Goal: Task Accomplishment & Management: Complete application form

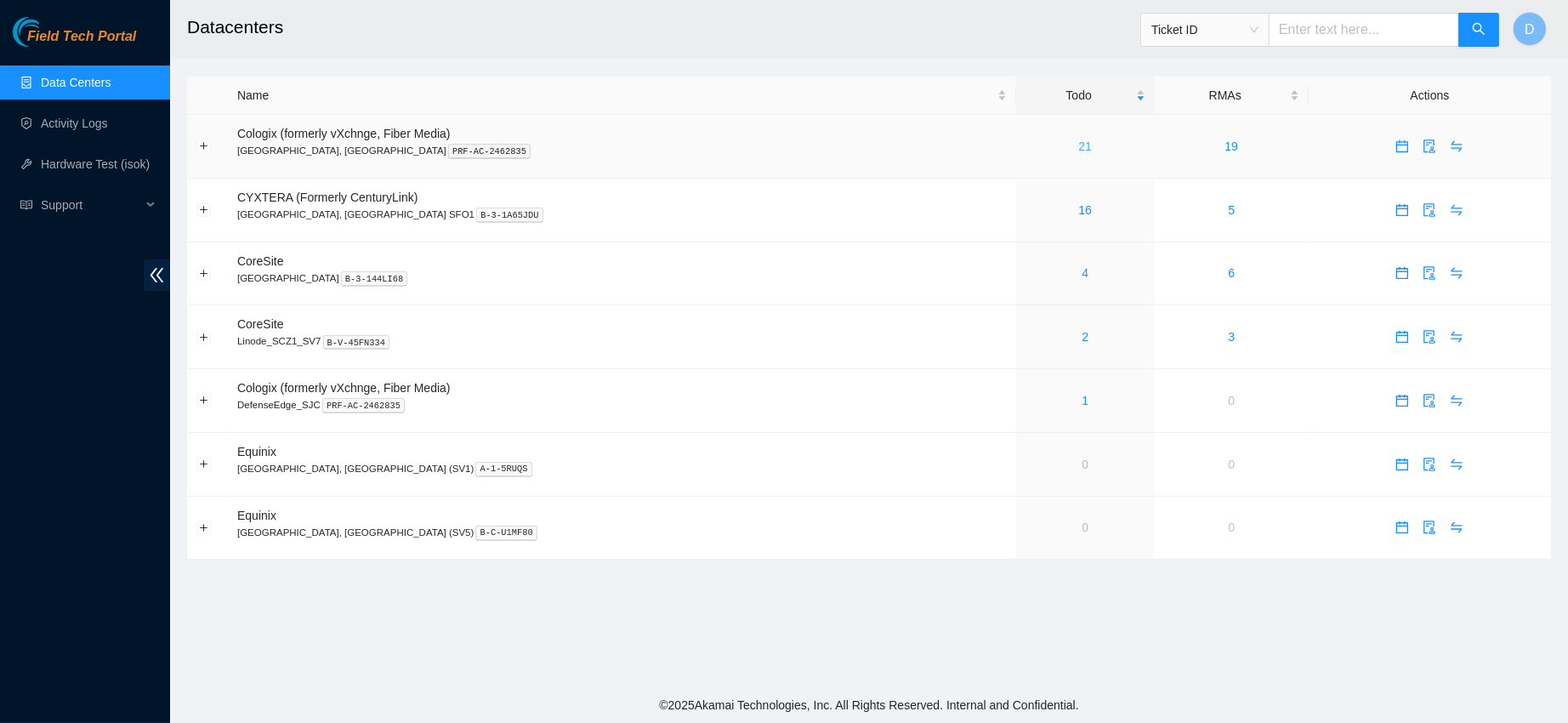
click at [1079, 146] on link "21" at bounding box center [1086, 147] width 14 height 14
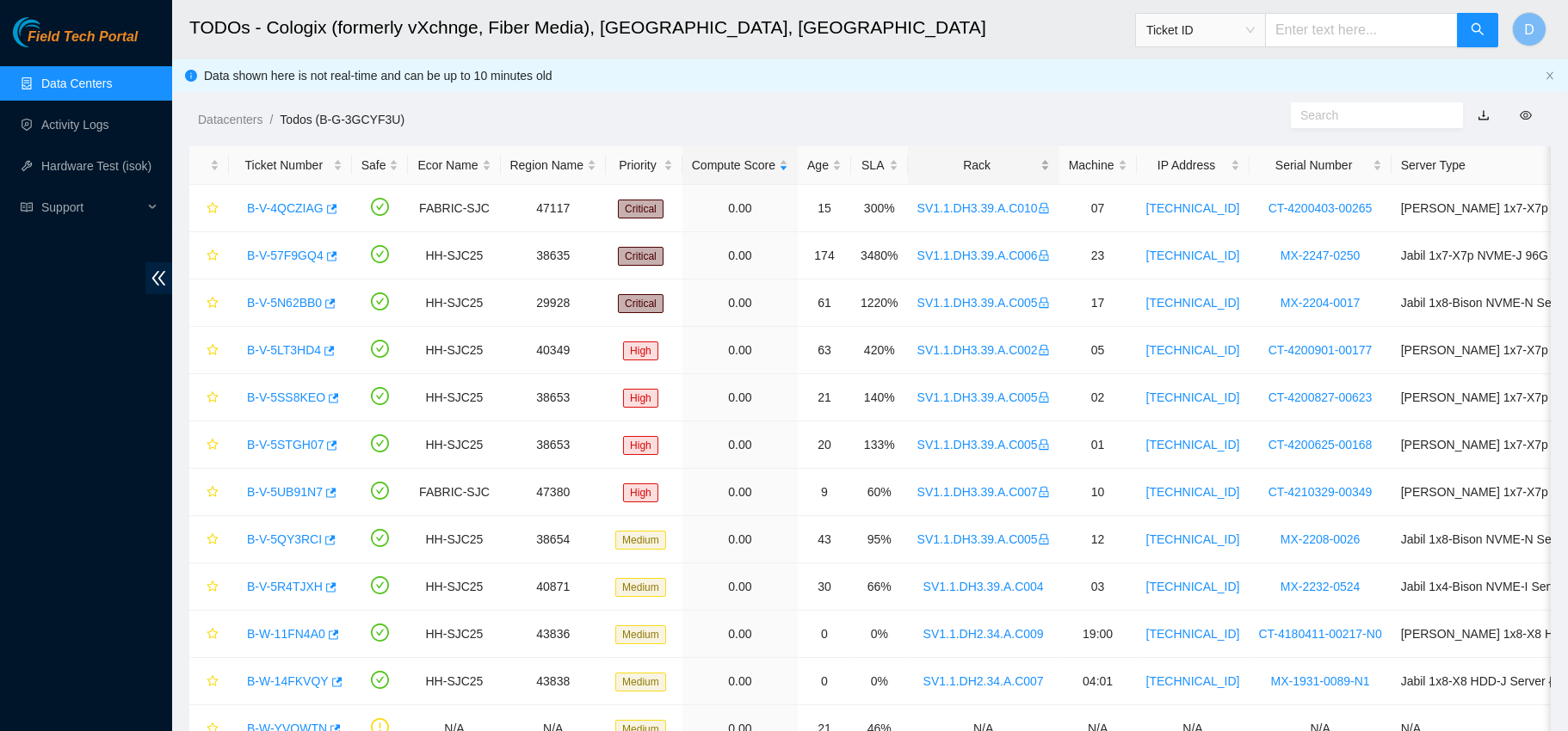
click at [998, 156] on div "Rack" at bounding box center [984, 165] width 133 height 19
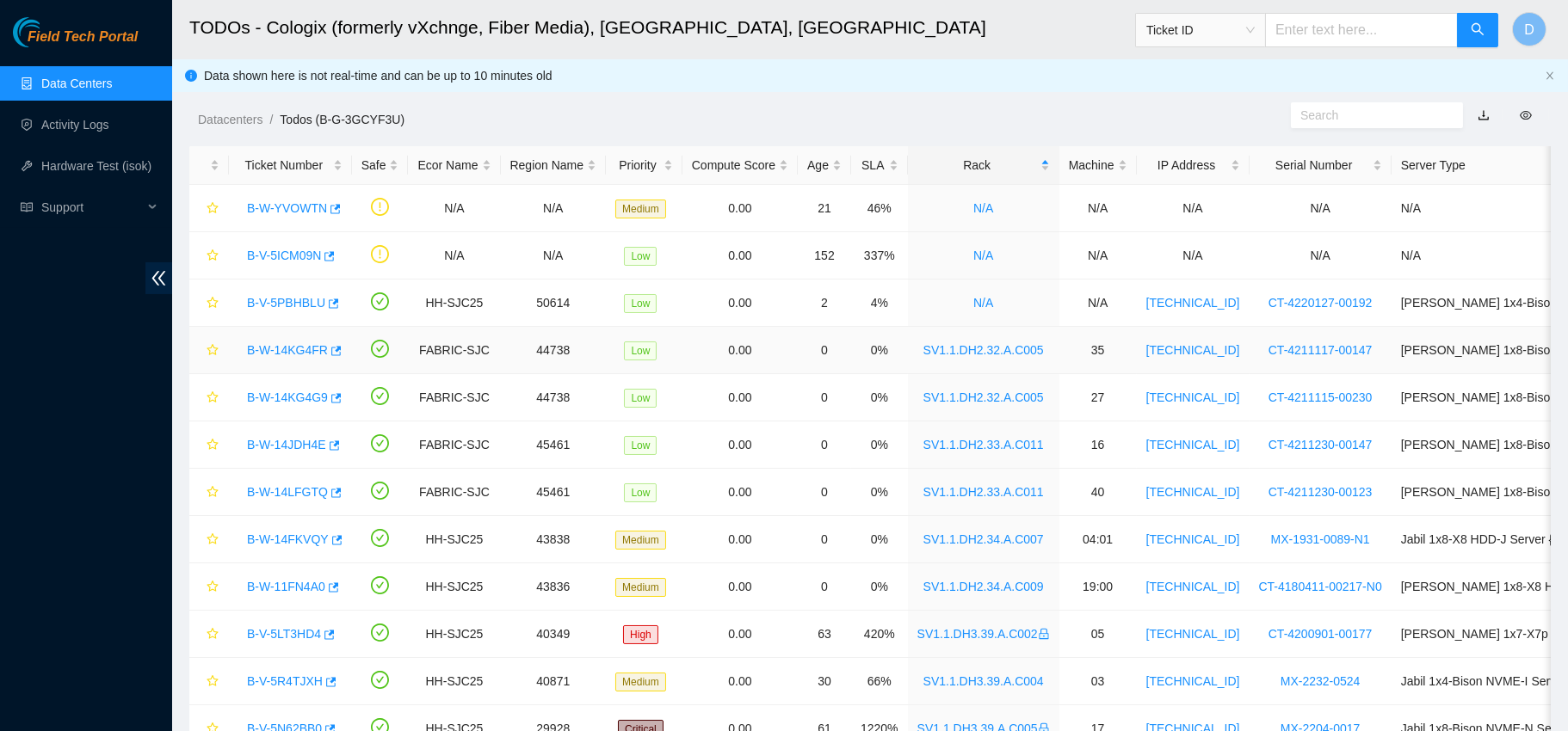
click at [280, 344] on link "B-W-14KG4FR" at bounding box center [287, 350] width 81 height 14
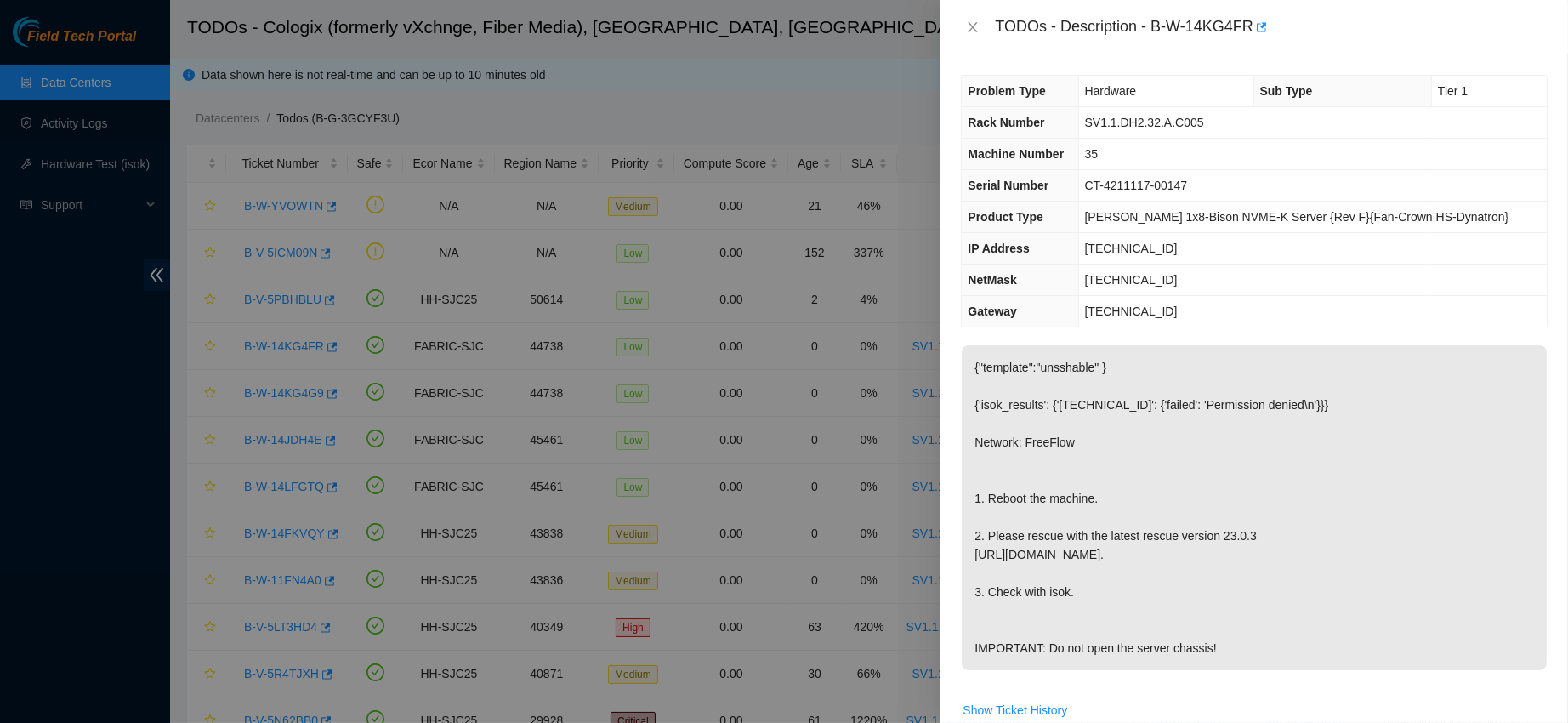
click at [973, 14] on div "TODOs - Description - B-W-14KG4FR" at bounding box center [1254, 27] width 587 height 27
click at [979, 25] on icon "close" at bounding box center [973, 27] width 14 height 14
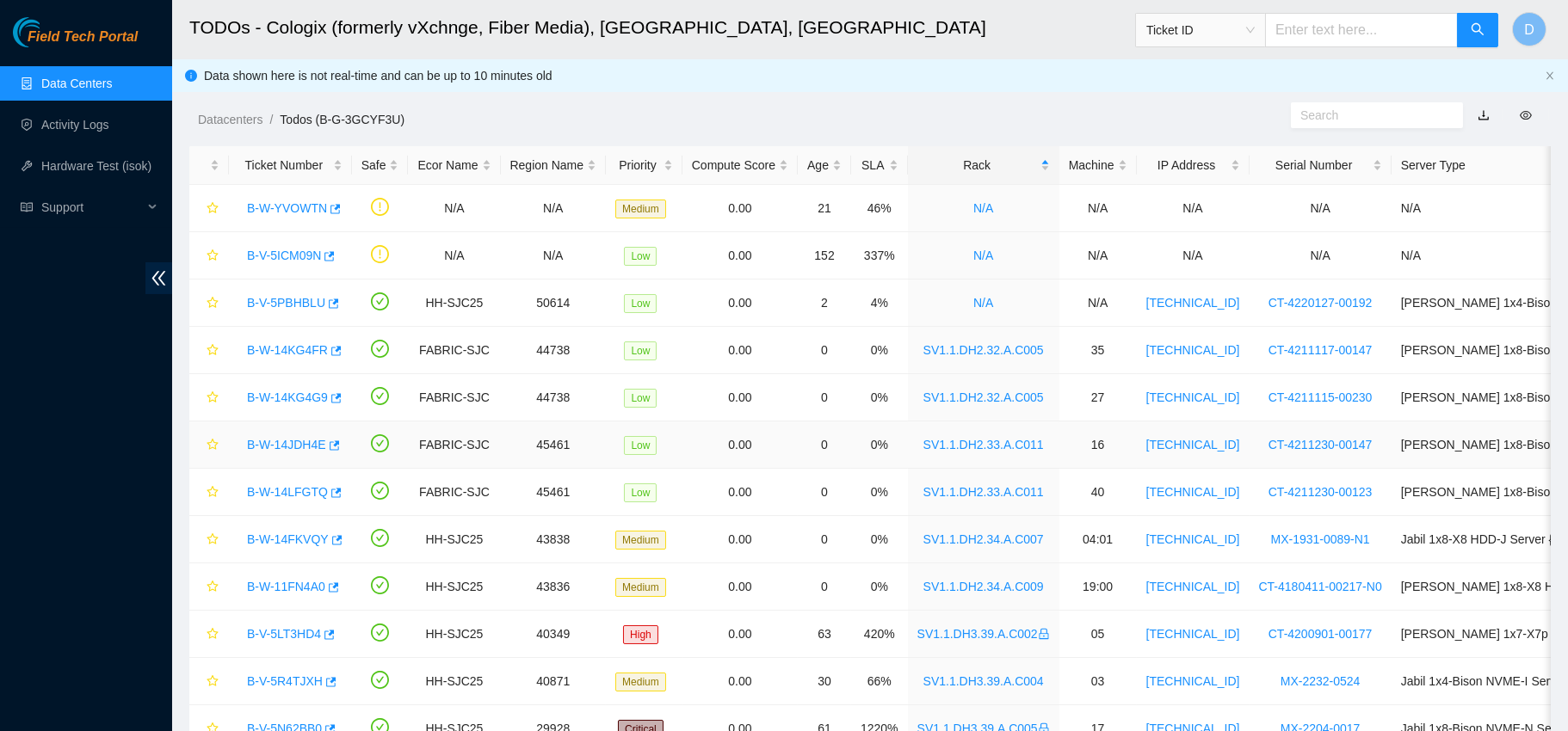
click at [271, 447] on link "B-W-14JDH4E" at bounding box center [286, 445] width 79 height 14
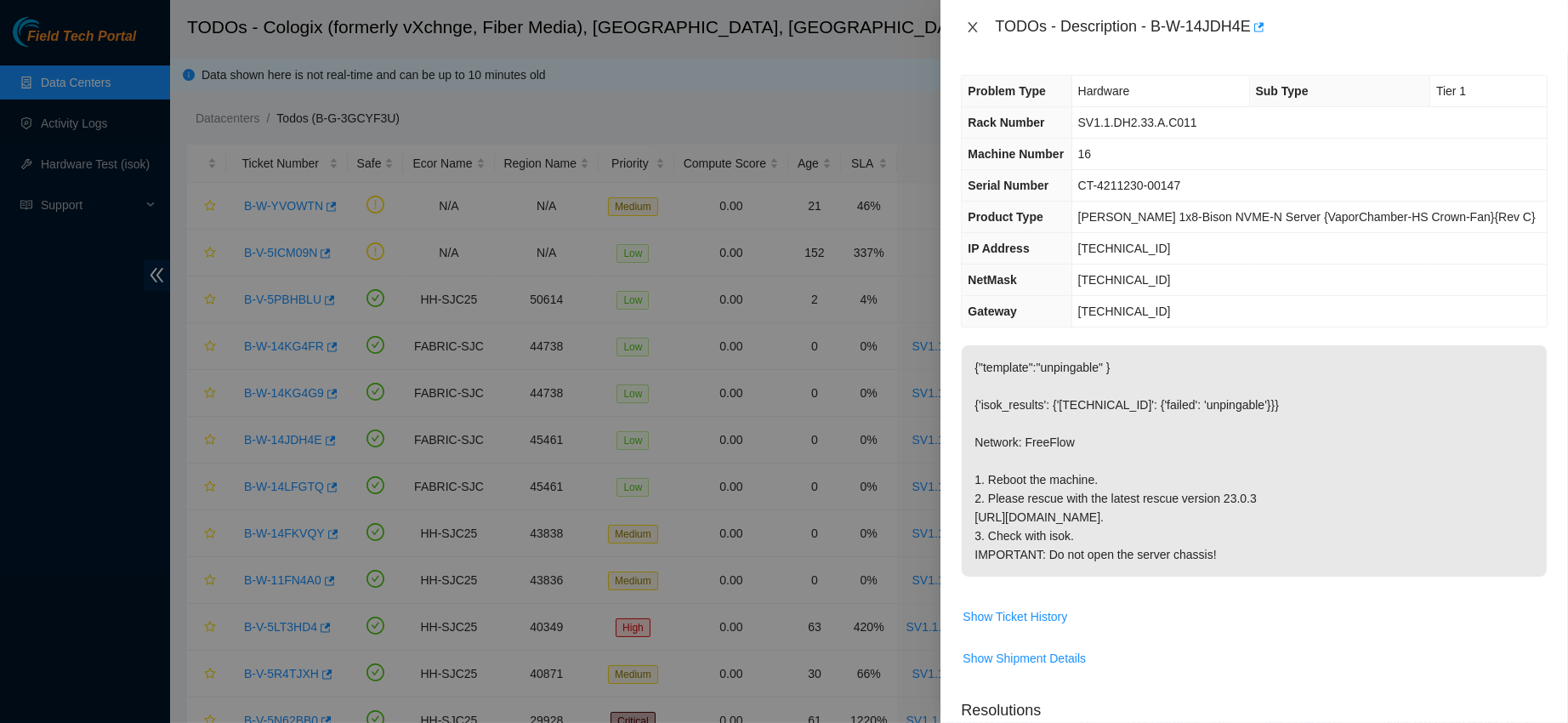
click at [973, 29] on icon "close" at bounding box center [973, 27] width 14 height 14
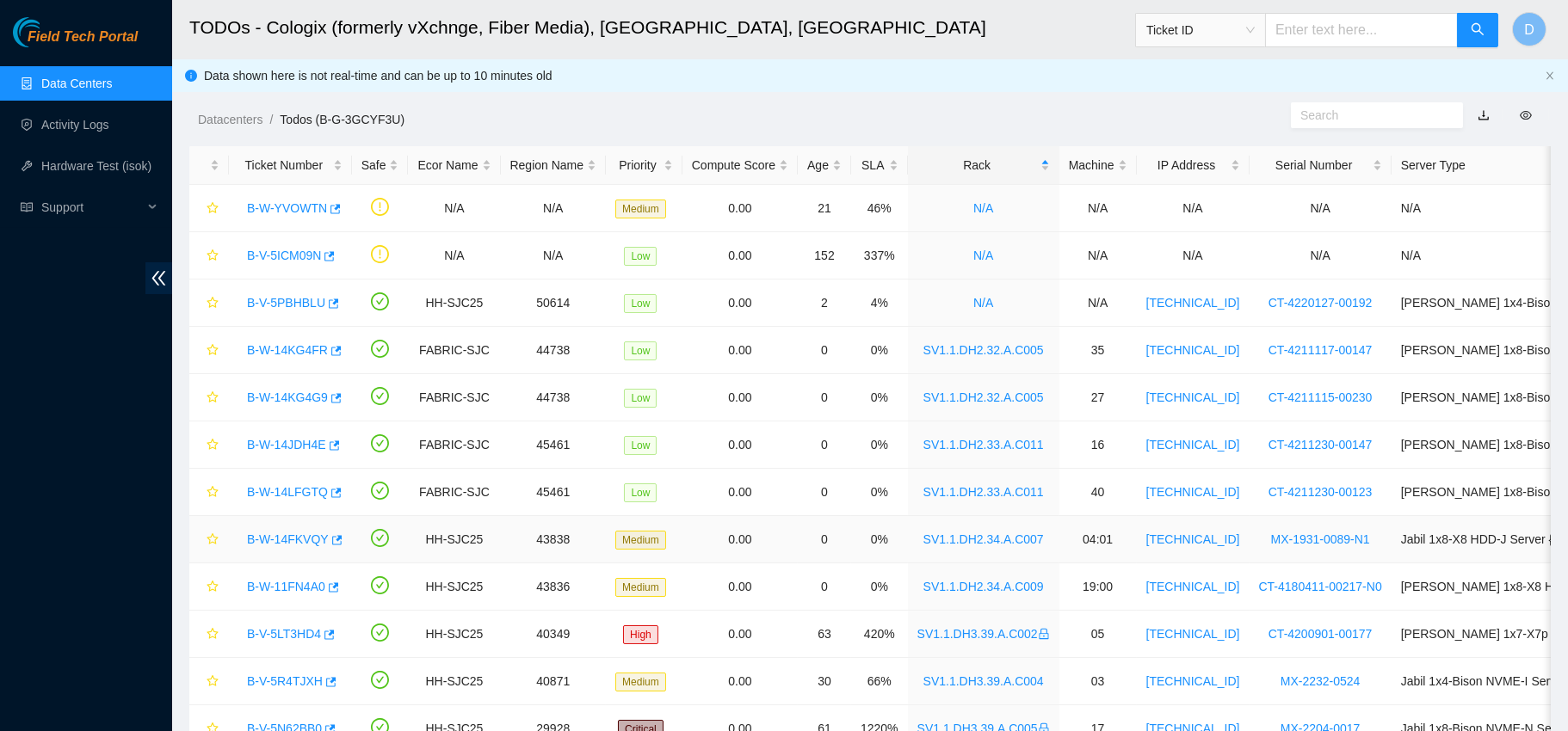
click at [277, 544] on link "B-W-14FKVQY" at bounding box center [288, 540] width 82 height 14
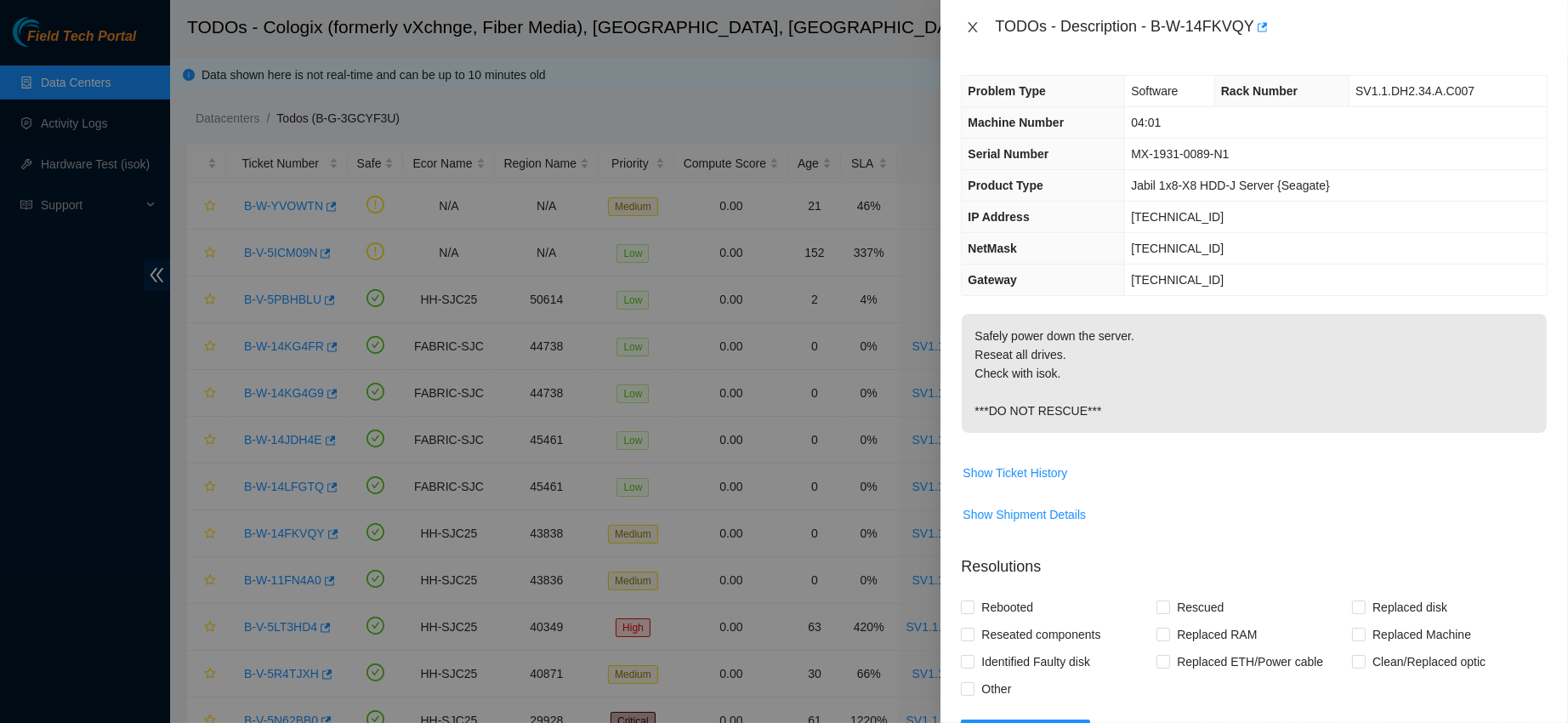
click at [970, 29] on icon "close" at bounding box center [973, 27] width 14 height 14
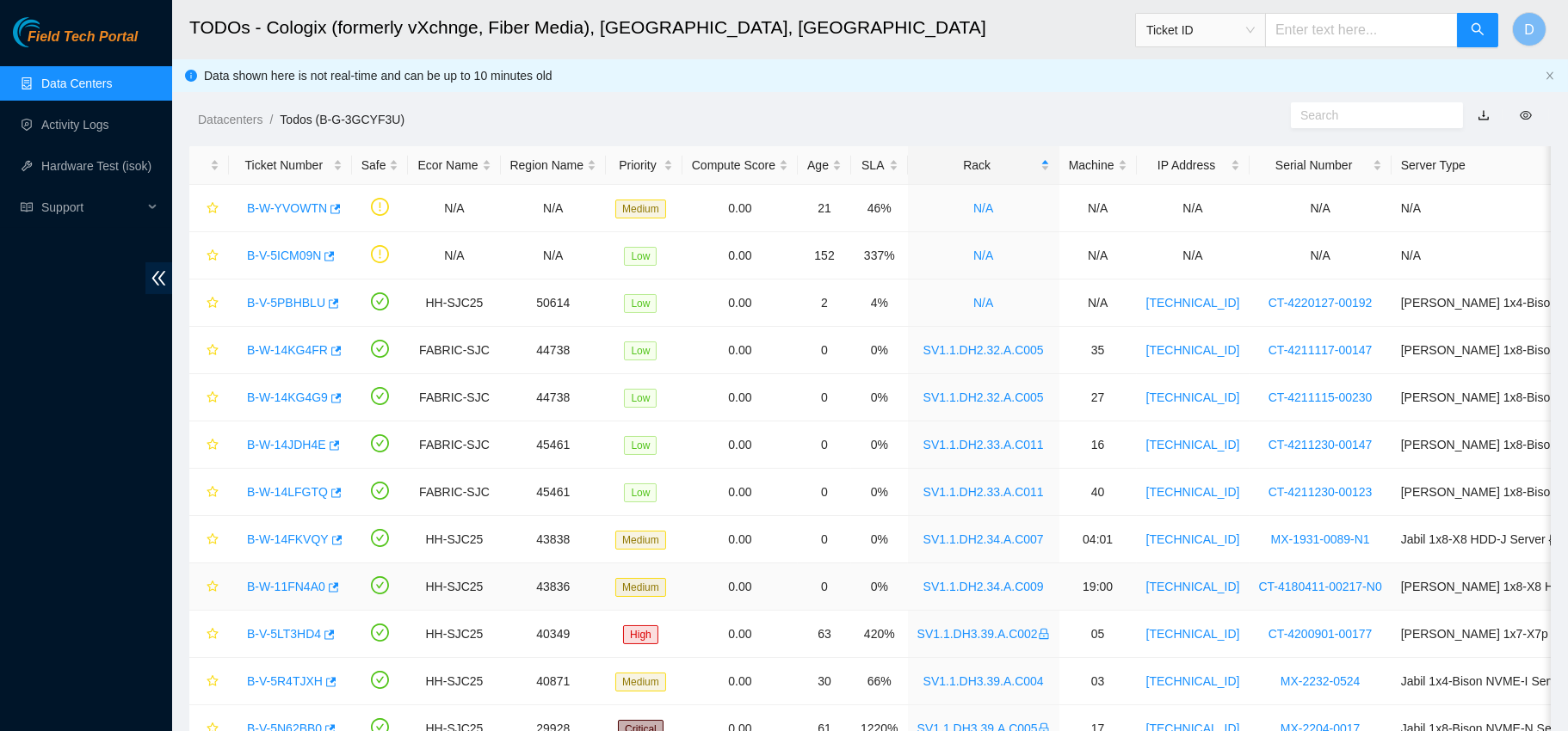
click at [287, 582] on link "B-W-11FN4A0" at bounding box center [286, 587] width 78 height 14
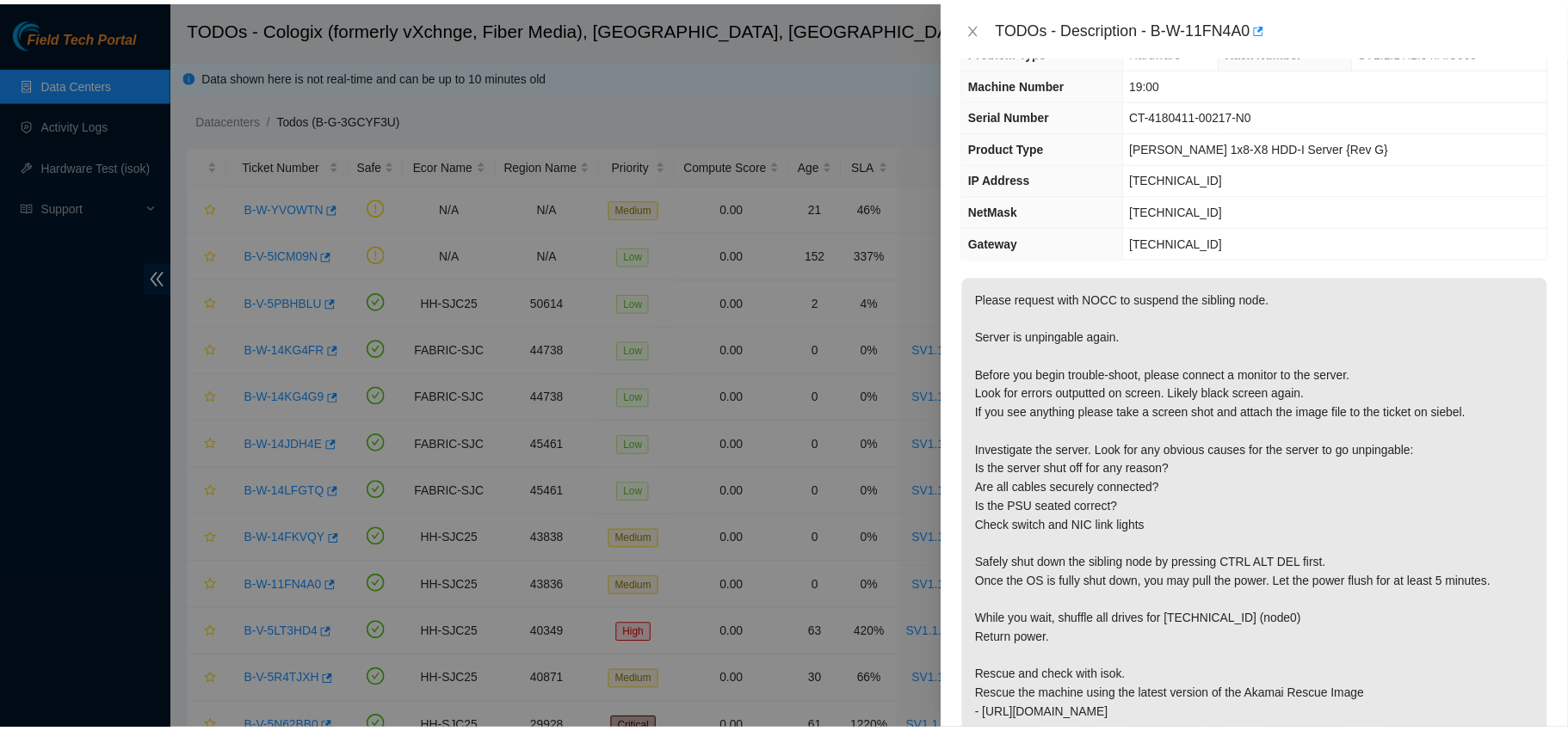
scroll to position [47, 0]
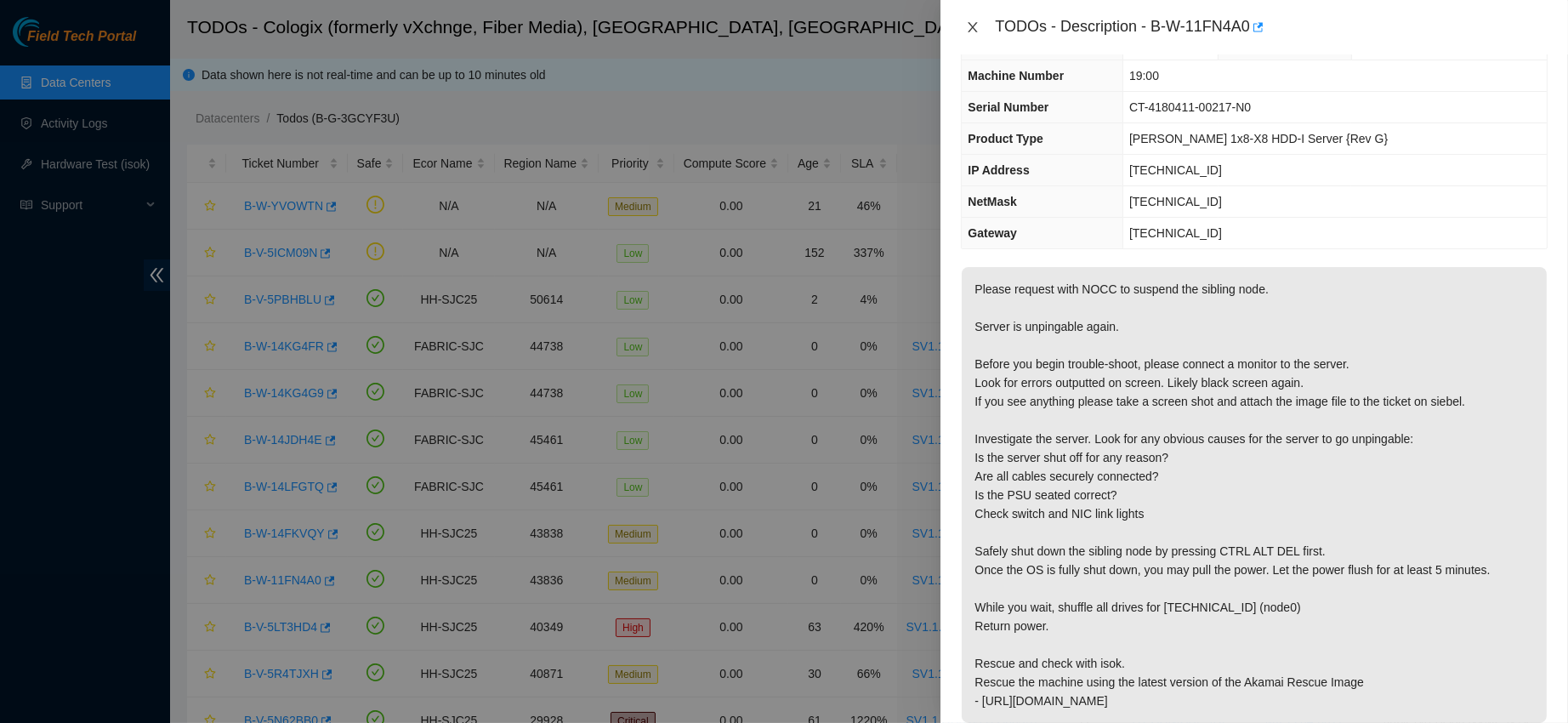
click at [977, 34] on button "Close" at bounding box center [973, 27] width 24 height 16
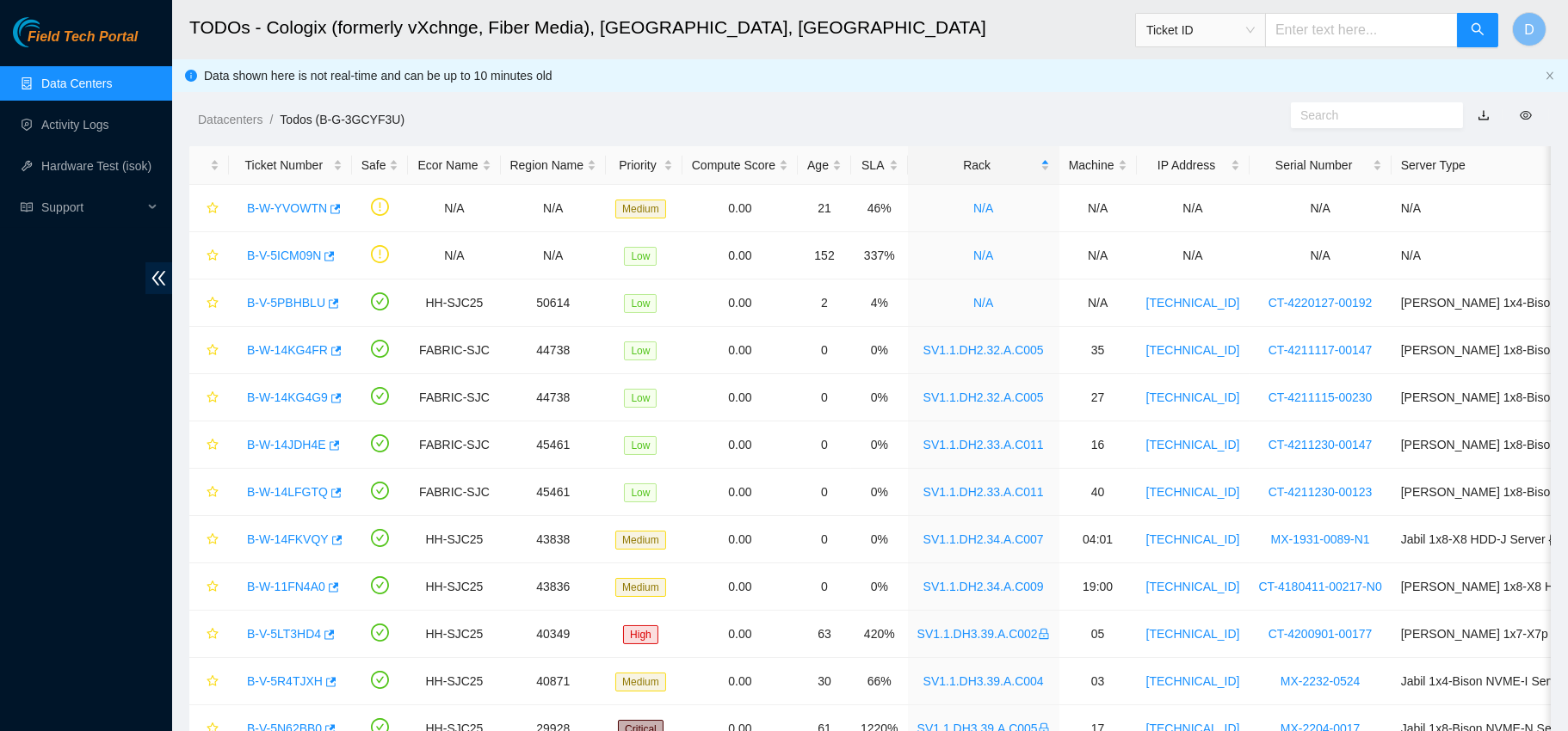
click at [988, 31] on body "Field Tech Portal Data Centers Activity Logs Hardware Test (isok) Support TODOs…" at bounding box center [784, 365] width 1568 height 731
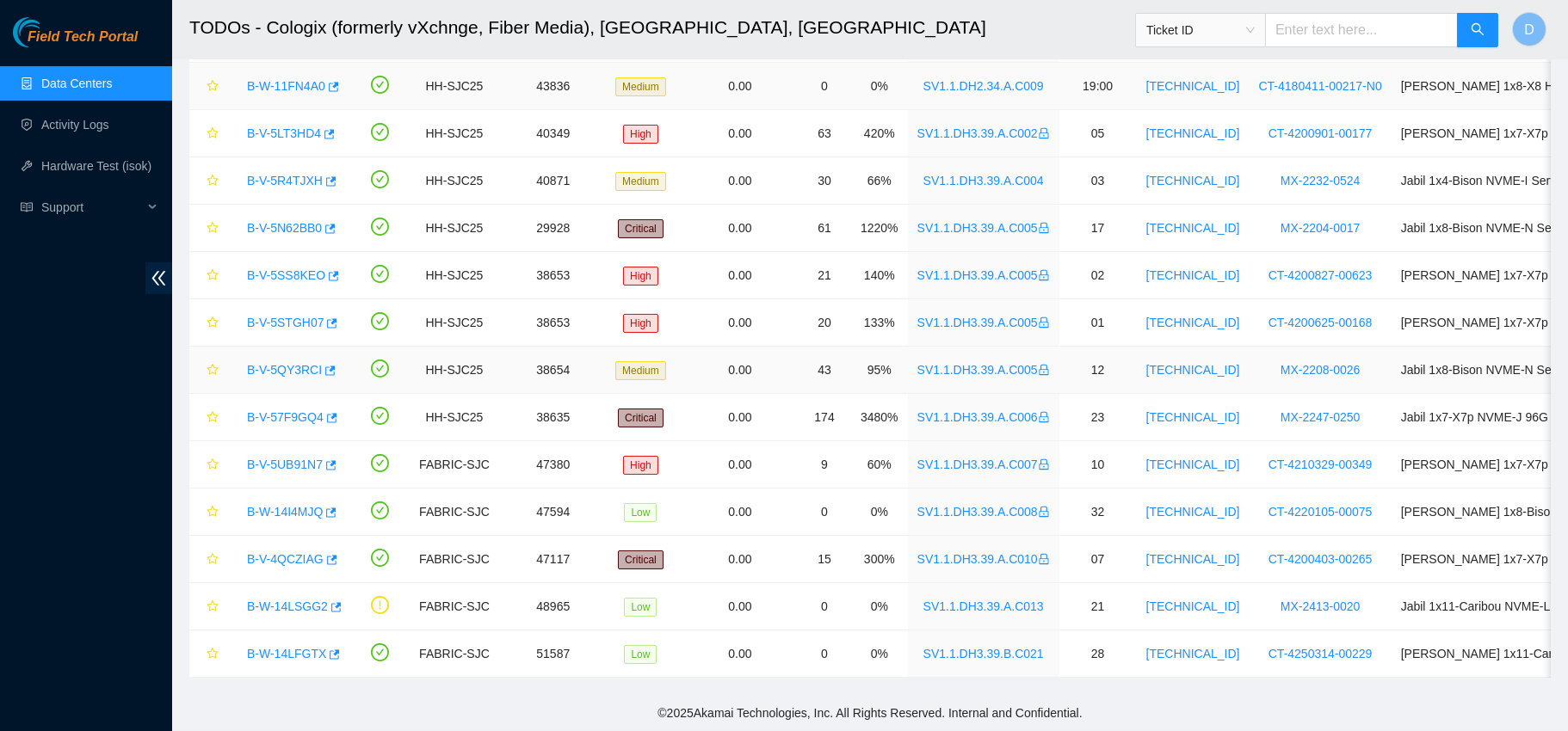
scroll to position [518, 0]
click at [288, 599] on link "B-W-14LSGG2" at bounding box center [287, 606] width 81 height 14
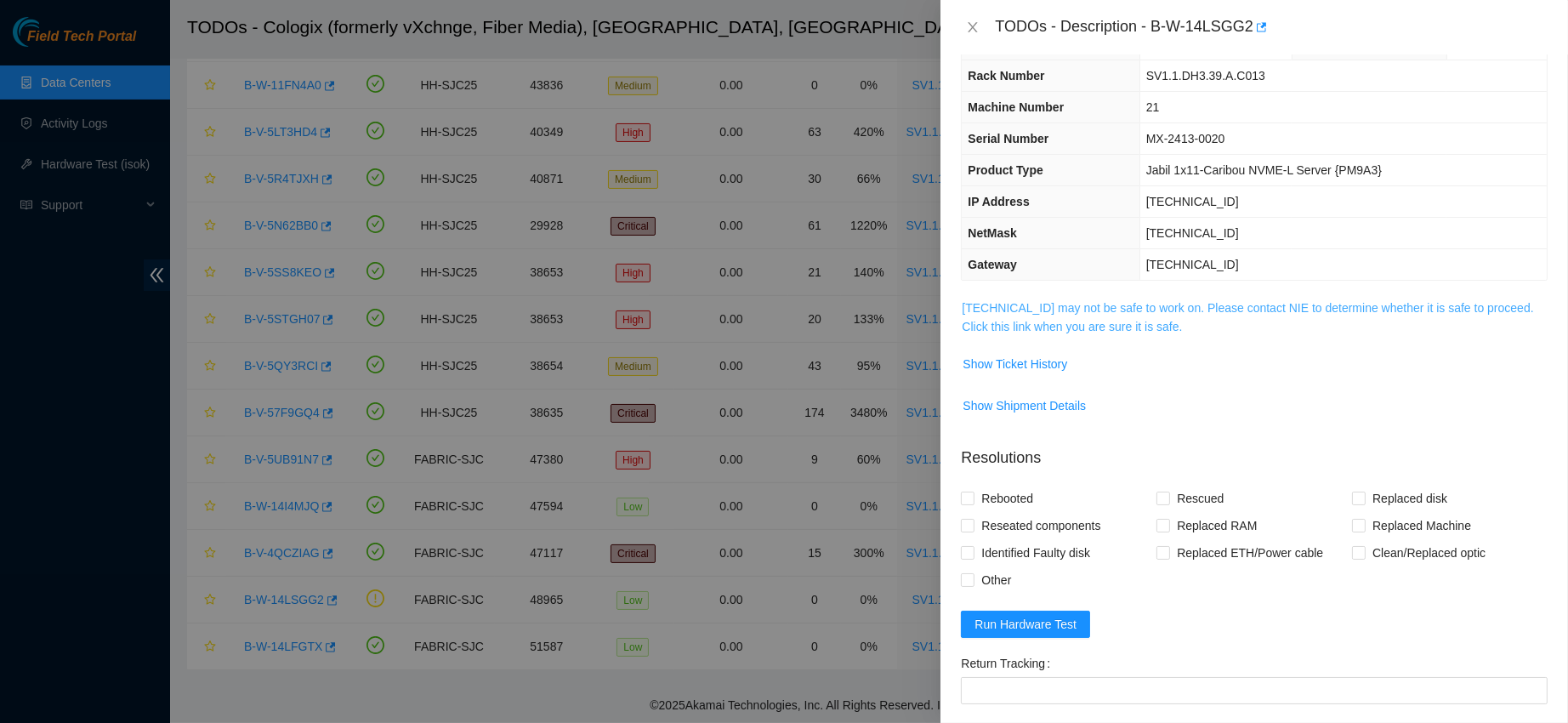
click at [1067, 307] on link "[TECHNICAL_ID] may not be safe to work on. Please contact NIE to determine whet…" at bounding box center [1248, 317] width 571 height 32
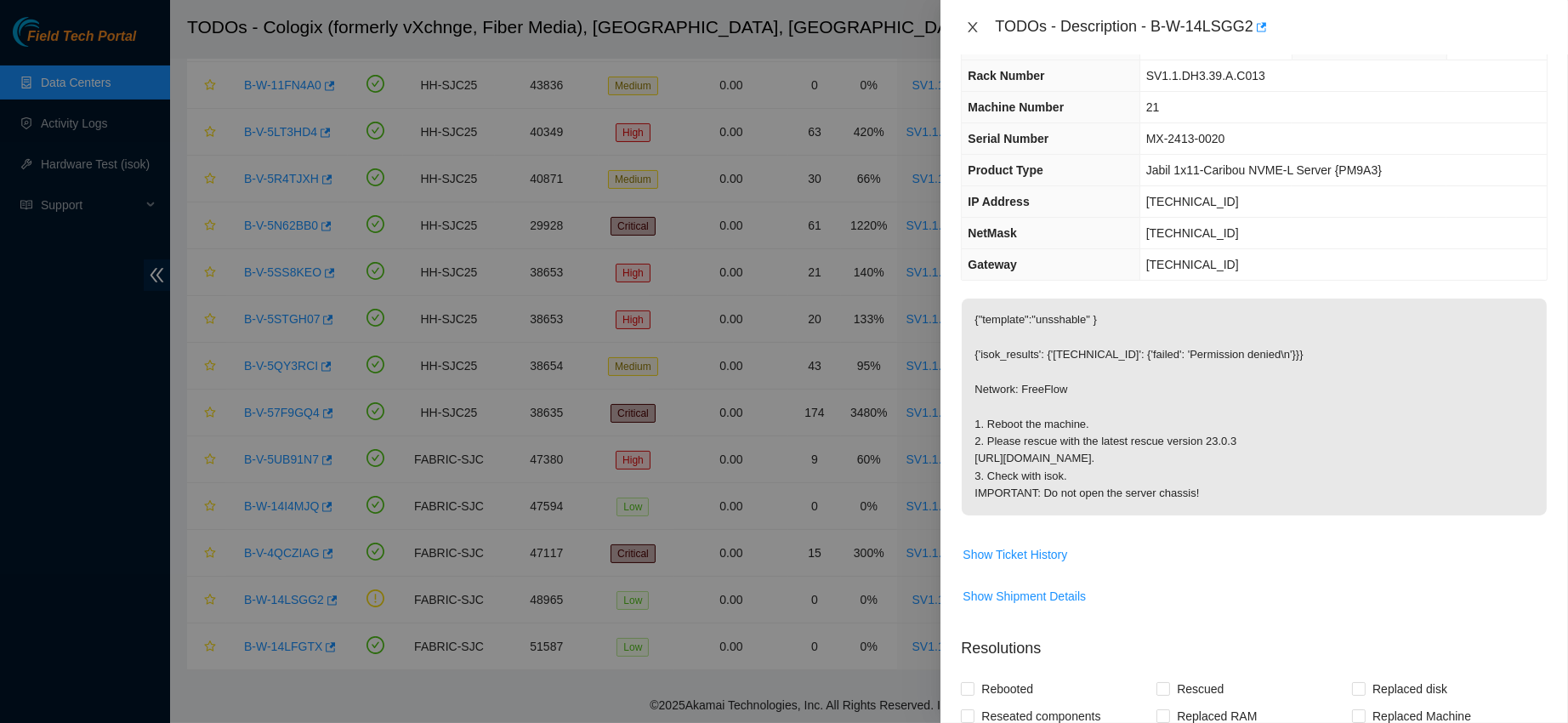
click at [977, 21] on icon "close" at bounding box center [973, 27] width 14 height 14
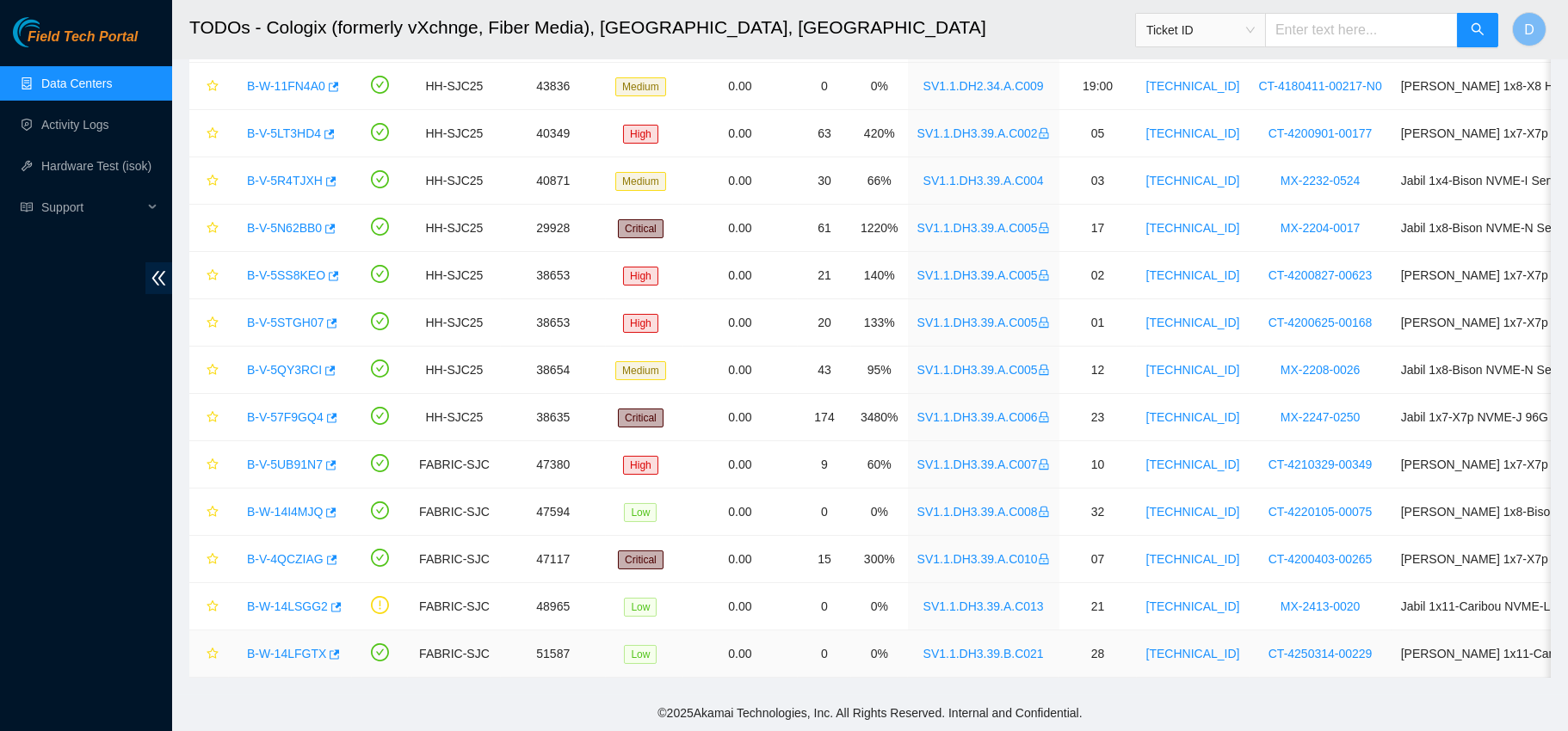
click at [287, 647] on link "B-W-14LFGTX" at bounding box center [286, 654] width 79 height 14
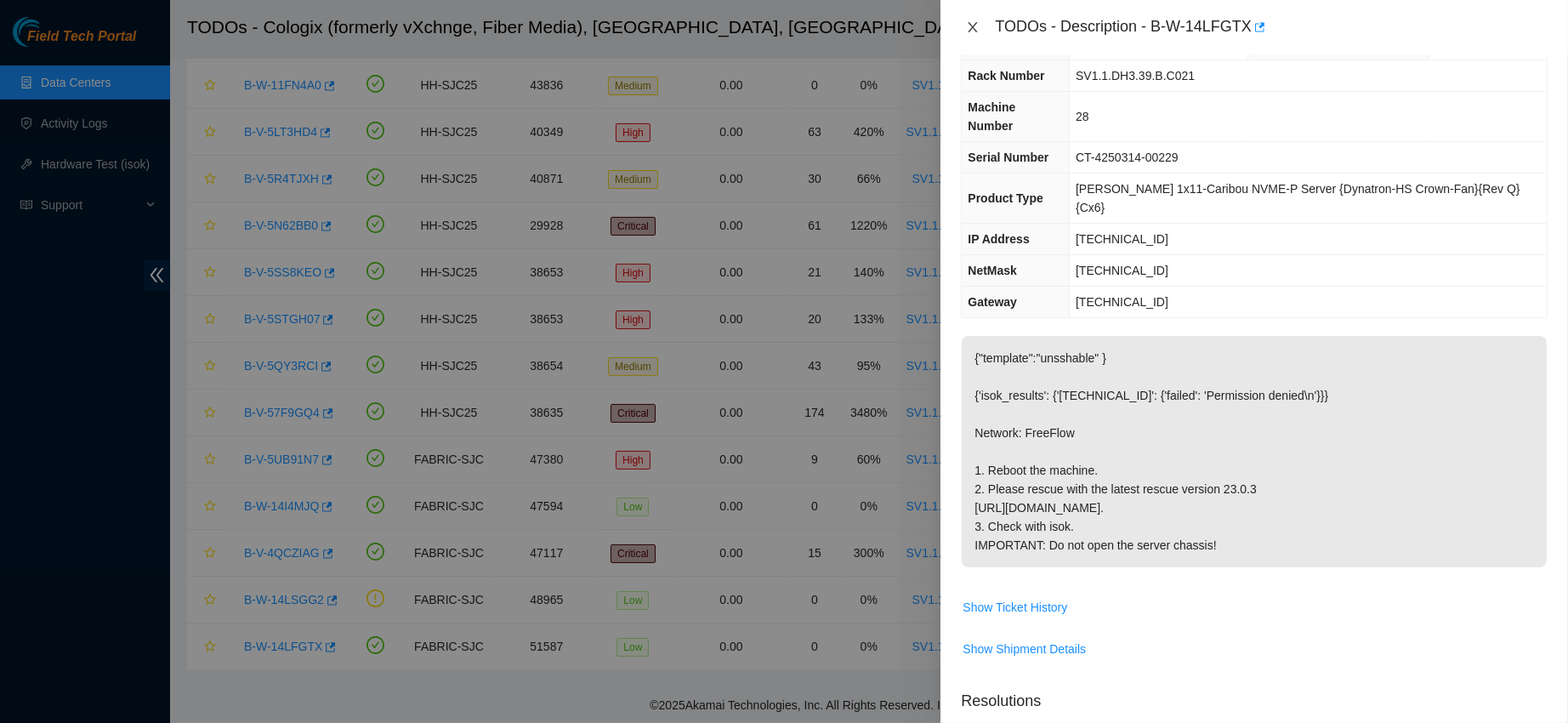
click at [972, 25] on icon "close" at bounding box center [974, 27] width 10 height 11
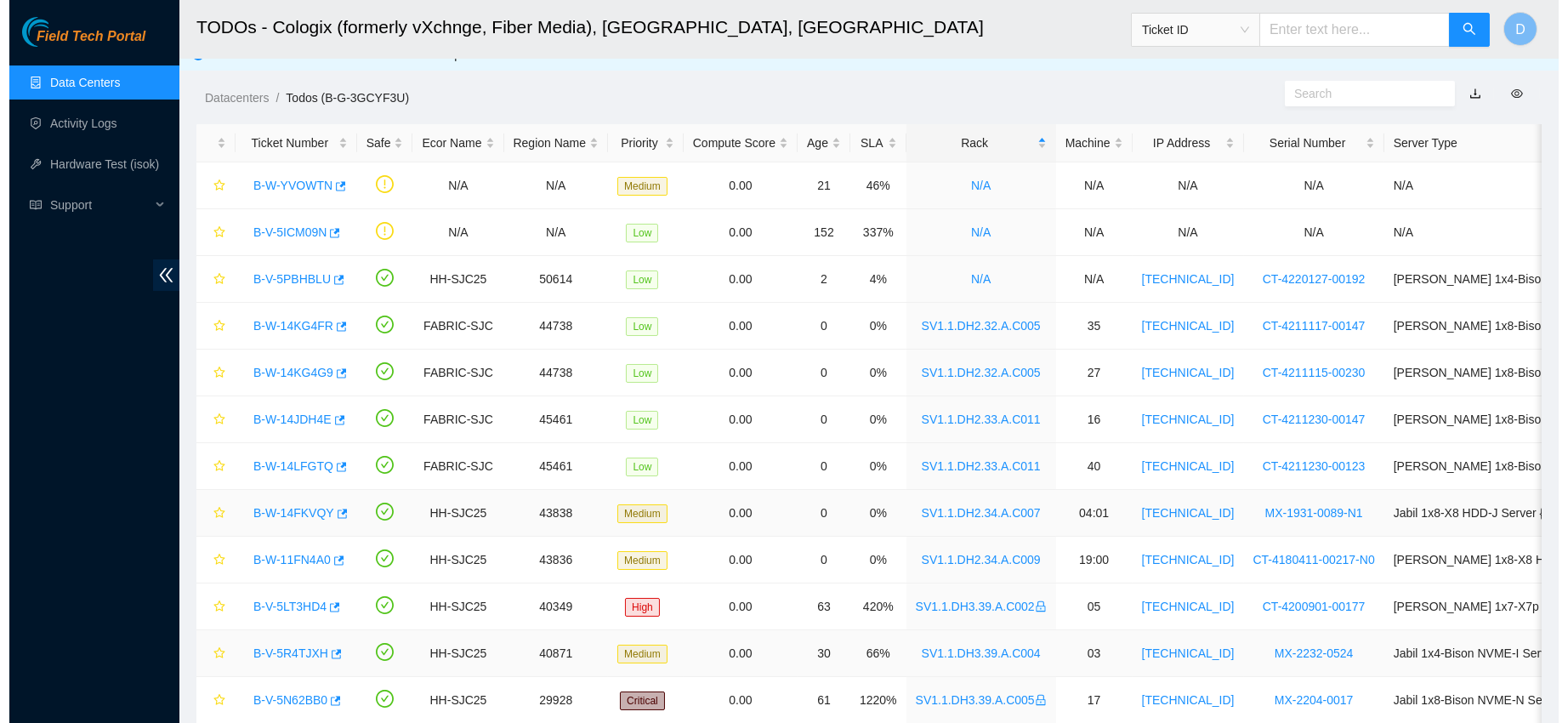
scroll to position [0, 0]
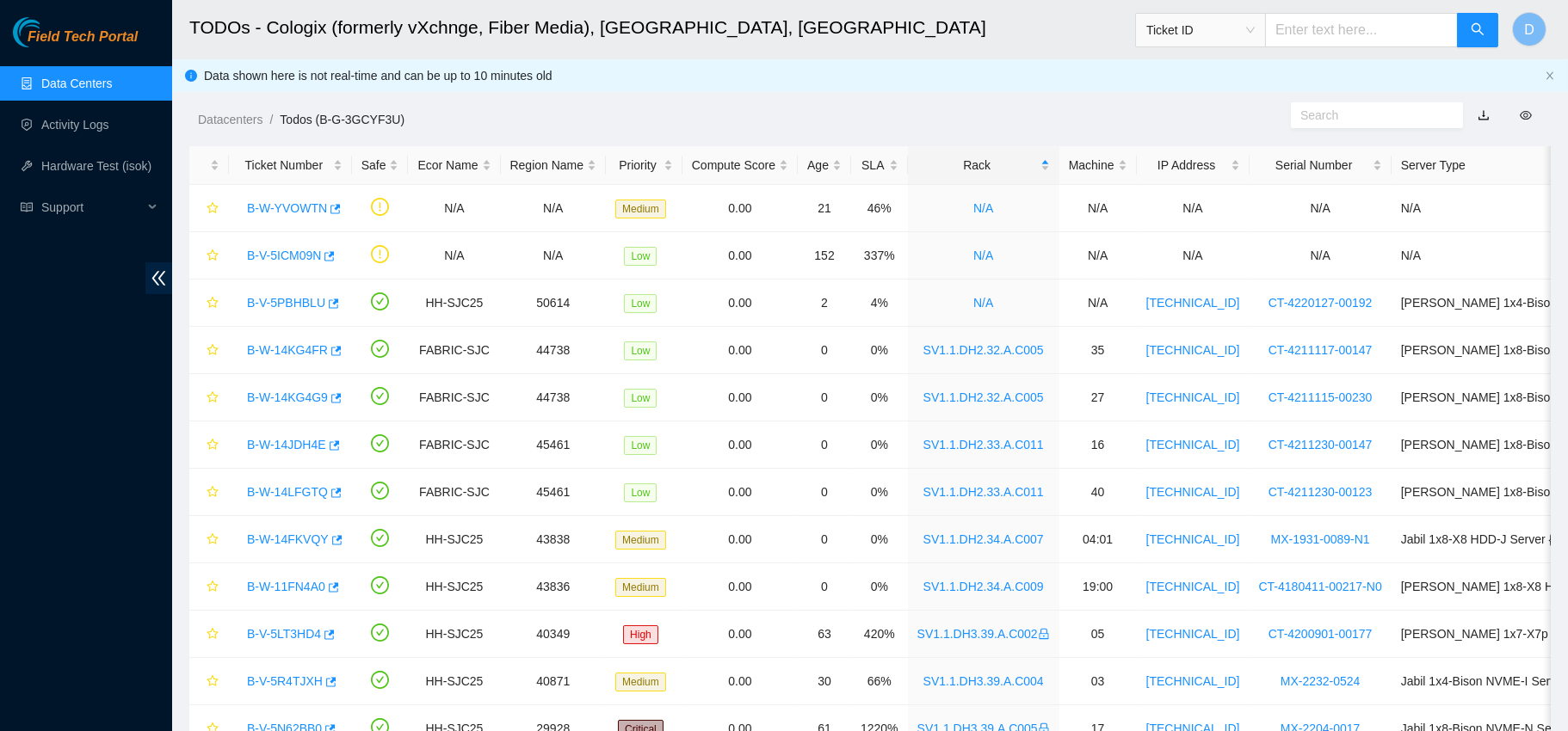
click at [112, 84] on link "Data Centers" at bounding box center [76, 83] width 70 height 14
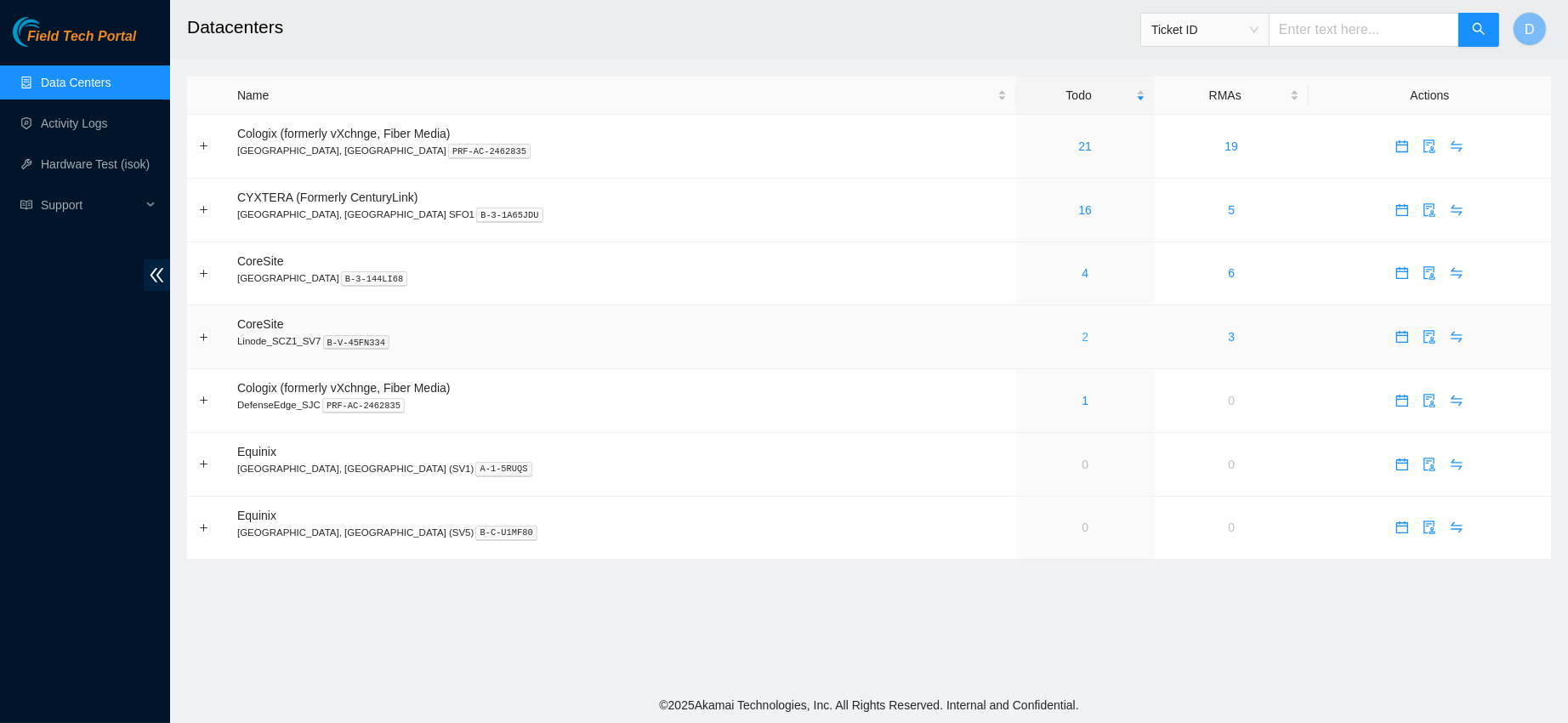
click at [1082, 337] on link "2" at bounding box center [1085, 337] width 7 height 14
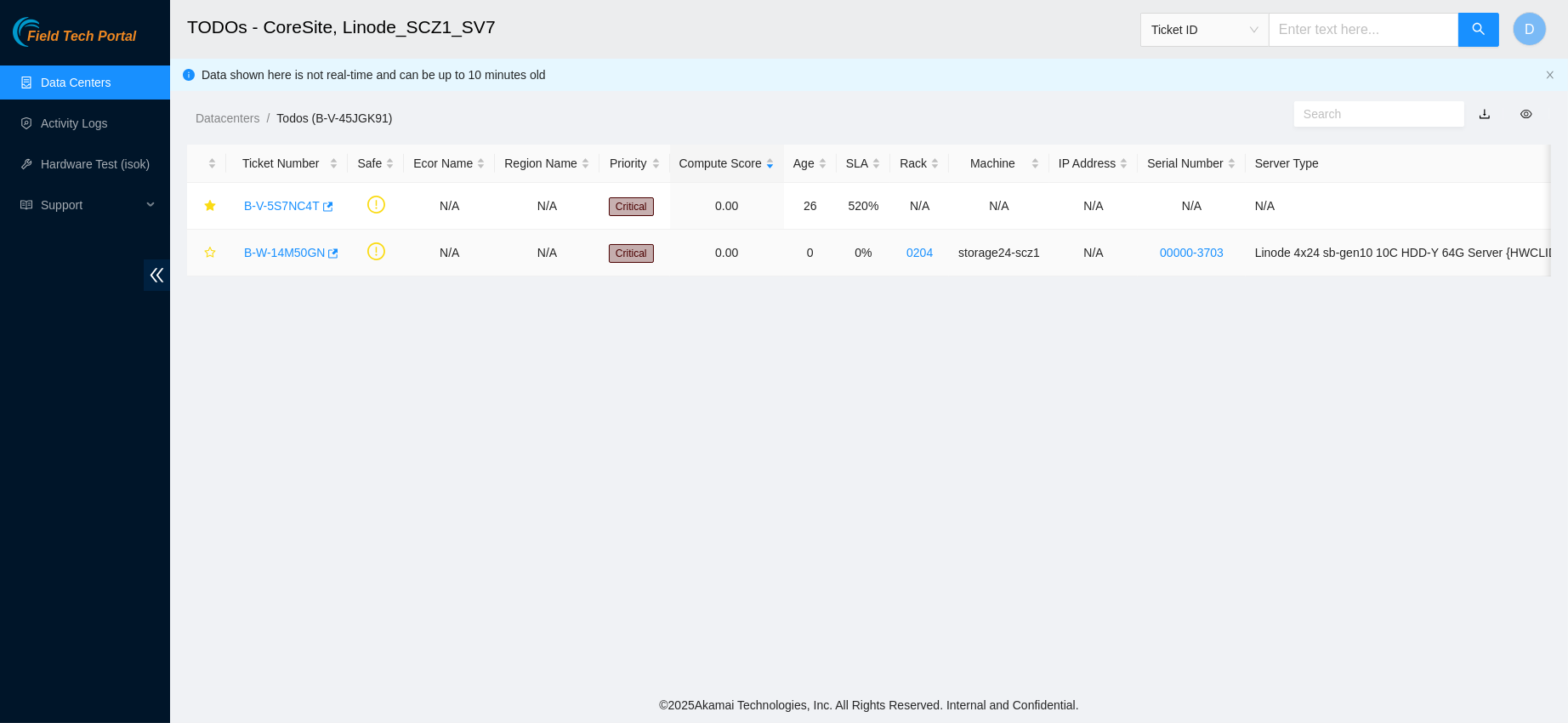
click at [276, 250] on link "B-W-14M50GN" at bounding box center [285, 253] width 81 height 14
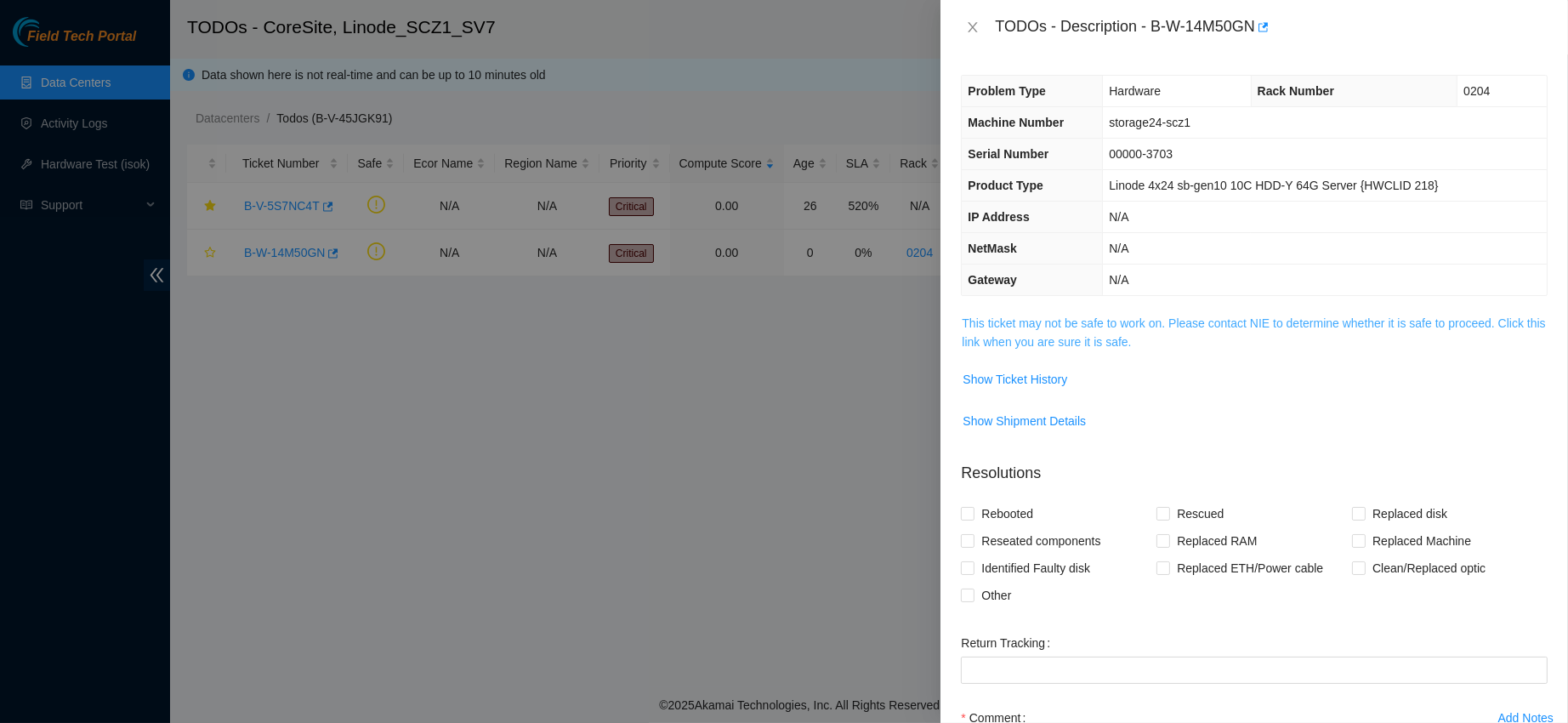
click at [1024, 334] on link "This ticket may not be safe to work on. Please contact NIE to determine whether…" at bounding box center [1253, 332] width 584 height 32
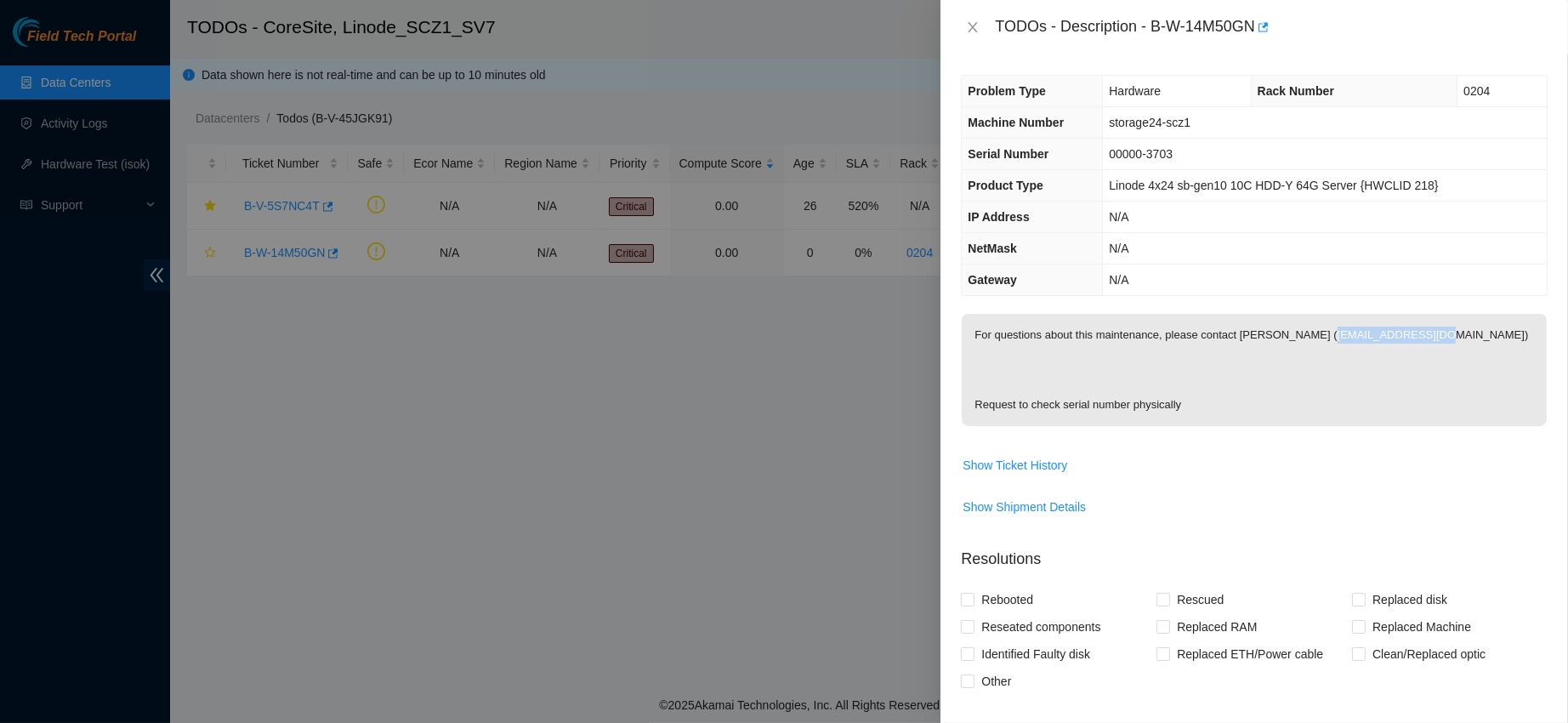
drag, startPoint x: 979, startPoint y: 362, endPoint x: 1127, endPoint y: 360, distance: 148.0
click at [1127, 360] on p "For questions about this maintenance, please contact [PERSON_NAME] ([EMAIL_ADDR…" at bounding box center [1254, 370] width 585 height 112
click at [979, 363] on p "For questions about this maintenance, please contact [PERSON_NAME] ([EMAIL_ADDR…" at bounding box center [1254, 370] width 585 height 112
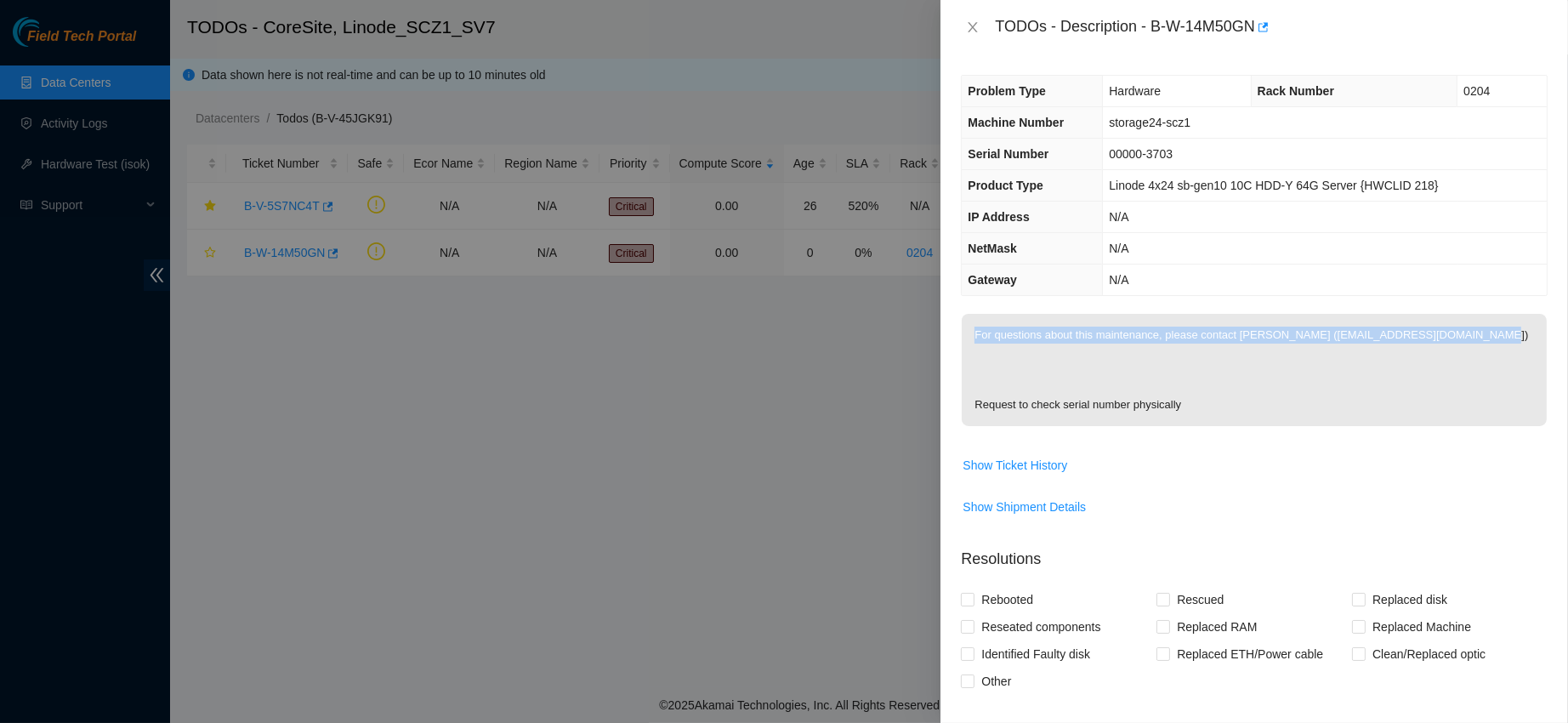
click at [979, 363] on p "For questions about this maintenance, please contact [PERSON_NAME] ([EMAIL_ADDR…" at bounding box center [1254, 370] width 585 height 112
click at [986, 369] on p "For questions about this maintenance, please contact [PERSON_NAME] ([EMAIL_ADDR…" at bounding box center [1254, 370] width 585 height 112
drag, startPoint x: 979, startPoint y: 367, endPoint x: 1116, endPoint y: 359, distance: 137.2
click at [1116, 359] on p "For questions about this maintenance, please contact [PERSON_NAME] ([EMAIL_ADDR…" at bounding box center [1254, 370] width 585 height 112
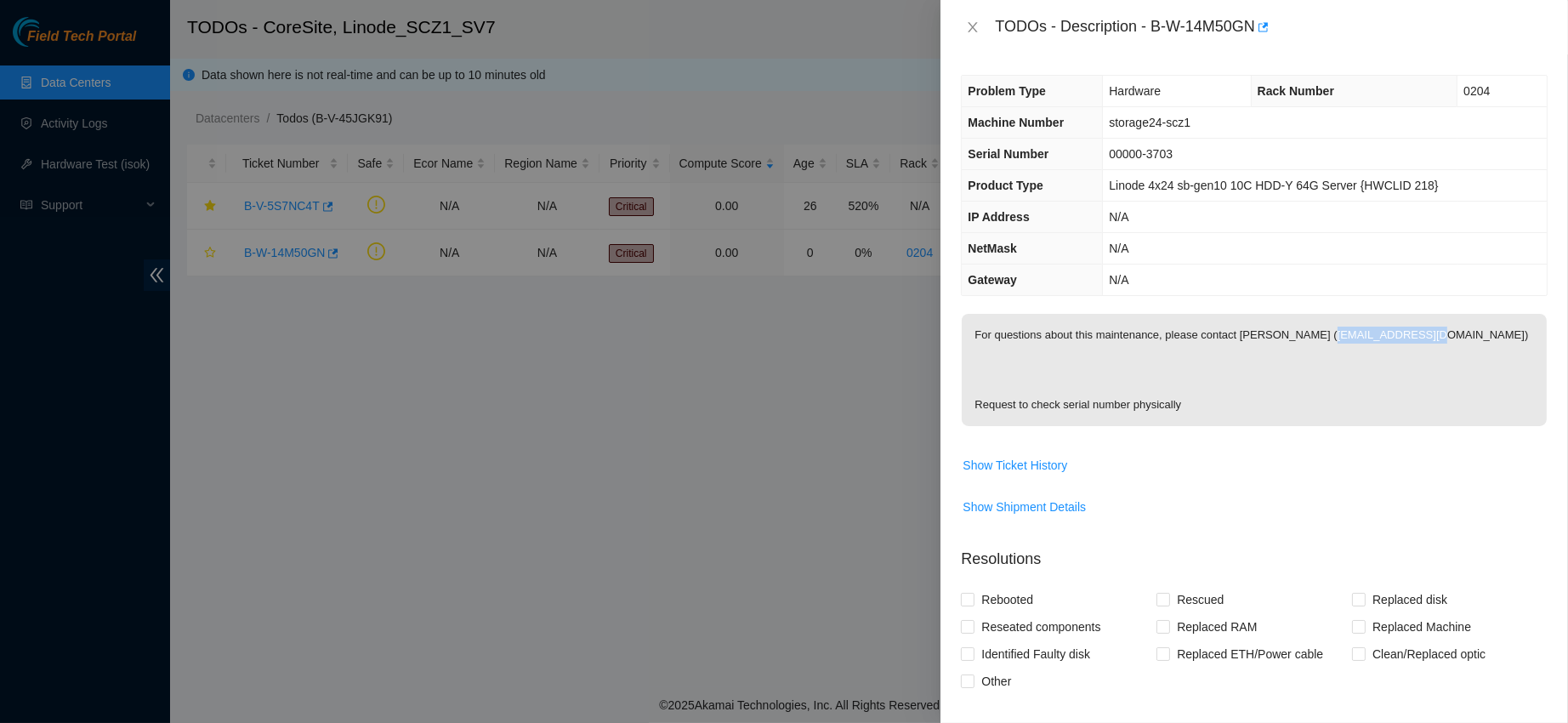
copy p "[EMAIL_ADDRESS][DOMAIN_NAME]"
click at [806, 341] on div at bounding box center [784, 361] width 1568 height 723
click at [971, 28] on icon "close" at bounding box center [973, 27] width 14 height 14
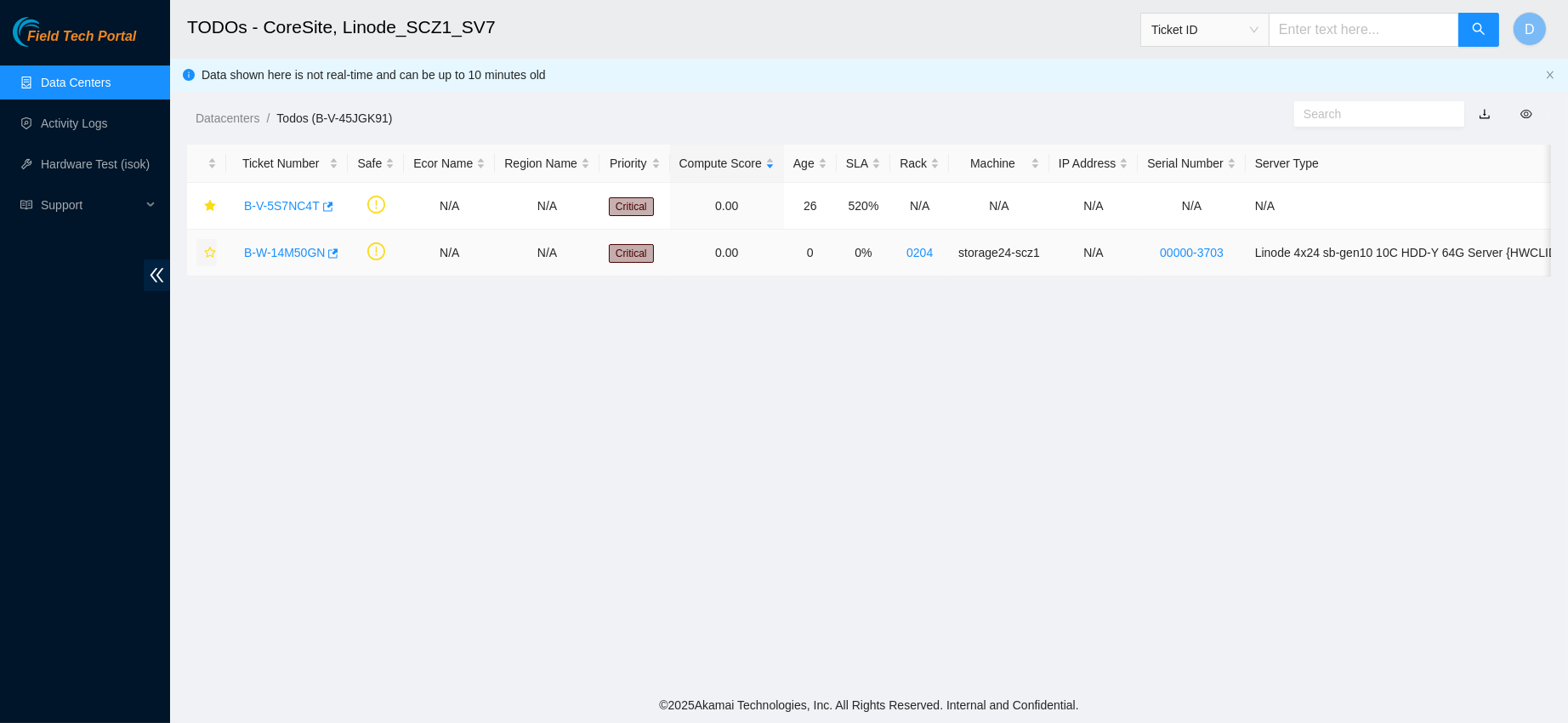
click at [207, 252] on icon "star" at bounding box center [210, 253] width 12 height 12
click at [70, 125] on link "Activity Logs" at bounding box center [74, 124] width 68 height 14
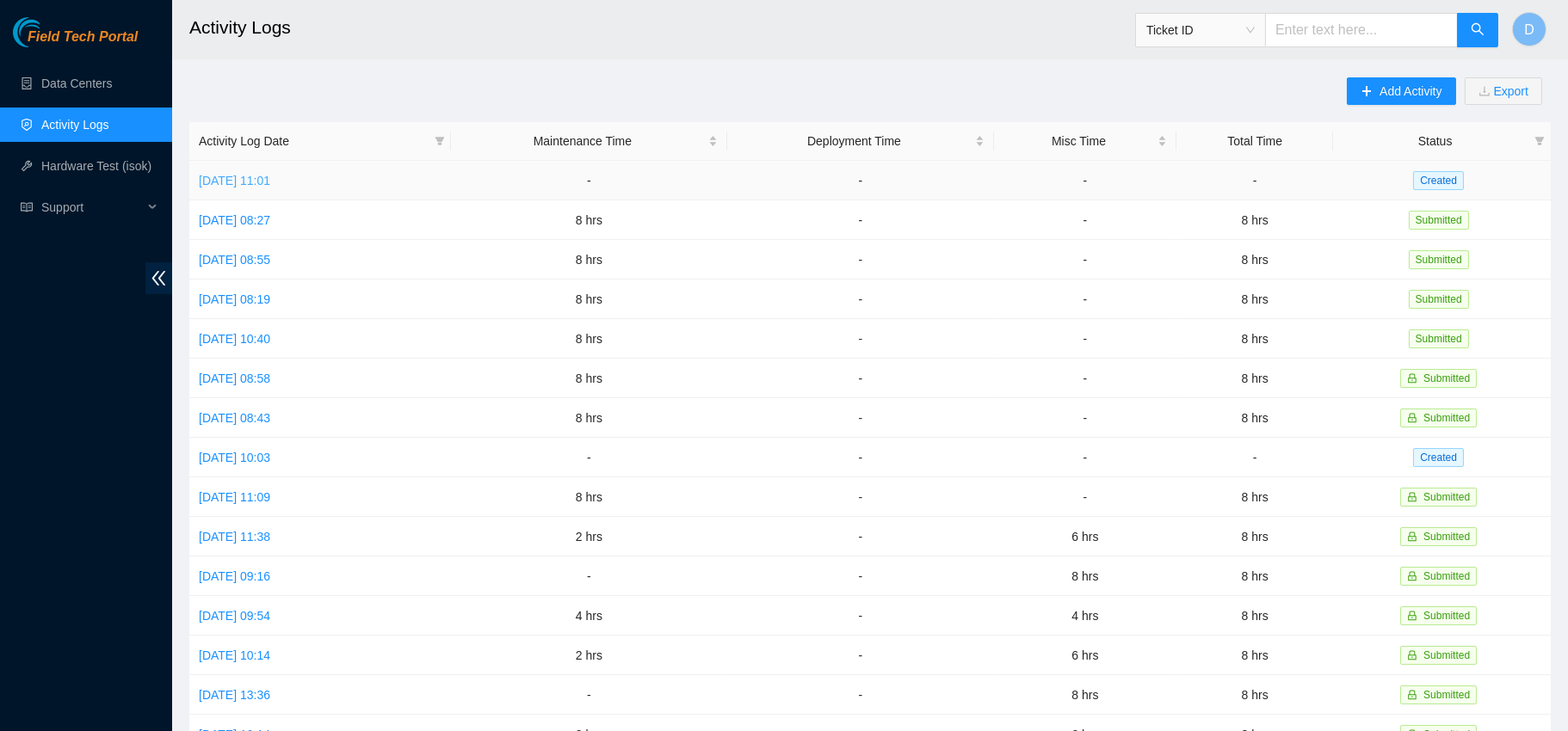
click at [270, 180] on link "[DATE] 11:01" at bounding box center [234, 181] width 71 height 14
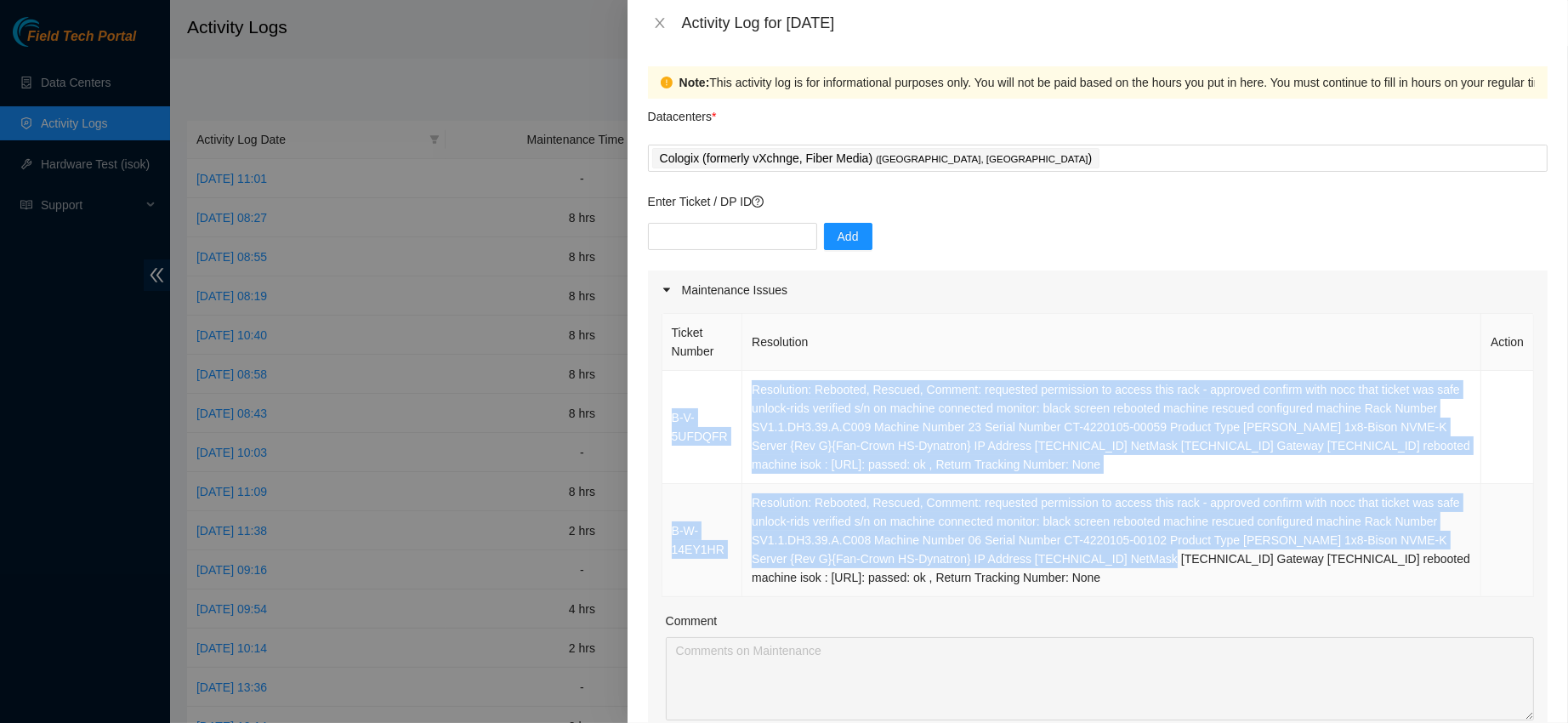
drag, startPoint x: 667, startPoint y: 389, endPoint x: 1111, endPoint y: 568, distance: 478.7
click at [1111, 568] on tbody "B-V-5UFDQFR Resolution: Rebooted, Rescued, Comment: requested permission to acc…" at bounding box center [1098, 484] width 871 height 226
click at [1075, 587] on td "Resolution: Rebooted, Rescued, Comment: requested permission to access this rac…" at bounding box center [1113, 541] width 739 height 113
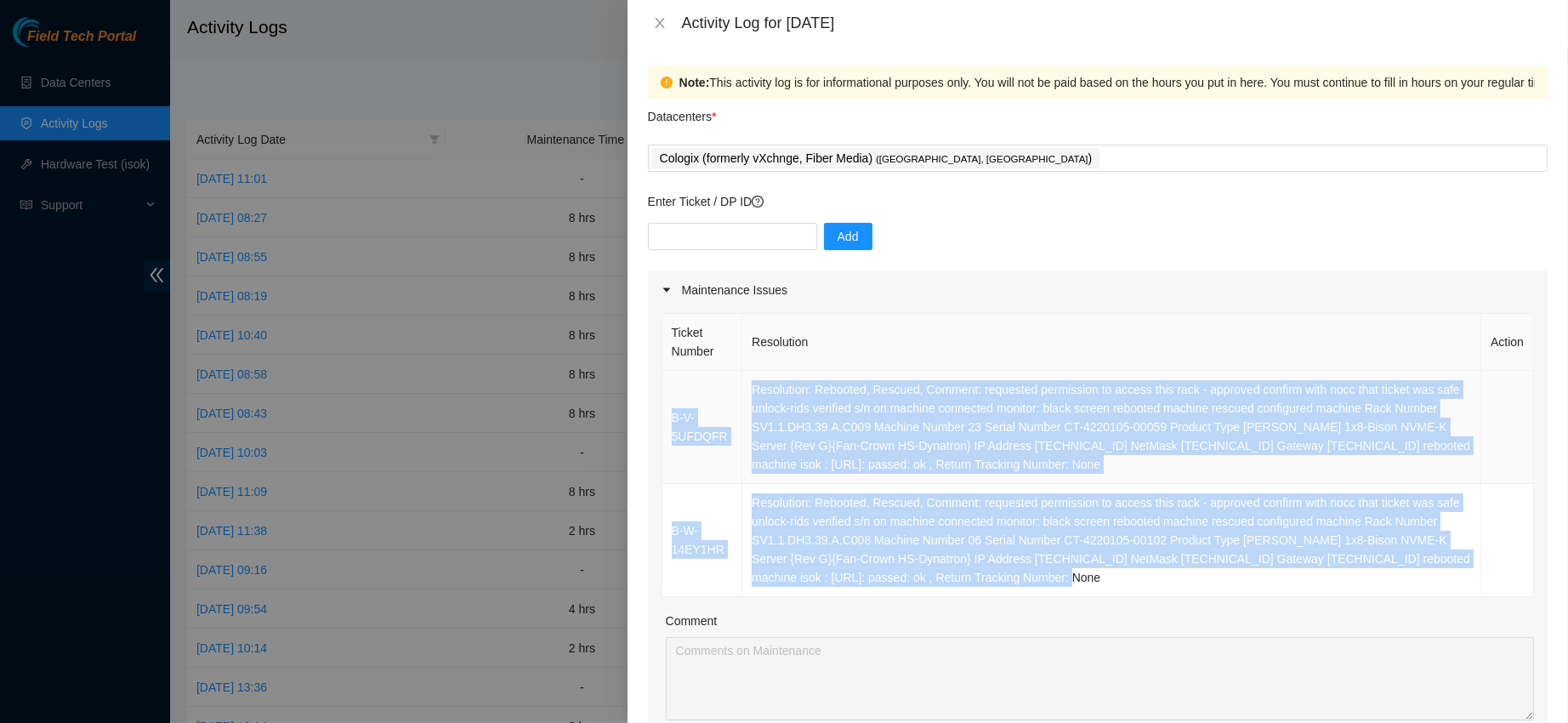
drag, startPoint x: 1055, startPoint y: 576, endPoint x: 672, endPoint y: 385, distance: 428.0
click at [672, 385] on tbody "B-V-5UFDQFR Resolution: Rebooted, Rescued, Comment: requested permission to acc…" at bounding box center [1098, 484] width 871 height 226
copy tbody "B-V-5UFDQFR Resolution: Rebooted, Rescued, Comment: requested permission to acc…"
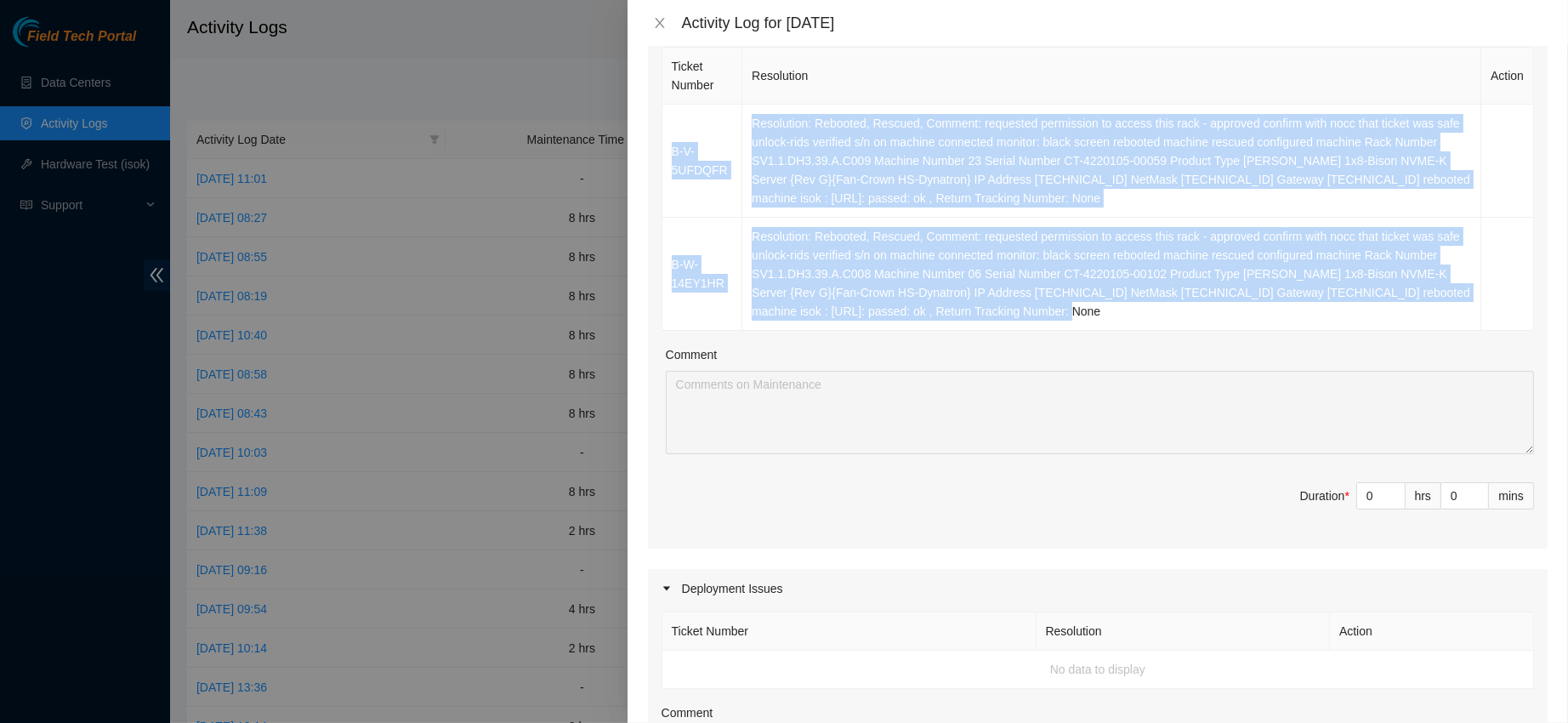
scroll to position [267, 0]
click at [1391, 486] on span "up" at bounding box center [1396, 490] width 11 height 11
type input "1"
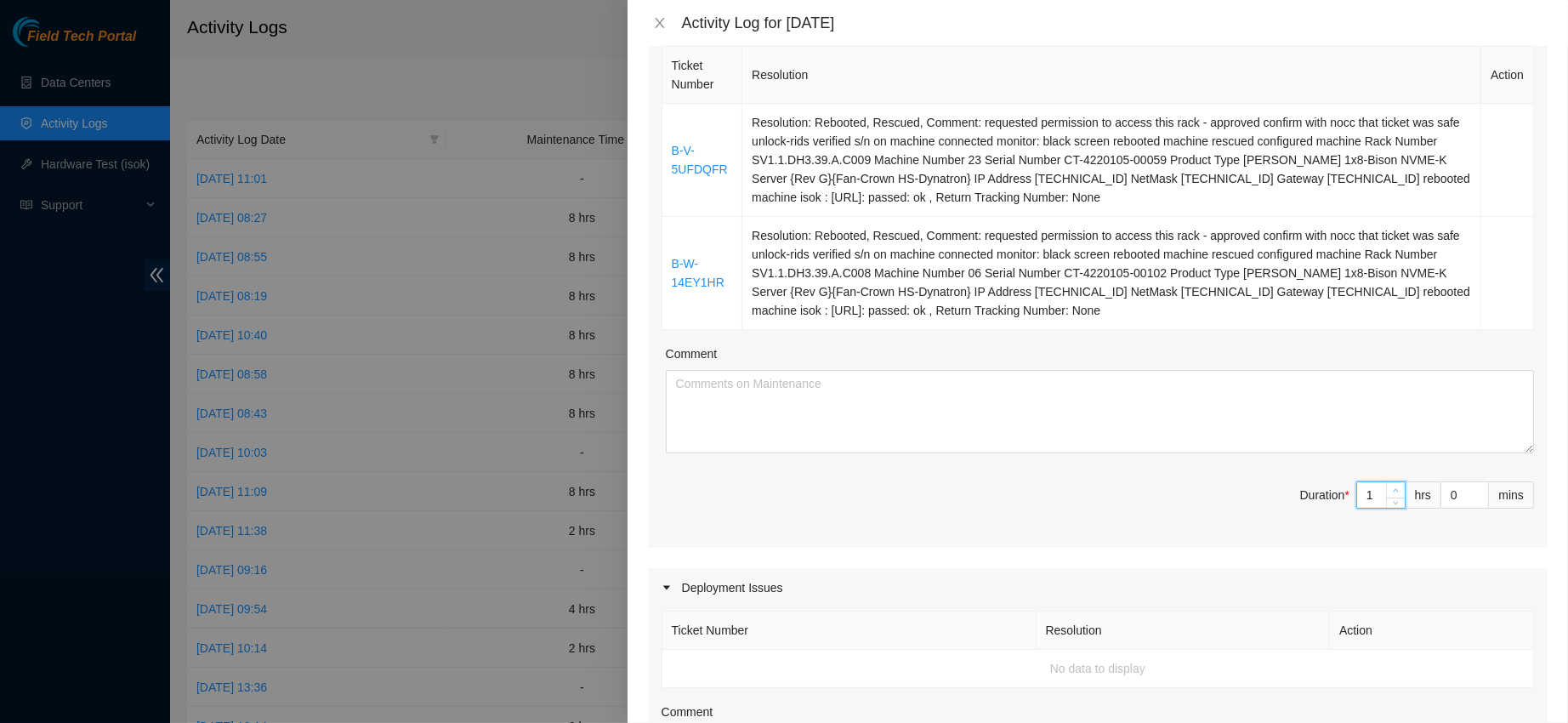
type input "2"
click at [1391, 486] on span "up" at bounding box center [1396, 490] width 11 height 11
type input "3"
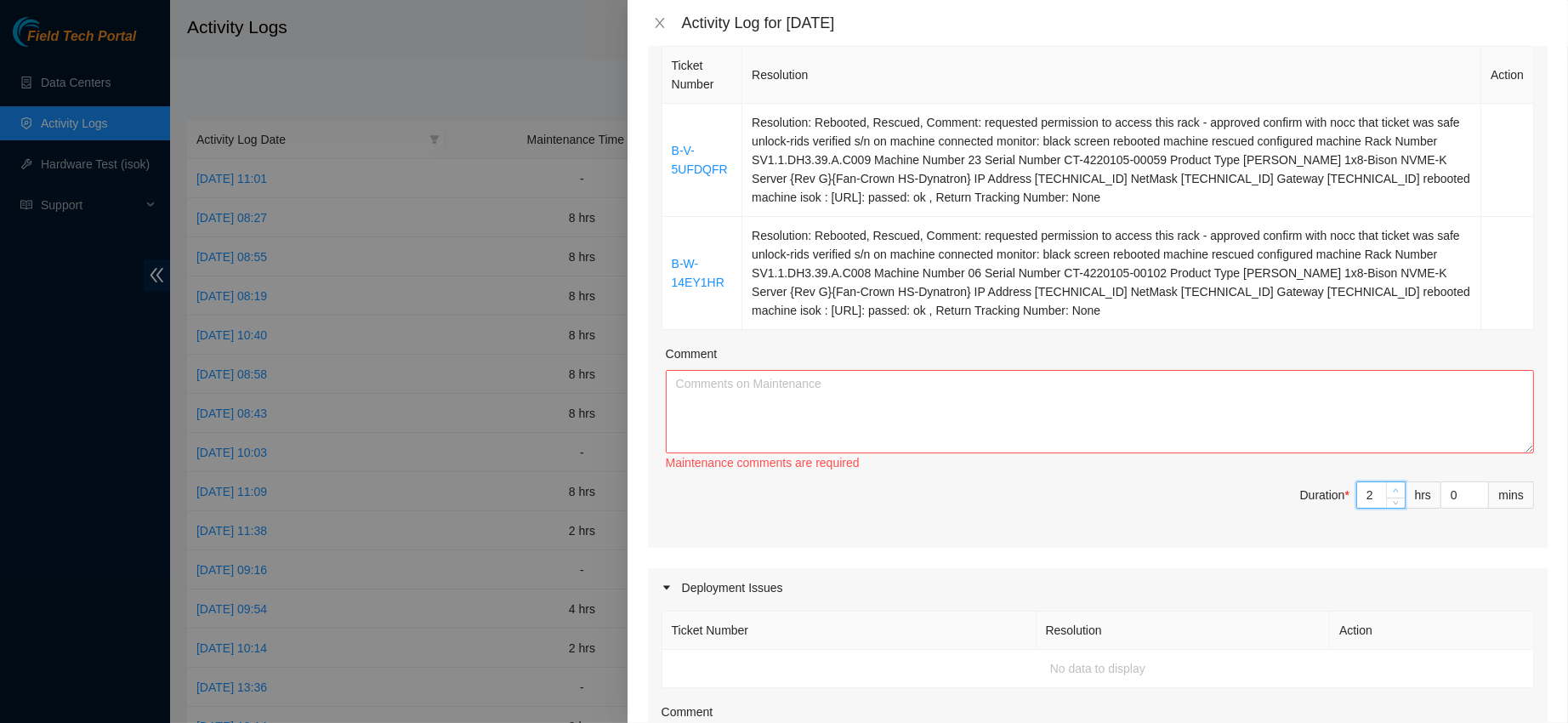
type input "3"
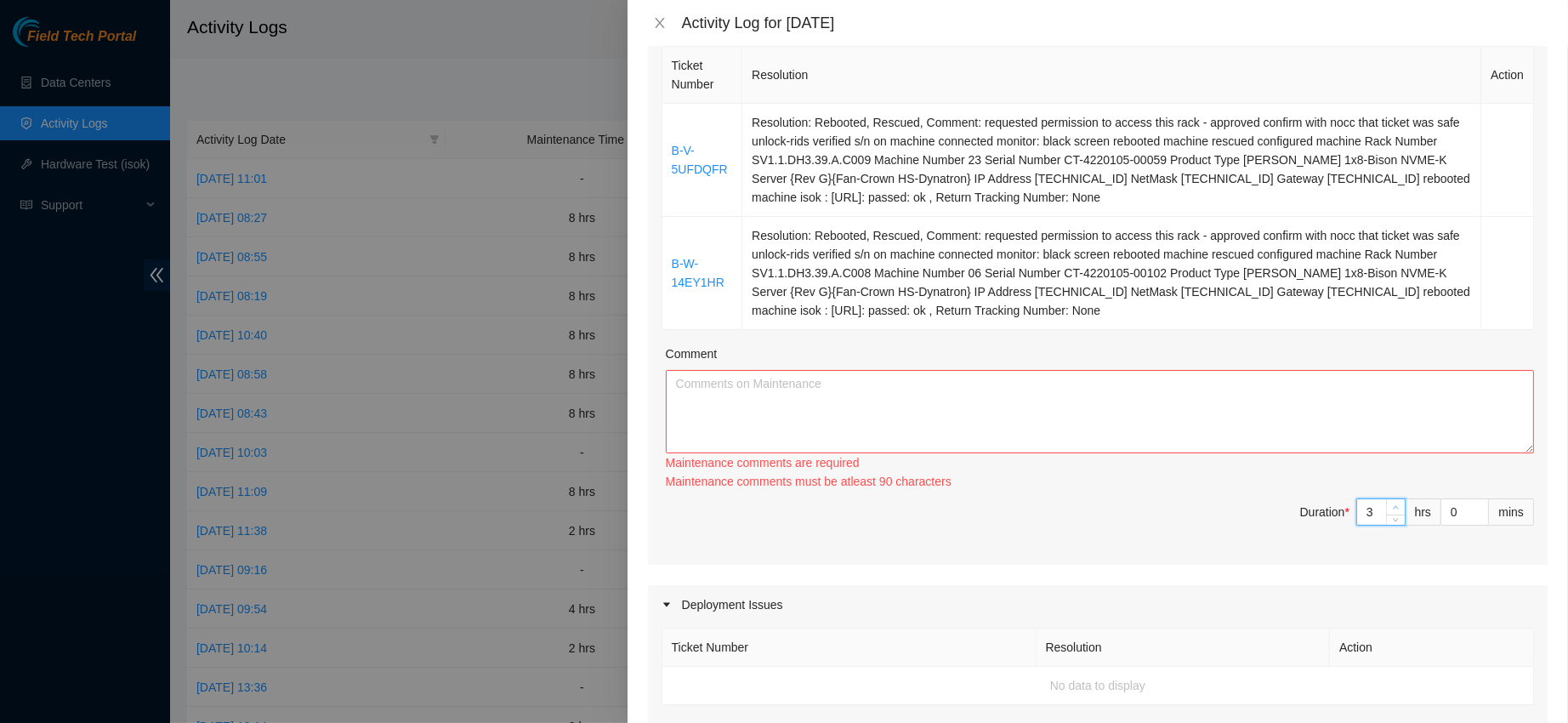
click at [1393, 505] on icon "up" at bounding box center [1396, 508] width 6 height 6
type input "4"
click at [1393, 505] on icon "up" at bounding box center [1396, 508] width 6 height 6
type input "5"
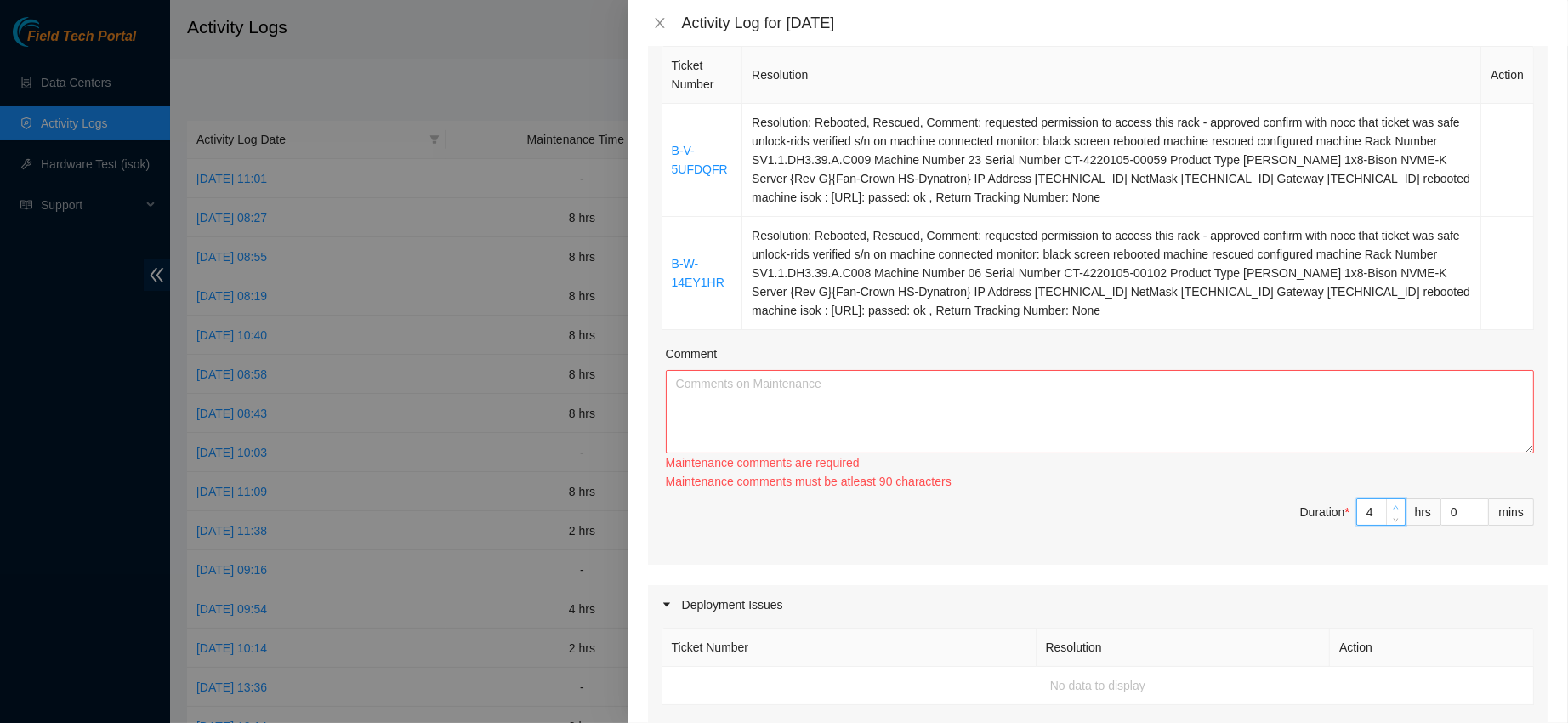
type input "5"
click at [1393, 505] on icon "up" at bounding box center [1396, 508] width 6 height 6
type input "6"
click at [1393, 505] on icon "up" at bounding box center [1396, 508] width 6 height 6
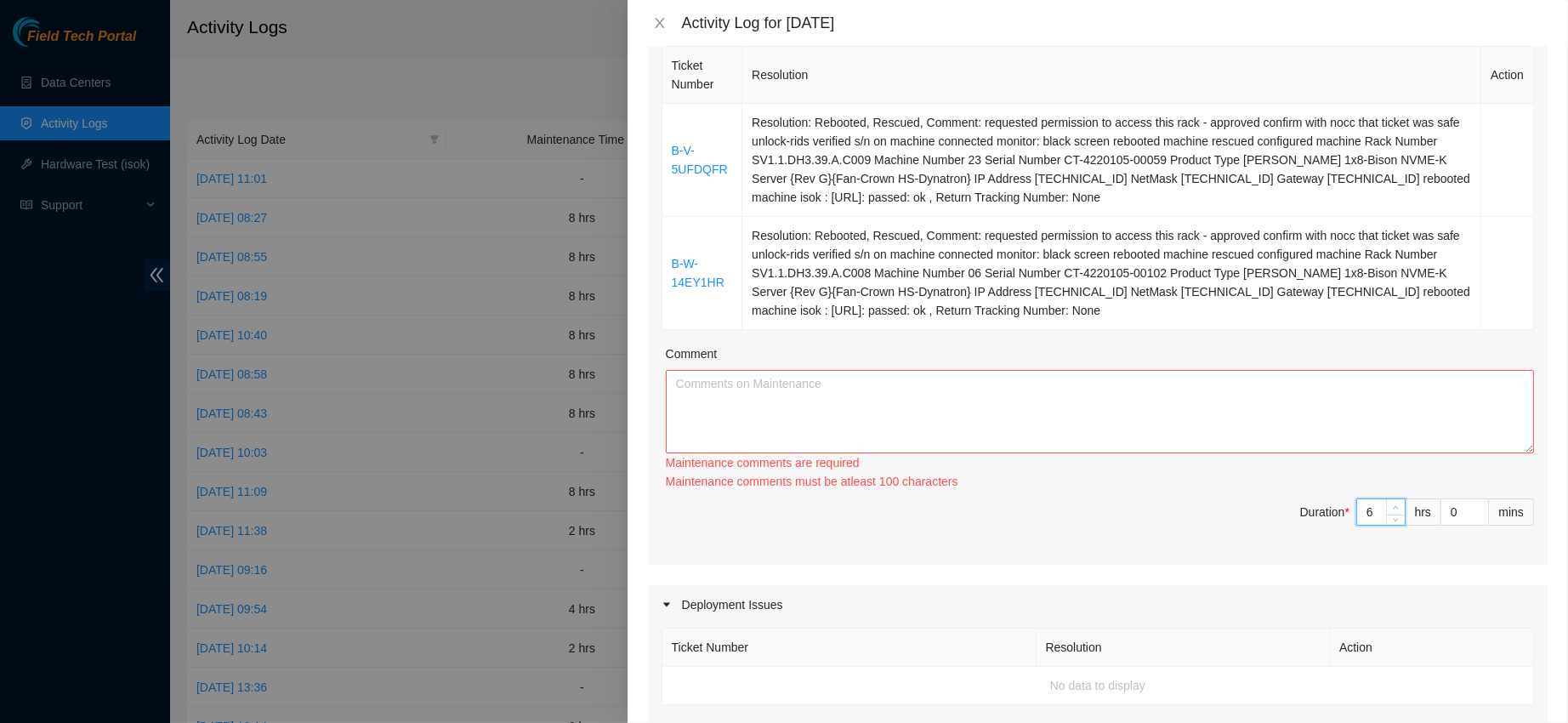
type input "7"
click at [1393, 505] on icon "up" at bounding box center [1396, 508] width 6 height 6
type input "8"
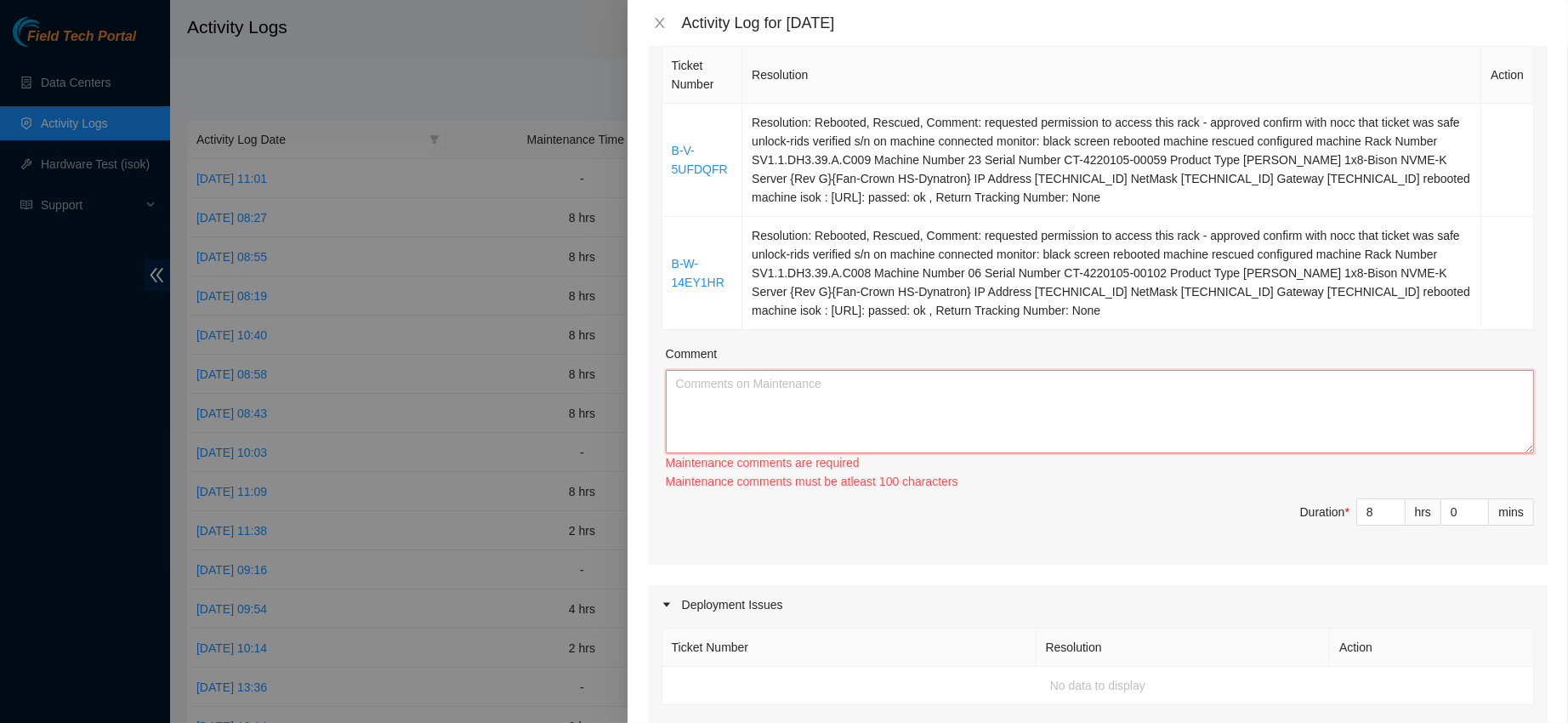
click at [1171, 411] on textarea "Comment" at bounding box center [1100, 411] width 868 height 83
paste textarea "B-V-5UFDQFR Resolution: Rebooted, Rescued, Comment: requested permission to acc…"
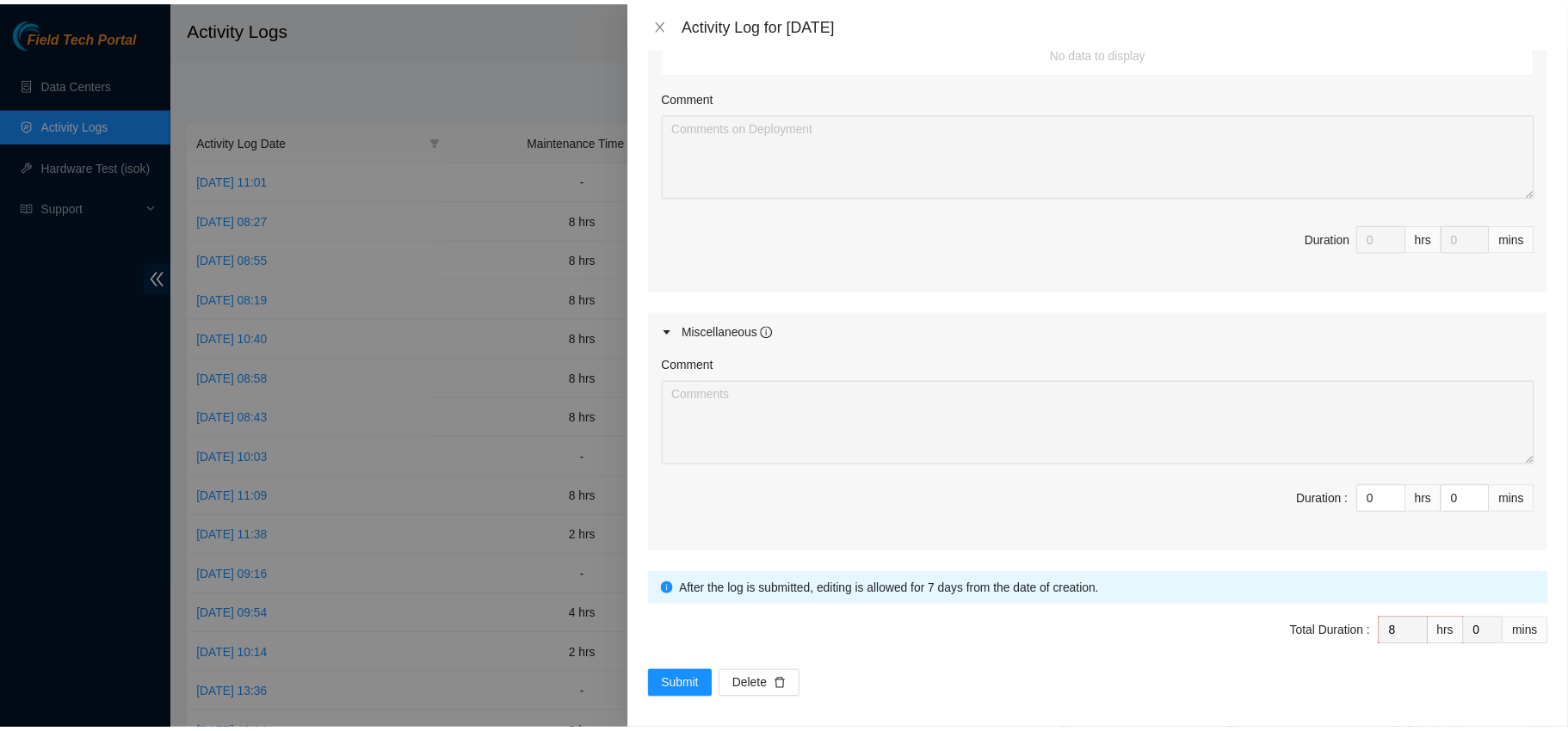
scroll to position [902, 0]
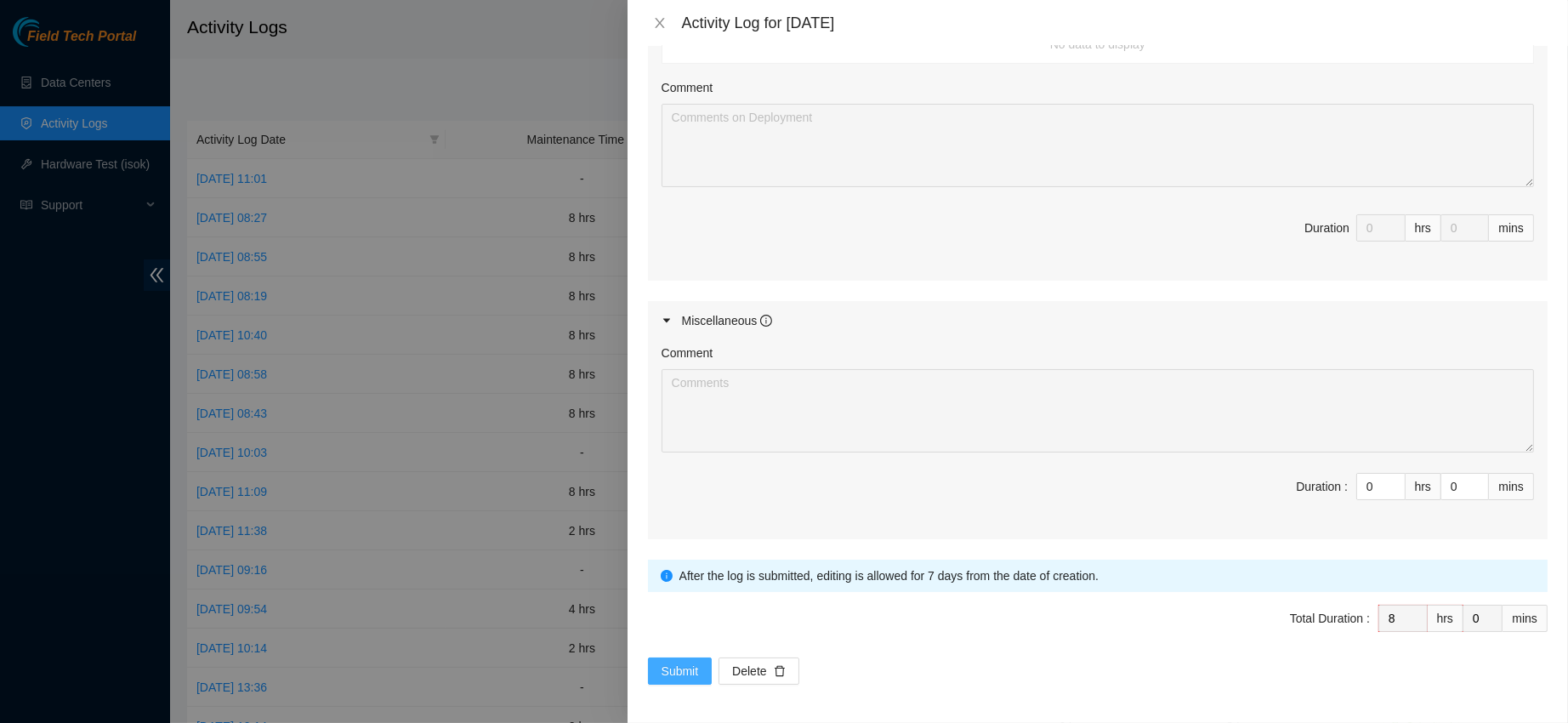
type textarea "B-V-5UFDQFR Resolution: Rebooted, Rescued, Comment: requested permission to acc…"
click at [674, 657] on button "Submit" at bounding box center [680, 671] width 65 height 27
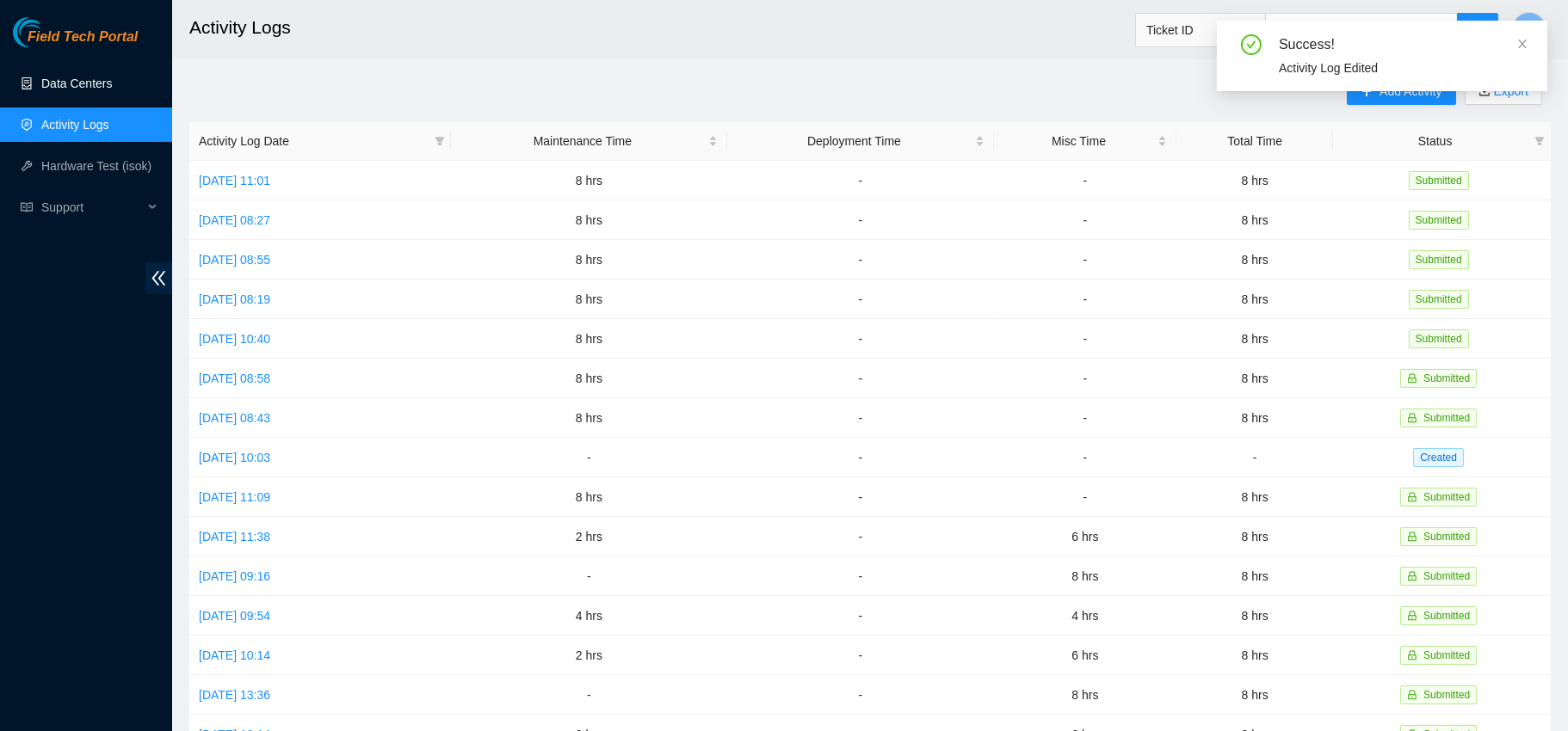
click at [112, 85] on link "Data Centers" at bounding box center [76, 83] width 70 height 14
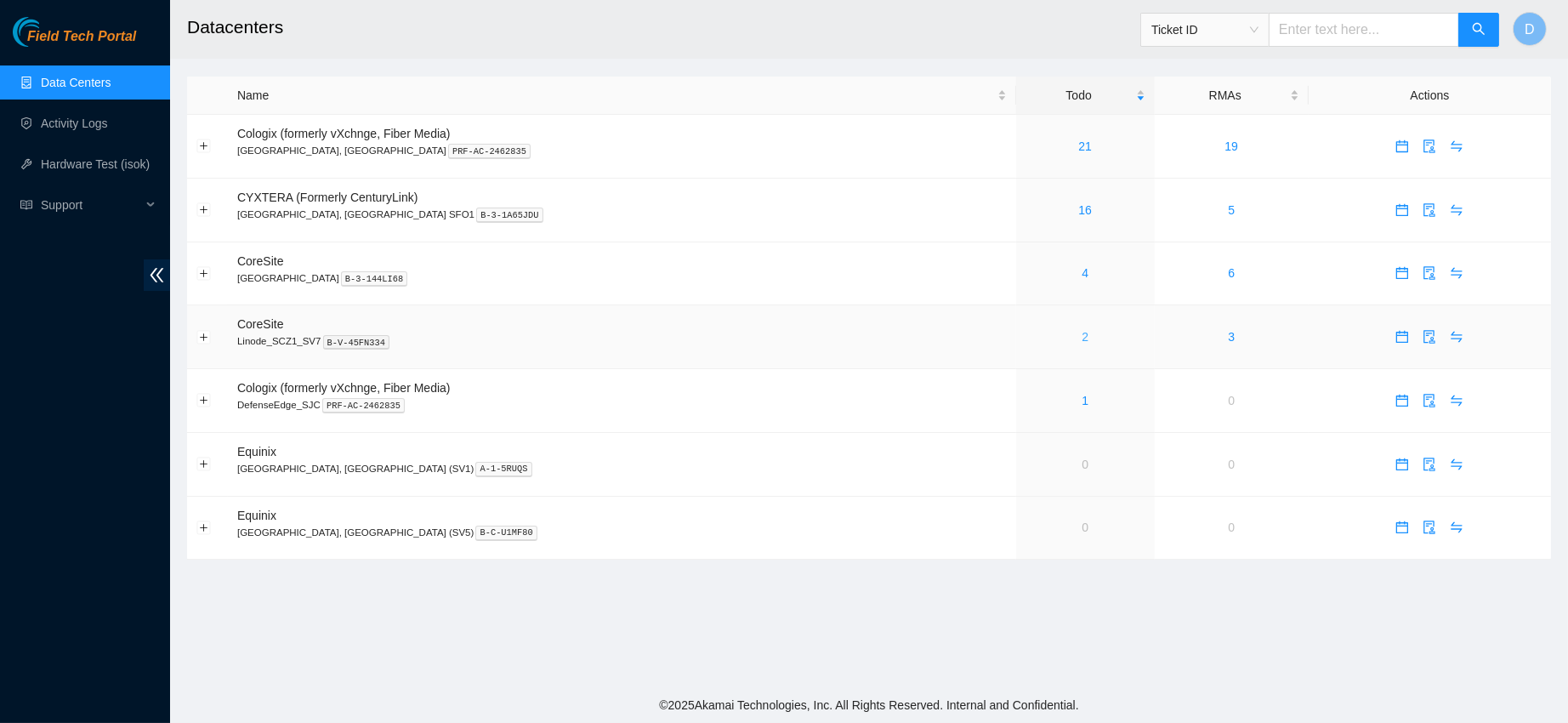
click at [1082, 335] on link "2" at bounding box center [1085, 337] width 7 height 14
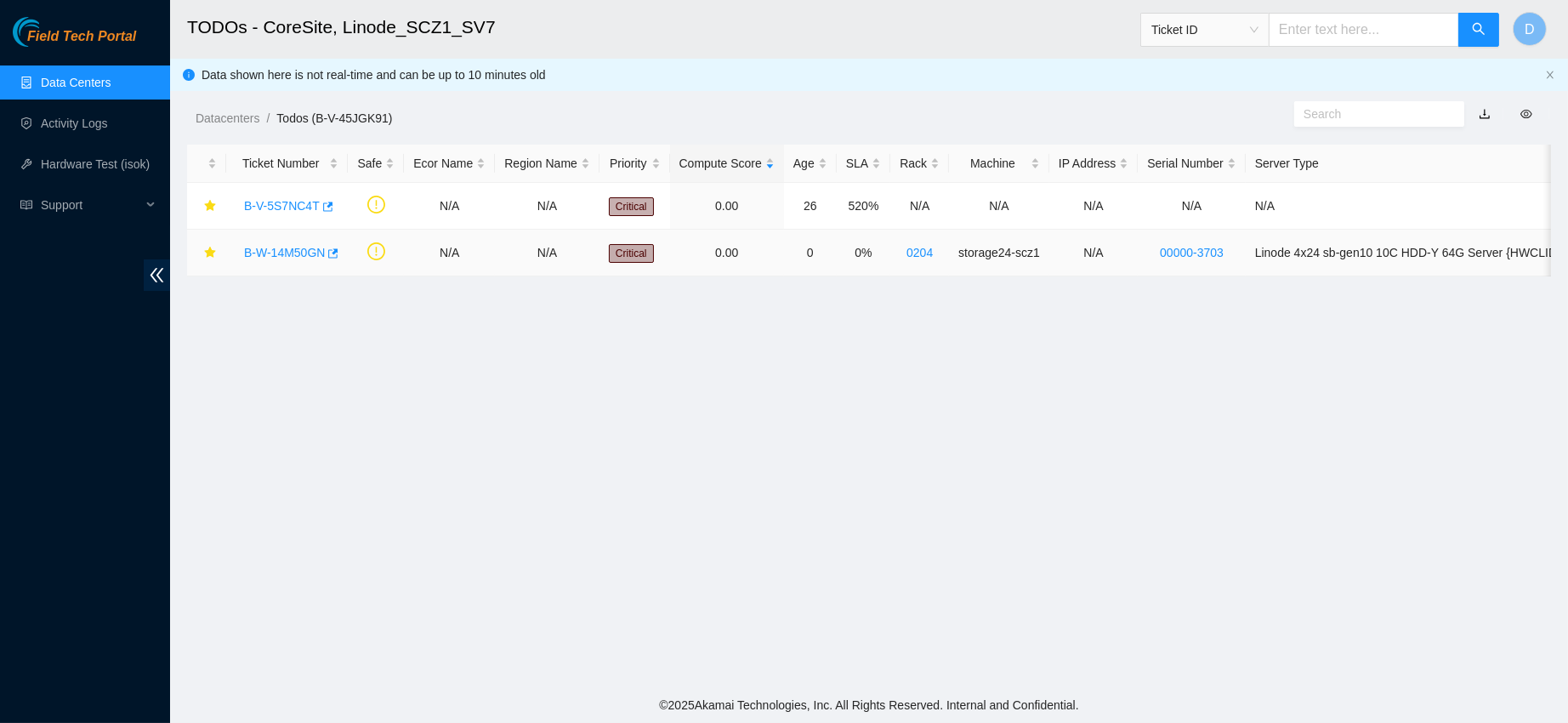
click at [261, 256] on link "B-W-14M50GN" at bounding box center [285, 253] width 81 height 14
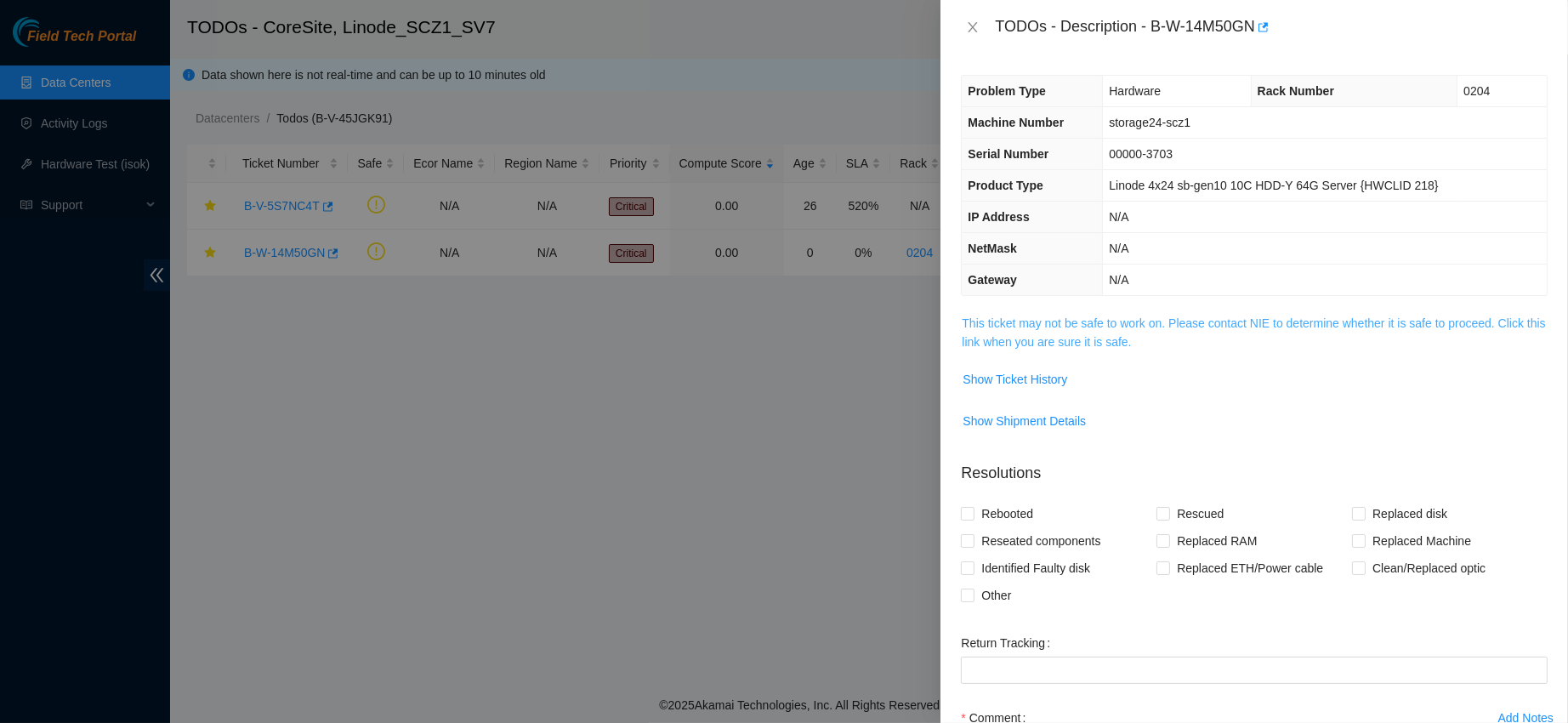
click at [1060, 319] on link "This ticket may not be safe to work on. Please contact NIE to determine whether…" at bounding box center [1253, 332] width 584 height 32
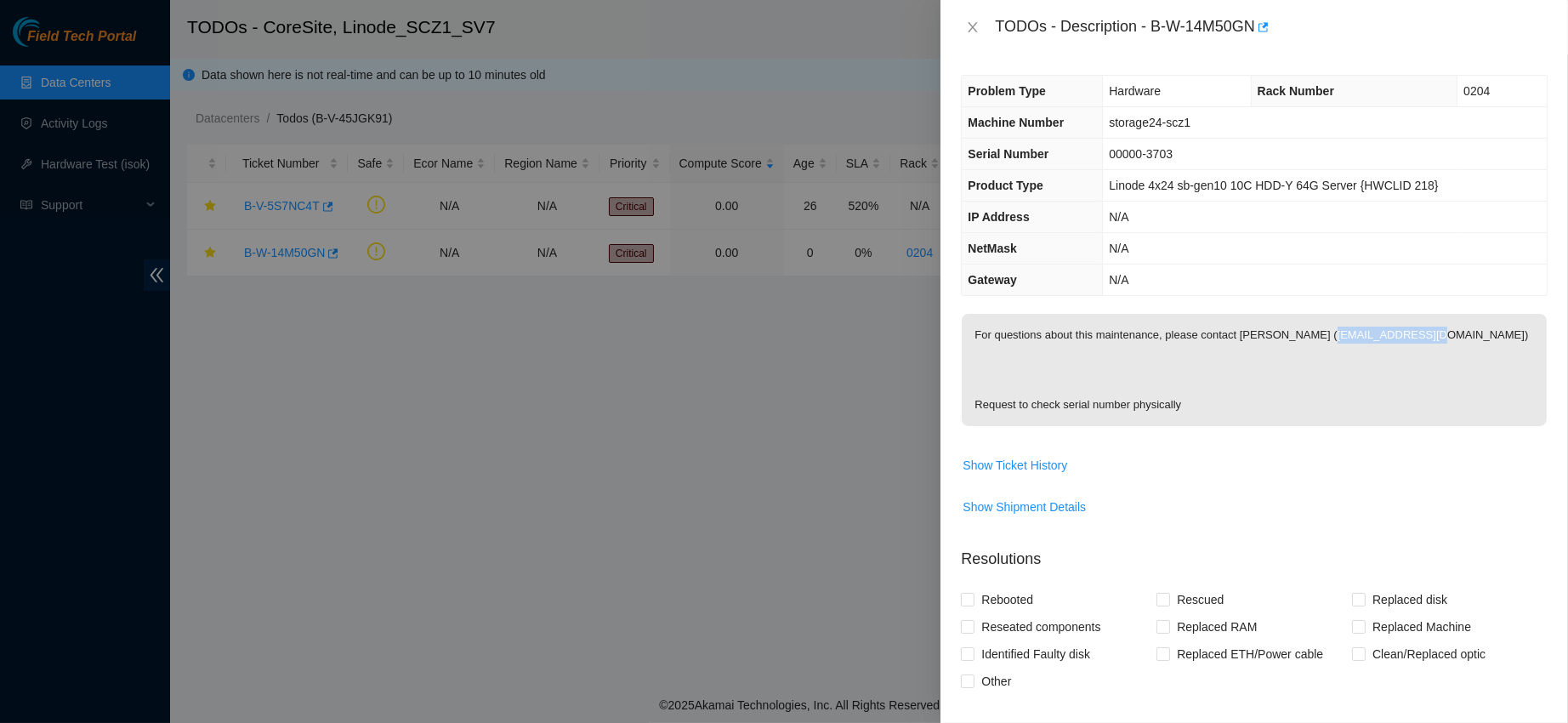
drag, startPoint x: 979, startPoint y: 366, endPoint x: 1115, endPoint y: 370, distance: 136.1
click at [1115, 370] on p "For questions about this maintenance, please contact [PERSON_NAME] ([EMAIL_ADDR…" at bounding box center [1254, 370] width 585 height 112
copy p "[EMAIL_ADDRESS][DOMAIN_NAME]"
drag, startPoint x: 1208, startPoint y: 24, endPoint x: 1358, endPoint y: 31, distance: 150.2
click at [1358, 31] on div "TODOs - Description - B-W-14M50GN" at bounding box center [1271, 27] width 553 height 27
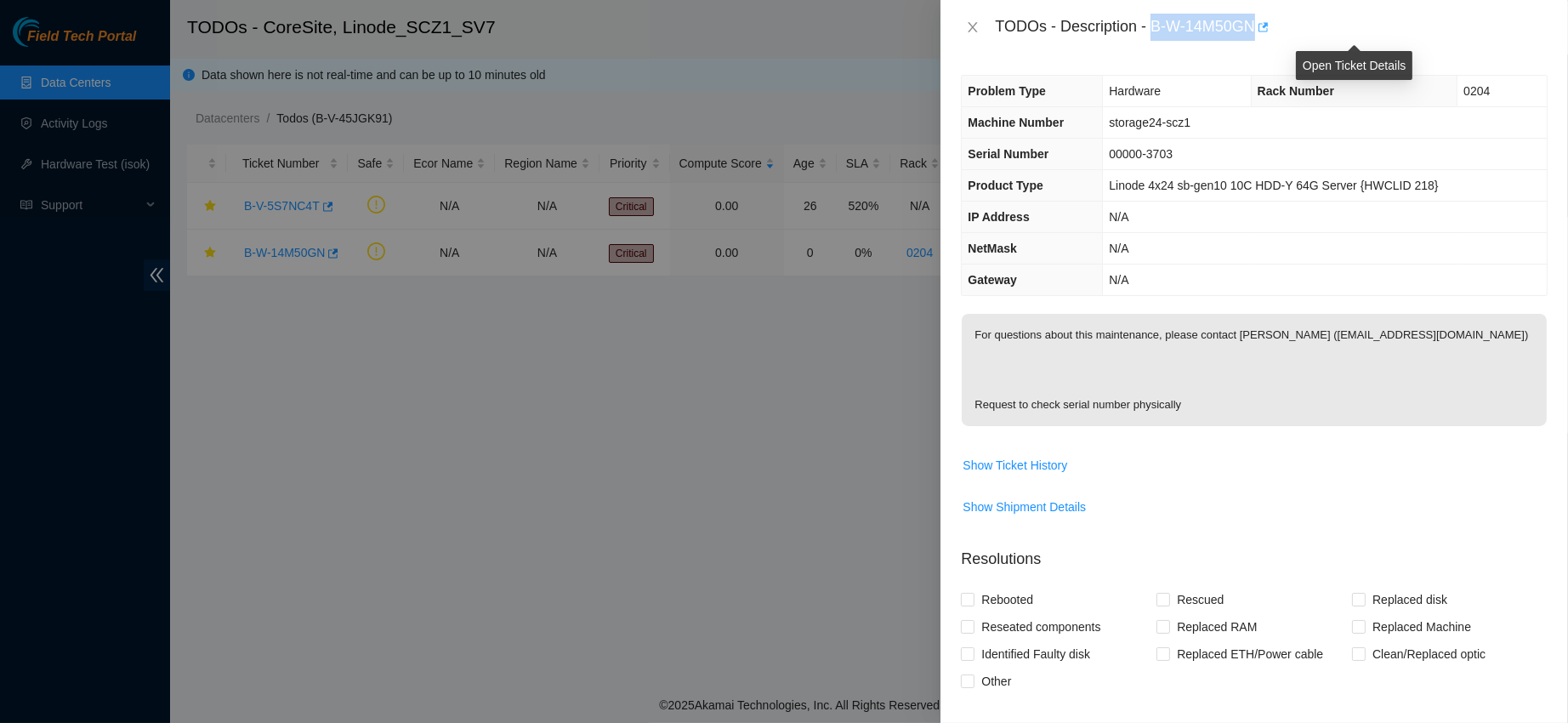
copy div "B-W-14M50GN"
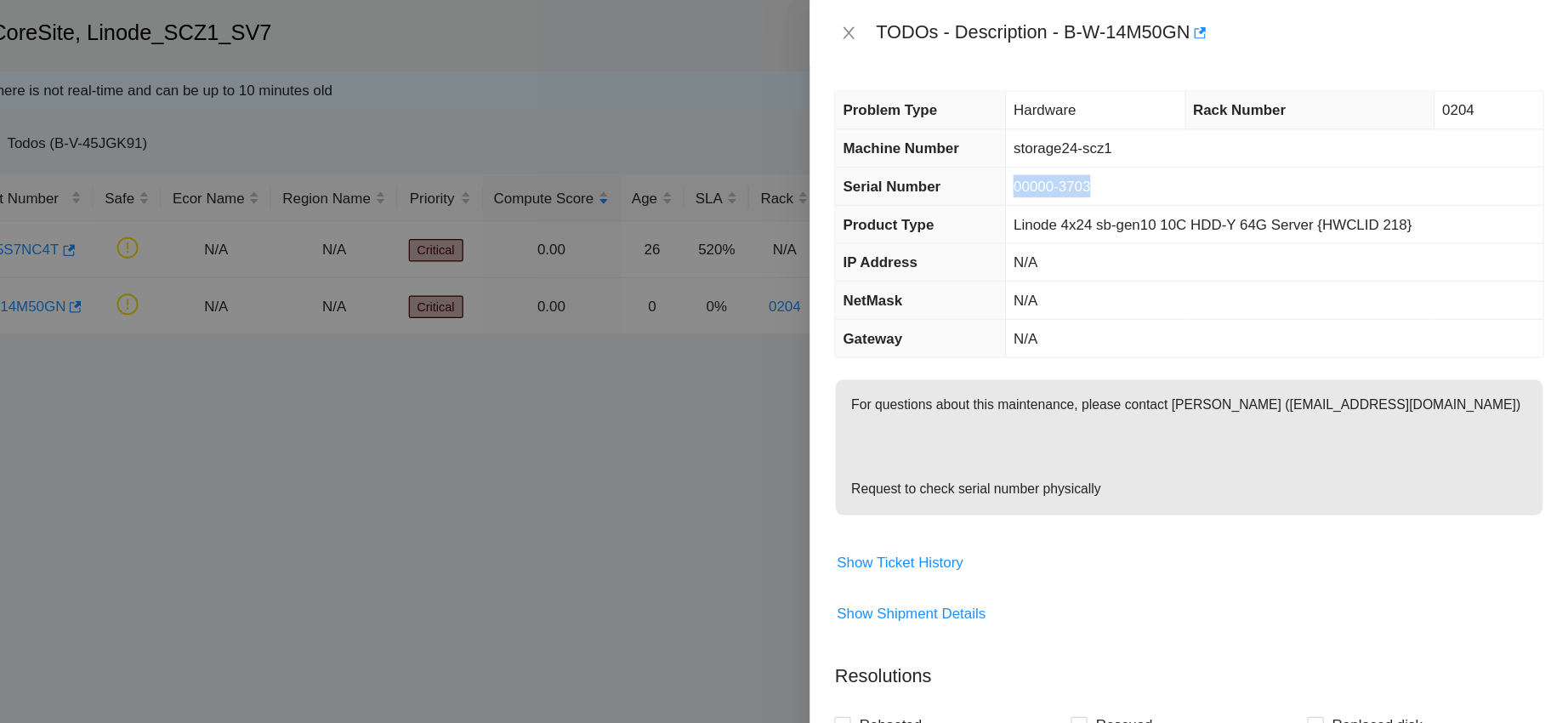
drag, startPoint x: 1111, startPoint y: 152, endPoint x: 1202, endPoint y: 154, distance: 91.0
click at [1202, 154] on td "00000-3703" at bounding box center [1325, 154] width 444 height 32
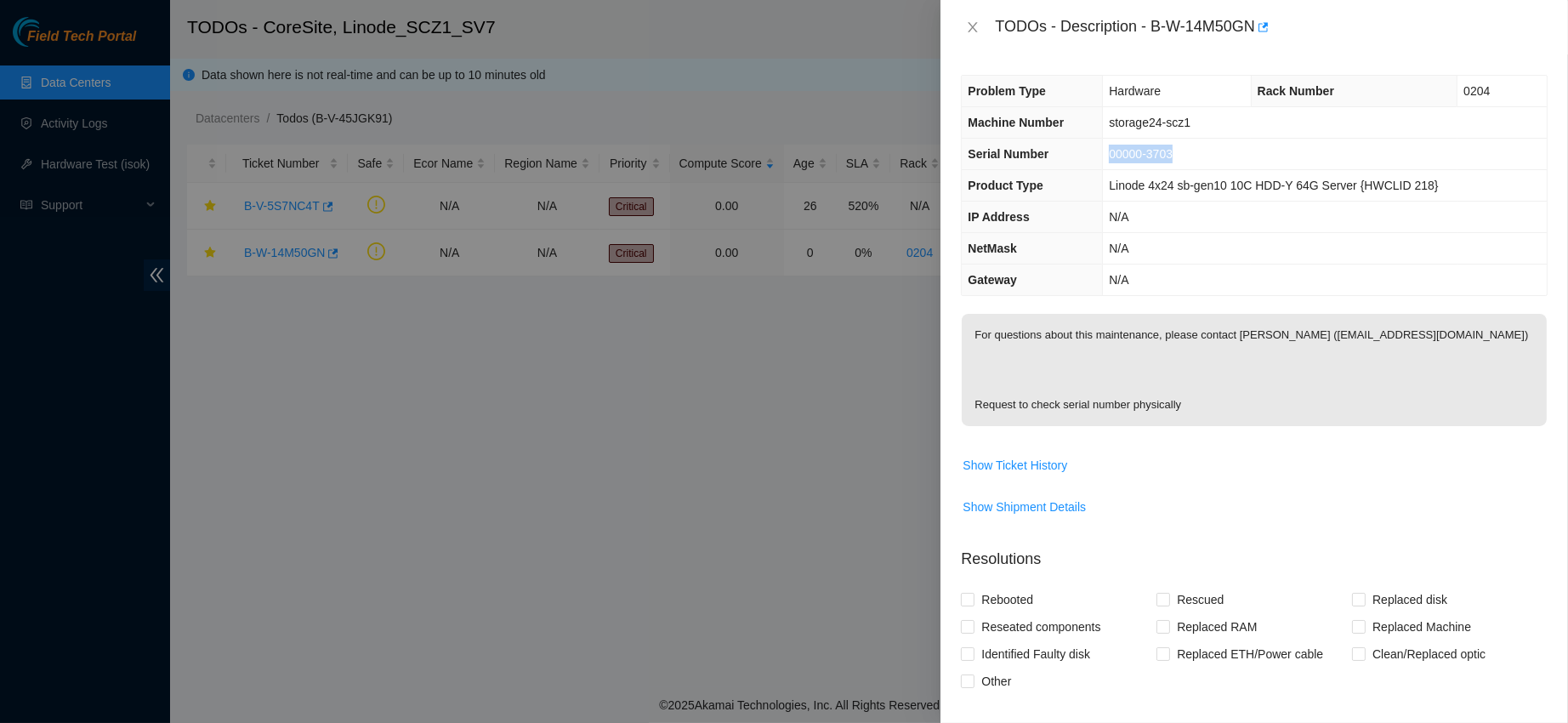
copy span "00000-3703"
click at [979, 12] on div "TODOs - Description - B-W-14M50GN" at bounding box center [1254, 27] width 628 height 54
click at [971, 19] on button "Close" at bounding box center [973, 27] width 24 height 16
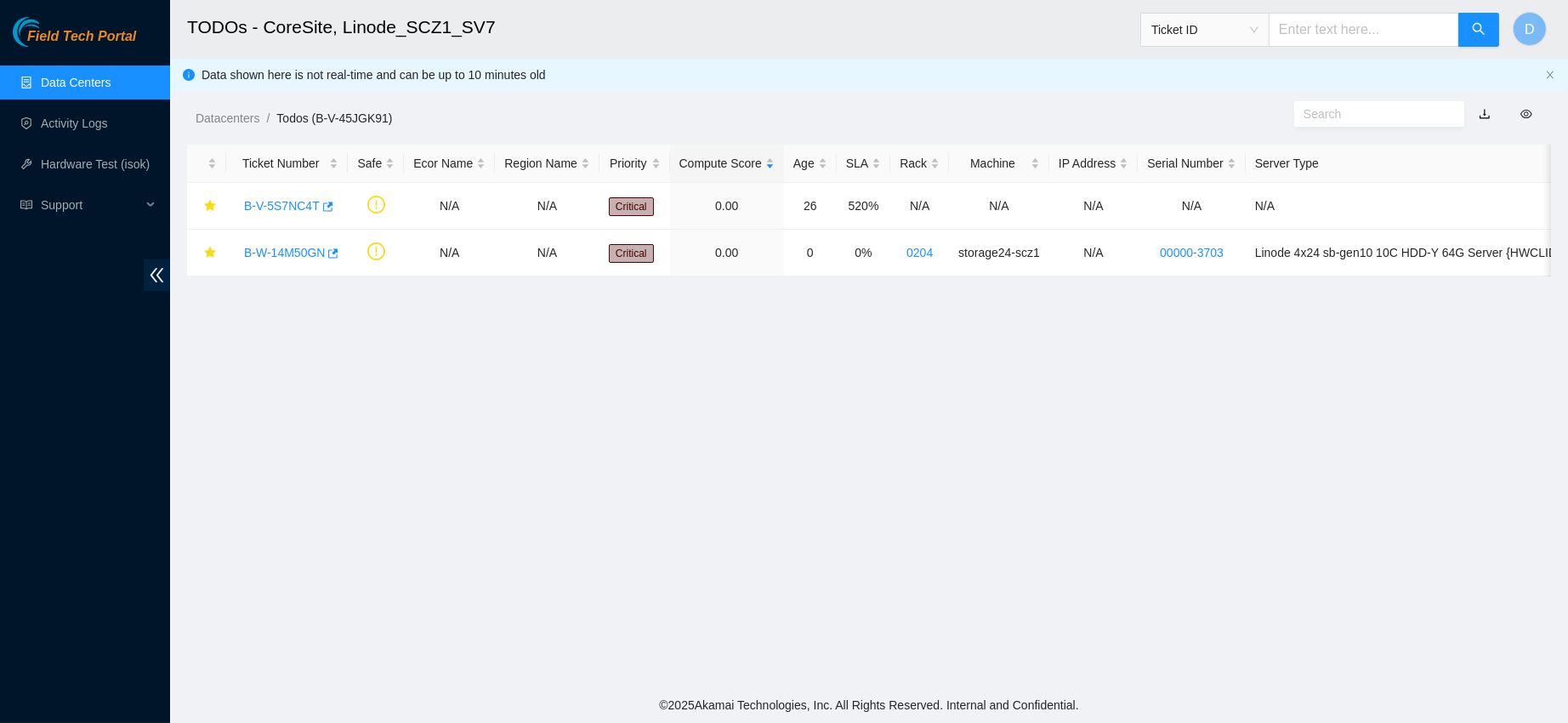
click at [1237, 35] on span "Ticket ID" at bounding box center [1204, 30] width 107 height 25
click at [1205, 173] on div "Serial Number" at bounding box center [1216, 170] width 107 height 18
click at [1368, 42] on input "text" at bounding box center [1363, 29] width 190 height 34
paste input "00000-3703"
type input "00000-3703"
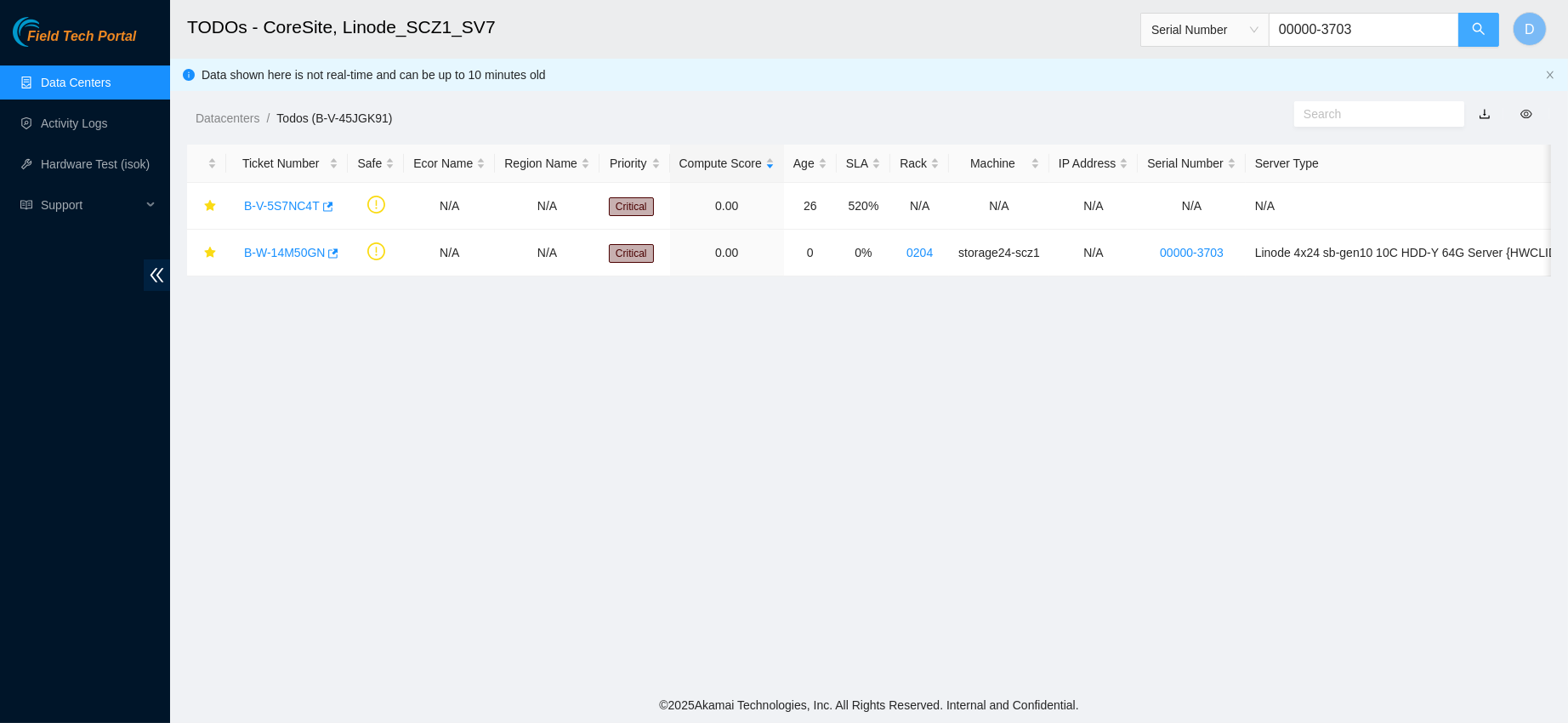
click at [1474, 34] on icon "search" at bounding box center [1479, 29] width 14 height 14
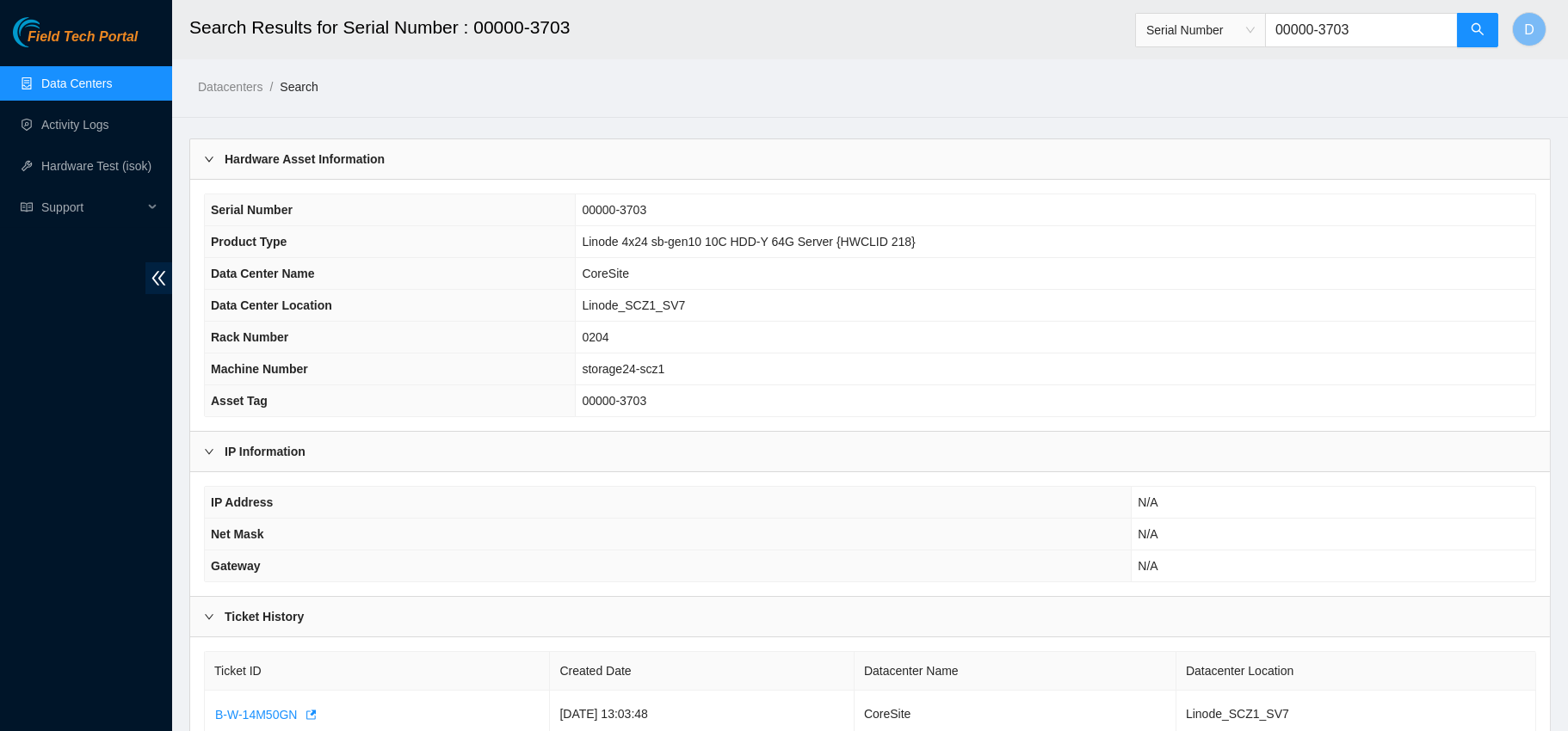
click at [613, 369] on span "storage24-scz1" at bounding box center [623, 369] width 83 height 14
click at [1227, 33] on span "Serial Number" at bounding box center [1200, 30] width 108 height 25
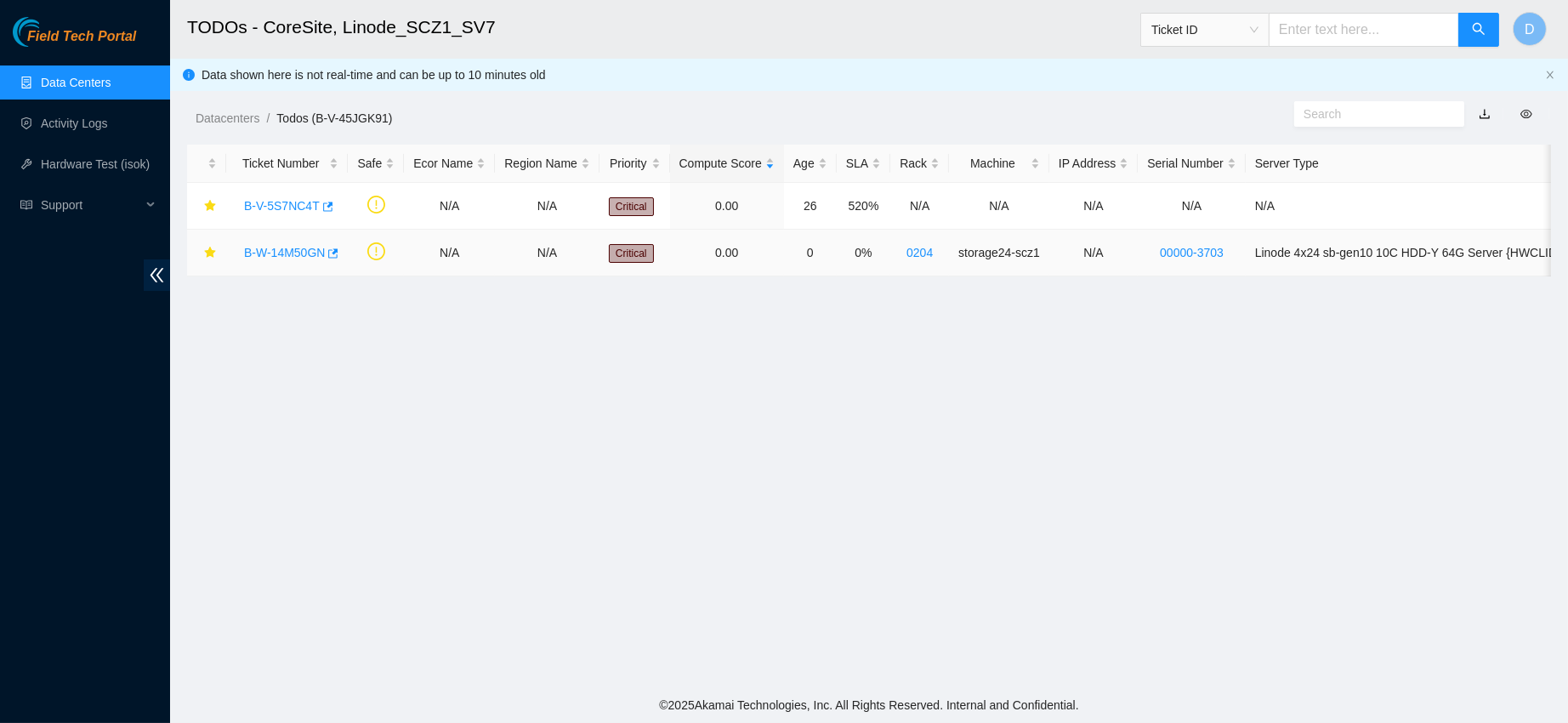
click at [269, 248] on link "B-W-14M50GN" at bounding box center [285, 253] width 81 height 14
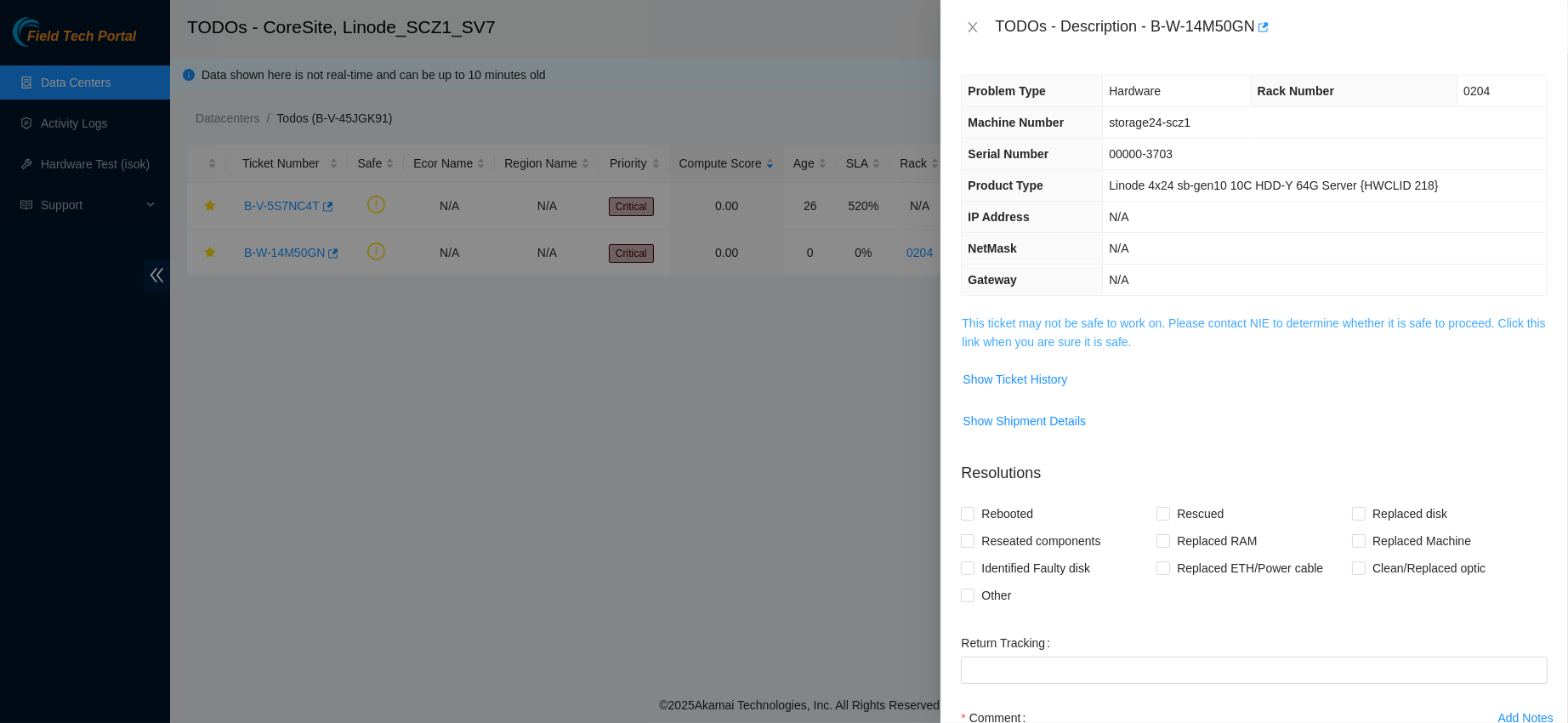
click at [1097, 317] on link "This ticket may not be safe to work on. Please contact NIE to determine whether…" at bounding box center [1253, 332] width 584 height 32
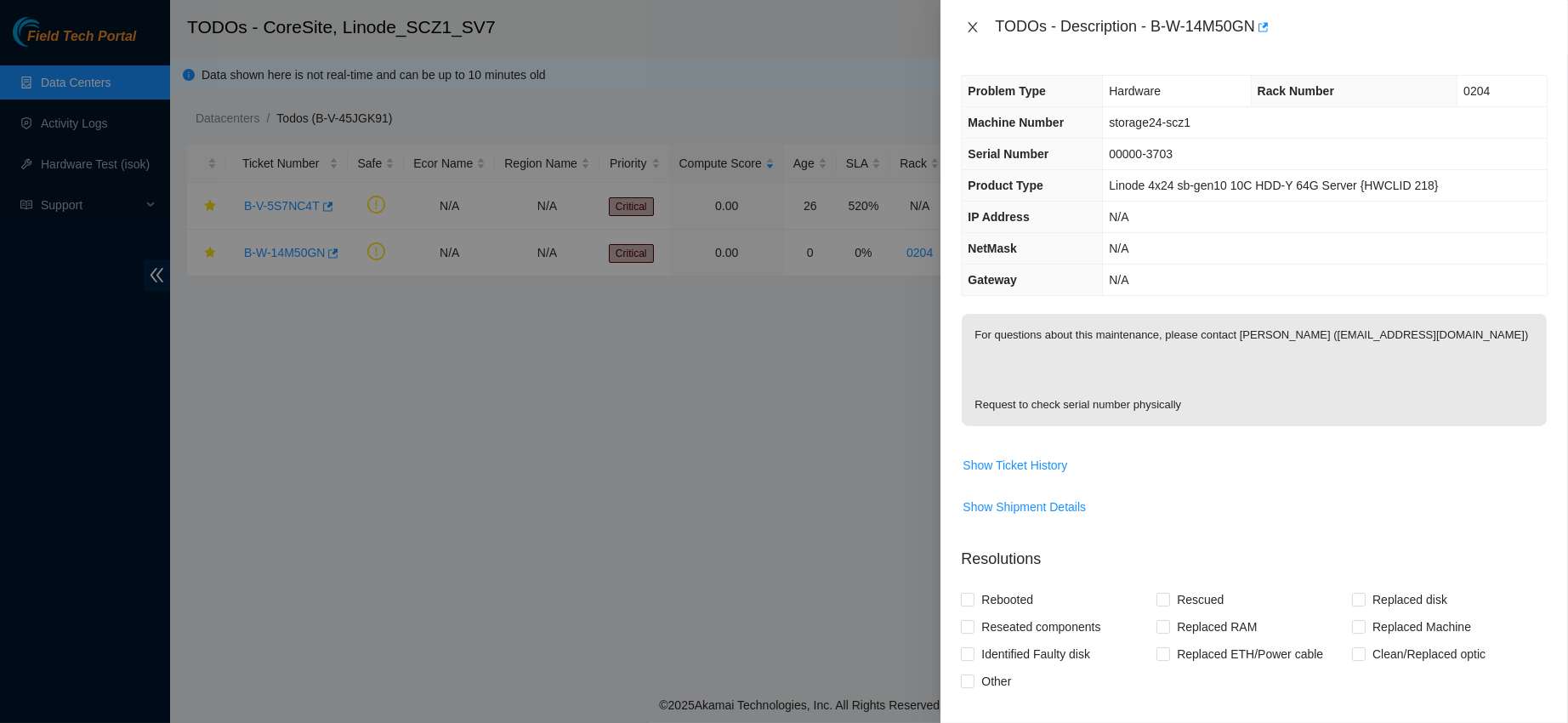
click at [967, 27] on icon "close" at bounding box center [973, 27] width 14 height 14
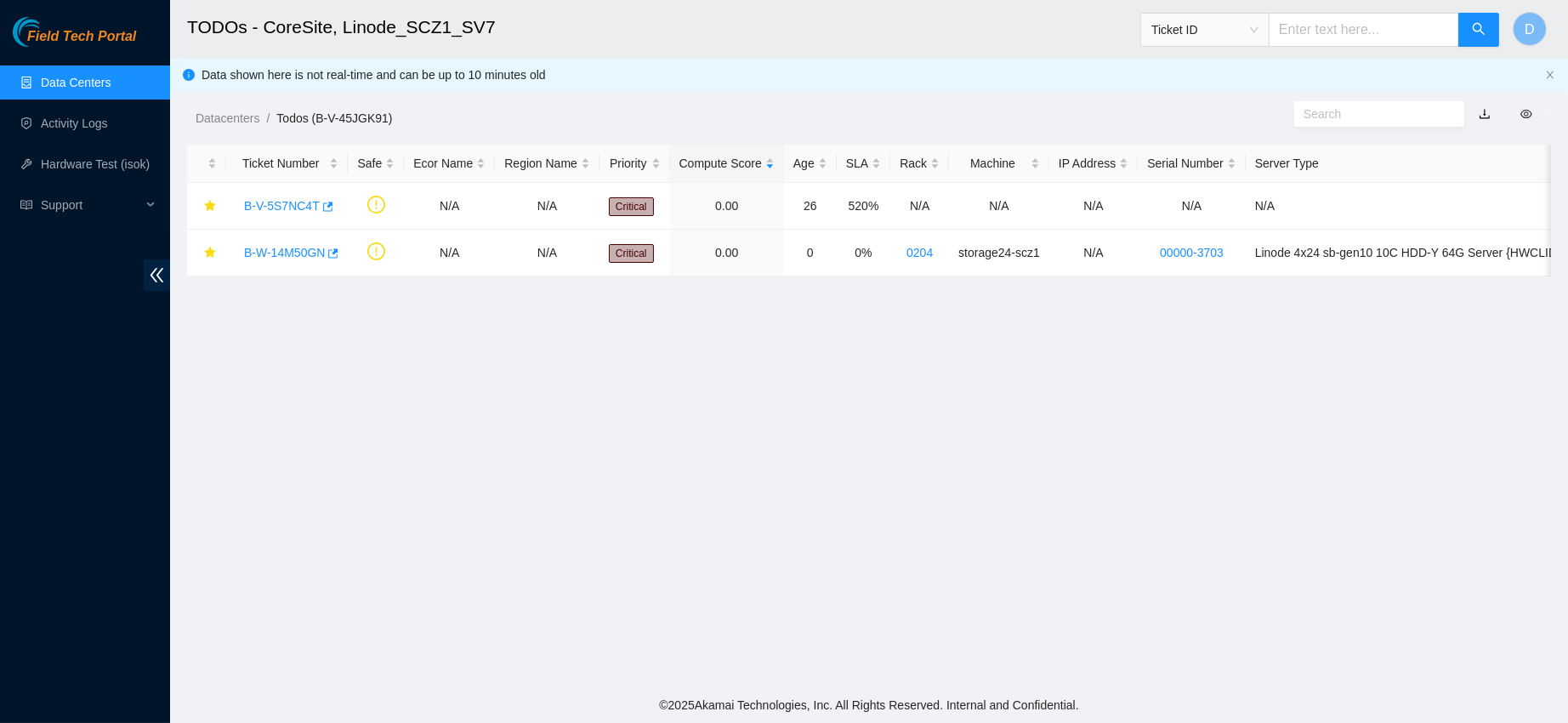
click at [75, 75] on link "Data Centers" at bounding box center [75, 82] width 69 height 14
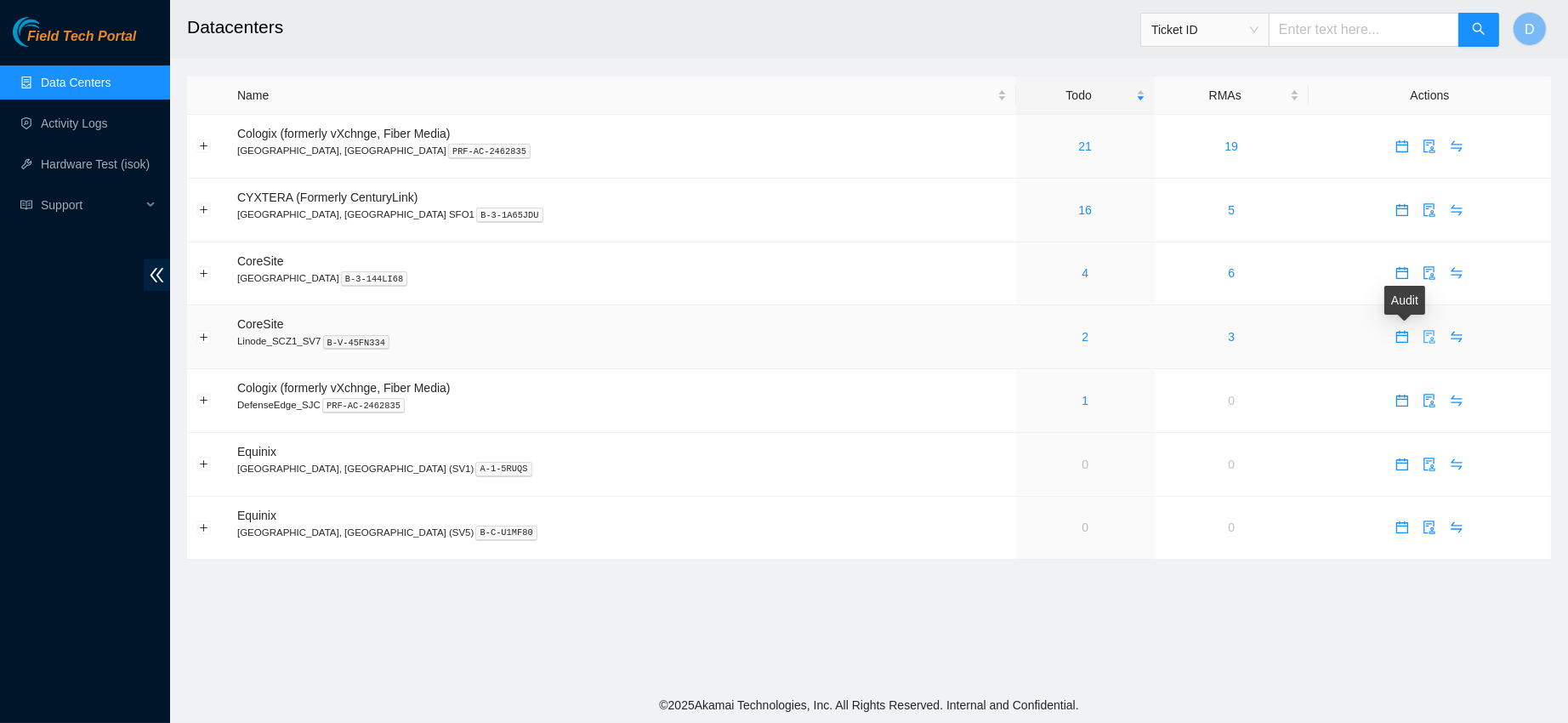
click at [1423, 340] on icon "audit" at bounding box center [1430, 337] width 14 height 14
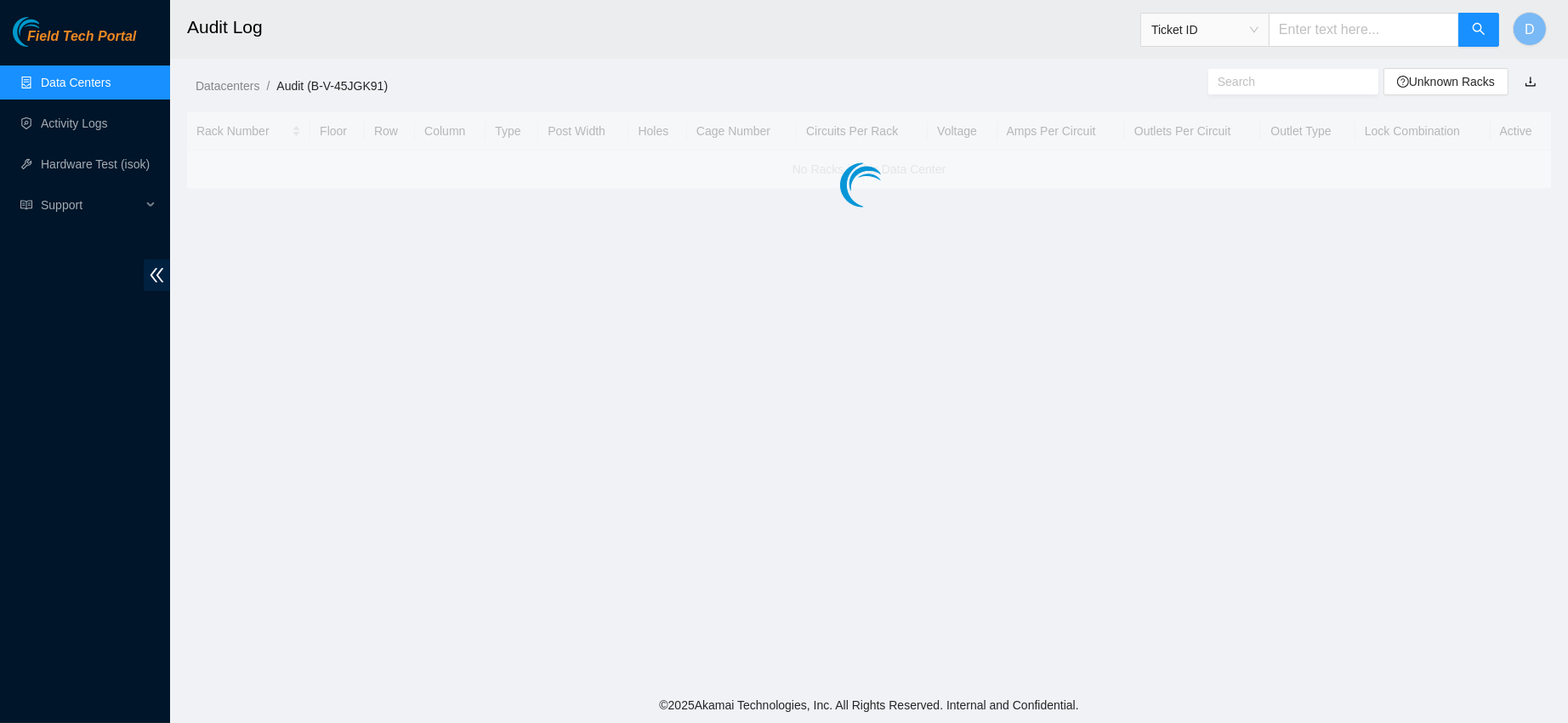
click at [1407, 340] on main "Audit Log Ticket ID D Datacenters / Audit (B-V-45JGK91) / Unknown Racks Rack Nu…" at bounding box center [868, 344] width 1398 height 687
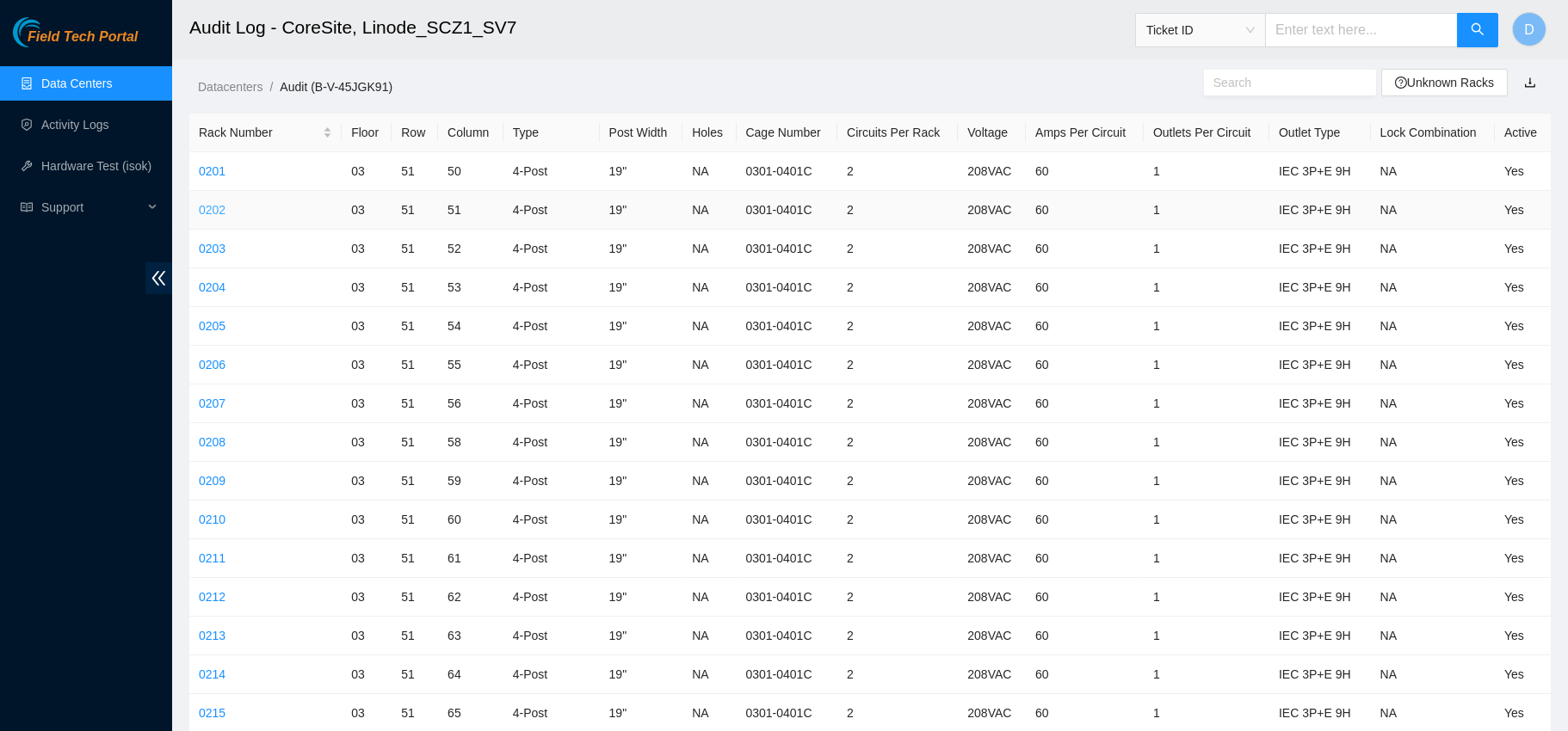
click at [210, 214] on link "0202" at bounding box center [212, 210] width 26 height 14
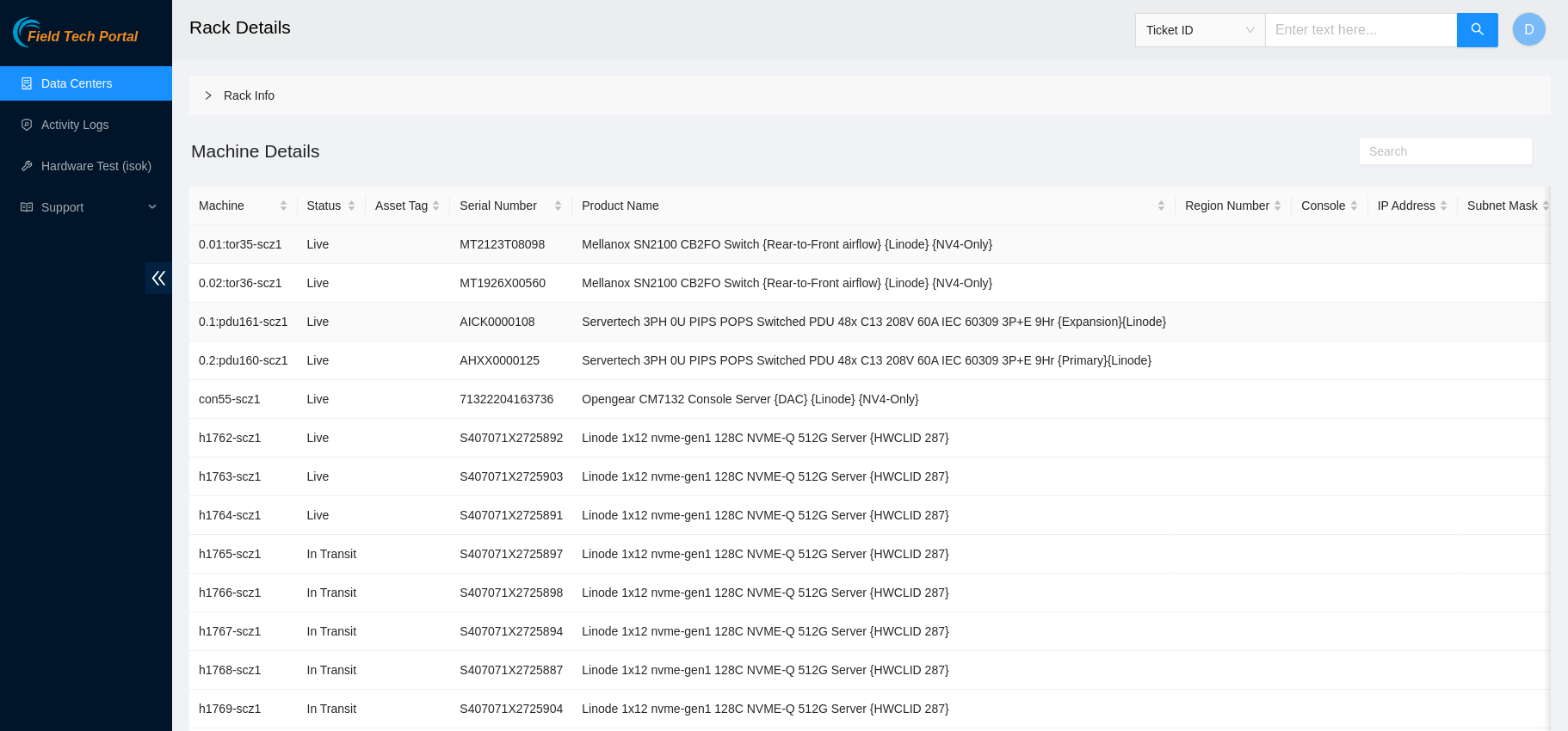
scroll to position [325, 0]
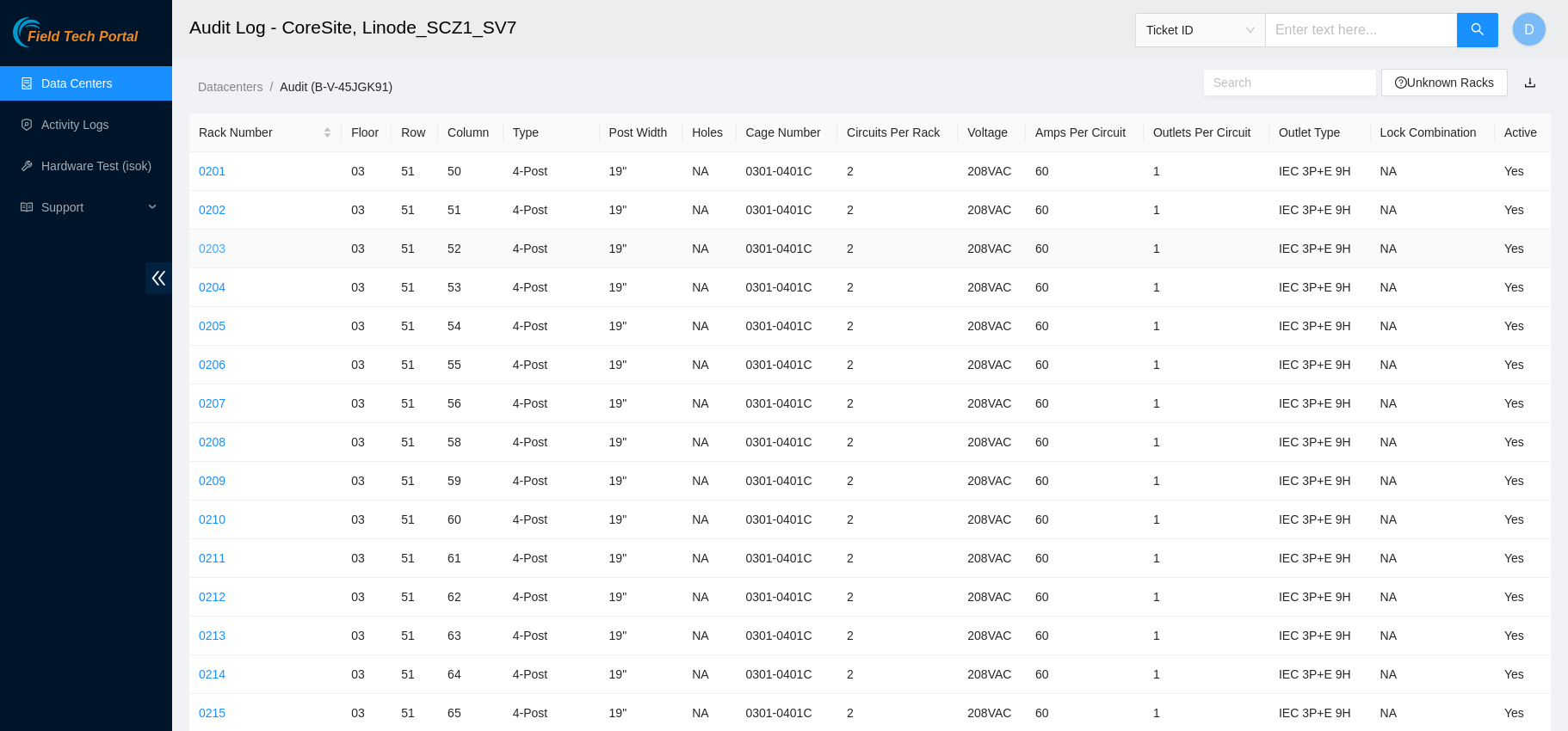
click at [217, 251] on link "0203" at bounding box center [212, 249] width 26 height 14
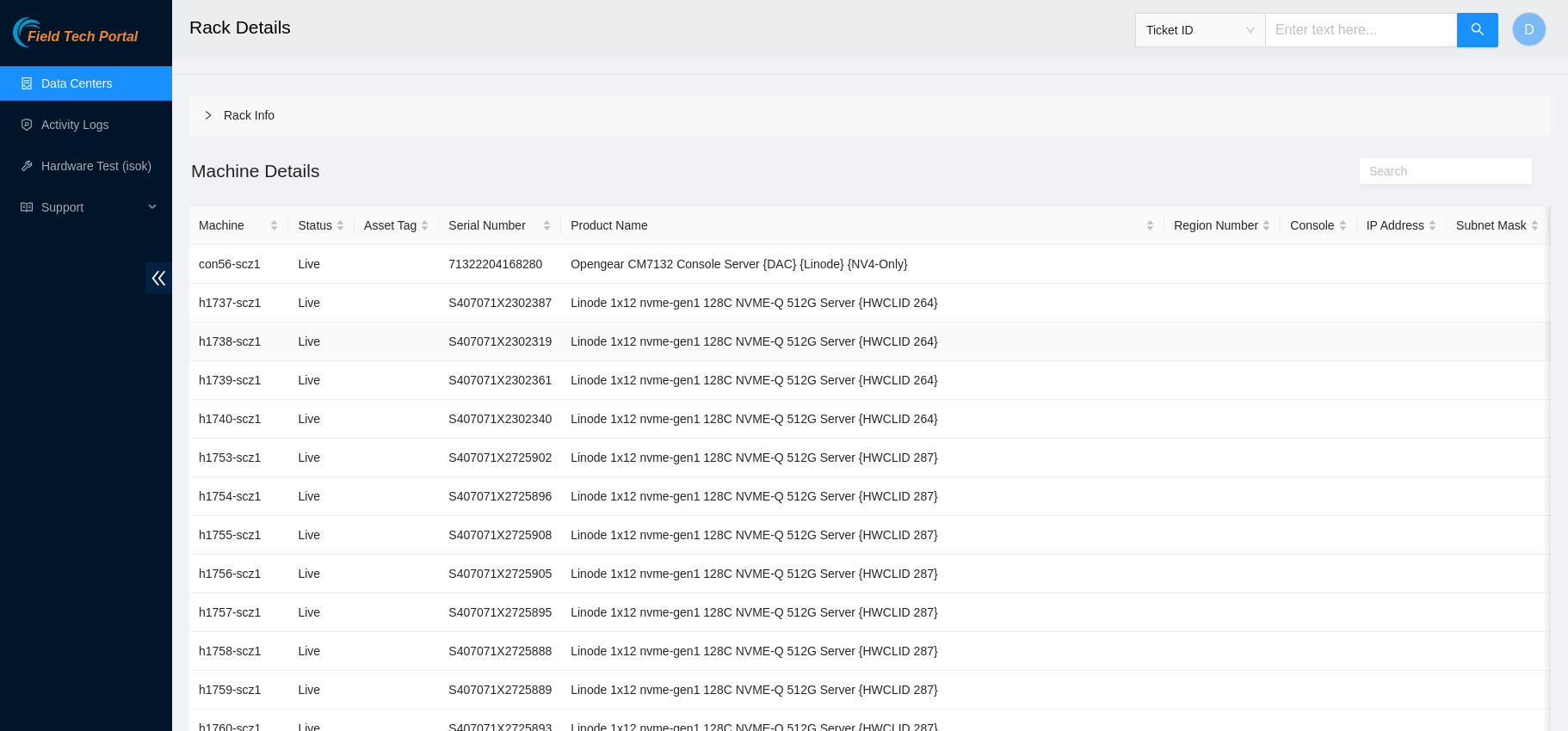
scroll to position [287, 0]
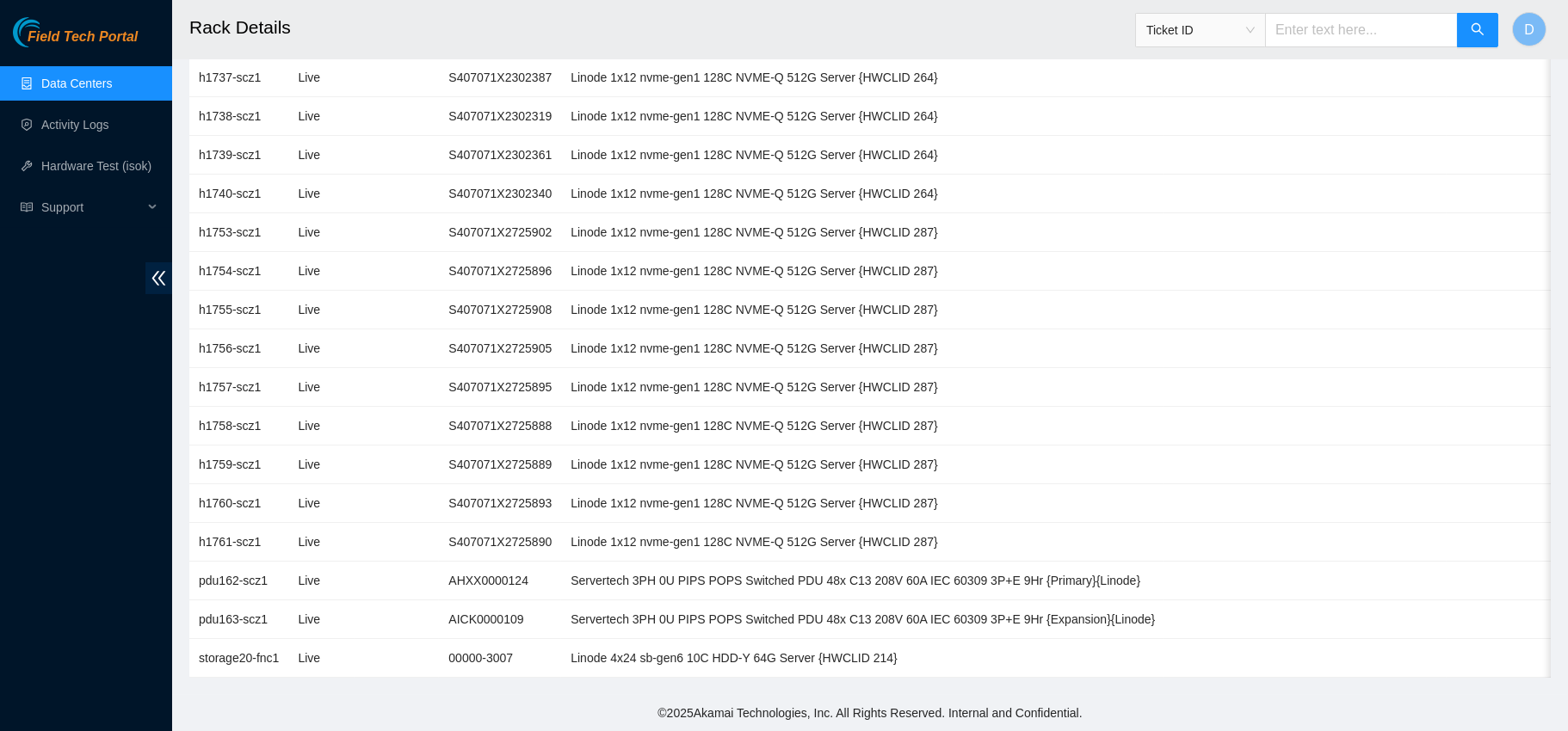
click at [108, 80] on link "Data Centers" at bounding box center [76, 83] width 70 height 14
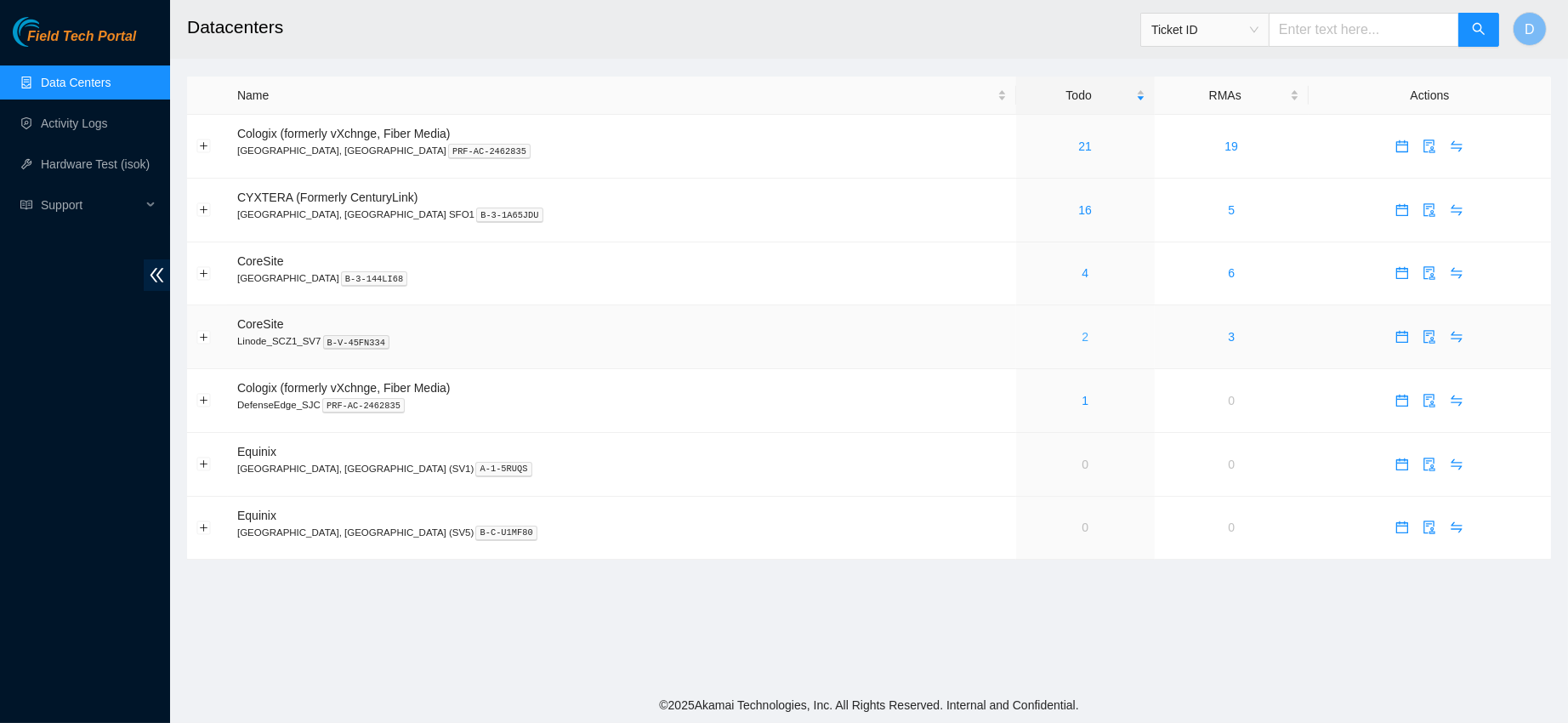
click at [1082, 336] on link "2" at bounding box center [1085, 337] width 7 height 14
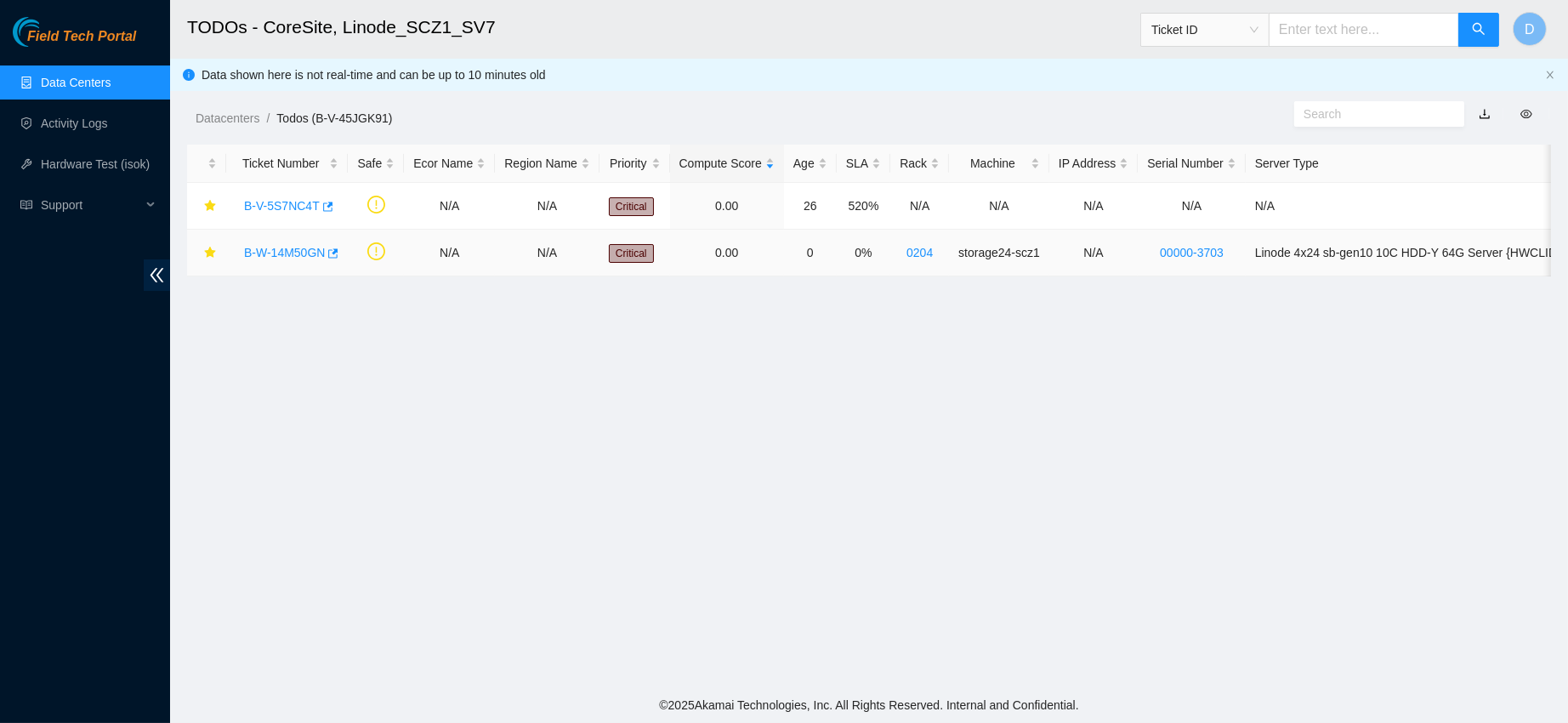
click at [285, 248] on link "B-W-14M50GN" at bounding box center [285, 253] width 81 height 14
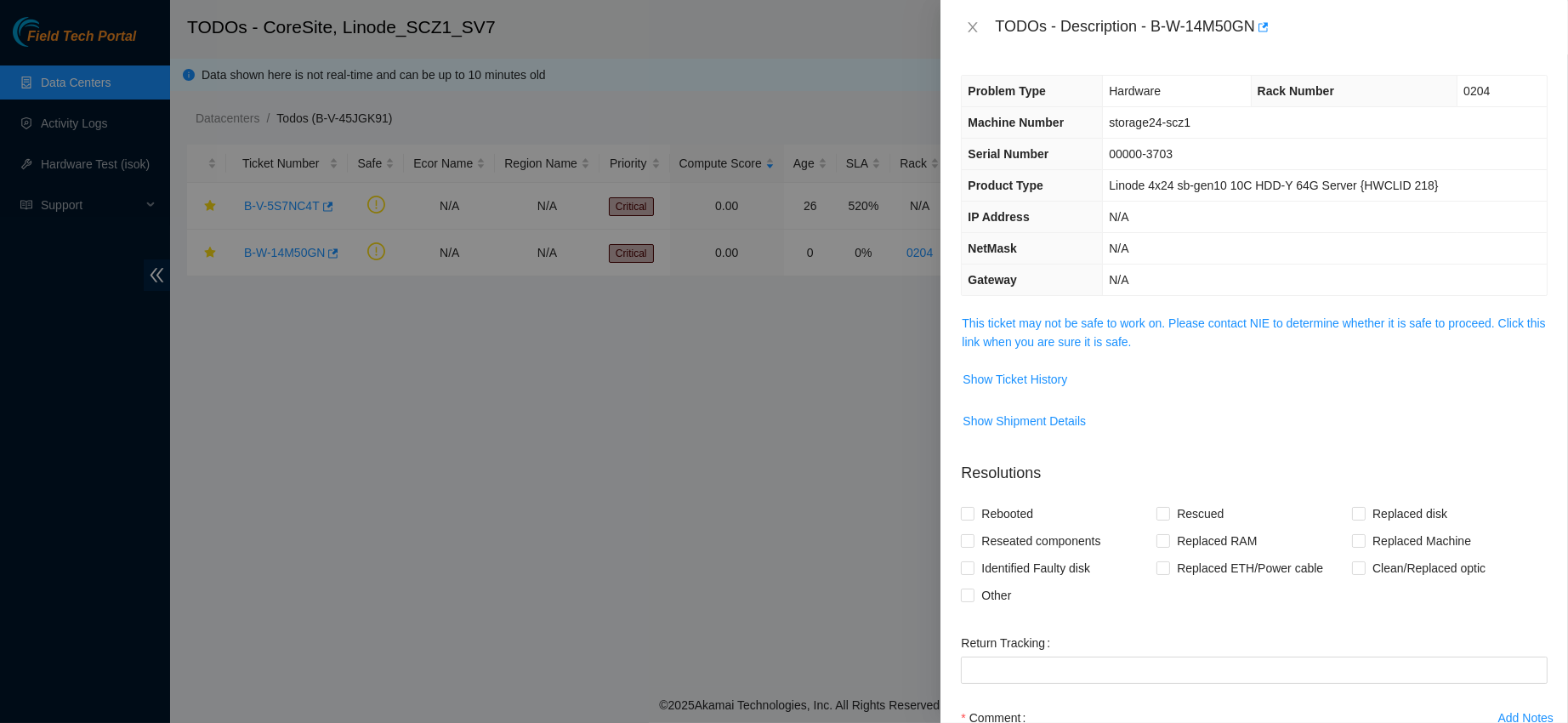
click at [1078, 354] on td "This ticket may not be safe to work on. Please contact NIE to determine whether…" at bounding box center [1254, 339] width 587 height 52
click at [1065, 337] on link "This ticket may not be safe to work on. Please contact NIE to determine whether…" at bounding box center [1253, 332] width 584 height 32
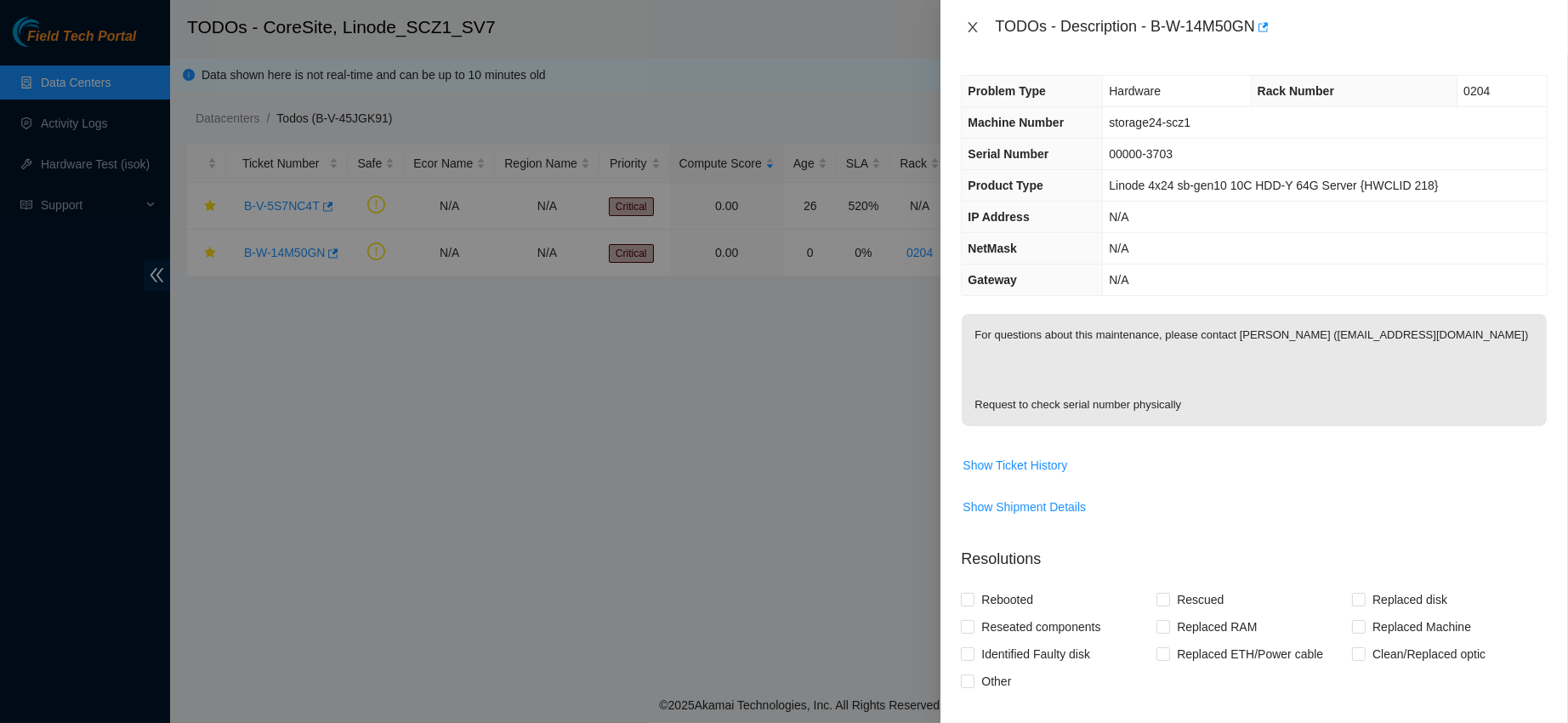
click at [972, 30] on icon "close" at bounding box center [974, 27] width 10 height 11
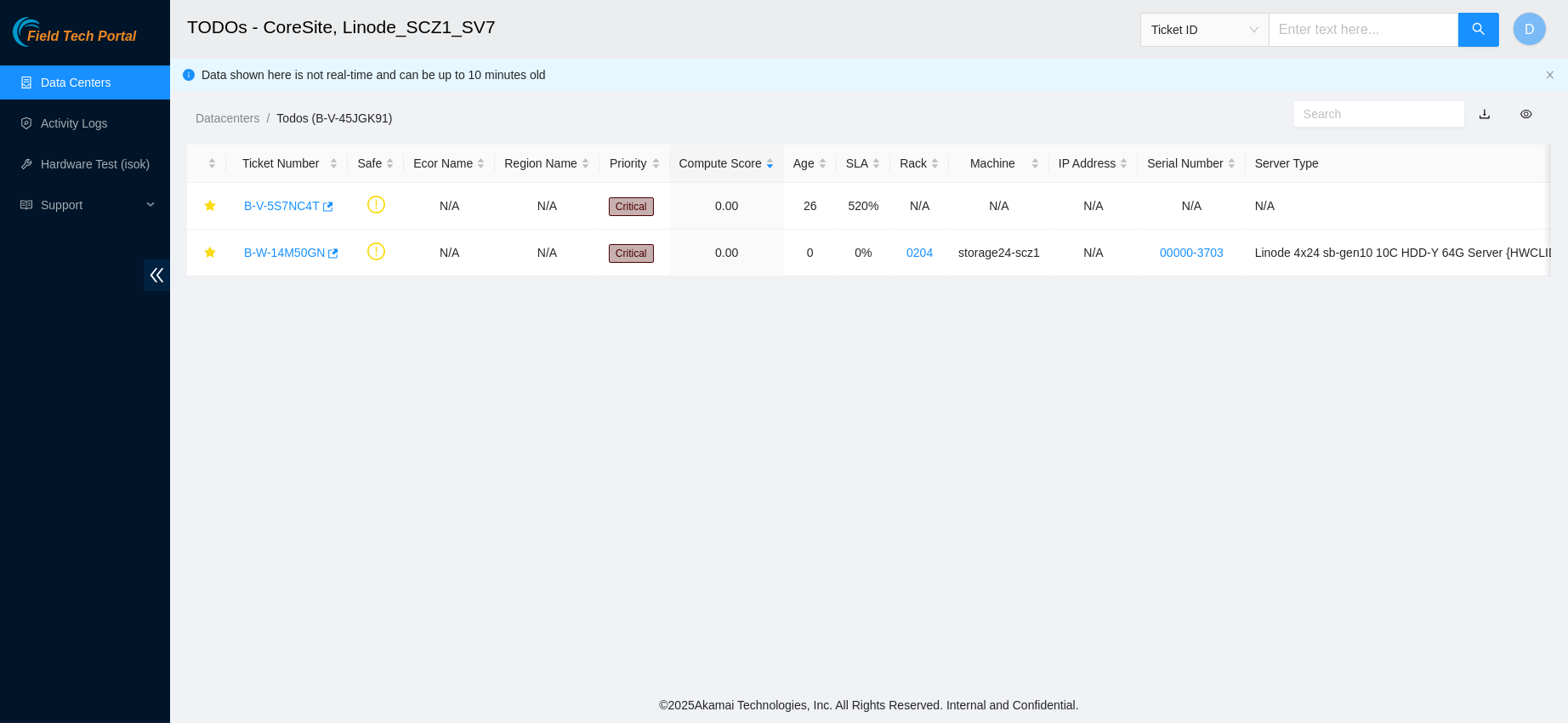
click at [58, 80] on link "Data Centers" at bounding box center [75, 82] width 69 height 14
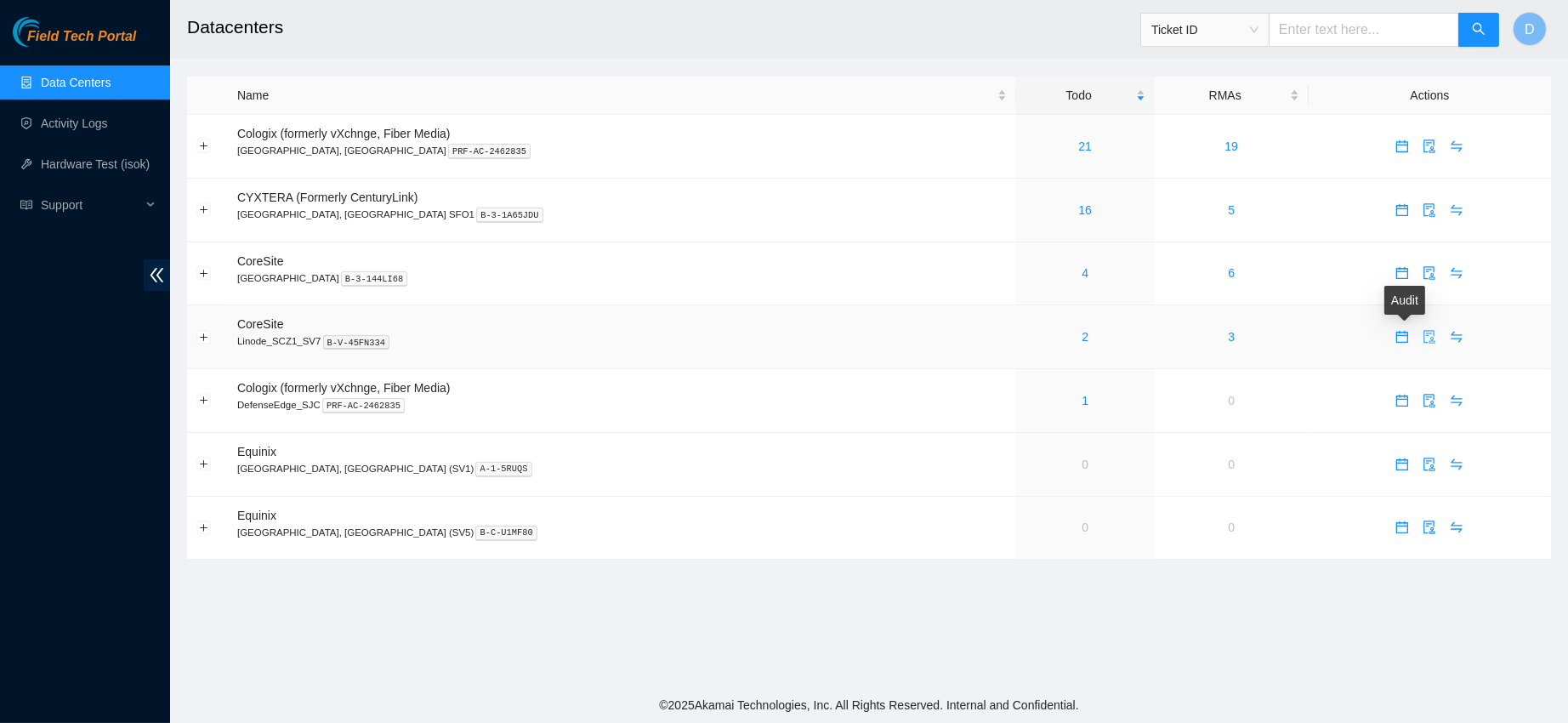
click at [1423, 339] on icon "audit" at bounding box center [1430, 337] width 14 height 14
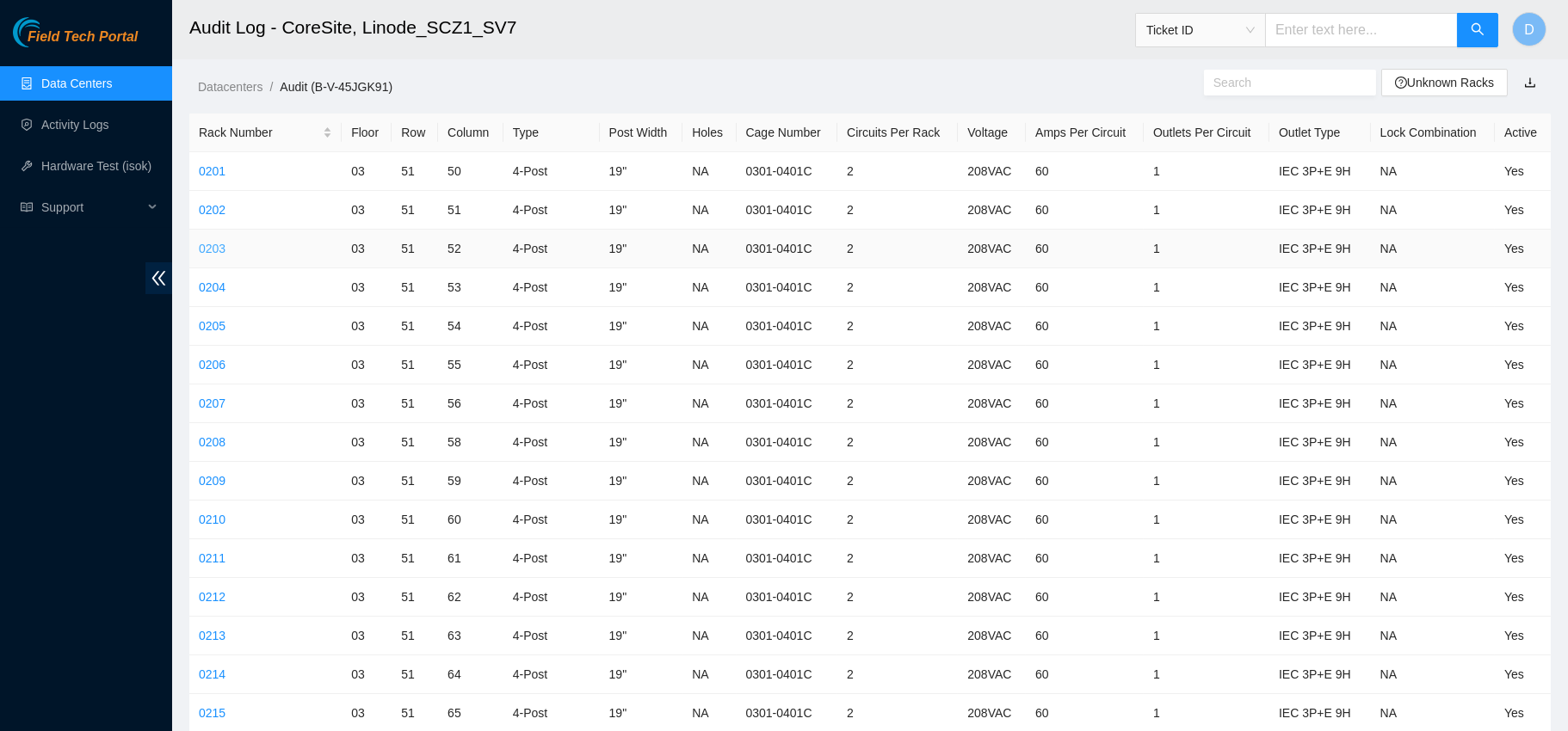
click at [223, 249] on link "0203" at bounding box center [212, 249] width 26 height 14
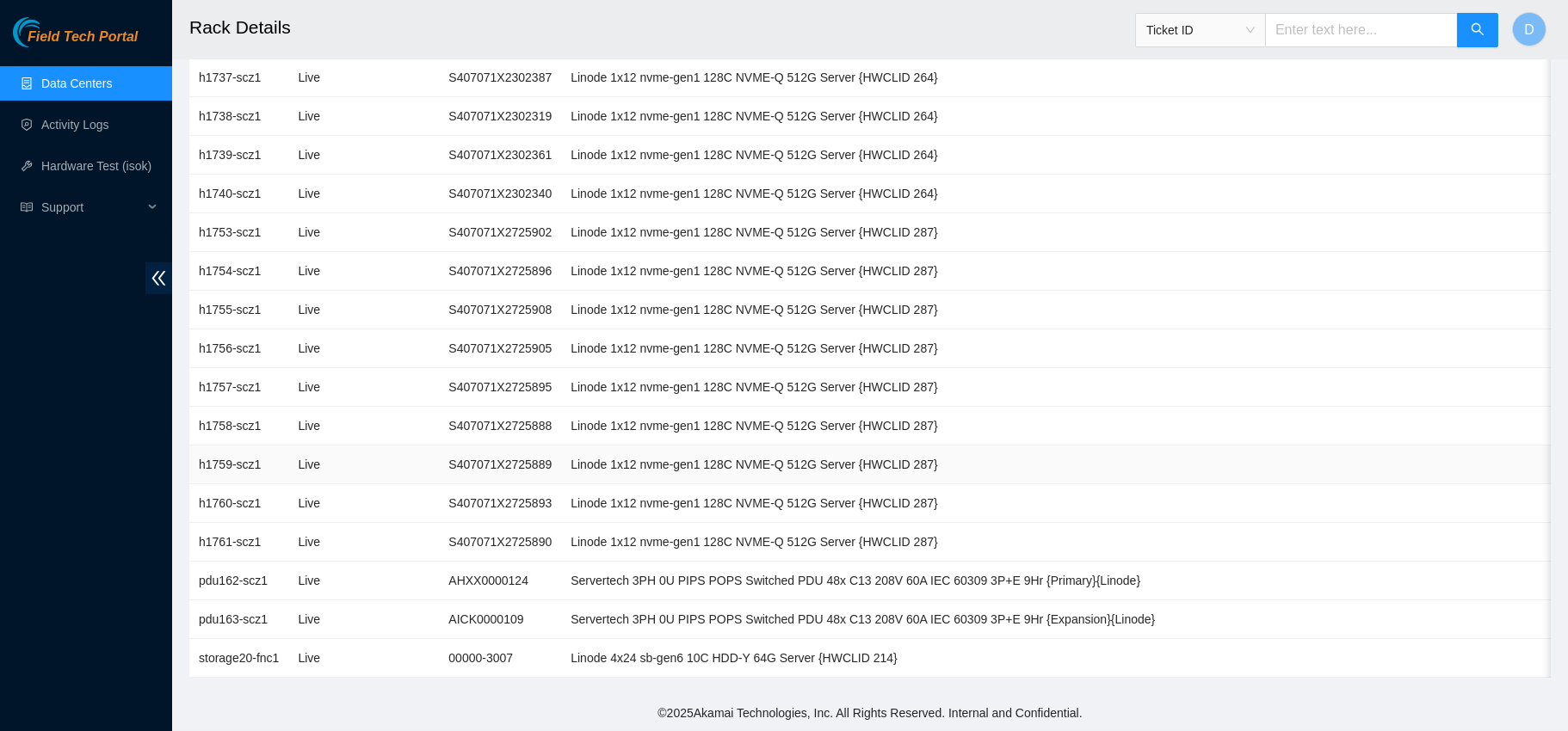
scroll to position [287, 0]
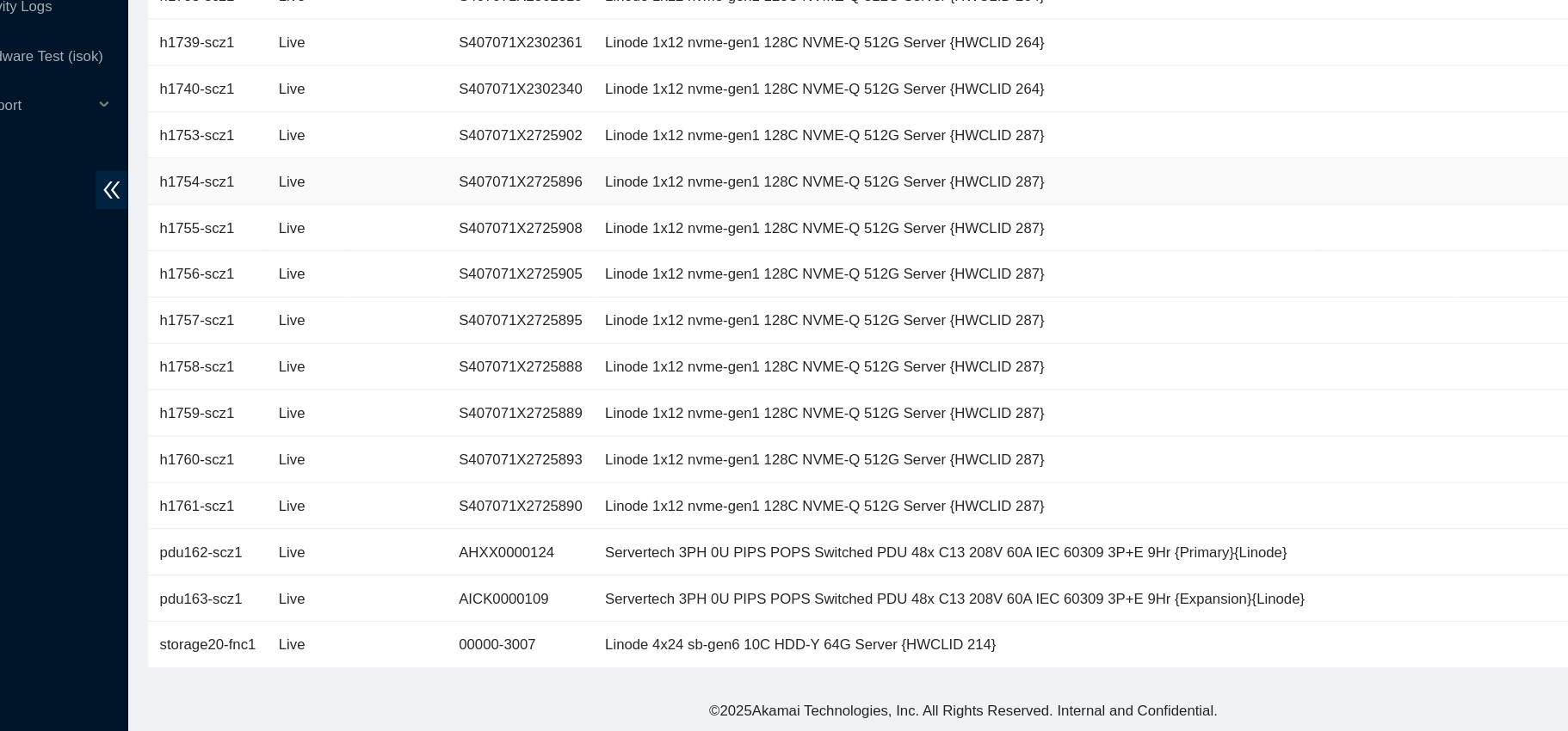
click at [970, 252] on td "Linode 1x12 nvme-gen1 128C NVME-Q 512G Server {HWCLID 287}" at bounding box center [863, 271] width 603 height 39
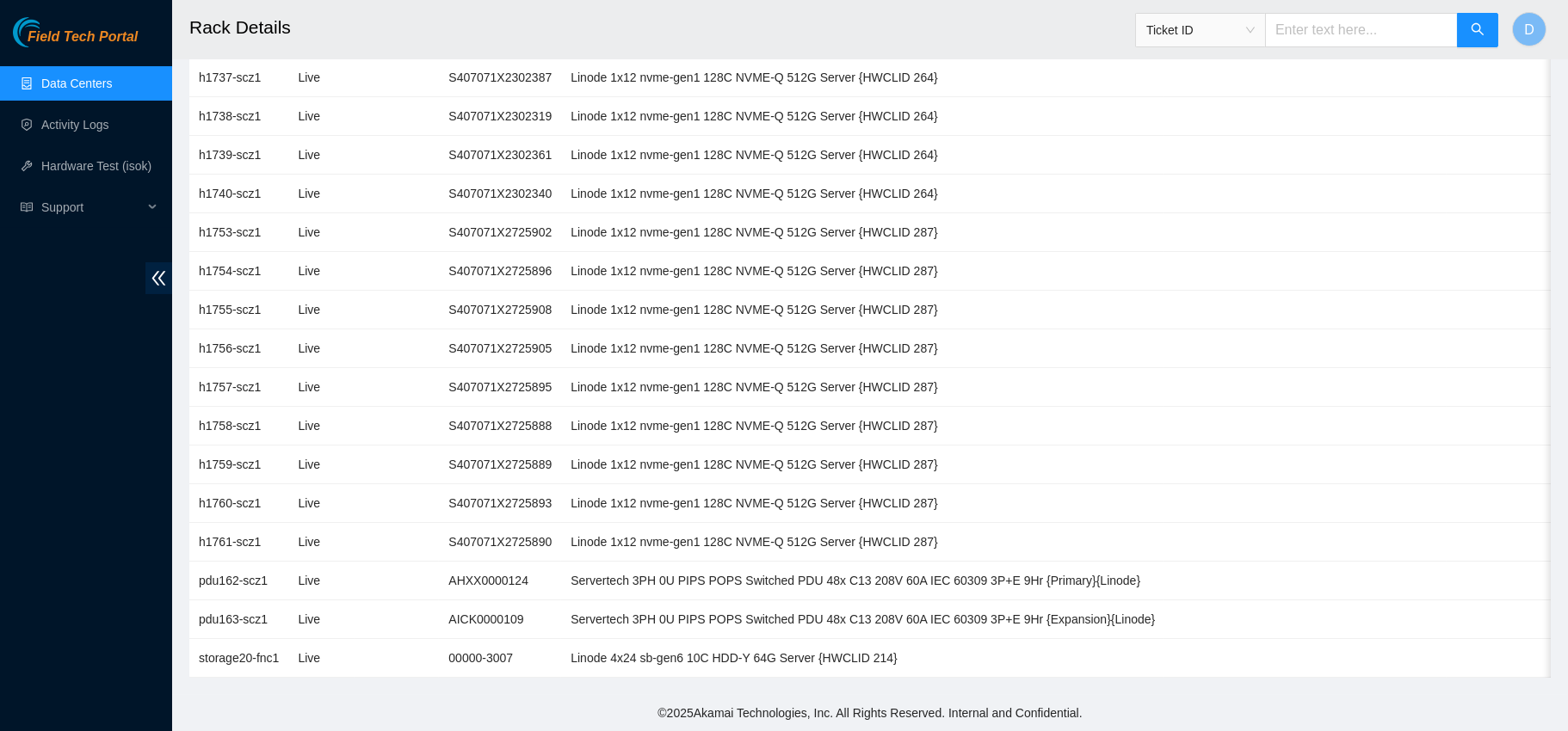
click at [112, 82] on link "Data Centers" at bounding box center [76, 83] width 70 height 14
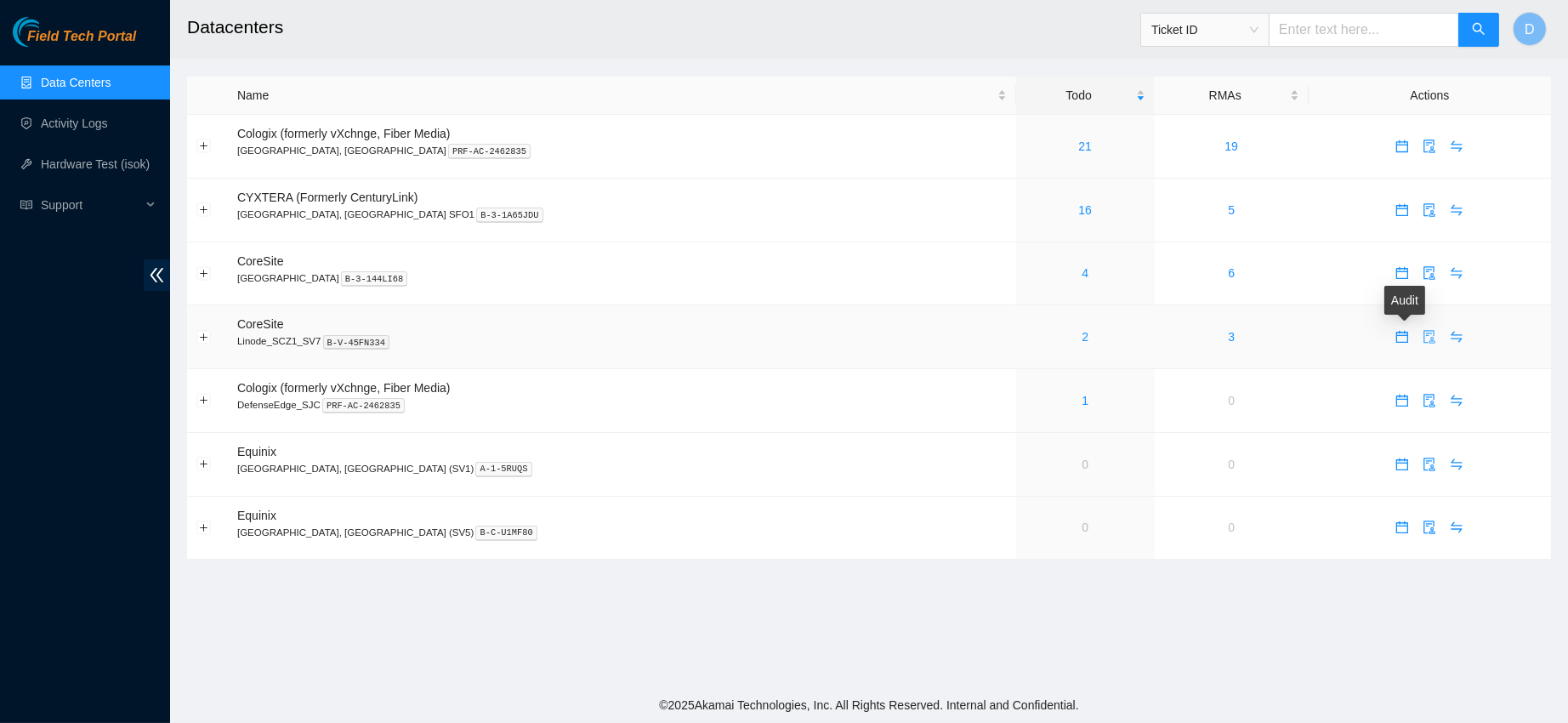
click at [1423, 341] on icon "audit" at bounding box center [1430, 337] width 14 height 14
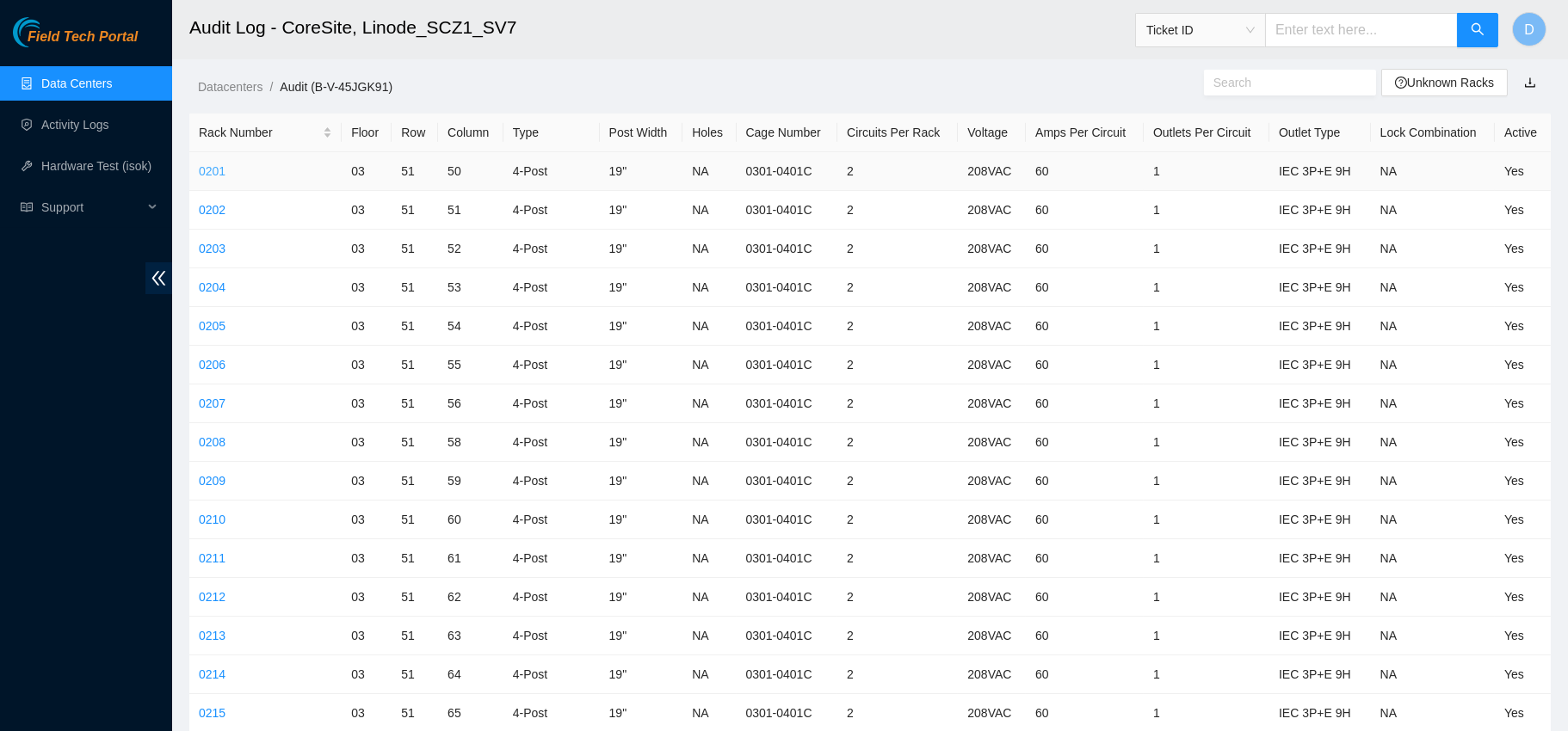
click at [204, 171] on link "0201" at bounding box center [212, 171] width 26 height 14
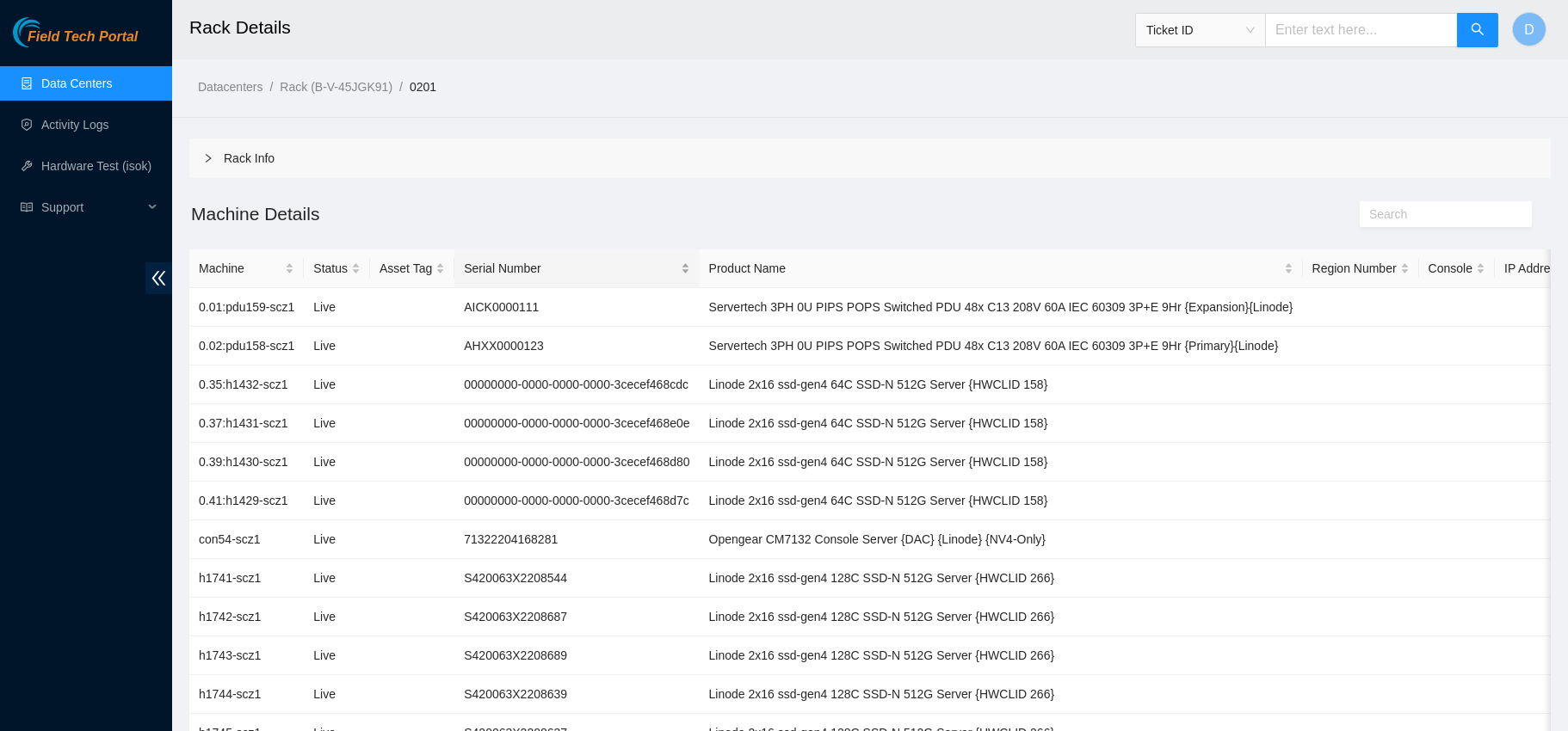
scroll to position [364, 0]
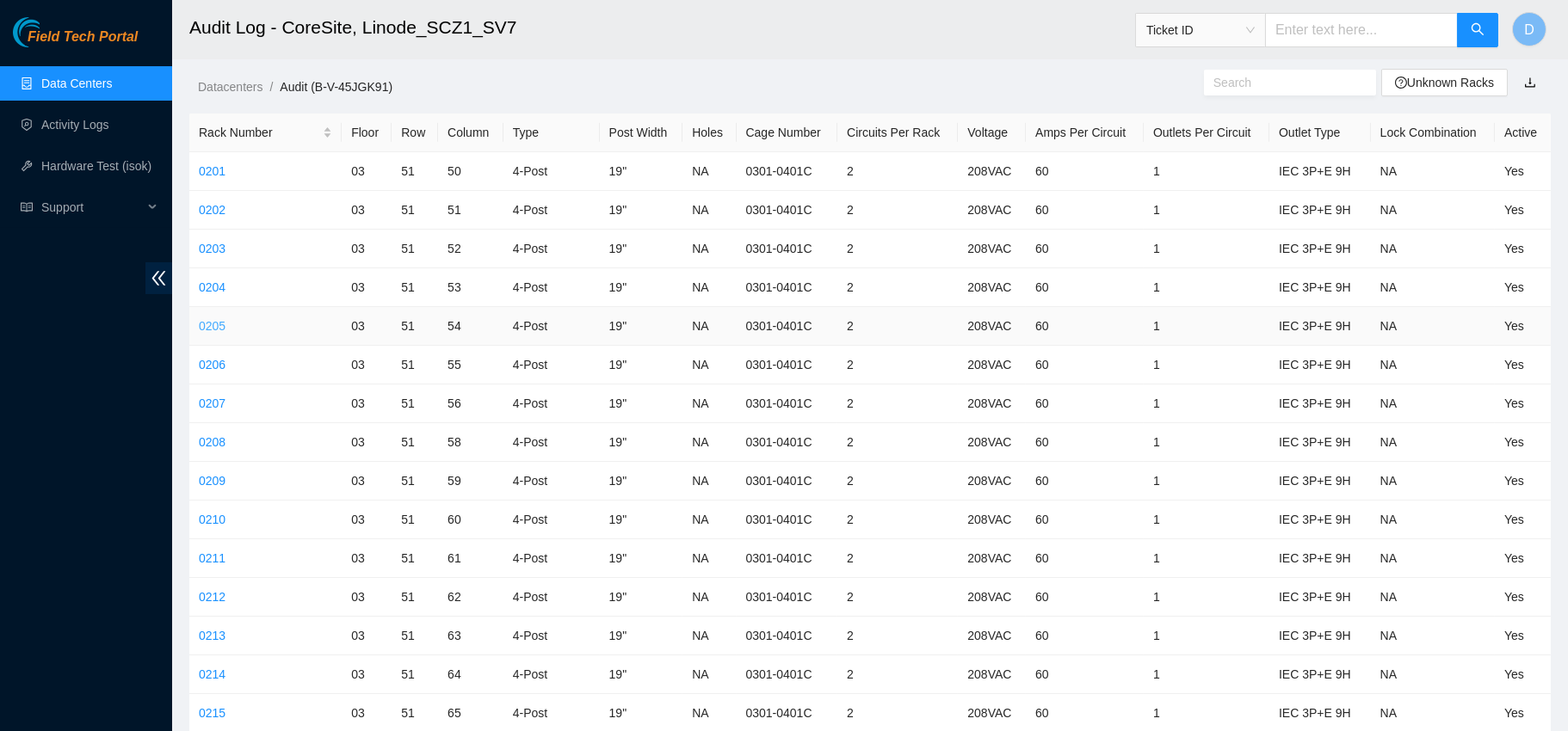
click at [212, 323] on link "0205" at bounding box center [212, 326] width 26 height 14
click at [210, 365] on link "0206" at bounding box center [212, 365] width 26 height 14
click at [214, 396] on link "0207" at bounding box center [212, 403] width 26 height 14
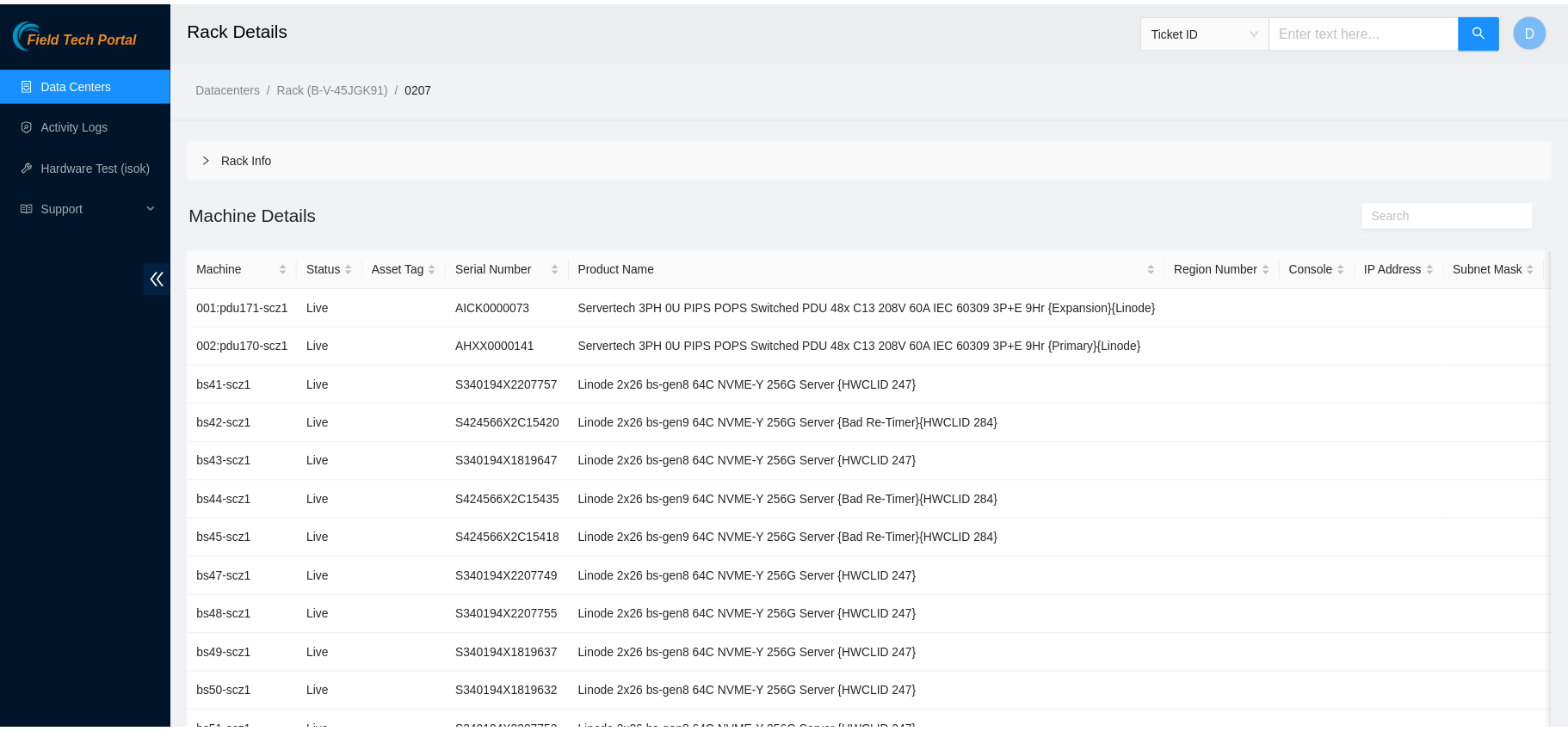
scroll to position [247, 0]
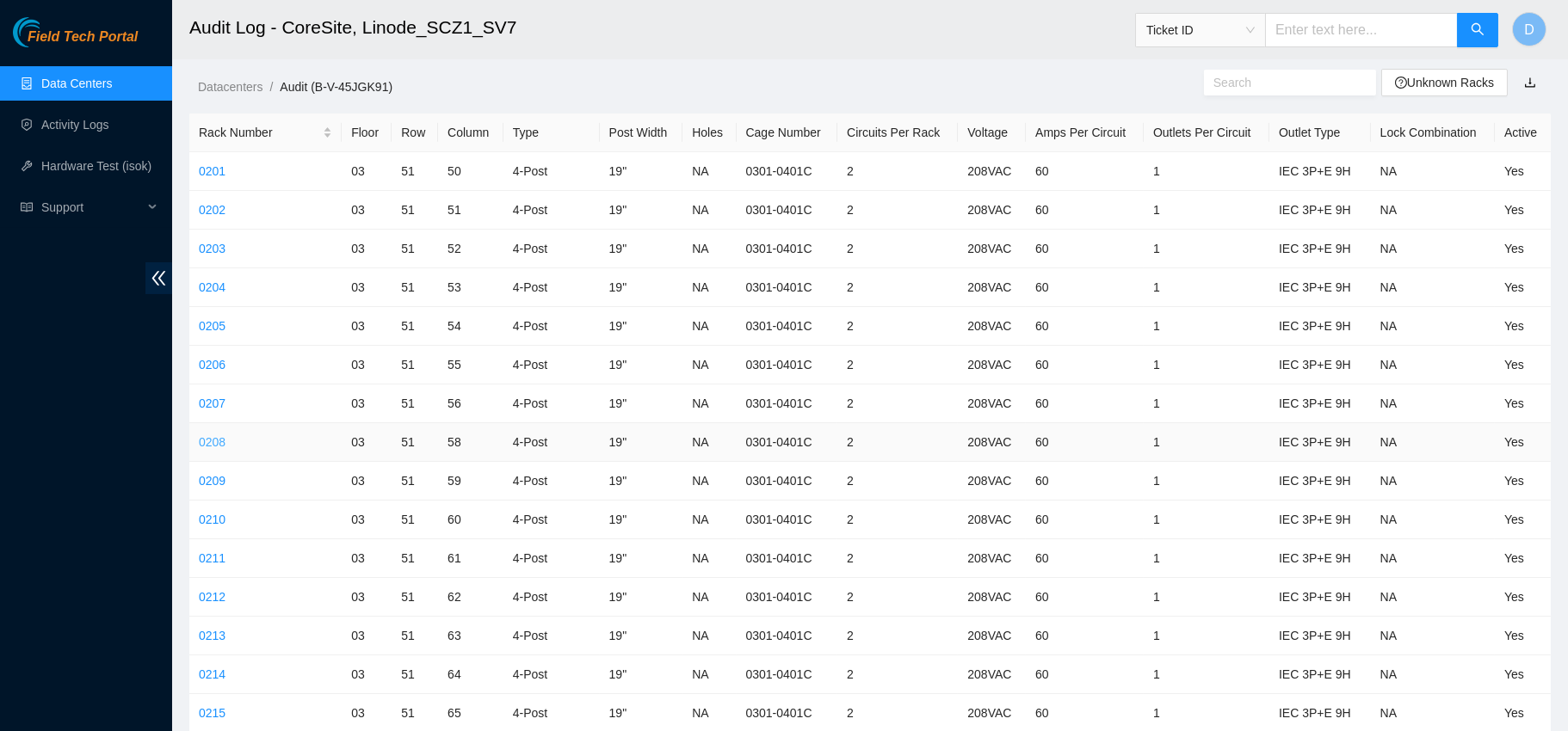
click at [213, 435] on link "0208" at bounding box center [212, 442] width 26 height 14
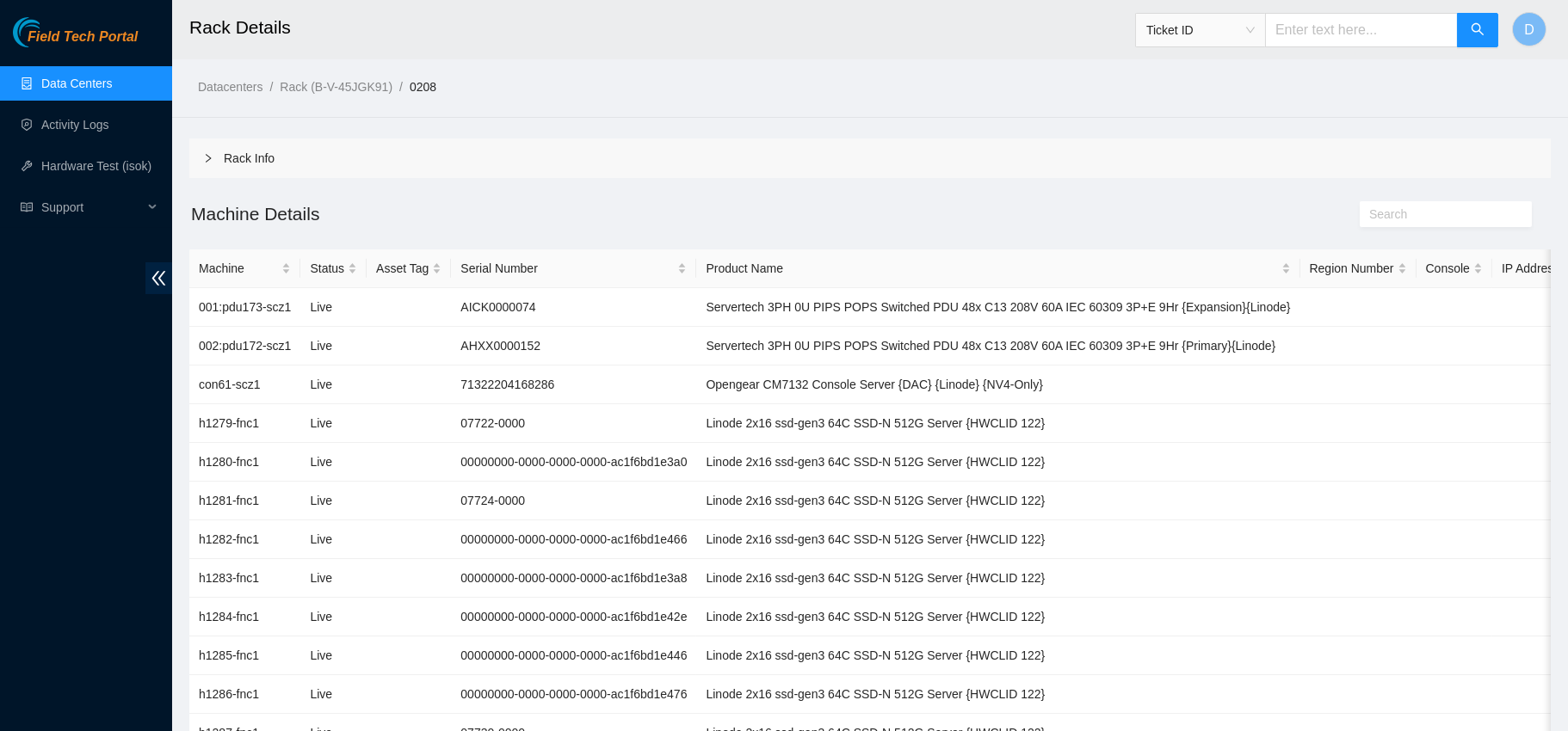
click at [1289, 50] on div "Ticket ID" at bounding box center [1317, 30] width 364 height 55
click at [1300, 34] on input "text" at bounding box center [1361, 29] width 192 height 34
paste input "B-V-4TFQKBL"
type input "B-V-4TFQKBL"
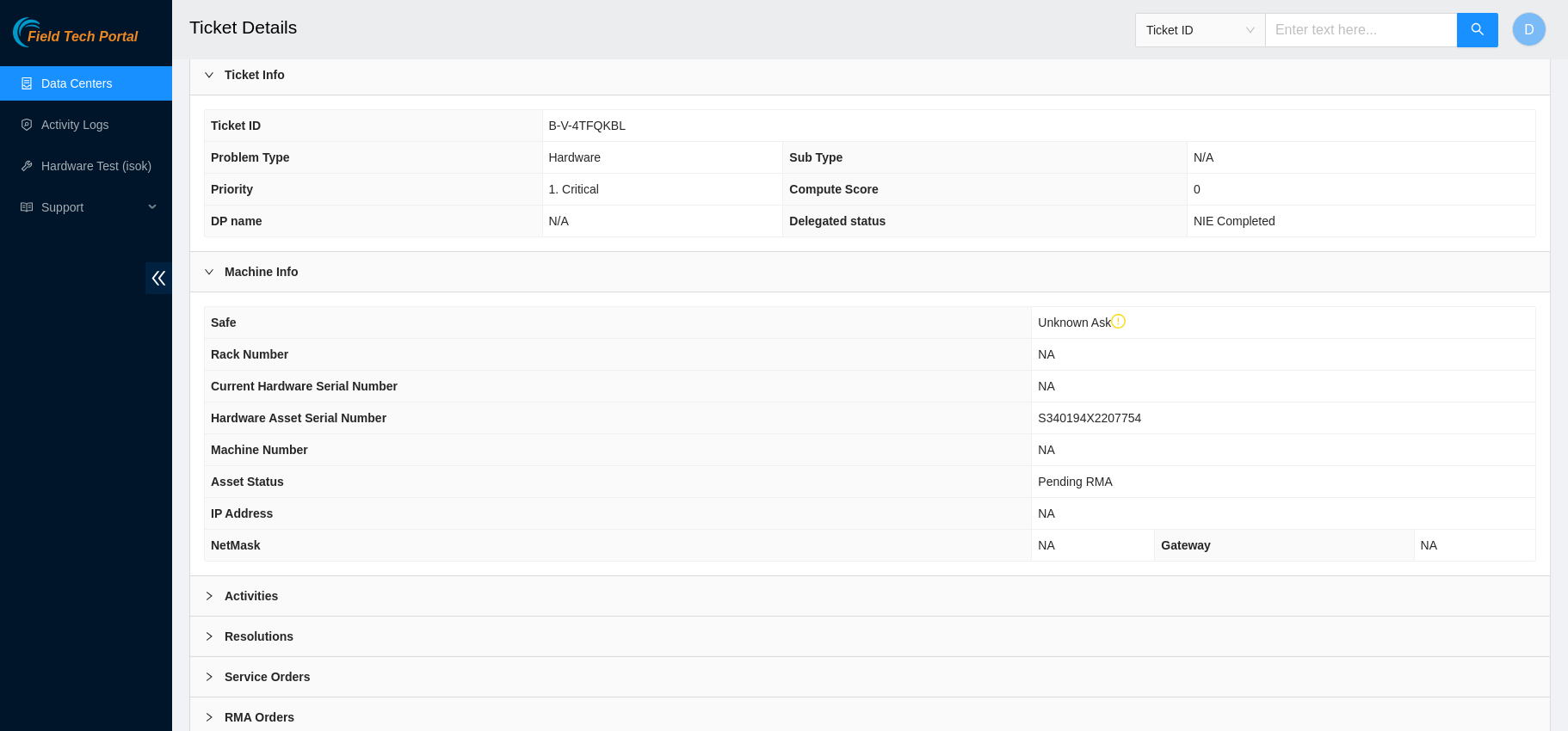
scroll to position [373, 0]
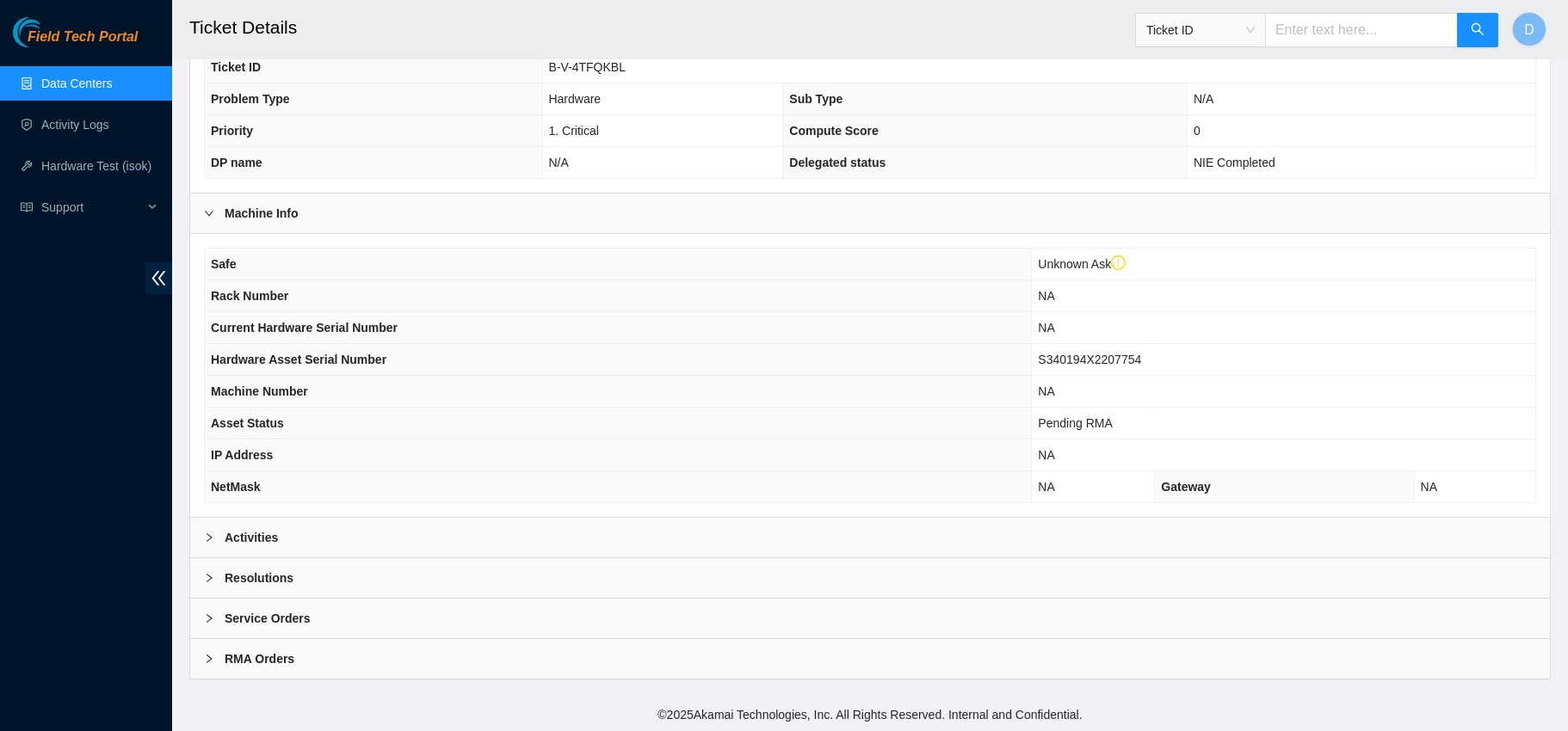
click at [209, 541] on div at bounding box center [214, 537] width 21 height 19
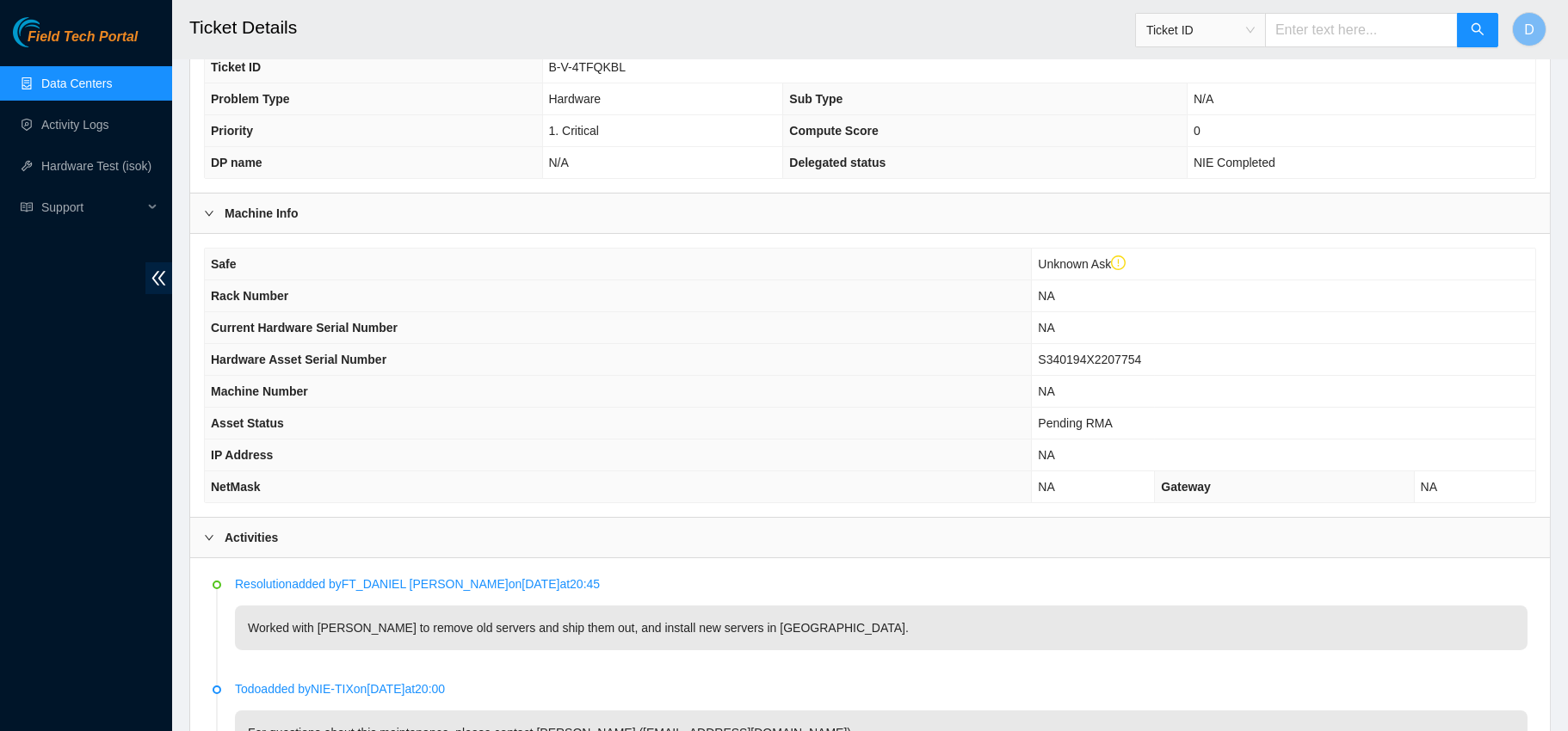
click at [209, 541] on div at bounding box center [214, 537] width 21 height 19
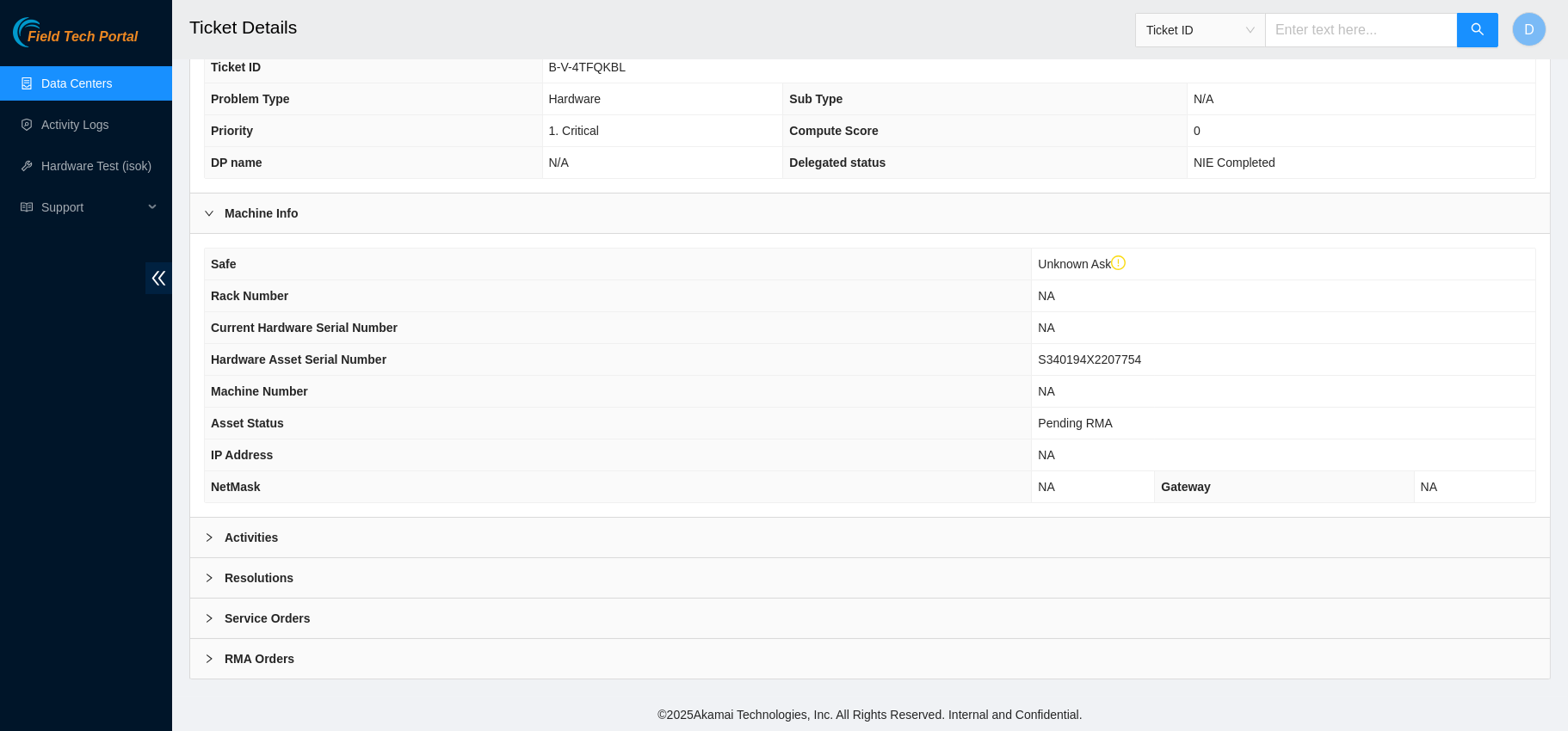
click at [239, 541] on b "Activities" at bounding box center [251, 537] width 54 height 19
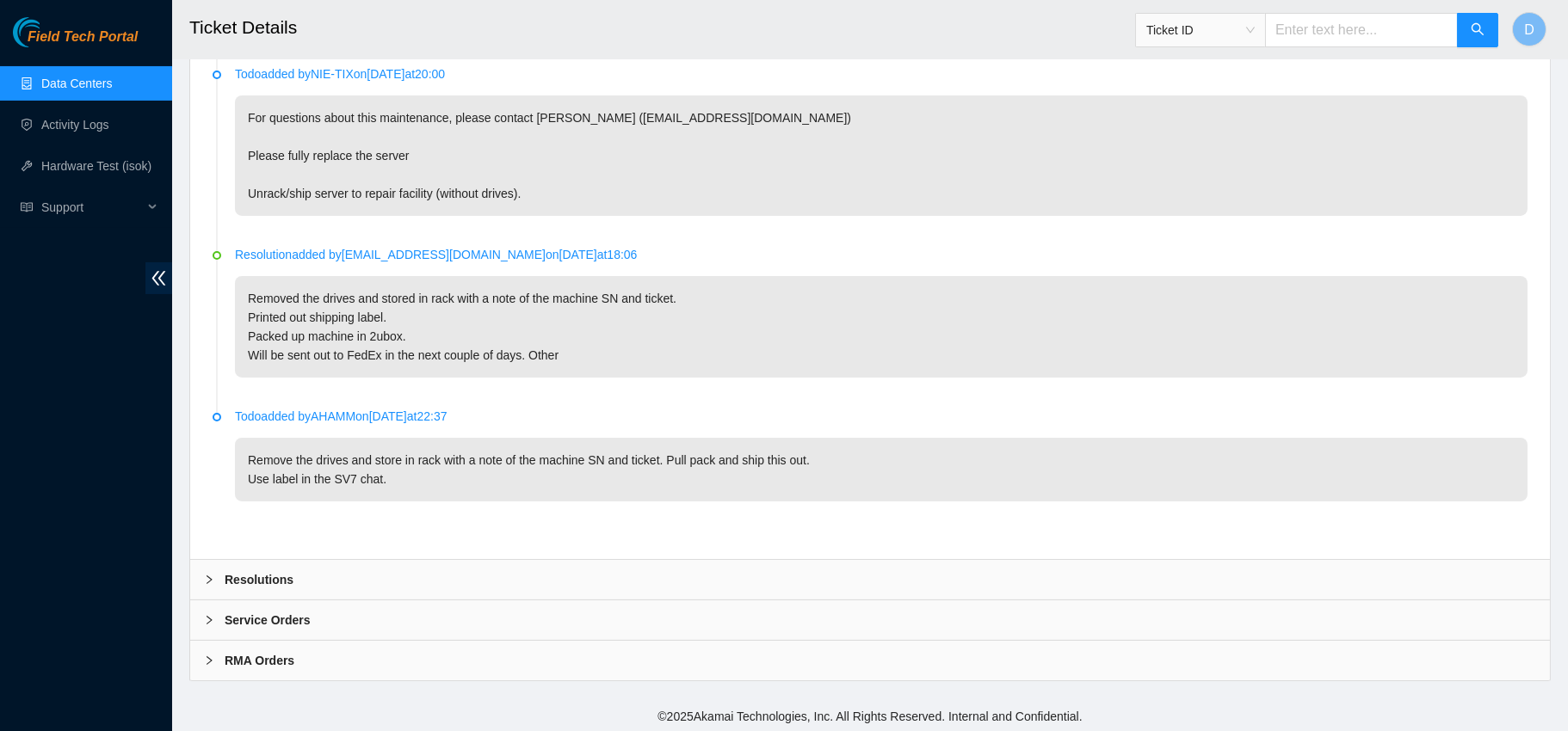
scroll to position [990, 0]
click at [259, 645] on div "RMA Orders" at bounding box center [870, 659] width 1360 height 40
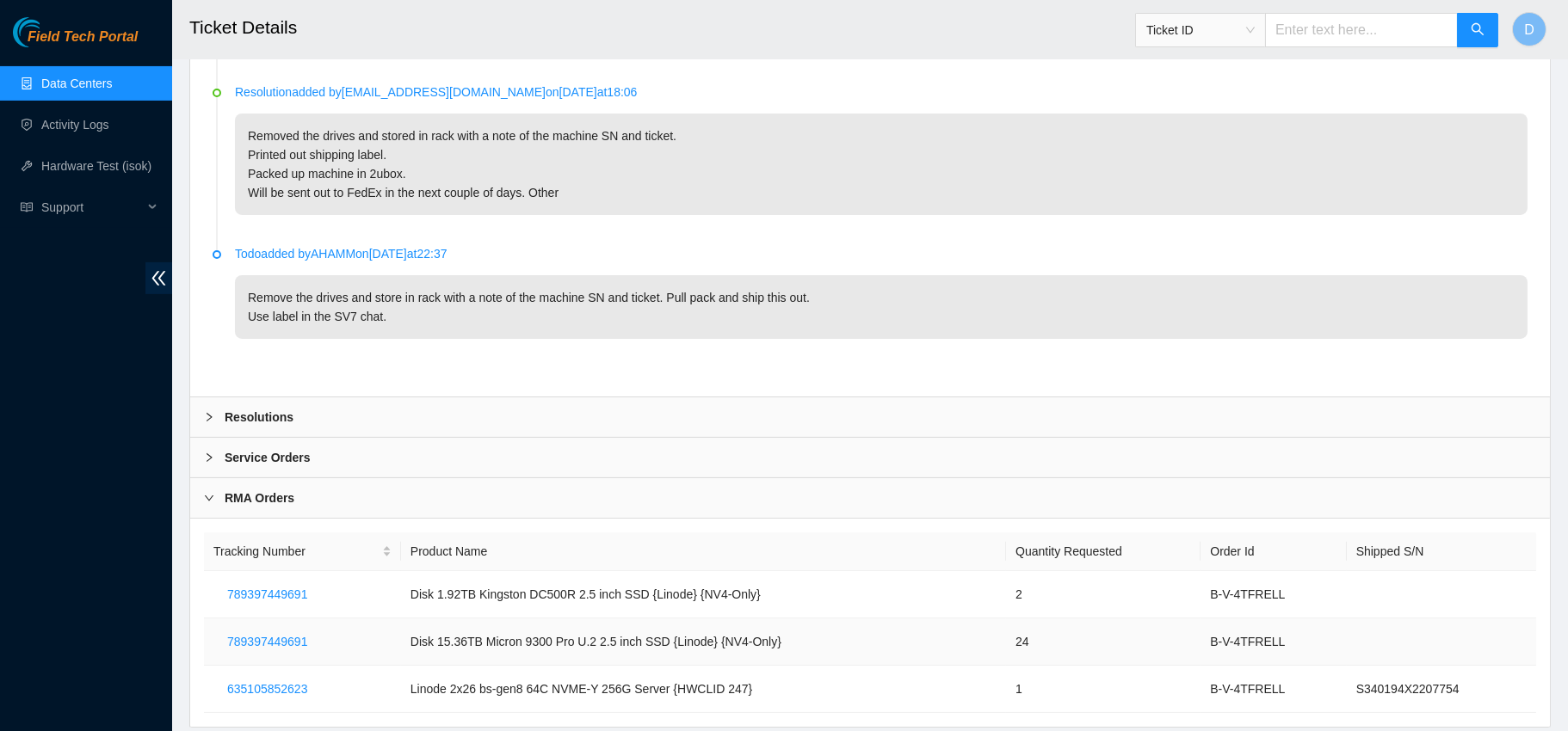
scroll to position [1198, 0]
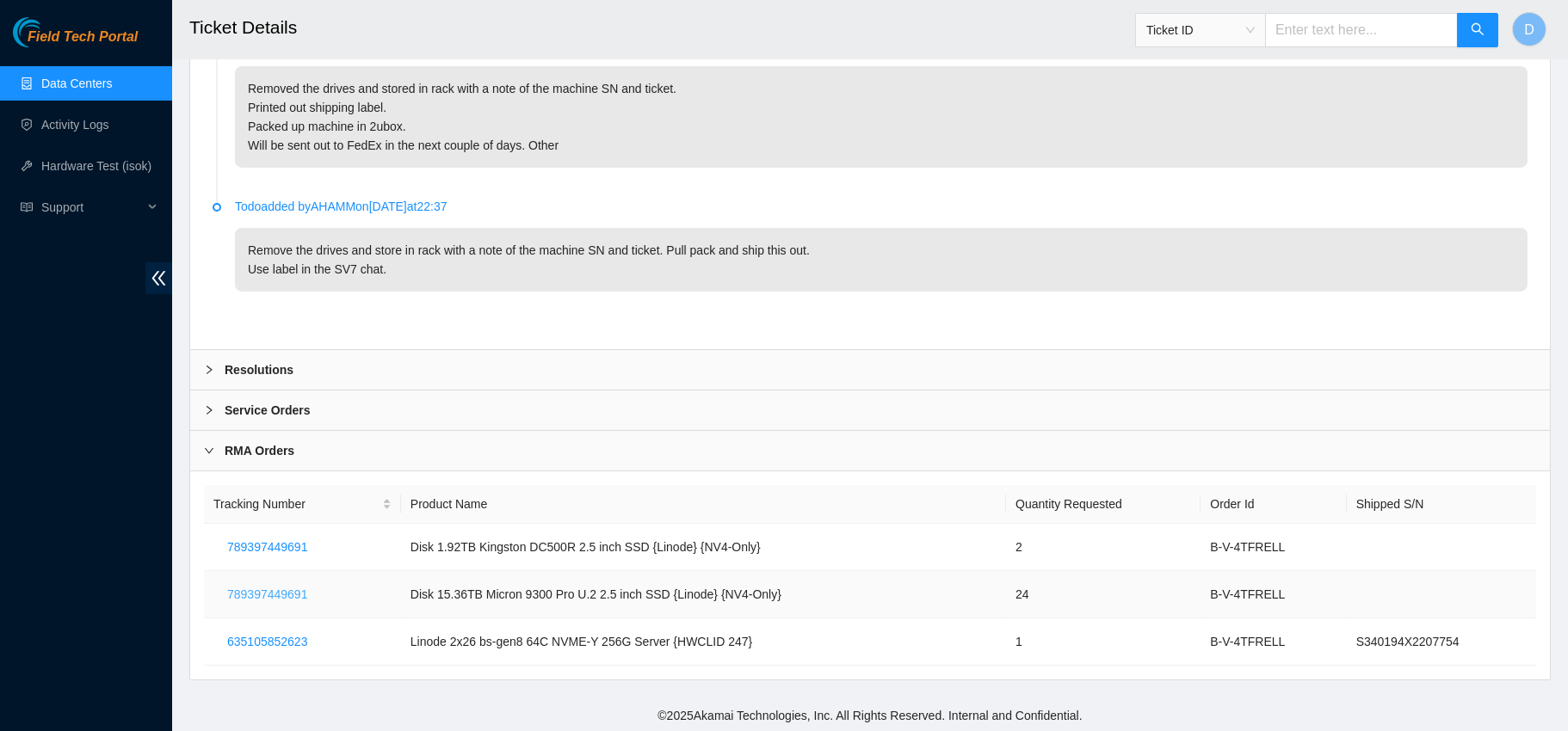
click at [263, 587] on span "789397449691" at bounding box center [268, 593] width 80 height 19
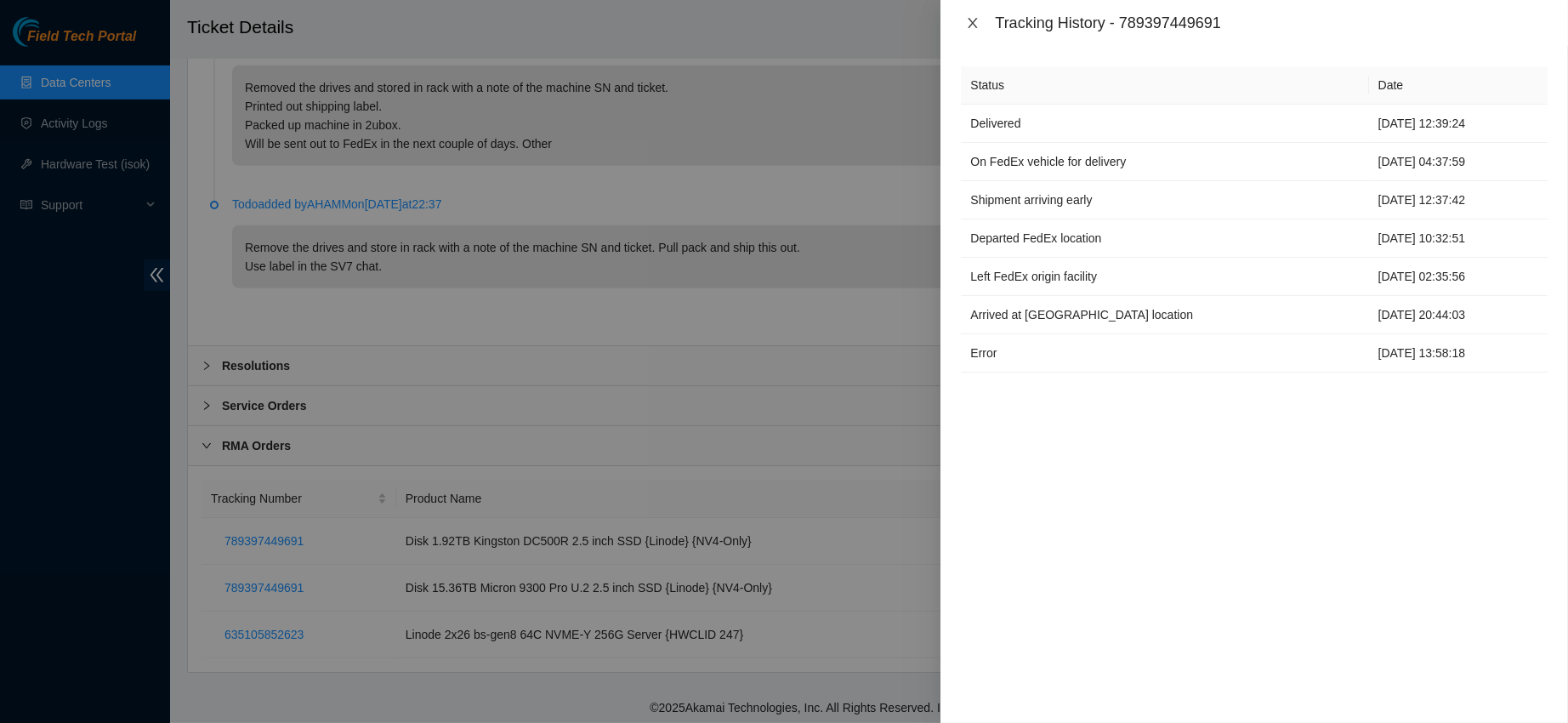
click at [979, 24] on icon "close" at bounding box center [973, 23] width 14 height 14
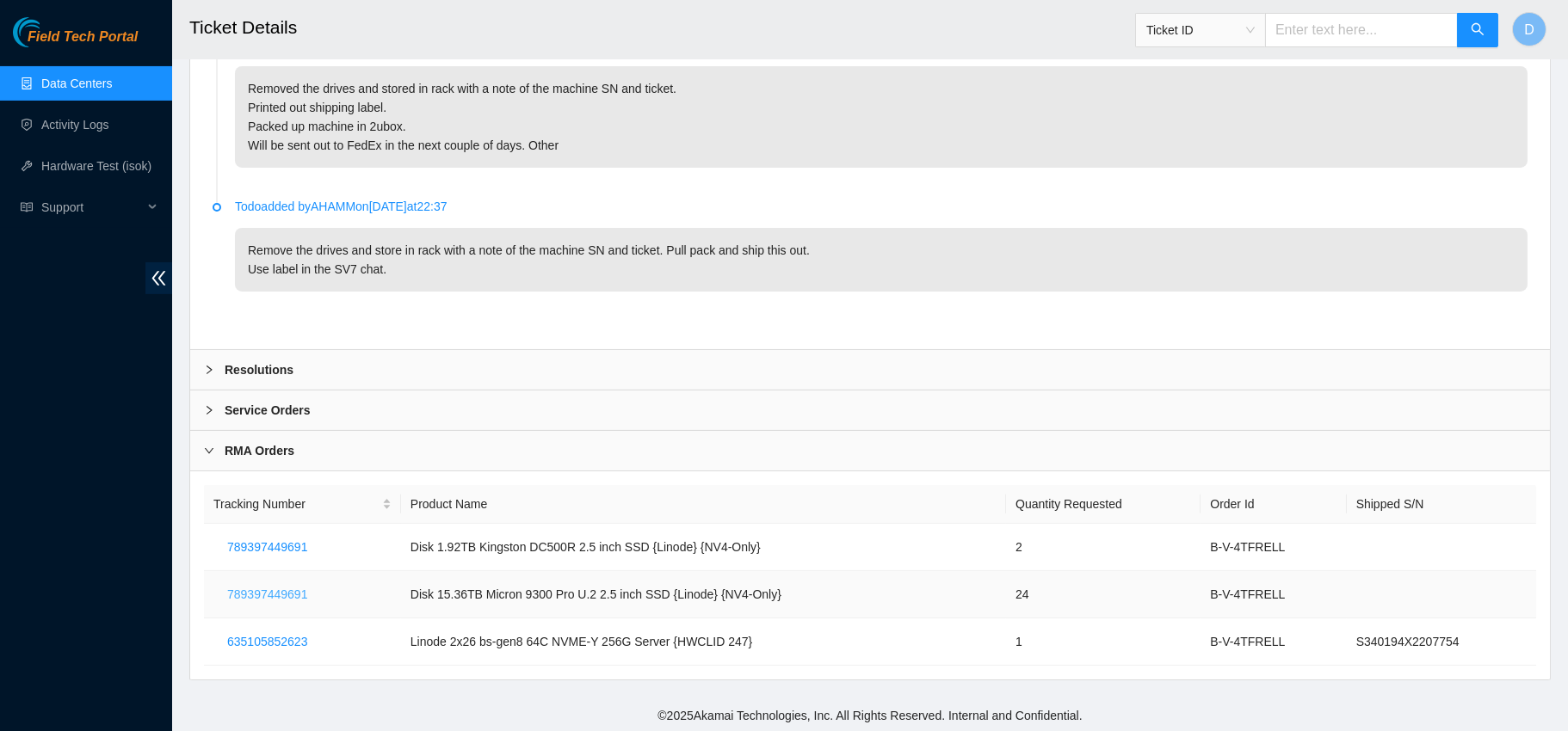
click at [257, 598] on span "789397449691" at bounding box center [268, 593] width 80 height 19
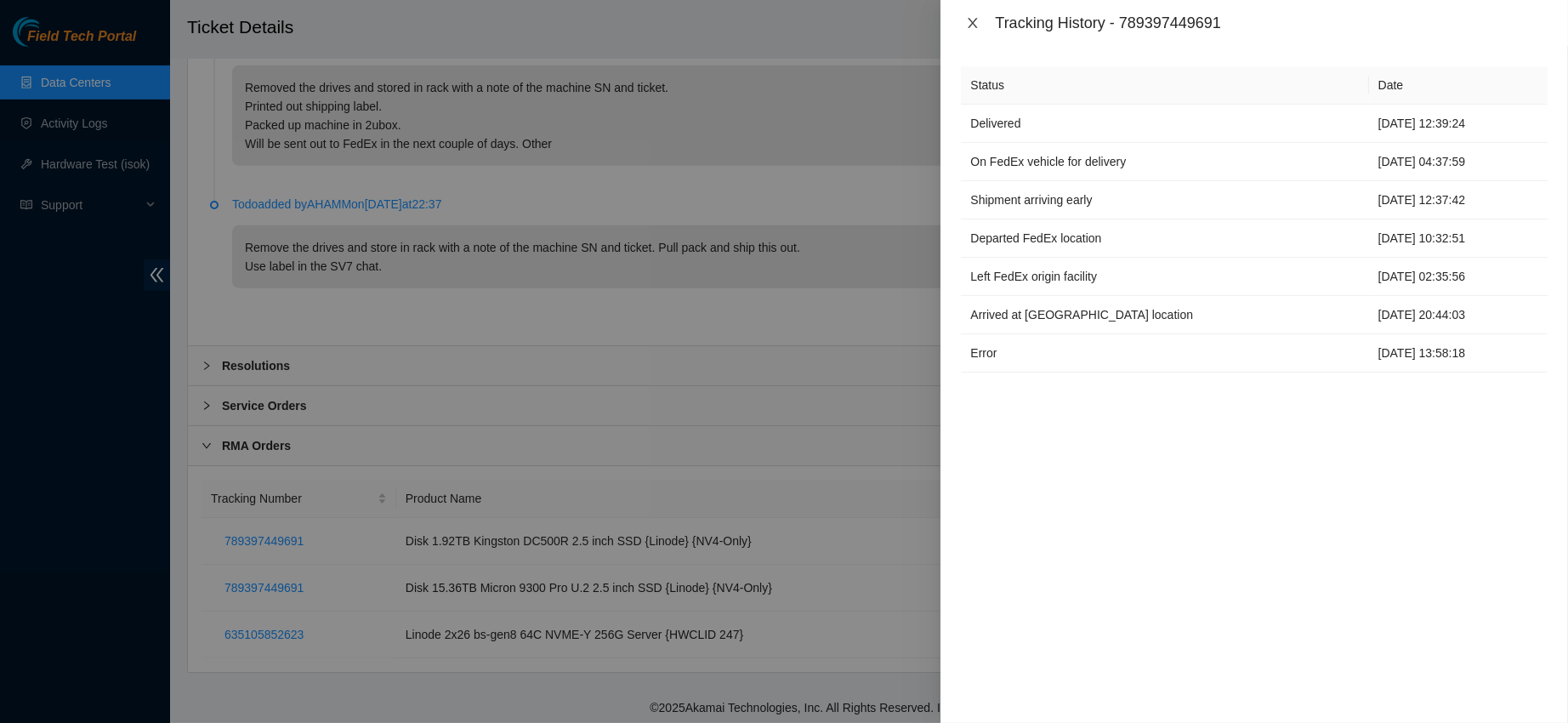
click at [966, 18] on icon "close" at bounding box center [973, 23] width 14 height 14
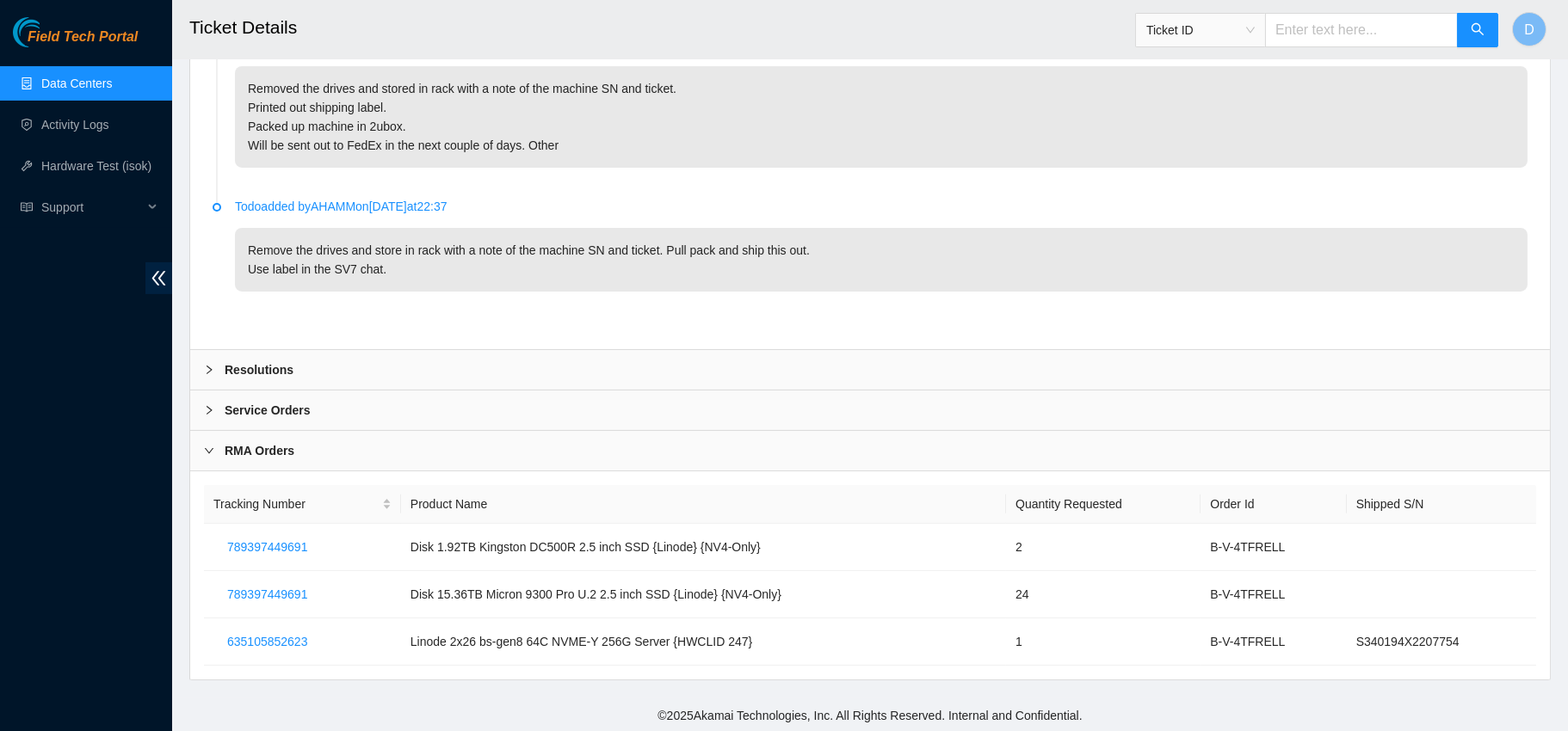
click at [246, 366] on b "Resolutions" at bounding box center [259, 369] width 69 height 19
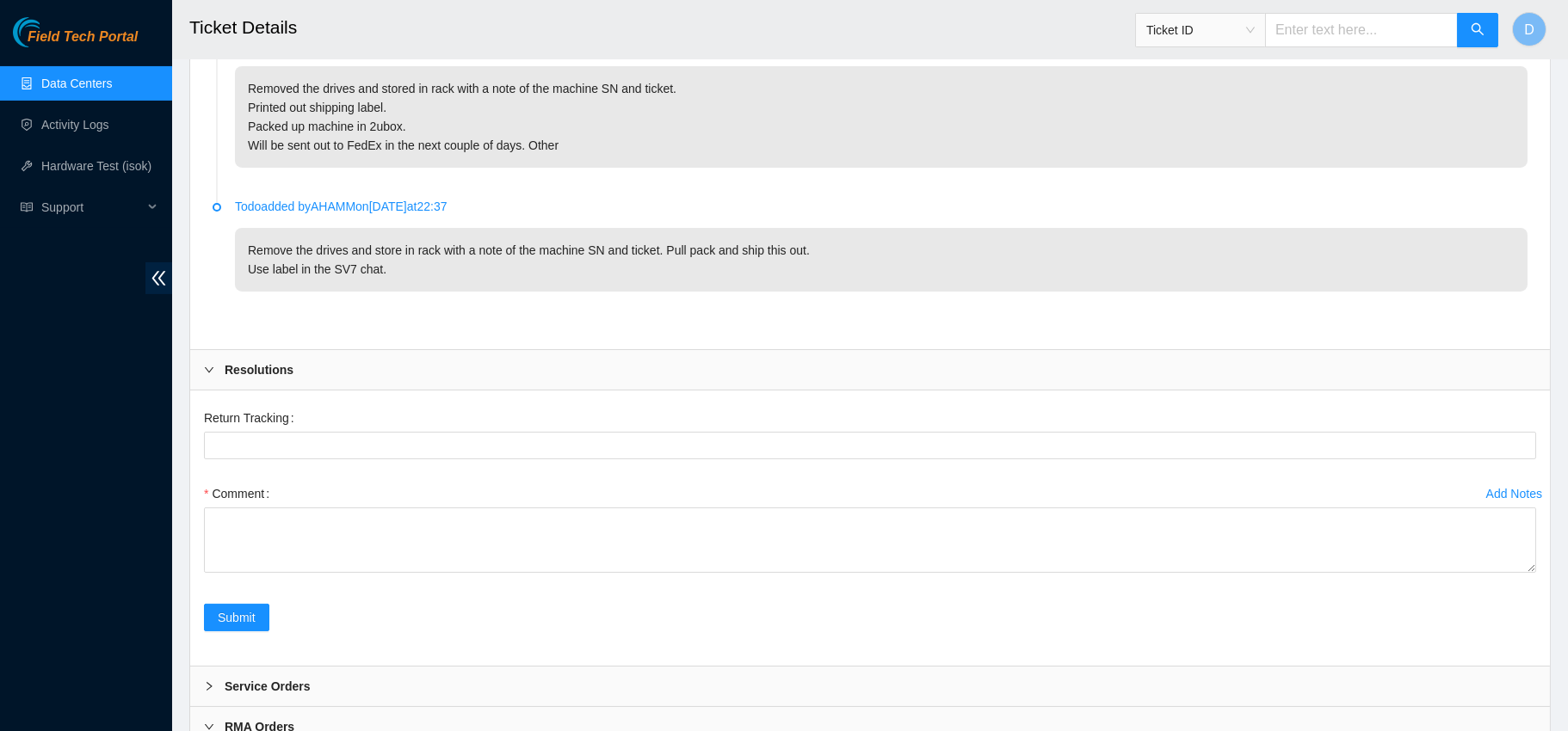
click at [286, 369] on b "Resolutions" at bounding box center [259, 369] width 69 height 19
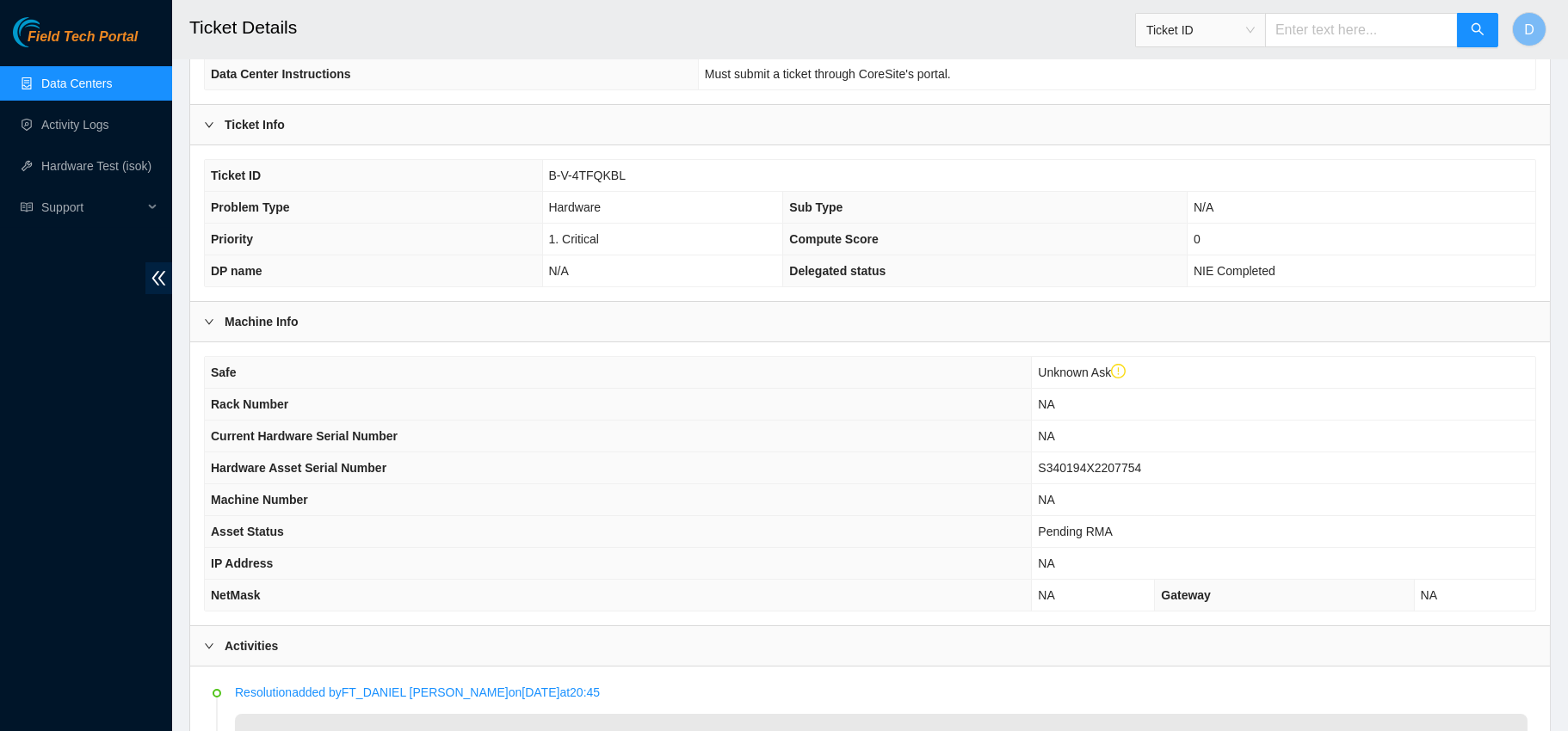
scroll to position [226, 0]
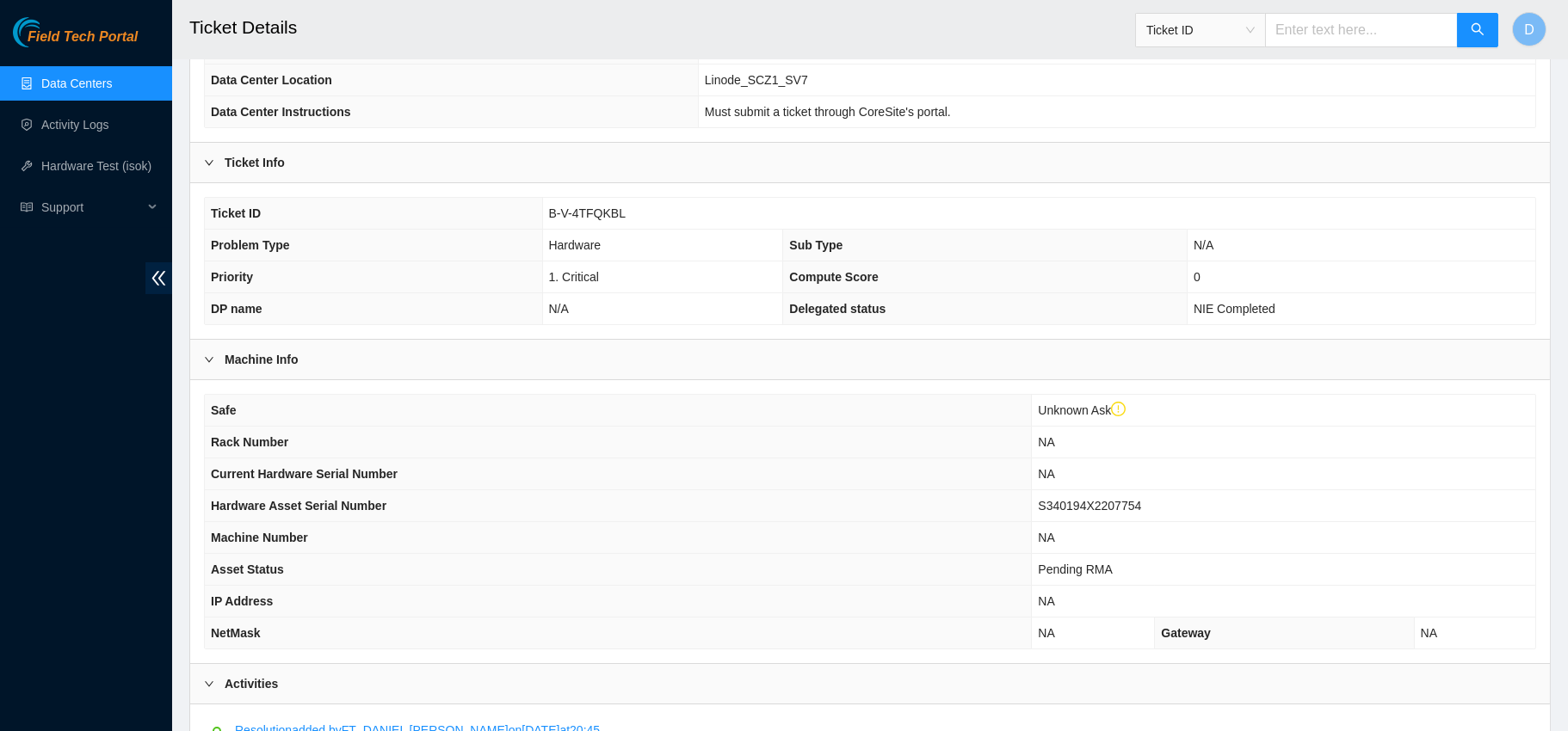
click at [1309, 39] on input "text" at bounding box center [1361, 29] width 192 height 34
paste input "B-V-4TFPKNZ"
type input "B-V-4TFPKNZ"
click at [1470, 43] on button "button" at bounding box center [1477, 29] width 41 height 34
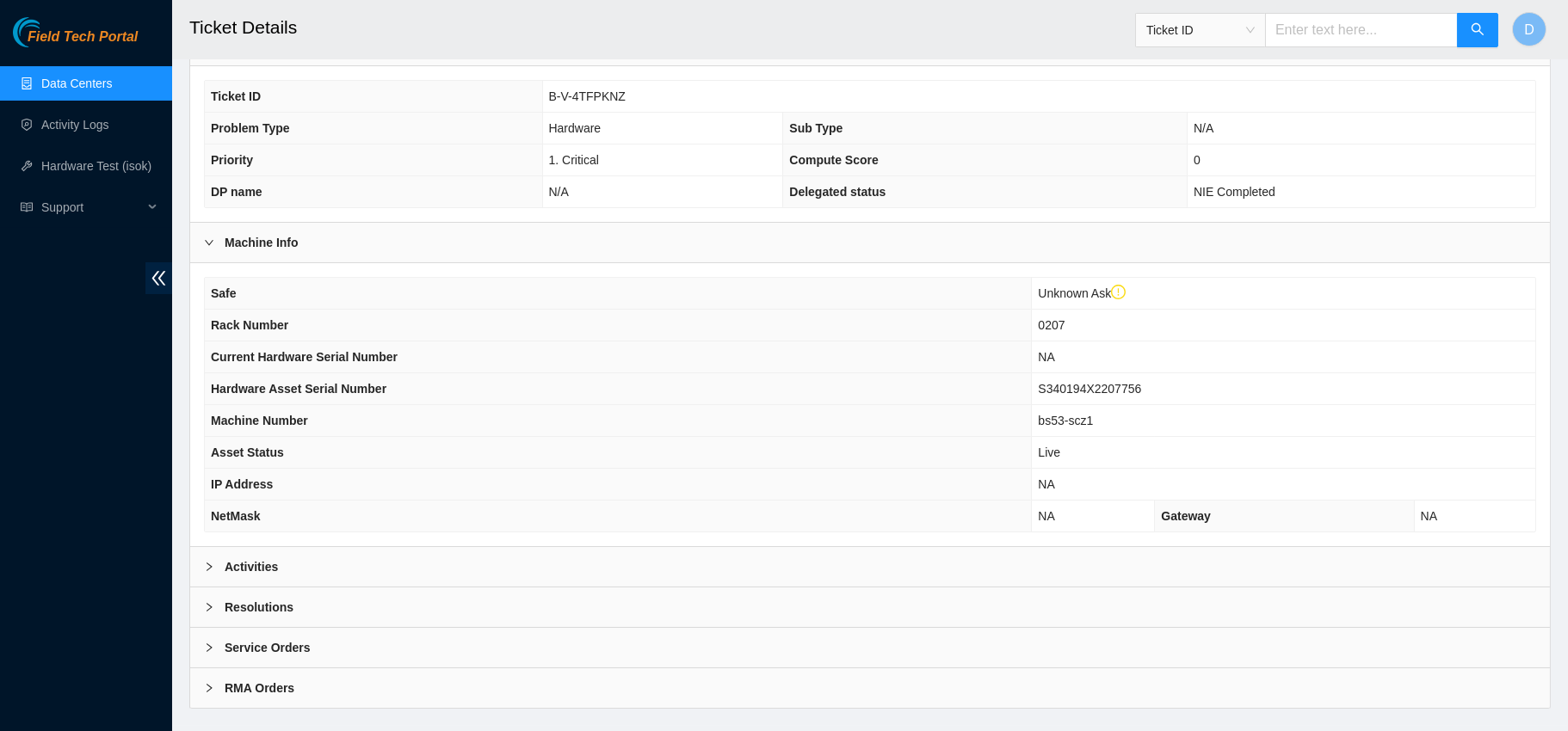
scroll to position [373, 0]
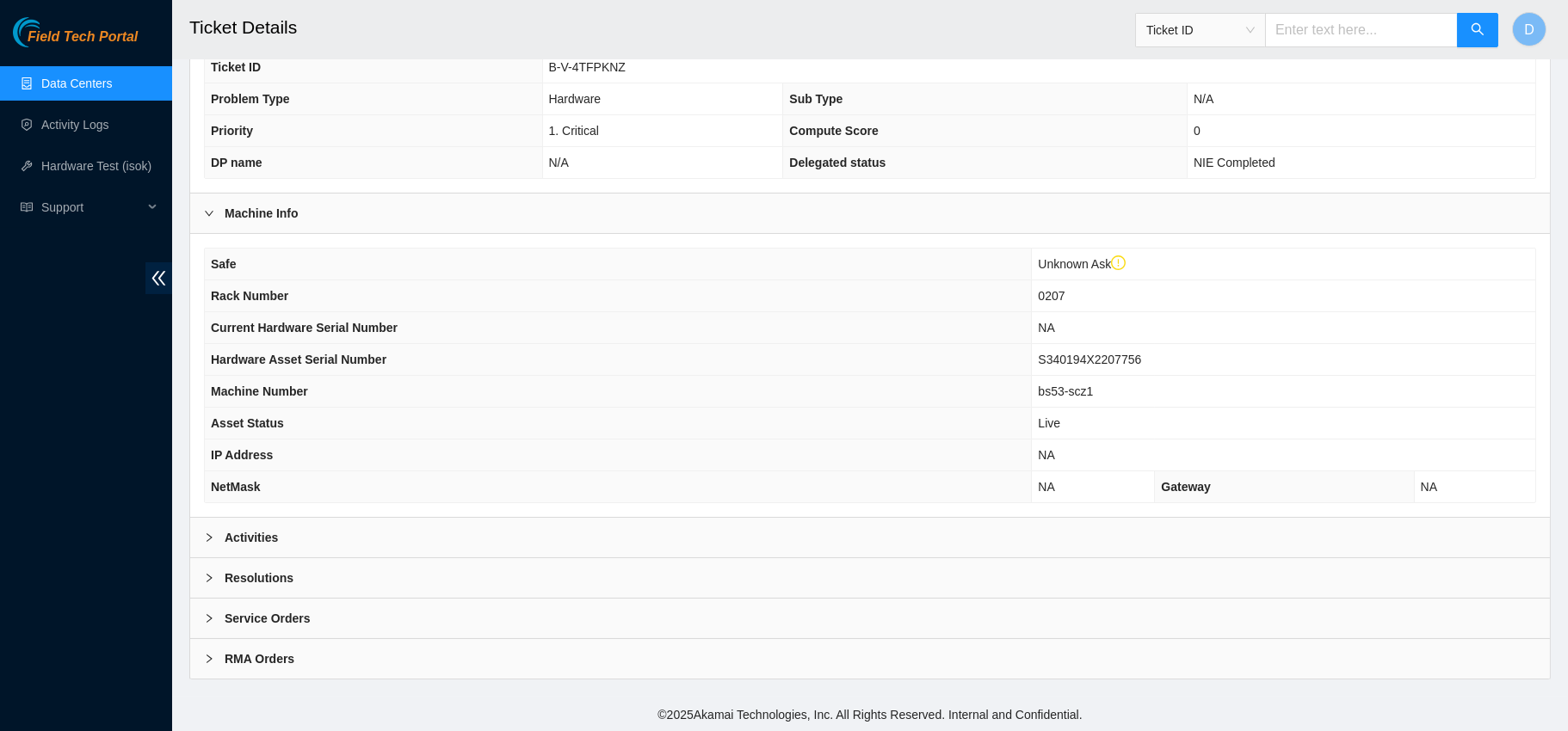
click at [258, 659] on b "RMA Orders" at bounding box center [259, 658] width 69 height 19
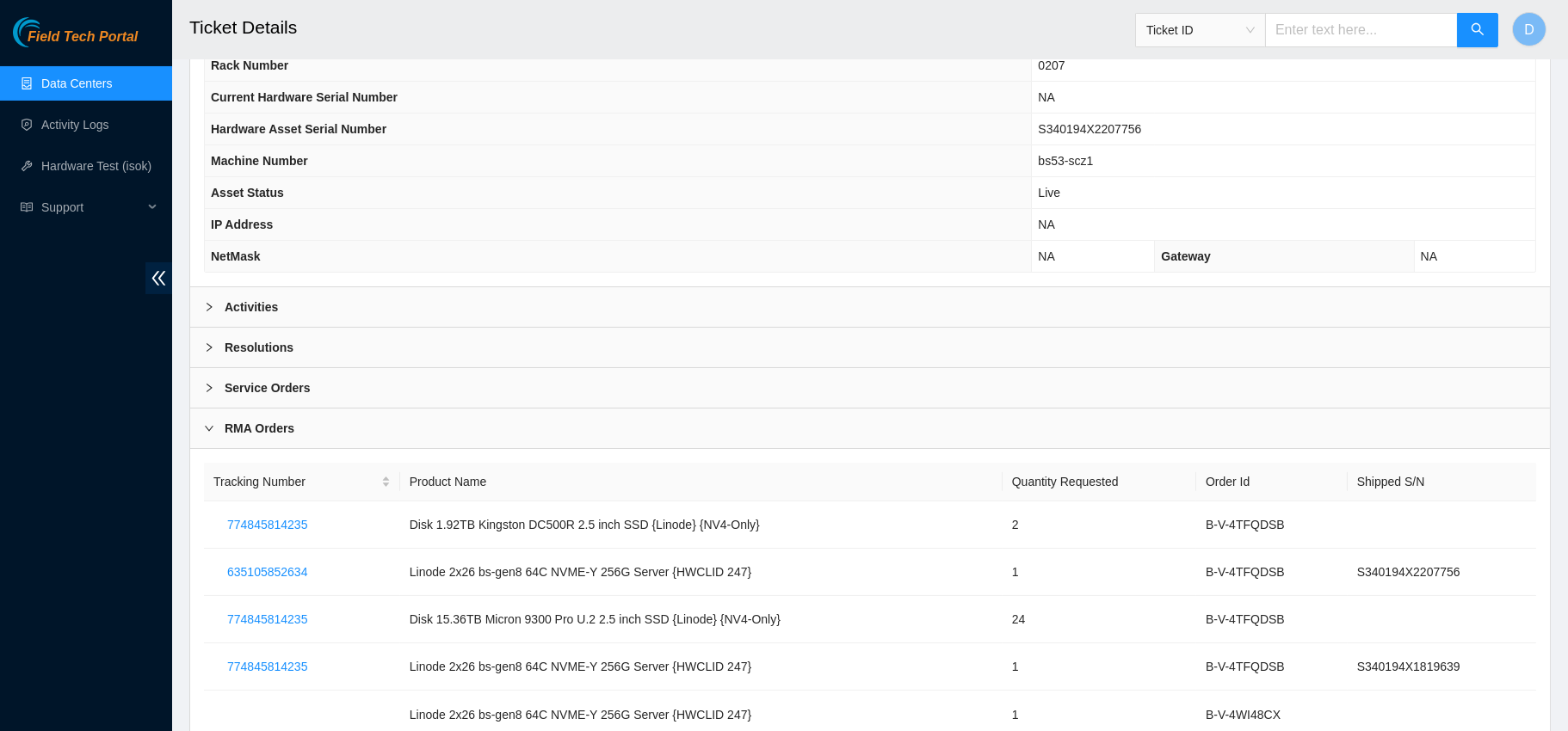
scroll to position [677, 0]
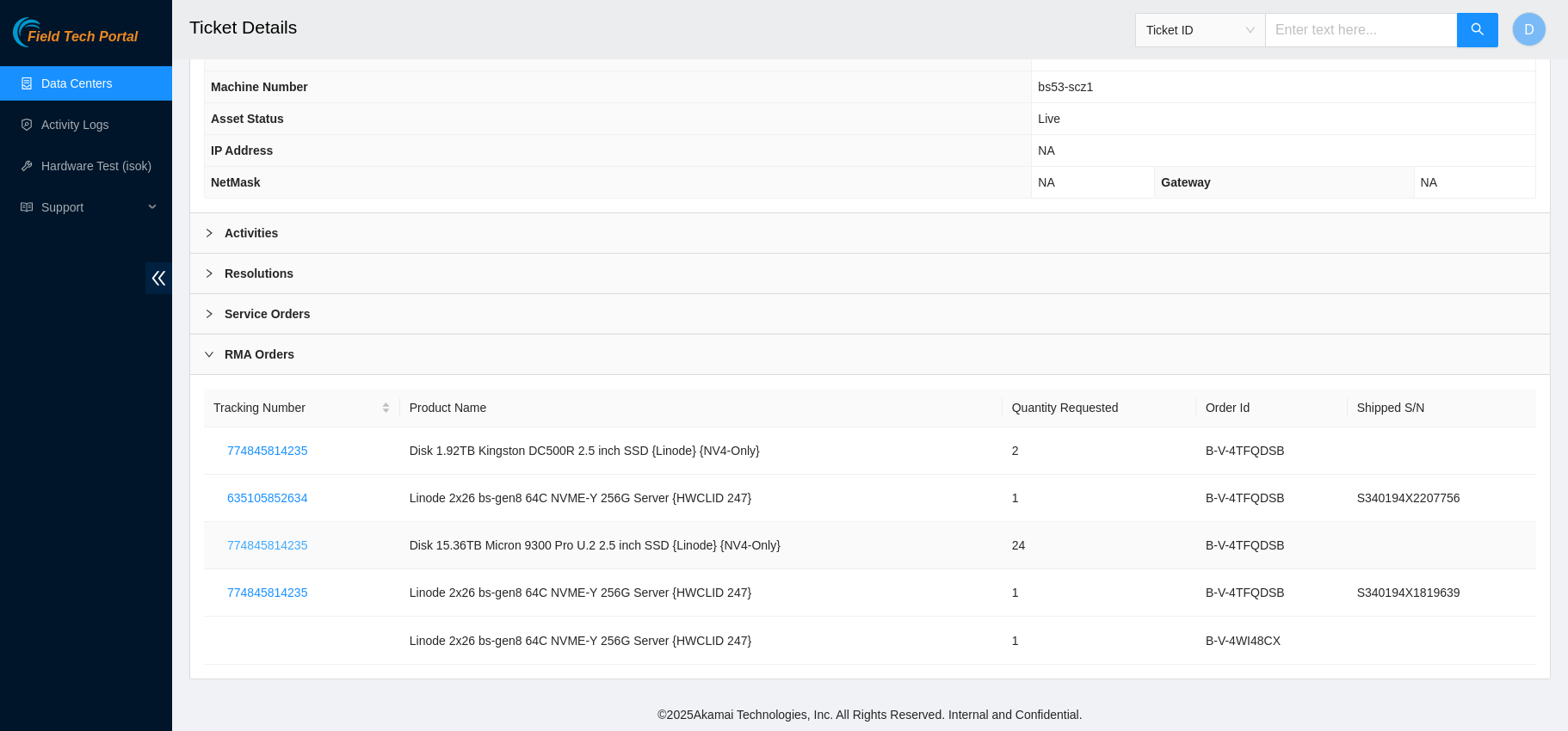
click at [268, 536] on span "774845814235" at bounding box center [268, 545] width 80 height 19
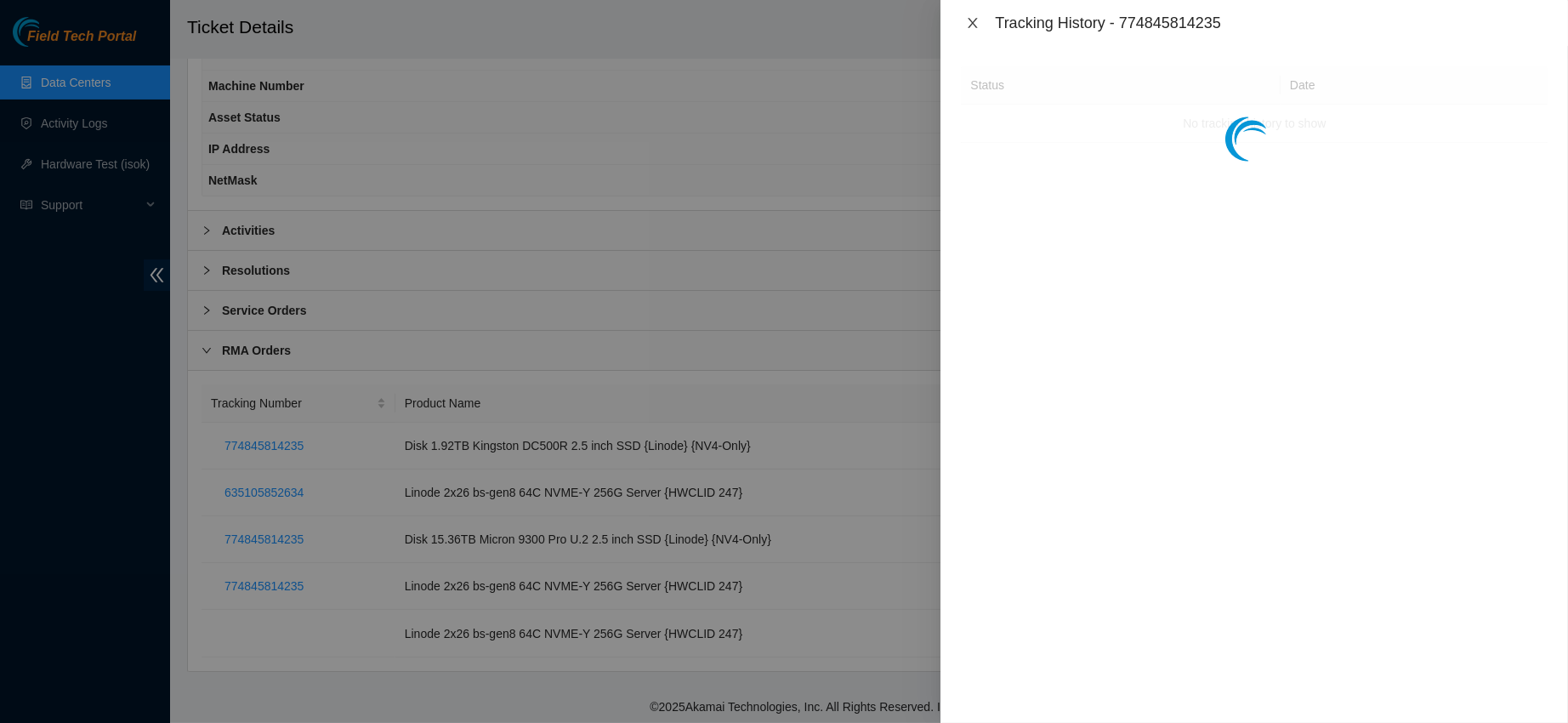
click at [977, 27] on icon "close" at bounding box center [974, 23] width 10 height 11
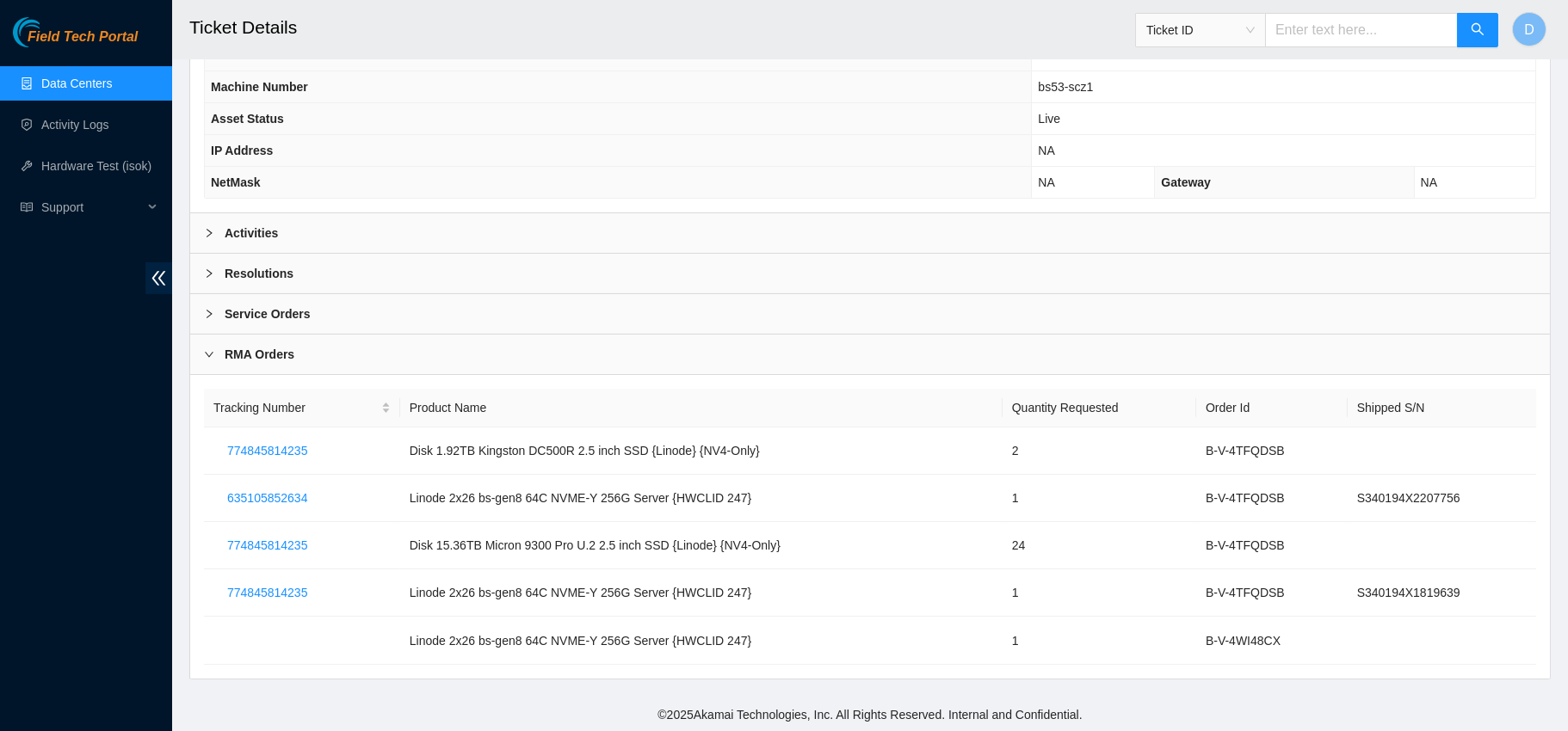
click at [211, 239] on div at bounding box center [214, 232] width 21 height 19
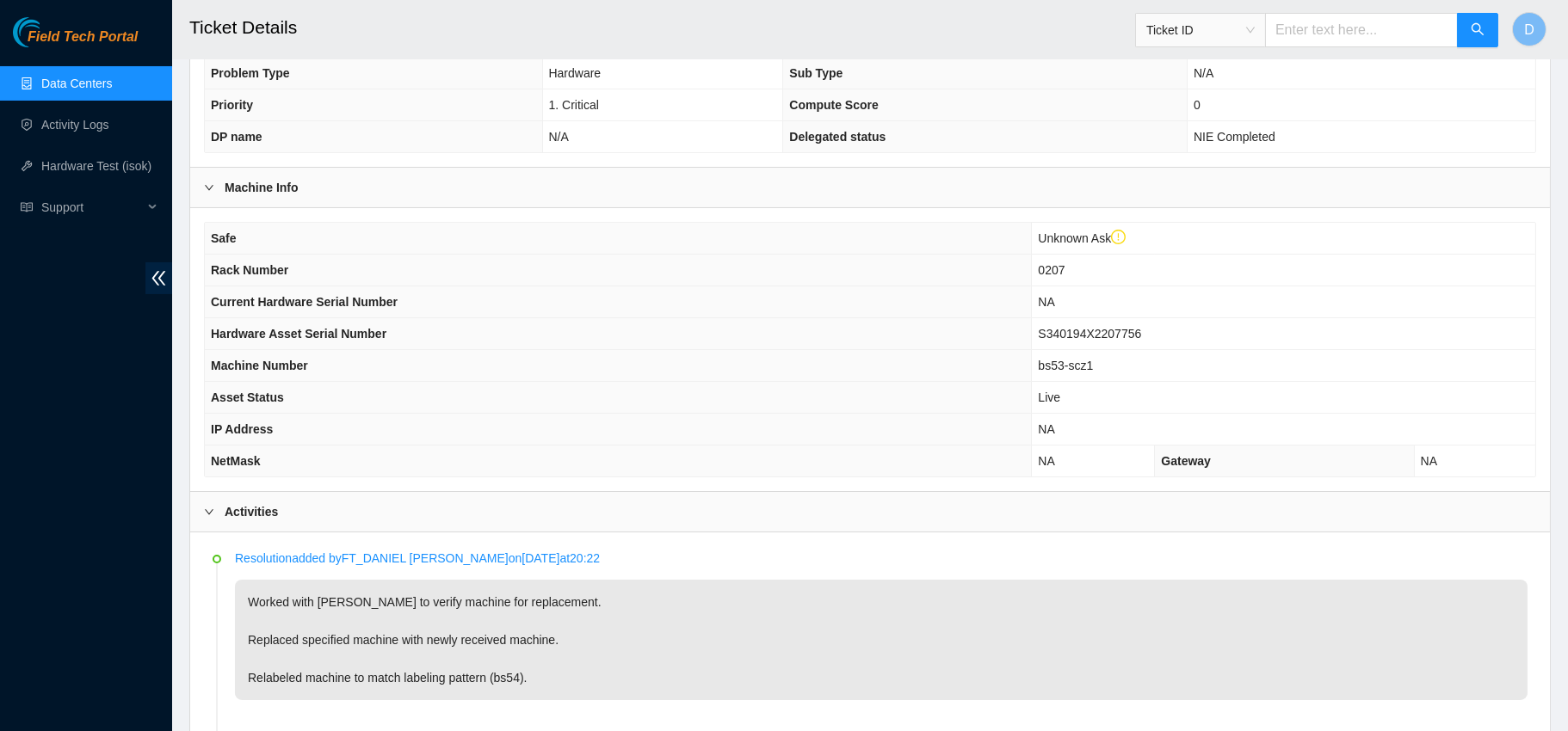
scroll to position [389, 0]
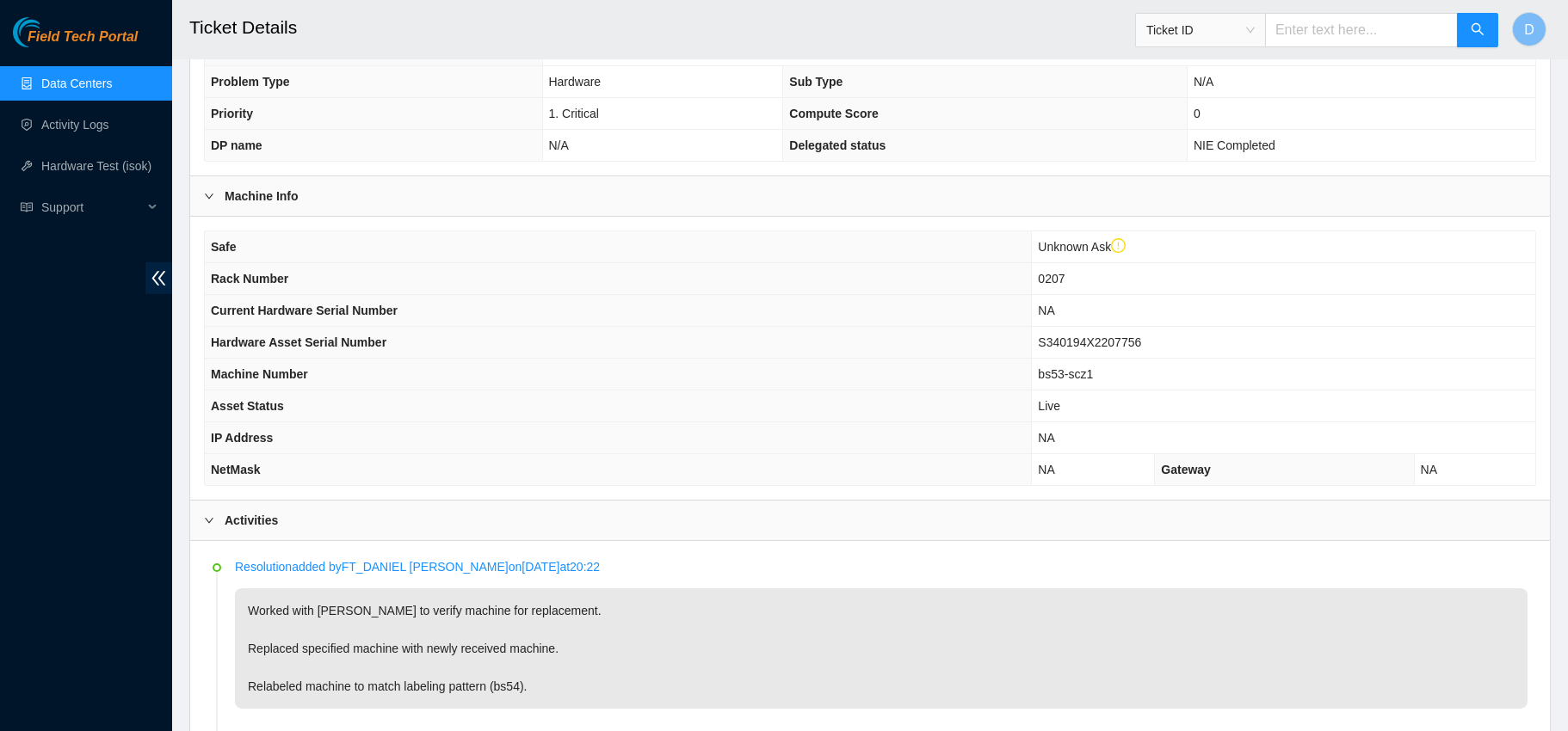
click at [1092, 345] on span "S340194X2207756" at bounding box center [1090, 343] width 103 height 14
copy span "S340194X2207756"
click at [1244, 21] on span "Ticket ID" at bounding box center [1200, 30] width 108 height 25
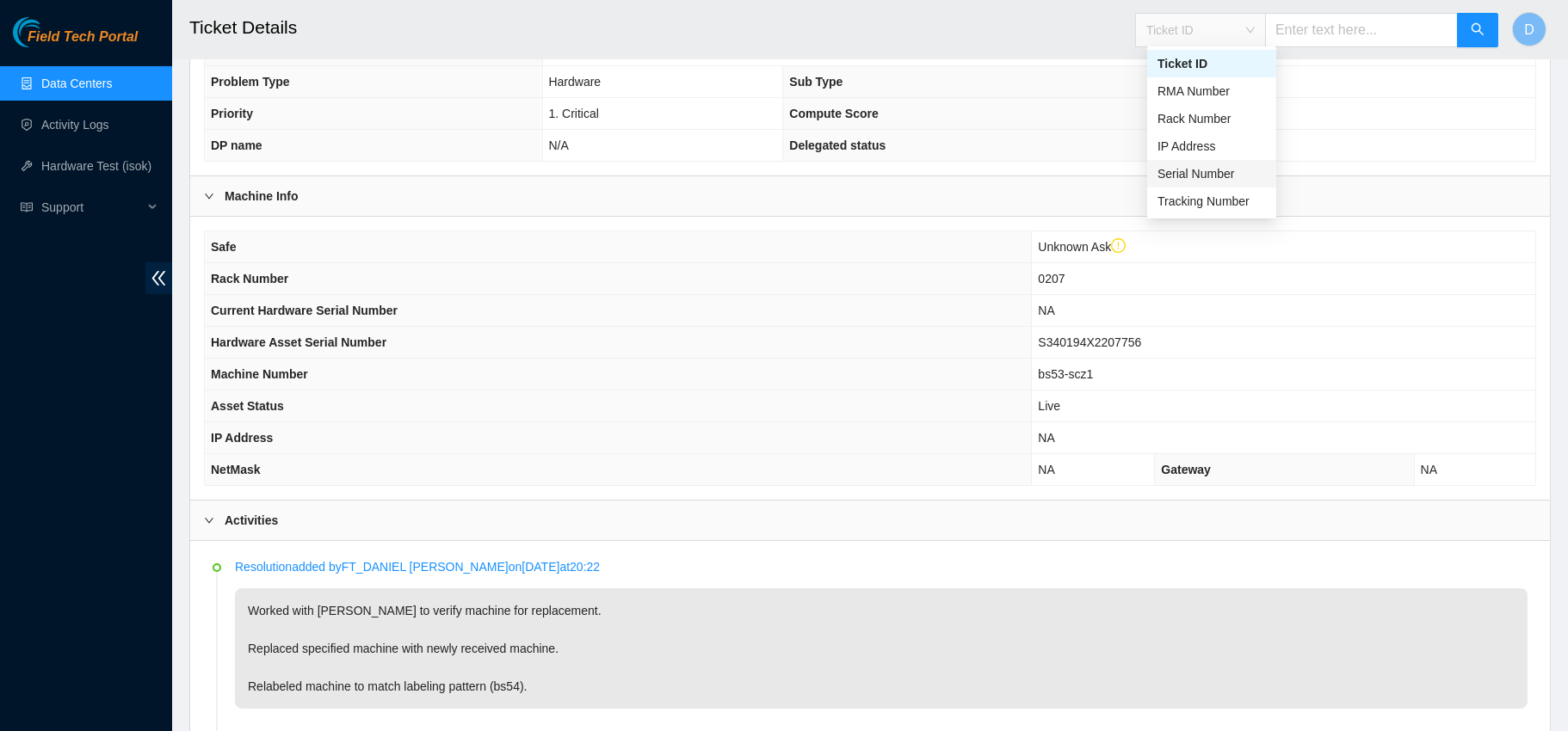
click at [1201, 185] on div "Serial Number" at bounding box center [1212, 174] width 129 height 27
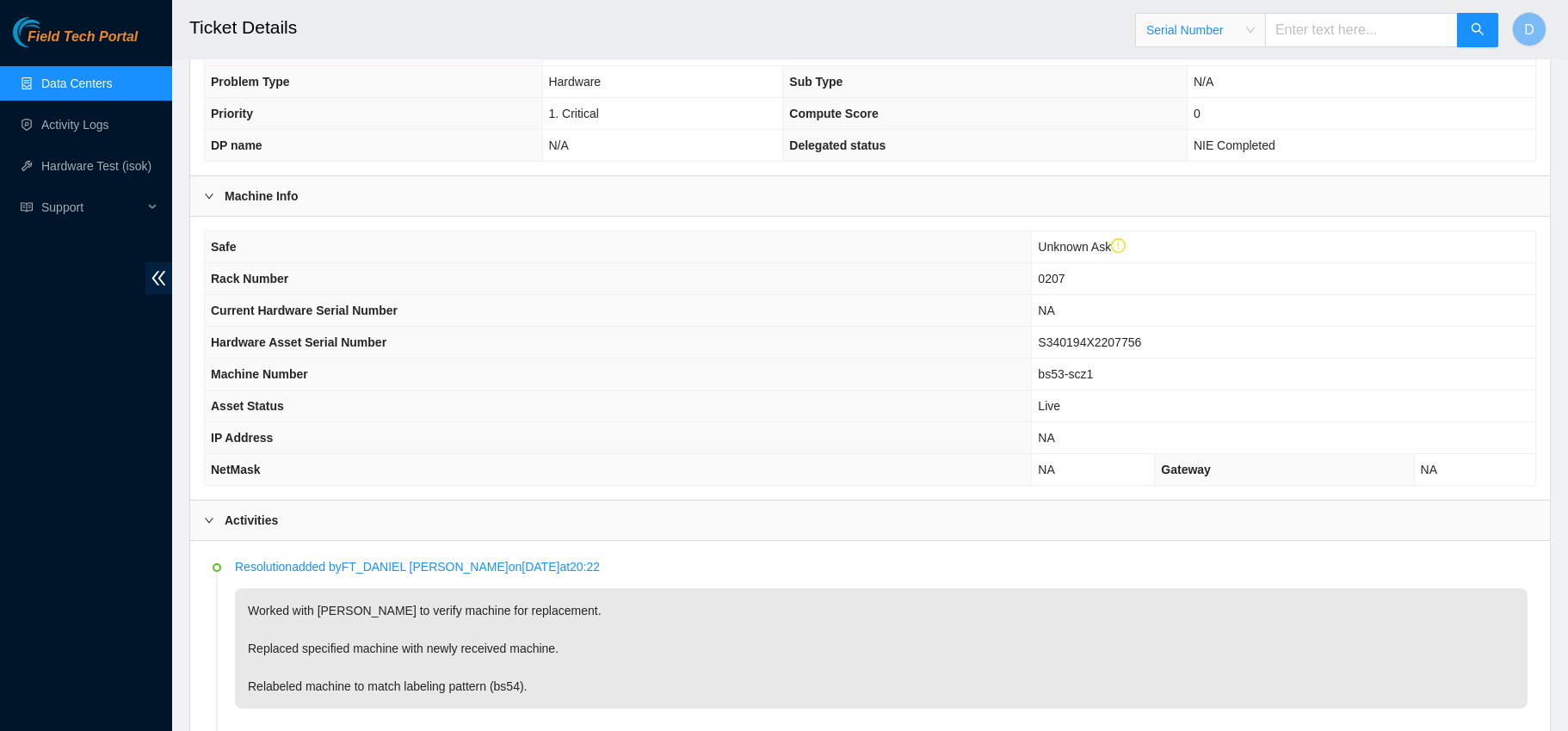
click at [1316, 38] on input "text" at bounding box center [1361, 29] width 192 height 34
paste input "S340194X2207756"
type input "S340194X2207756"
click at [1470, 24] on icon "search" at bounding box center [1477, 29] width 14 height 14
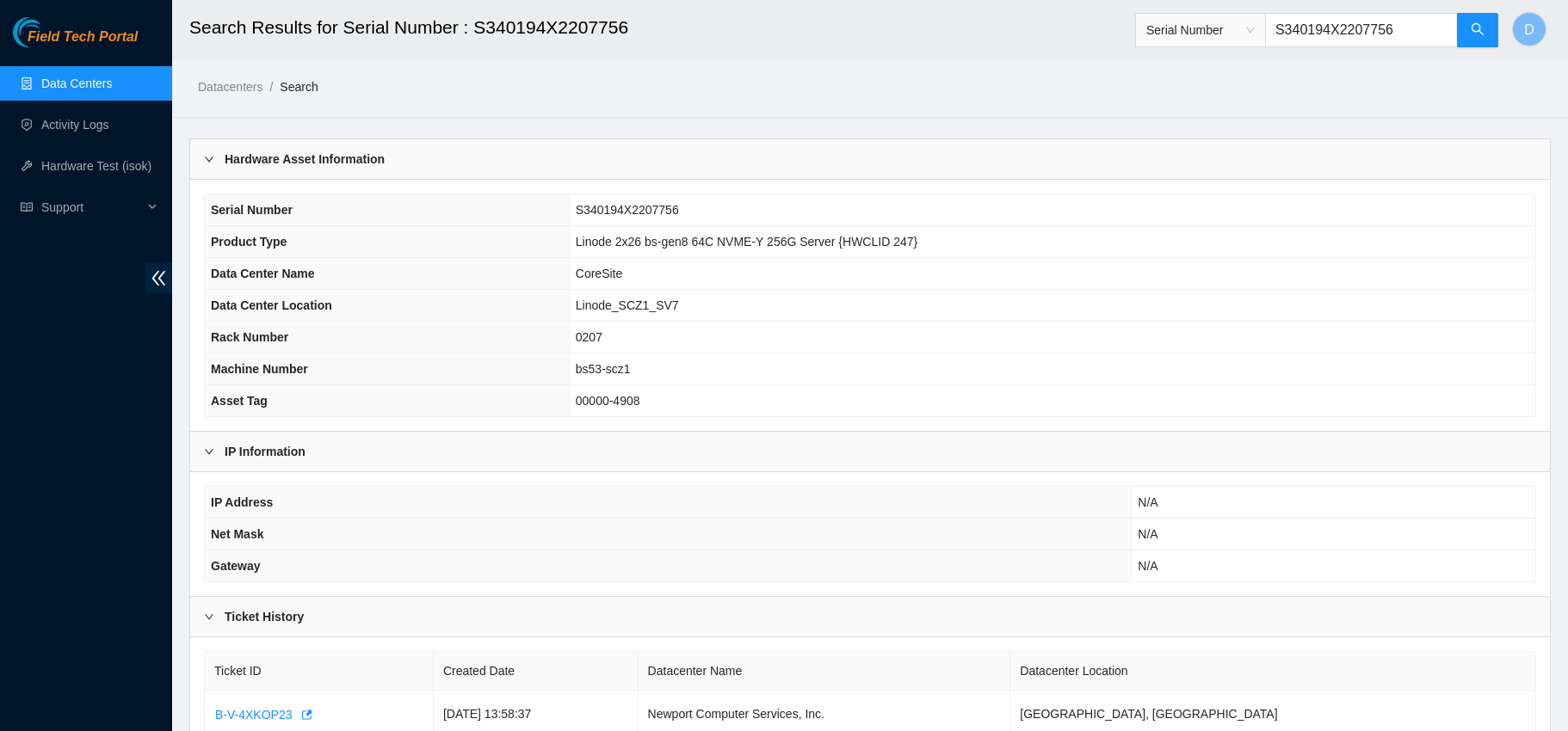
click at [104, 84] on link "Data Centers" at bounding box center [76, 83] width 70 height 14
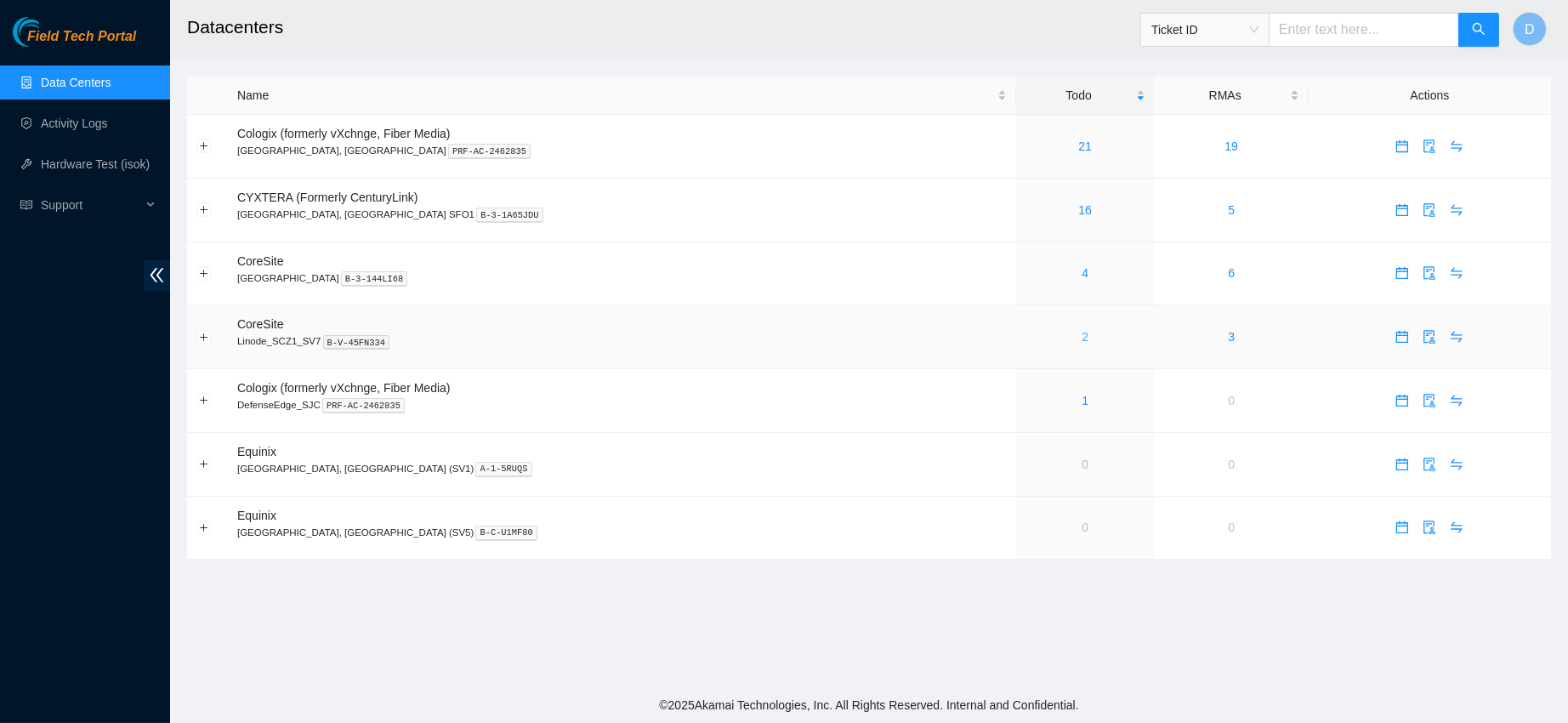
click at [1082, 343] on link "2" at bounding box center [1085, 337] width 7 height 14
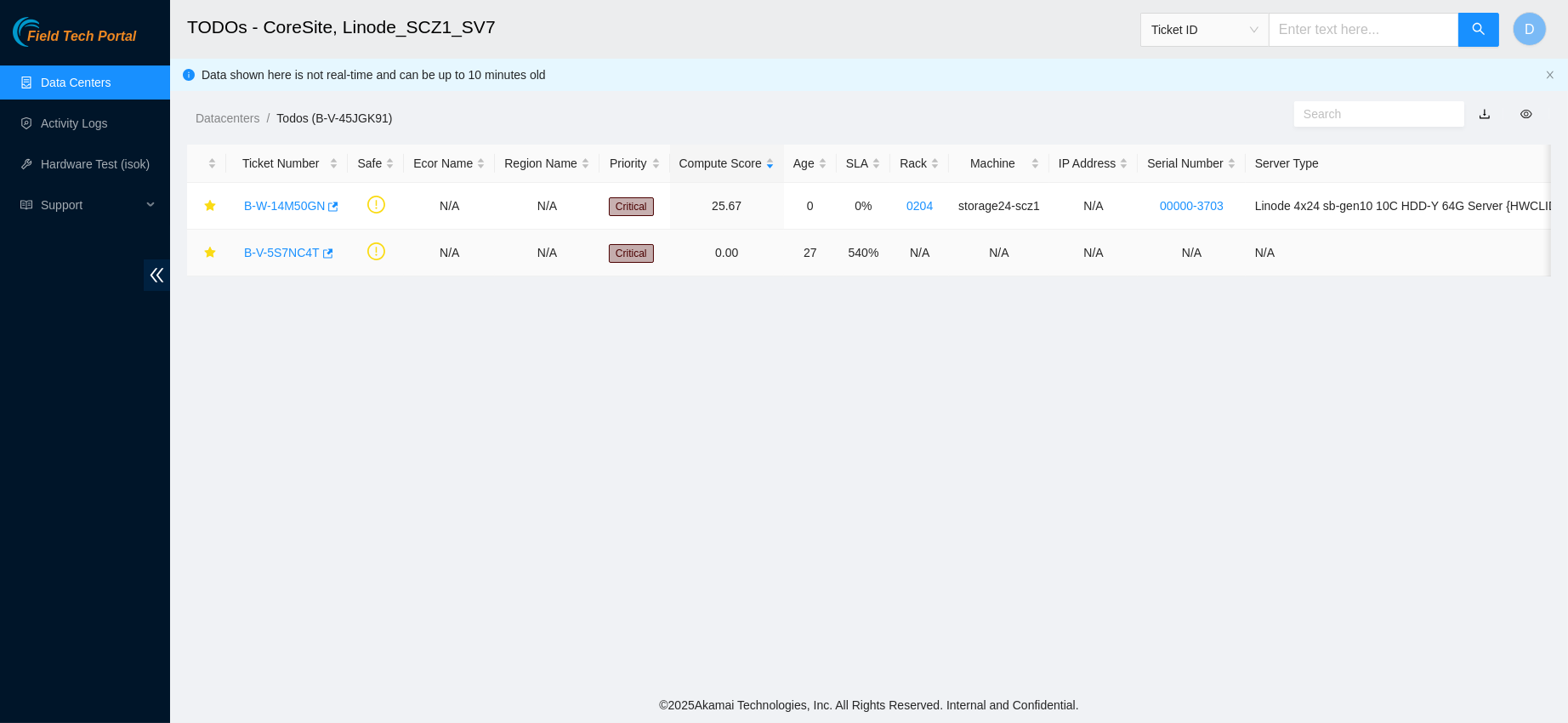
click at [284, 246] on link "B-V-5S7NC4T" at bounding box center [282, 253] width 75 height 14
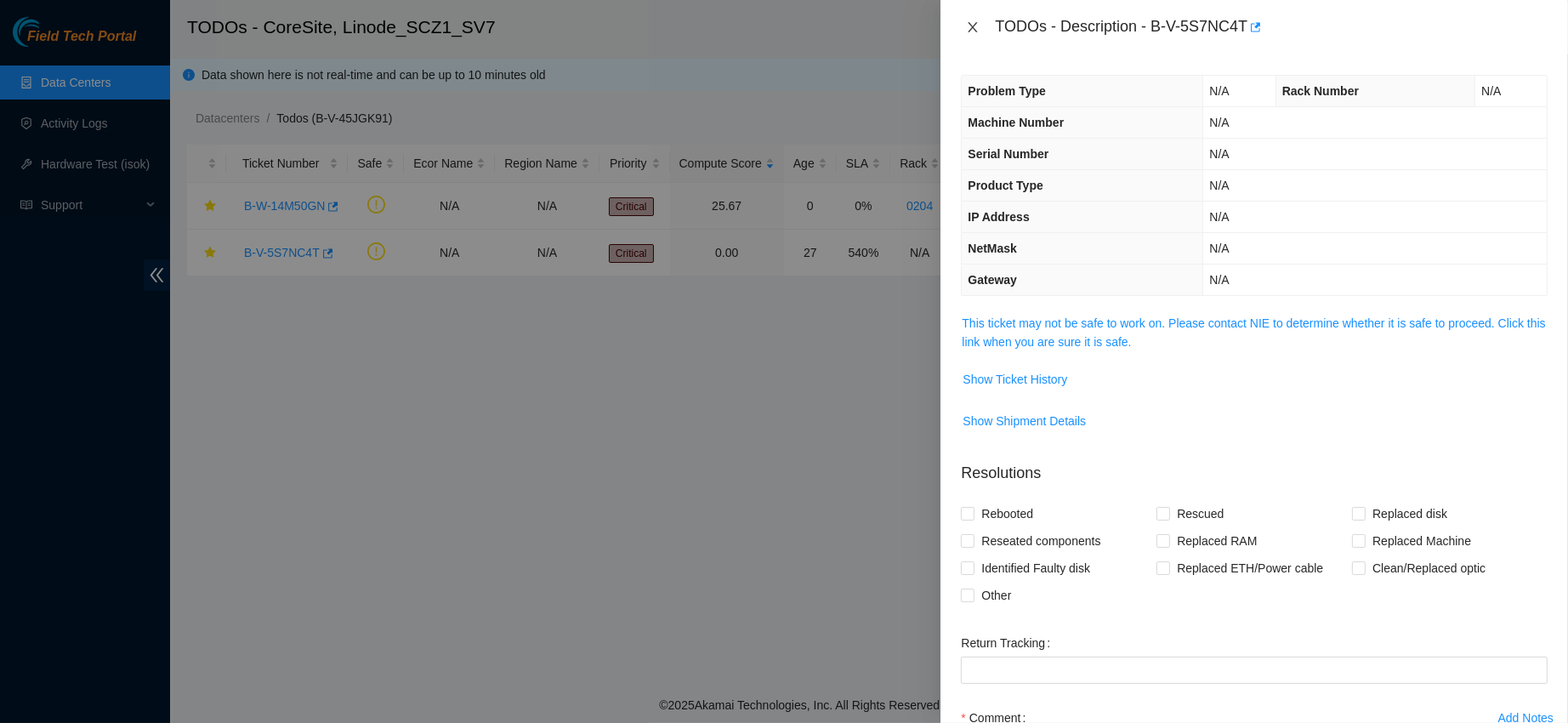
click at [964, 32] on button "Close" at bounding box center [973, 27] width 24 height 16
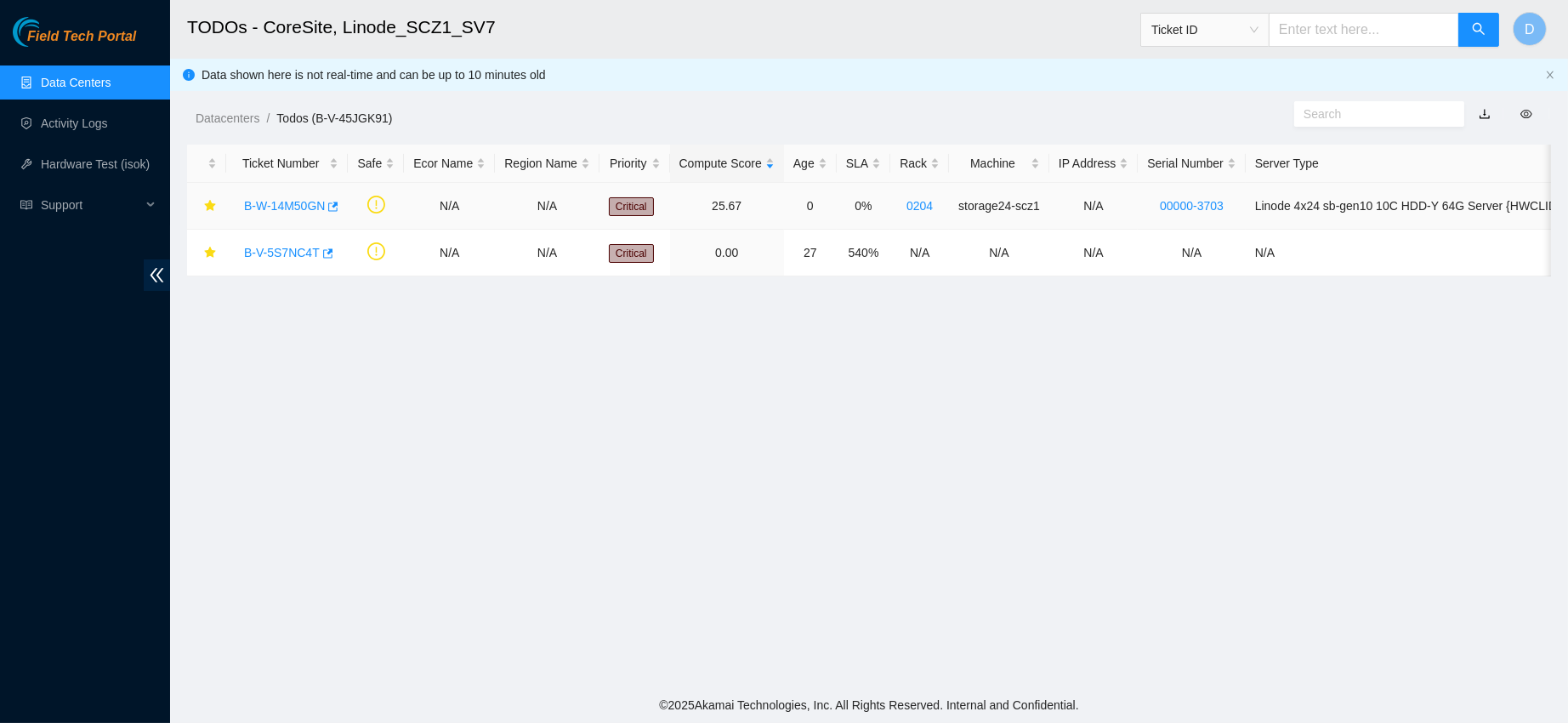
click at [271, 209] on link "B-W-14M50GN" at bounding box center [285, 206] width 81 height 14
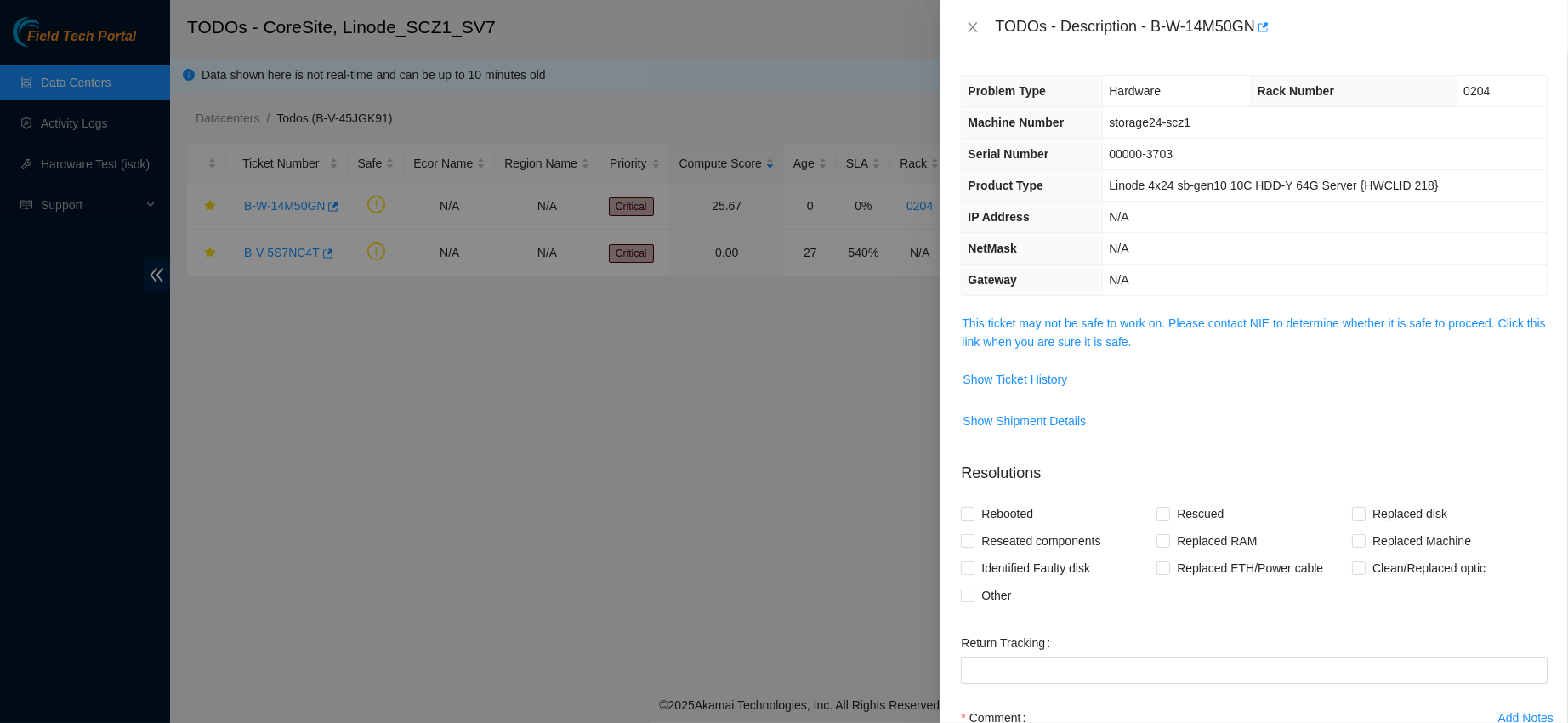
scroll to position [183, 0]
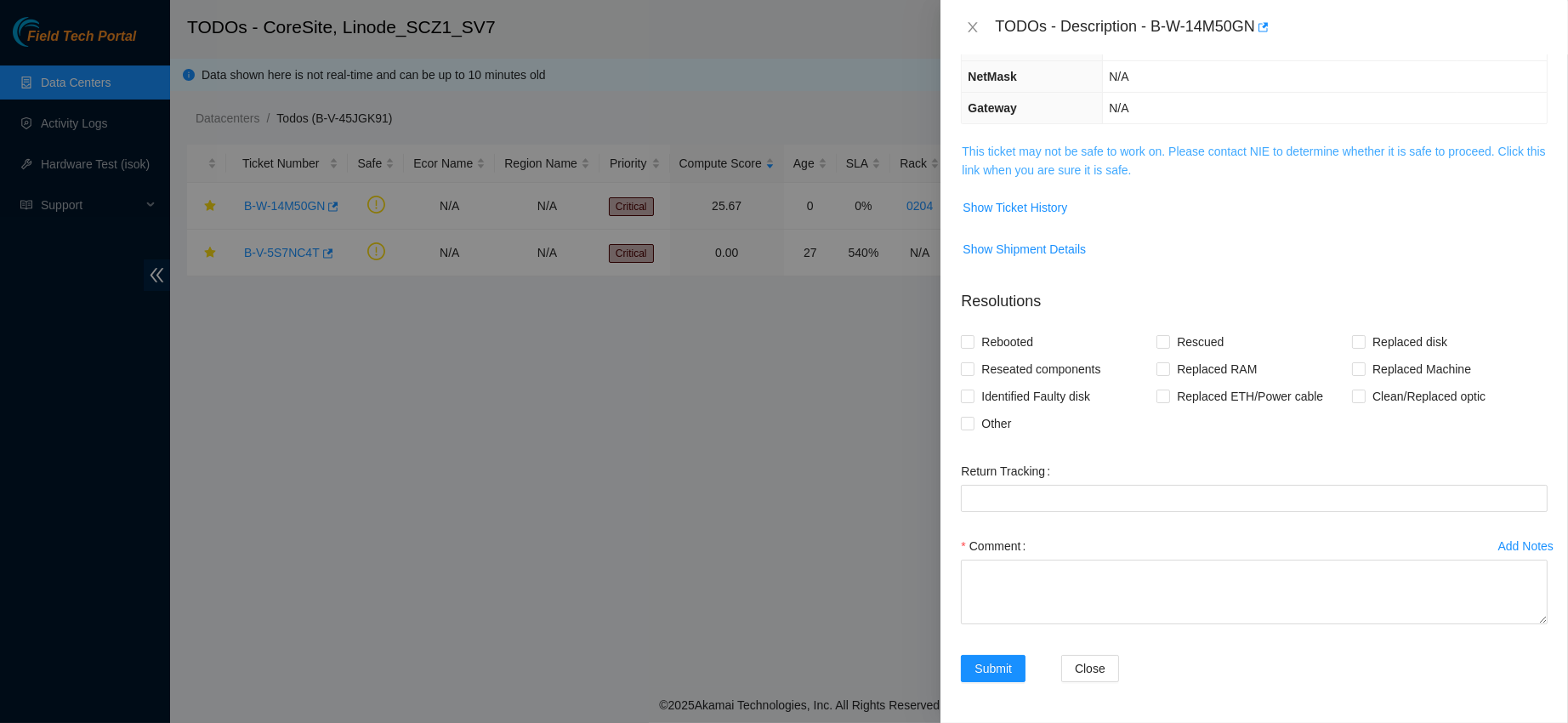
click at [1098, 154] on link "This ticket may not be safe to work on. Please contact NIE to determine whether…" at bounding box center [1253, 160] width 584 height 32
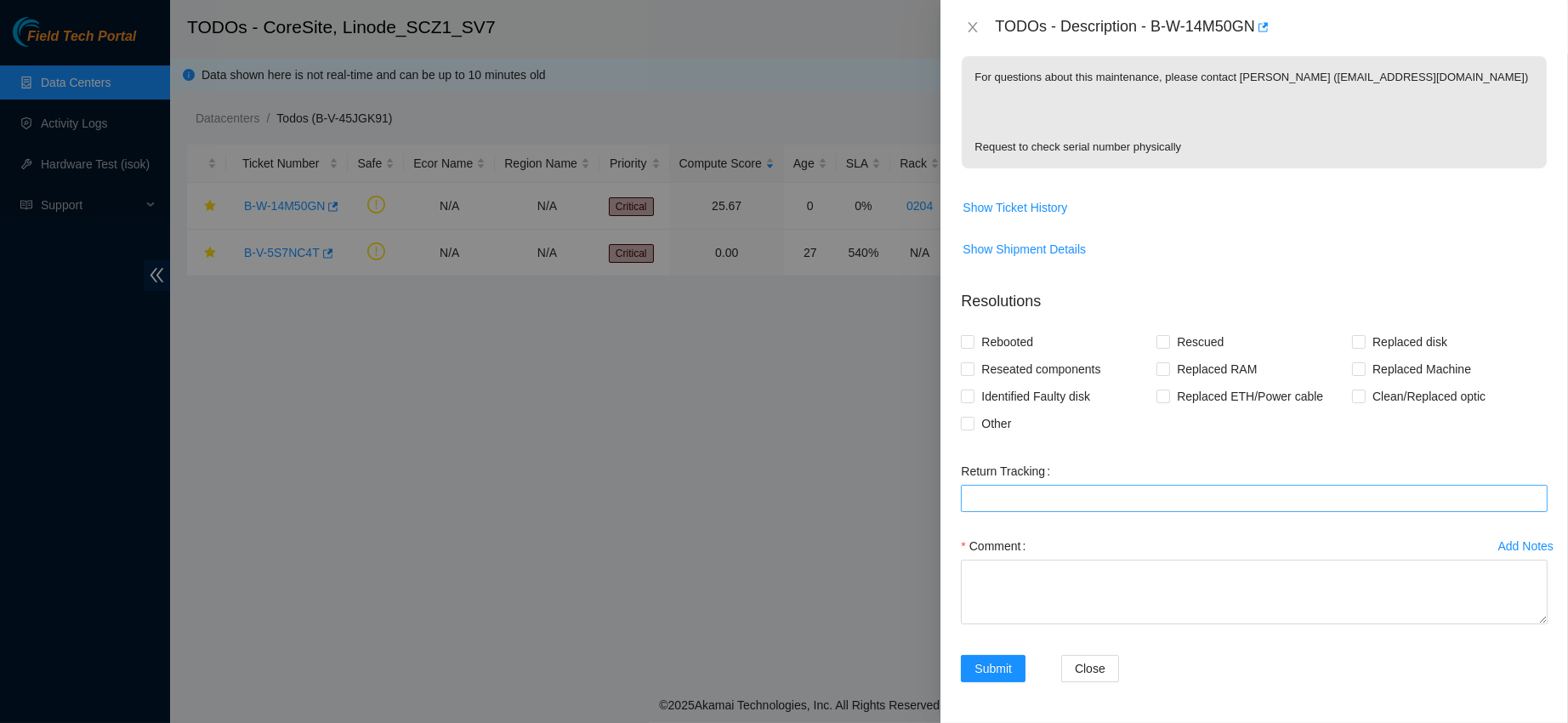
scroll to position [328, 0]
click at [1030, 559] on label "Comment" at bounding box center [997, 546] width 71 height 27
click at [1030, 560] on textarea "Comment" at bounding box center [1254, 592] width 587 height 65
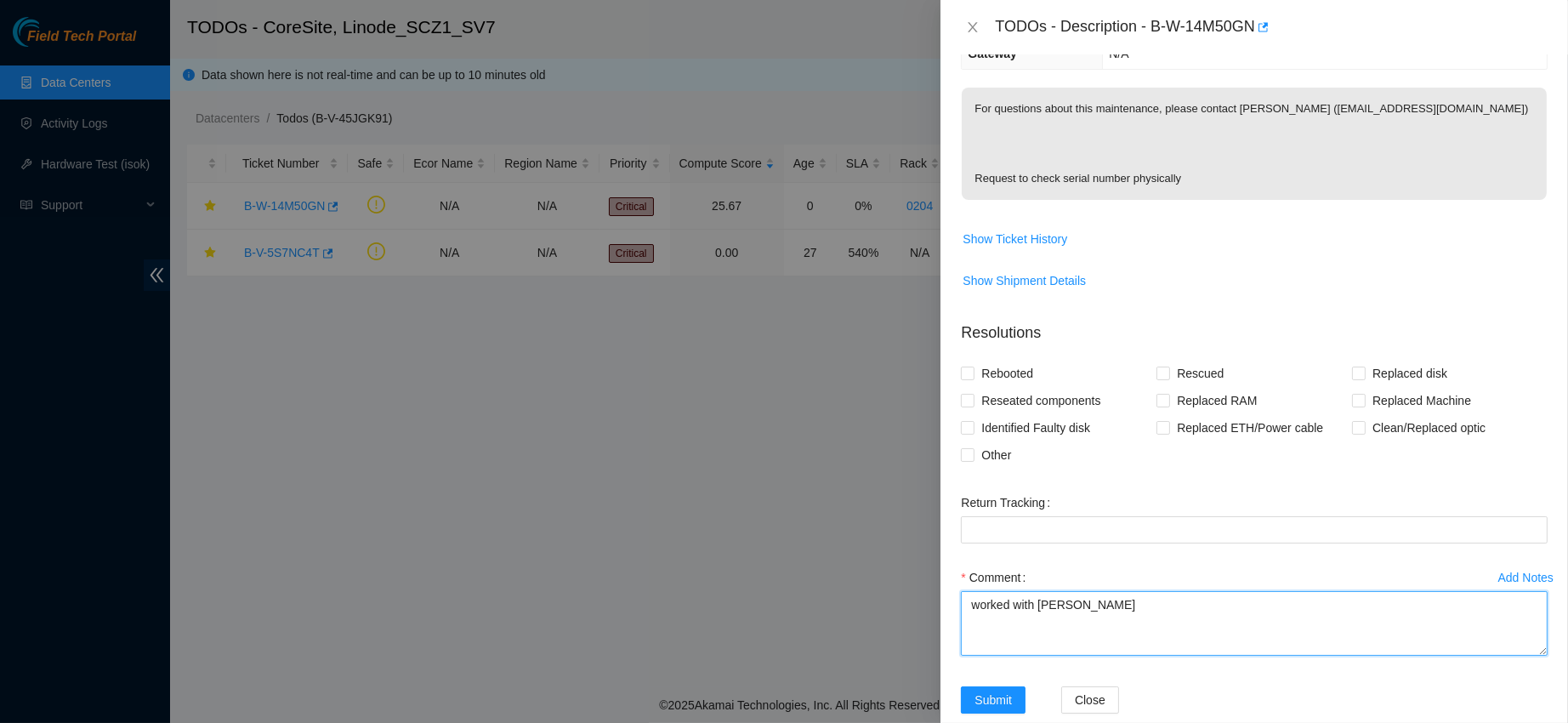
scroll to position [330, 0]
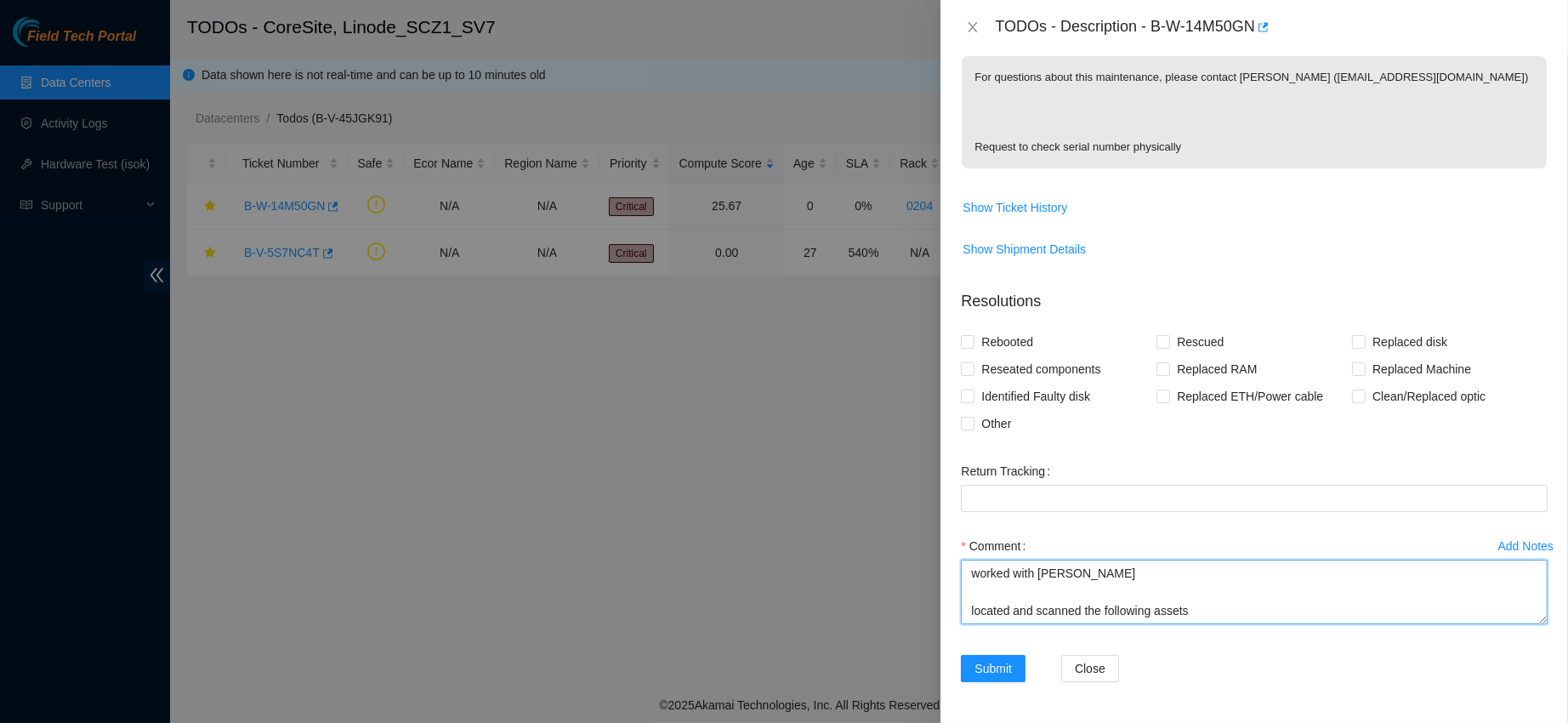
click at [1084, 605] on textarea "worked with [PERSON_NAME] located and scanned the following assets" at bounding box center [1254, 592] width 587 height 65
click at [1194, 606] on textarea "worked with [PERSON_NAME] located and scanned the following assets" at bounding box center [1254, 592] width 587 height 65
click at [1238, 564] on textarea "worked with [PERSON_NAME] located and scanned the following s/n" at bounding box center [1254, 592] width 587 height 65
click at [1096, 630] on div "Comment worked with [PERSON_NAME] located and scanned the following s/n" at bounding box center [1254, 584] width 587 height 102
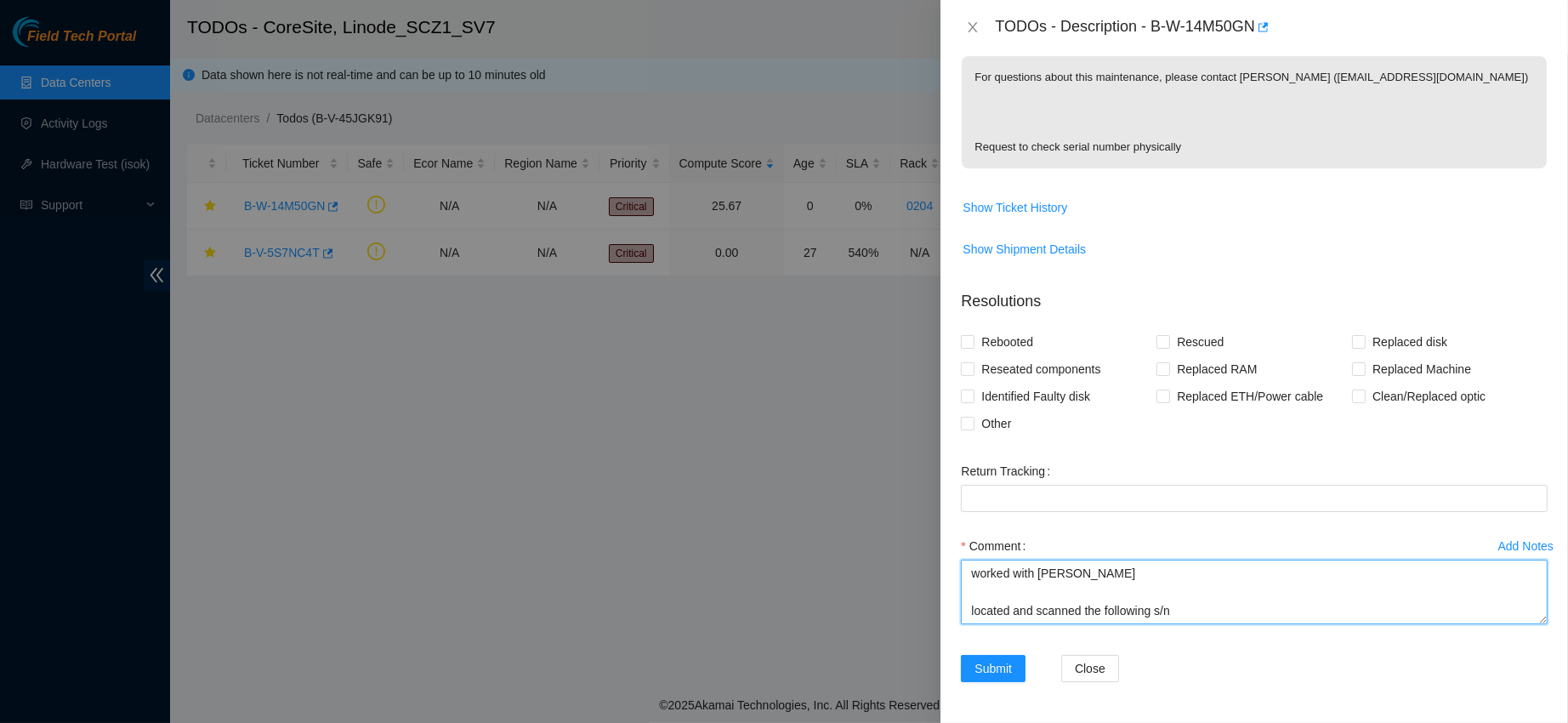
click at [1073, 621] on textarea "worked with [PERSON_NAME] located and scanned the following s/n" at bounding box center [1254, 592] width 587 height 65
paste textarea "storage20-fnc1 ~ s/n : VG58700002 storage21-fnc1 ~ s/n : VG88700003 storage22-f…"
click at [1201, 592] on textarea "worked with [PERSON_NAME] located and scanned the following s/n storage20-fnc1 …" at bounding box center [1254, 592] width 587 height 65
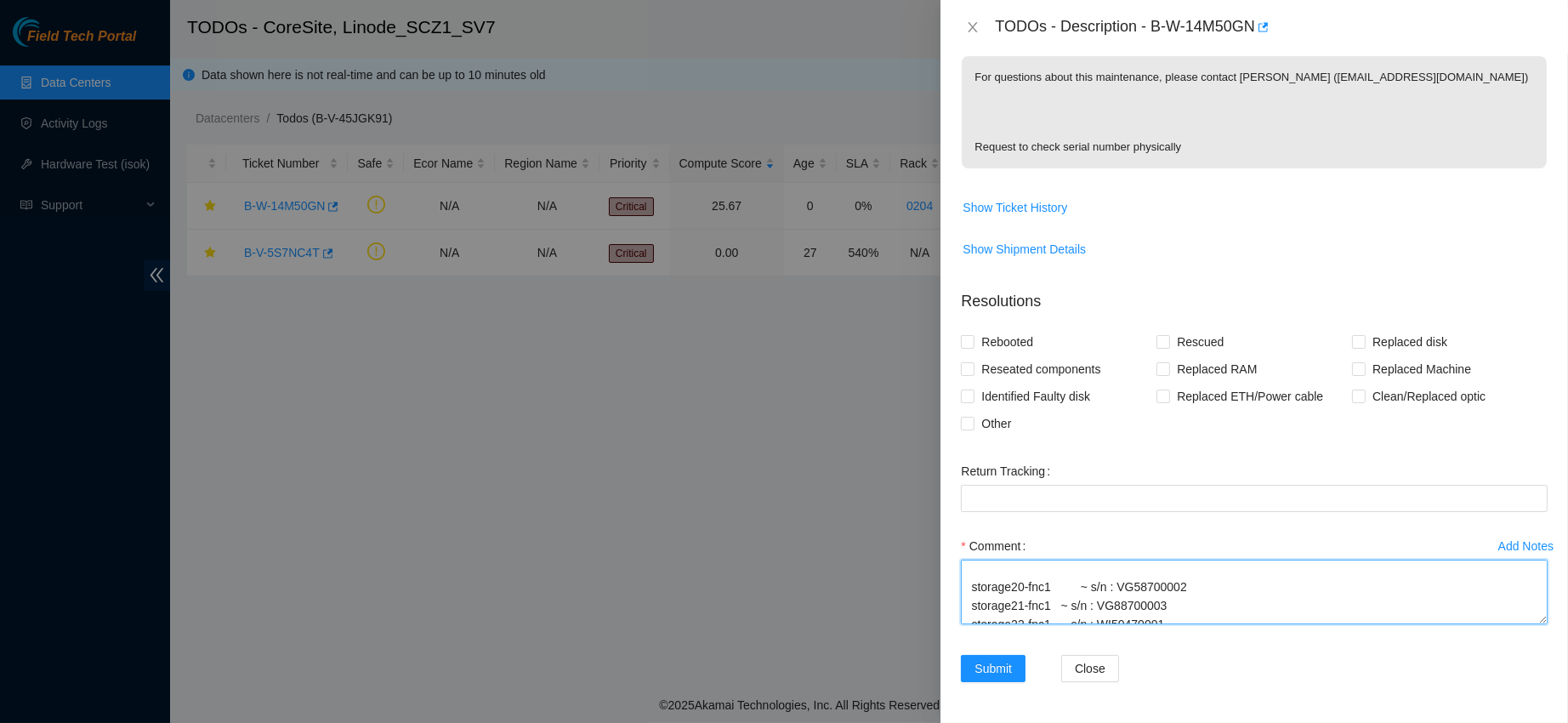
click at [1070, 583] on textarea "worked with [PERSON_NAME] located and scanned the following s/n storage20-fnc1 …" at bounding box center [1254, 592] width 587 height 65
click at [1012, 593] on textarea "worked with [PERSON_NAME] located and scanned the following s/n storage20-fnc1 …" at bounding box center [1254, 592] width 587 height 65
click at [1261, 602] on textarea "worked with [PERSON_NAME] located the following assets and scanned the followin…" at bounding box center [1254, 592] width 587 height 65
click at [1241, 602] on textarea "worked with [PERSON_NAME] located the following assets and scanned the s/n stor…" at bounding box center [1254, 592] width 587 height 65
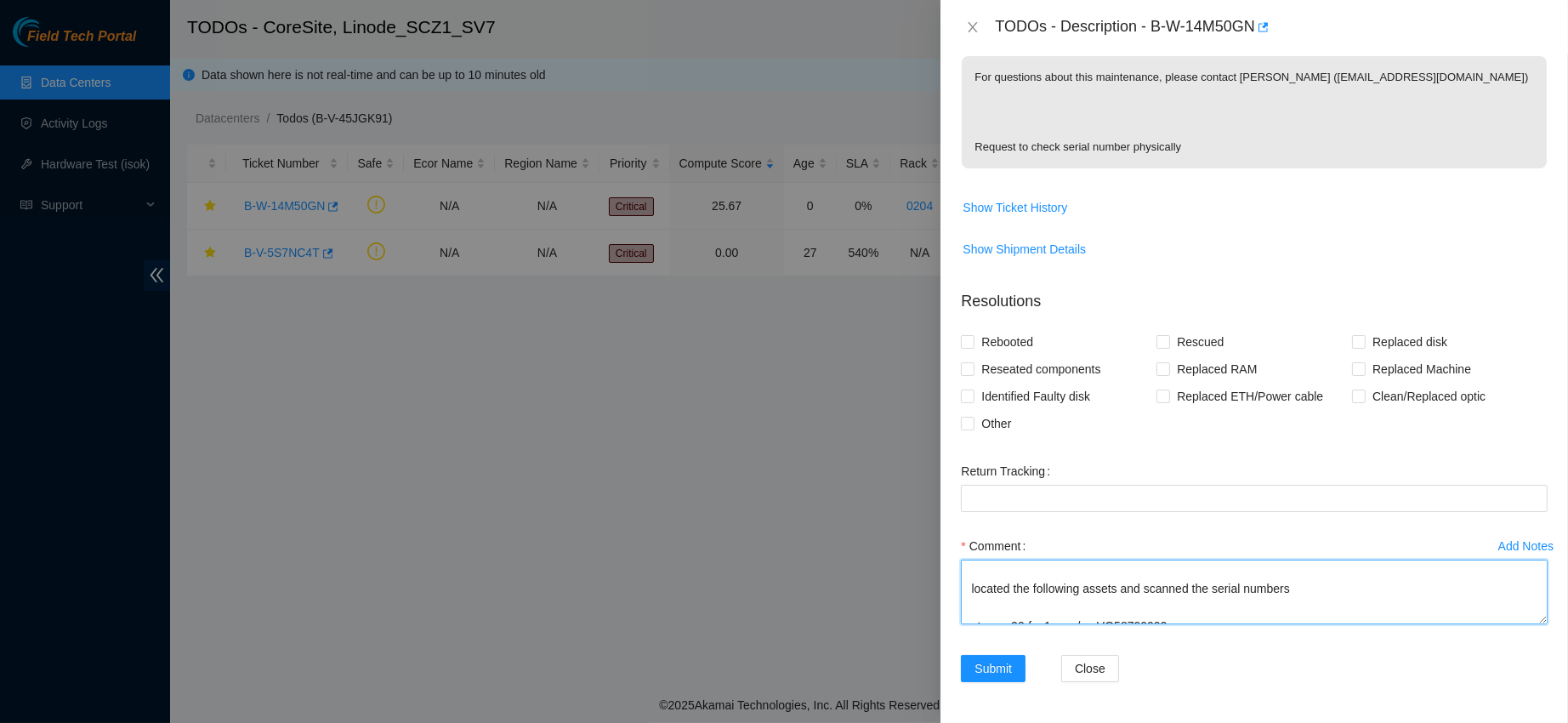
scroll to position [26, 0]
drag, startPoint x: 1295, startPoint y: 578, endPoint x: 954, endPoint y: 582, distance: 341.0
click at [954, 582] on div "Add Notes Comment worked with [PERSON_NAME] located the following assets and sc…" at bounding box center [1254, 594] width 600 height 123
paste textarea "I located the following assets and scanned their serial numbers."
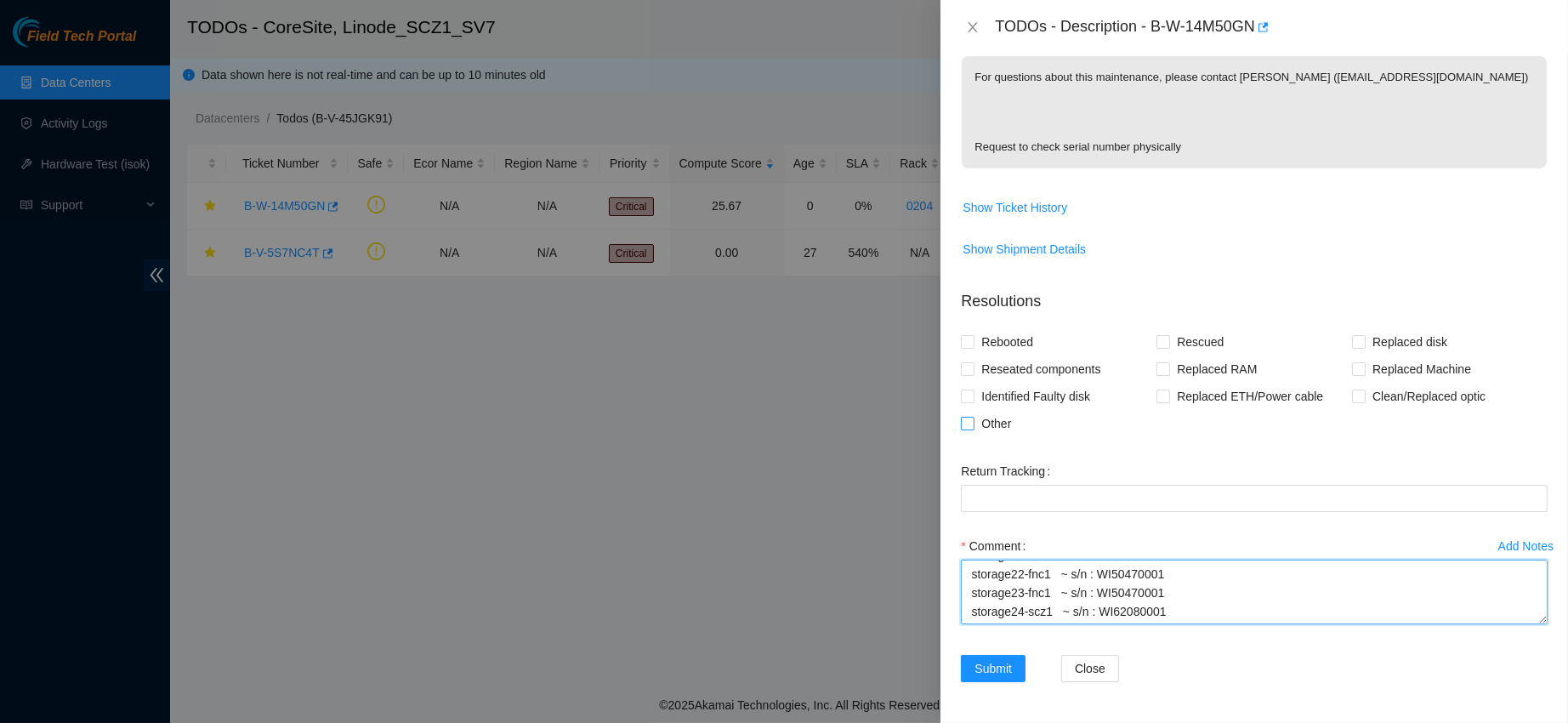
type textarea "worked with [PERSON_NAME] I located the following assets and scanned their seri…"
click at [979, 426] on span "Other" at bounding box center [996, 424] width 43 height 27
click at [973, 426] on input "Other" at bounding box center [967, 423] width 12 height 12
checkbox input "true"
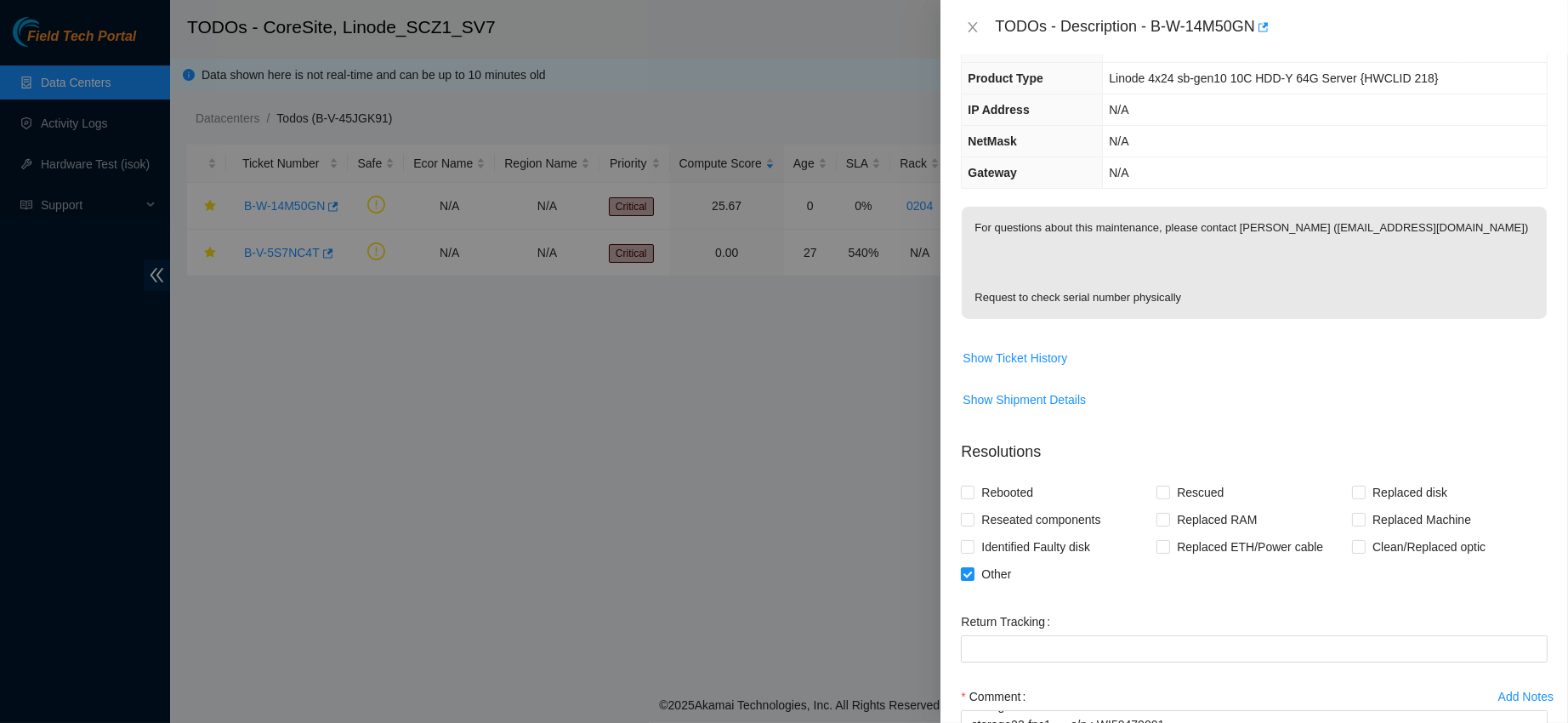
scroll to position [330, 0]
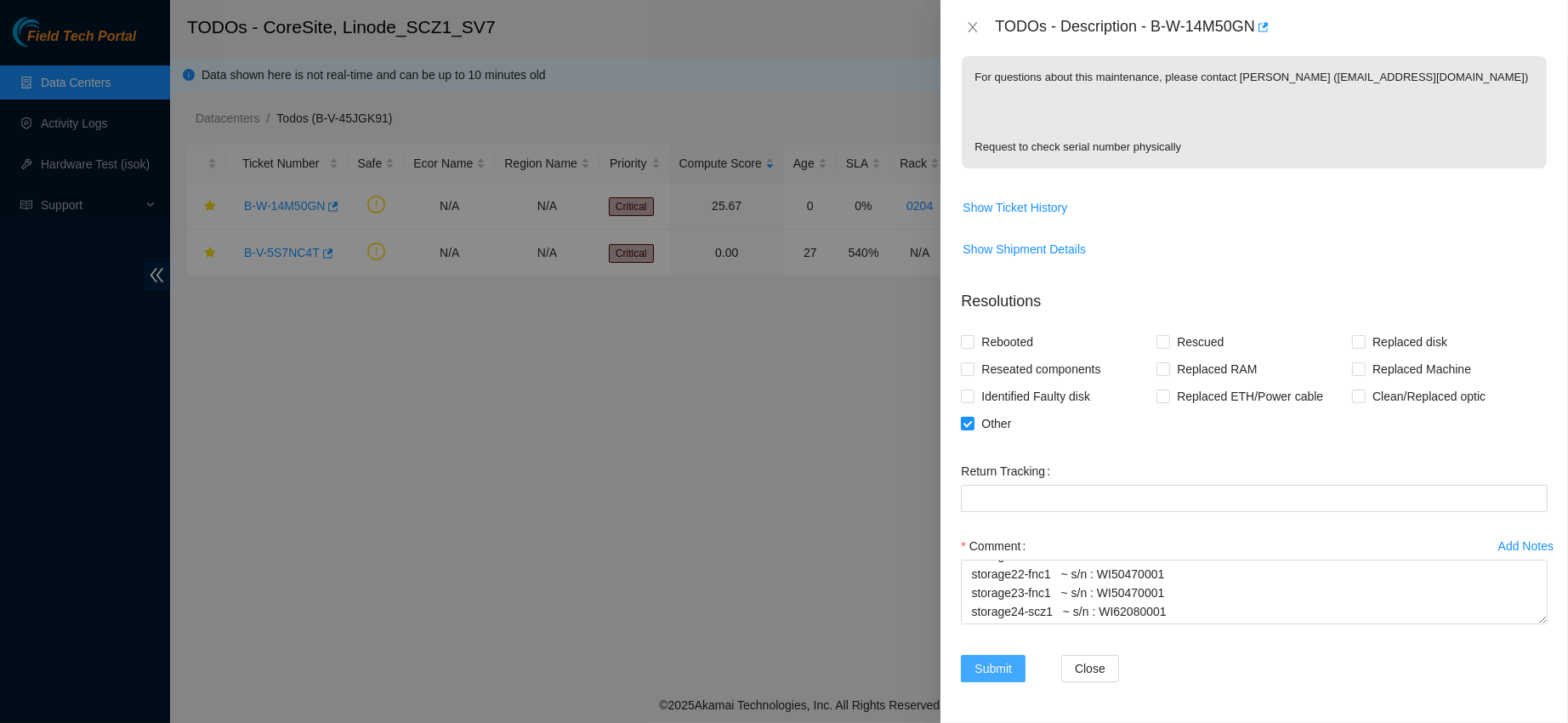
click at [986, 668] on span "Submit" at bounding box center [993, 668] width 38 height 18
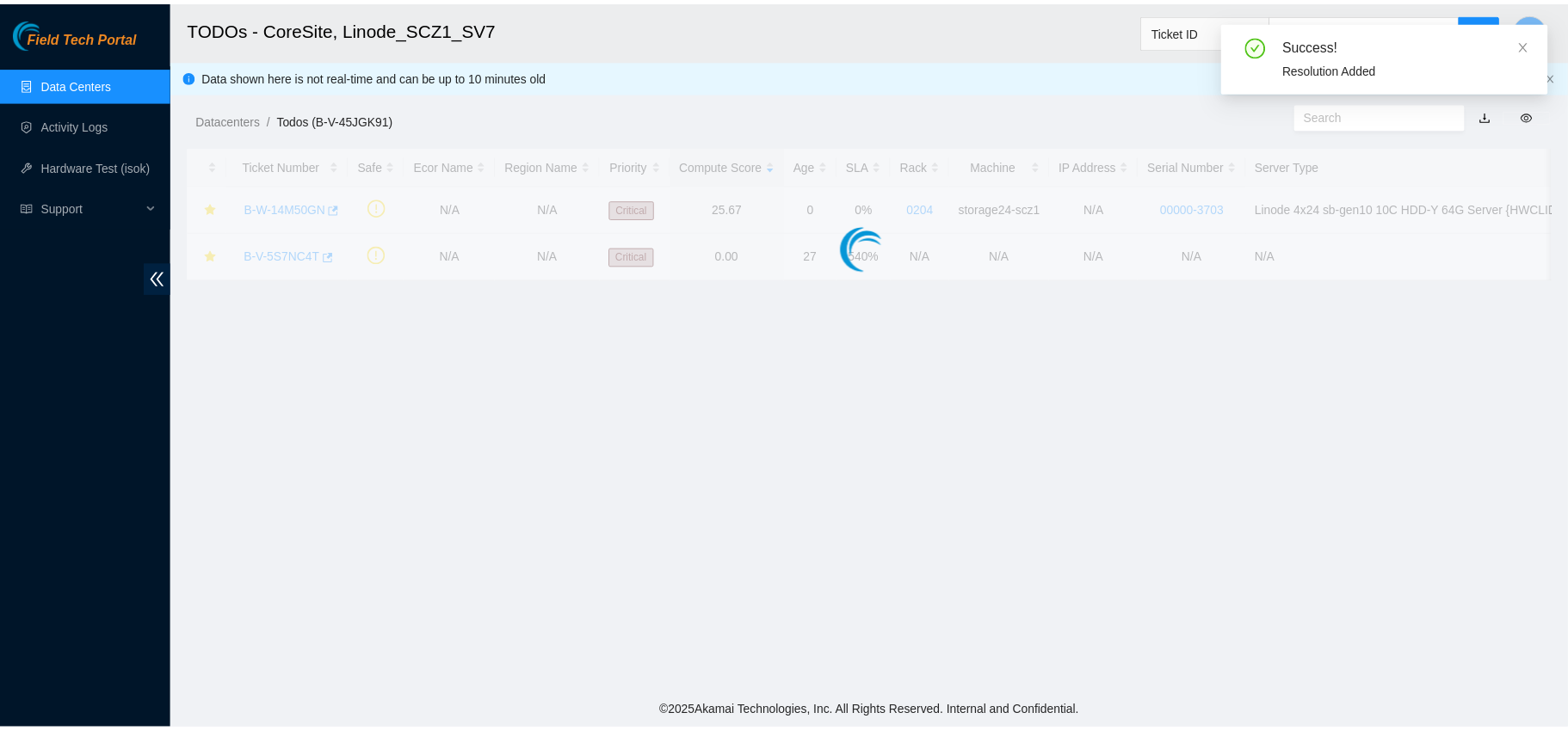
scroll to position [263, 0]
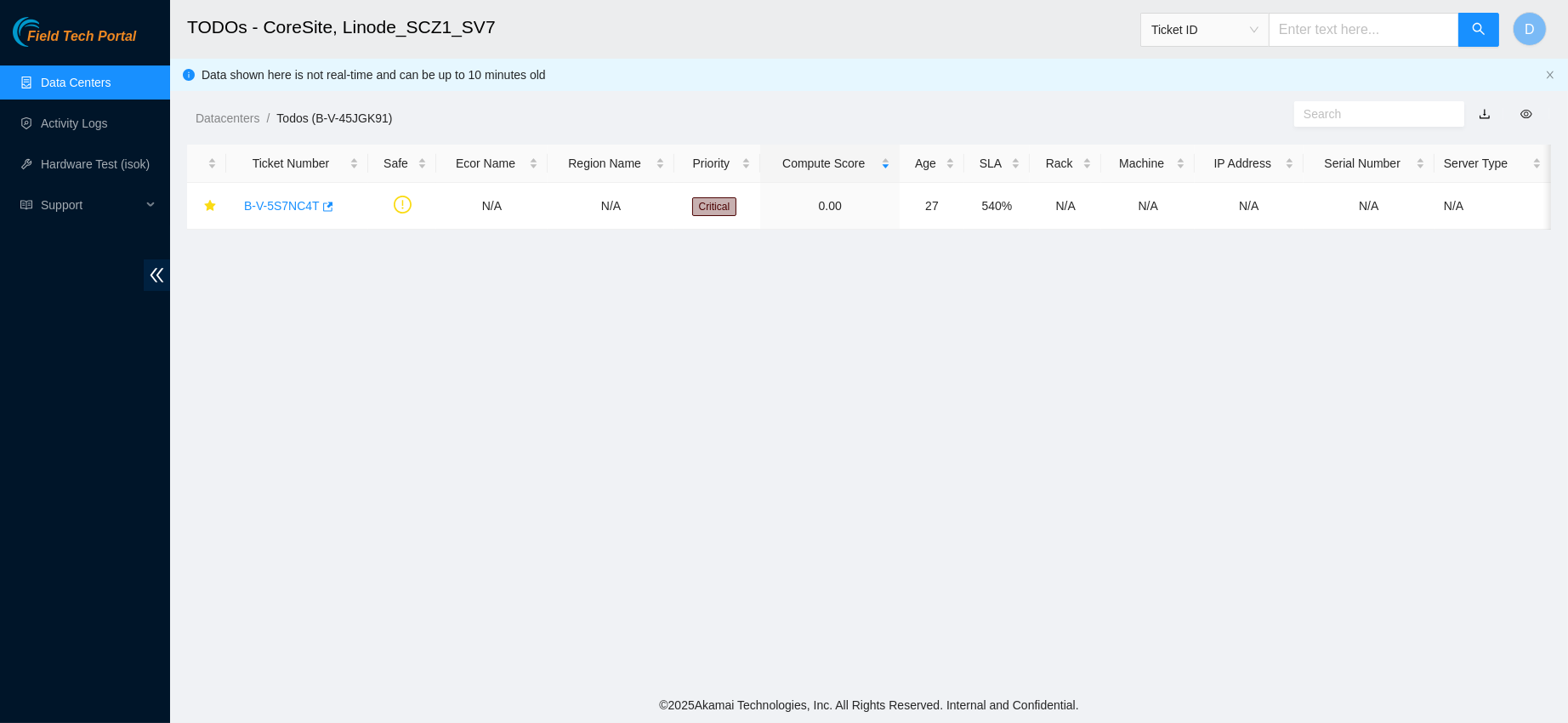
click at [1252, 35] on span "Ticket ID" at bounding box center [1204, 30] width 107 height 25
click at [1333, 21] on input "text" at bounding box center [1363, 29] width 190 height 34
paste input "B-V-4TFQKBL"
type input "B-V-4TFQKBL"
click at [1474, 33] on icon "search" at bounding box center [1479, 29] width 14 height 14
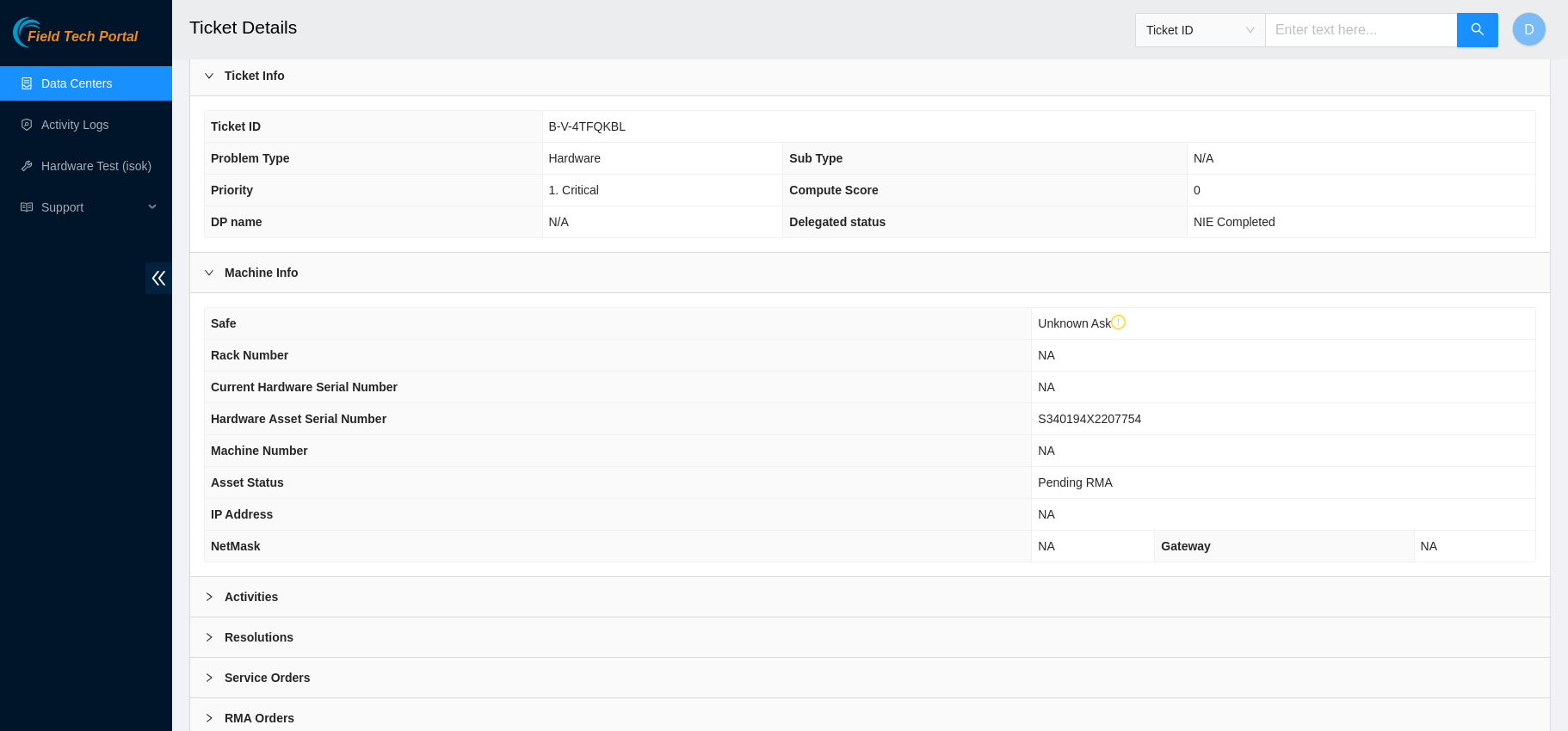
scroll to position [373, 0]
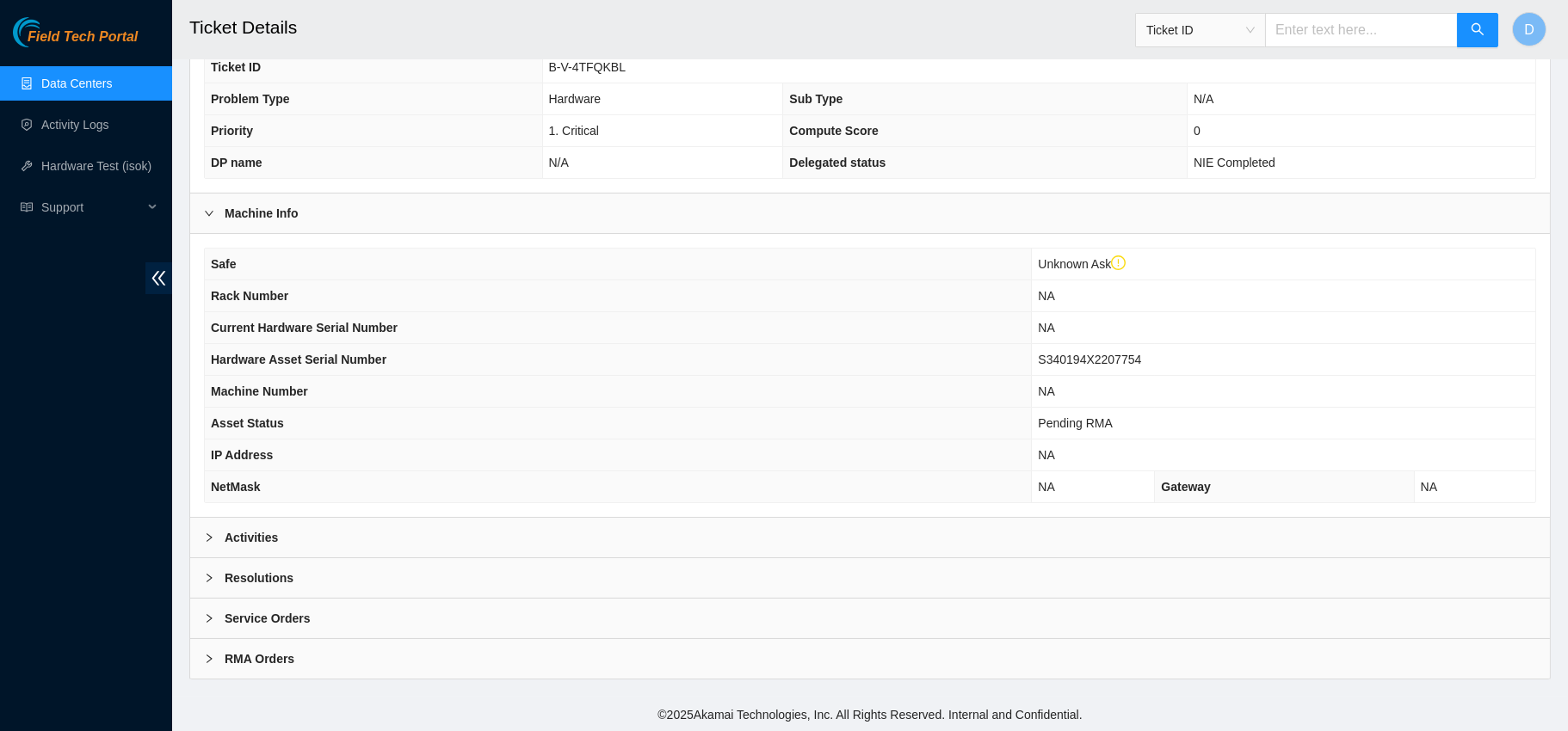
click at [207, 536] on icon "right" at bounding box center [209, 538] width 11 height 11
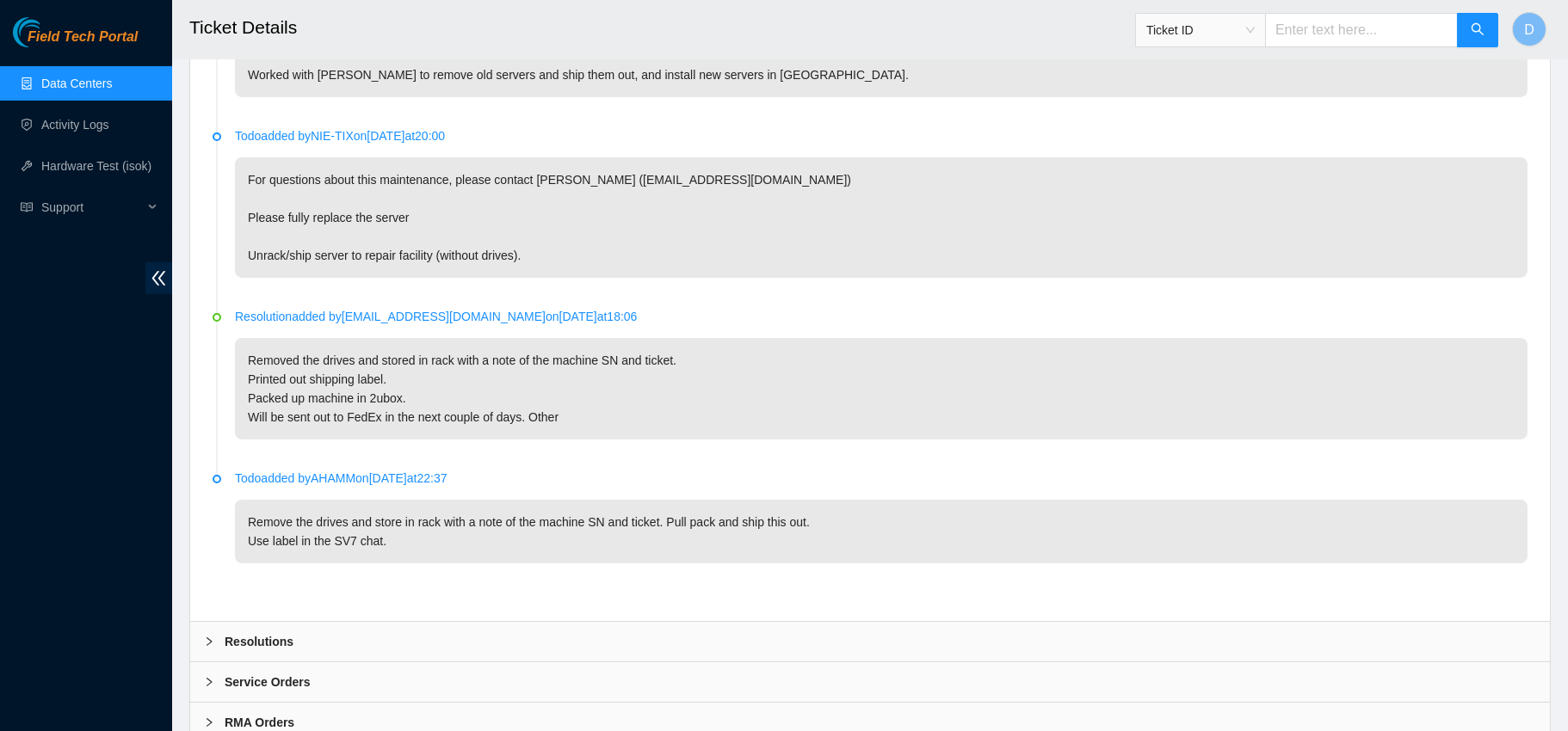
scroll to position [990, 0]
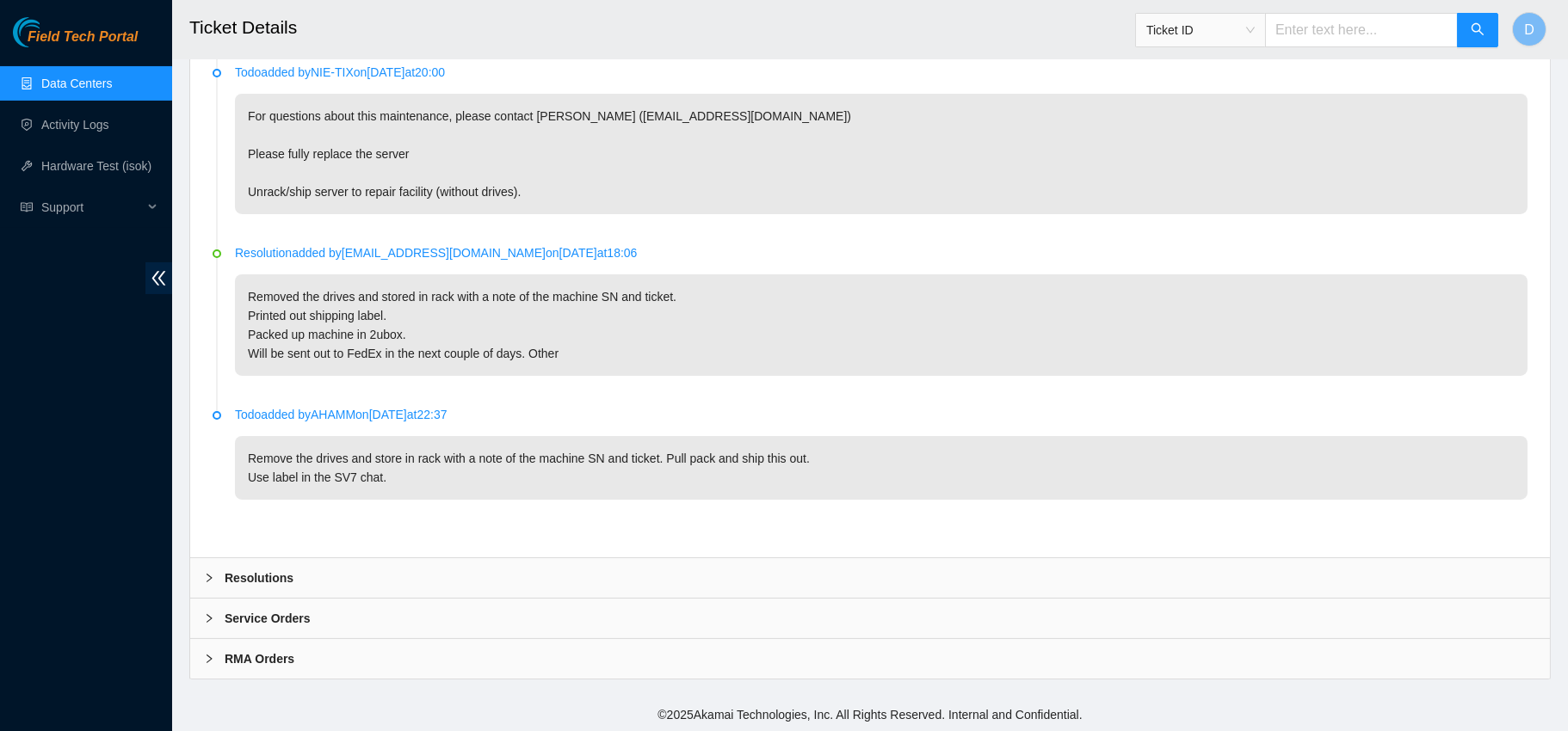
click at [208, 573] on icon "right" at bounding box center [209, 578] width 11 height 11
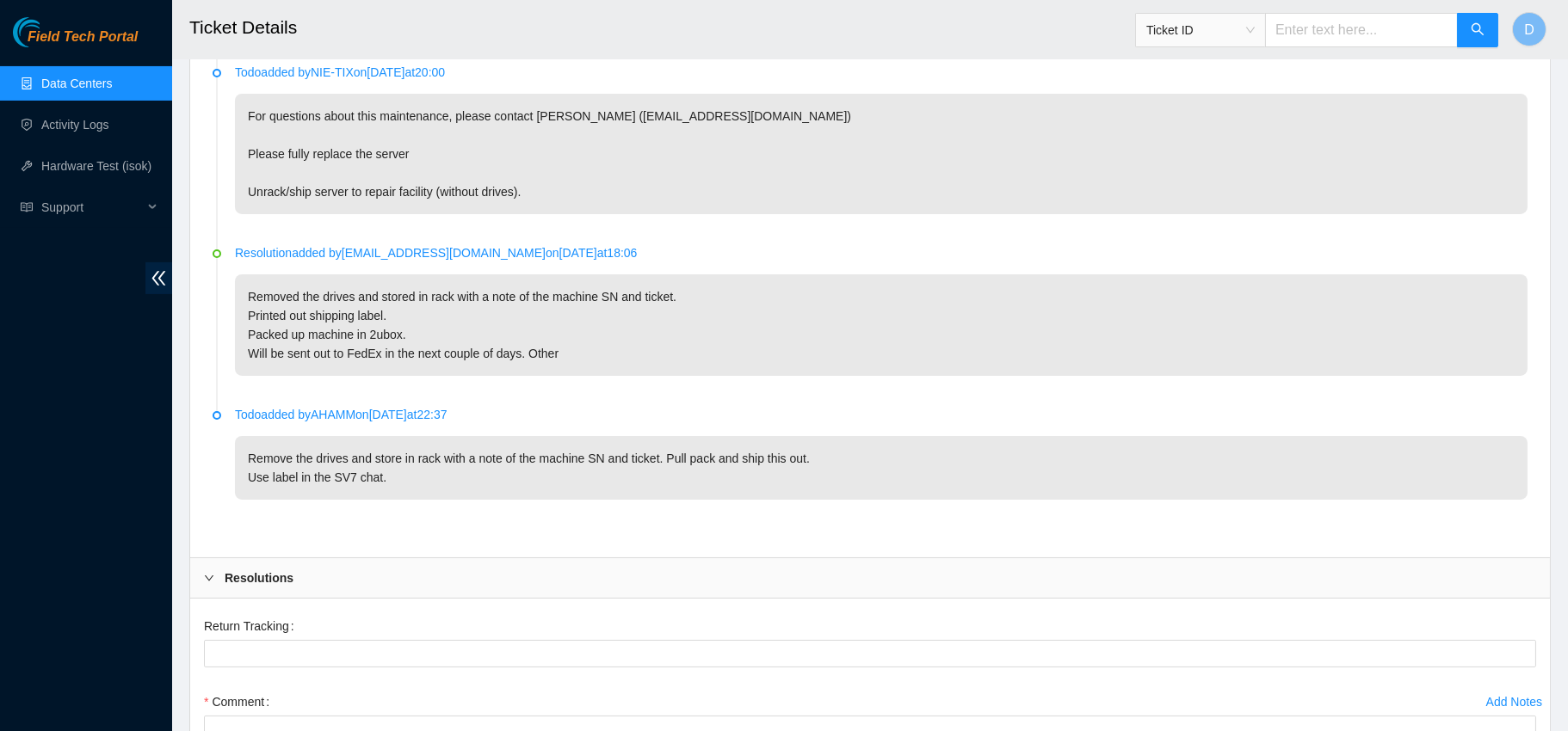
scroll to position [1265, 0]
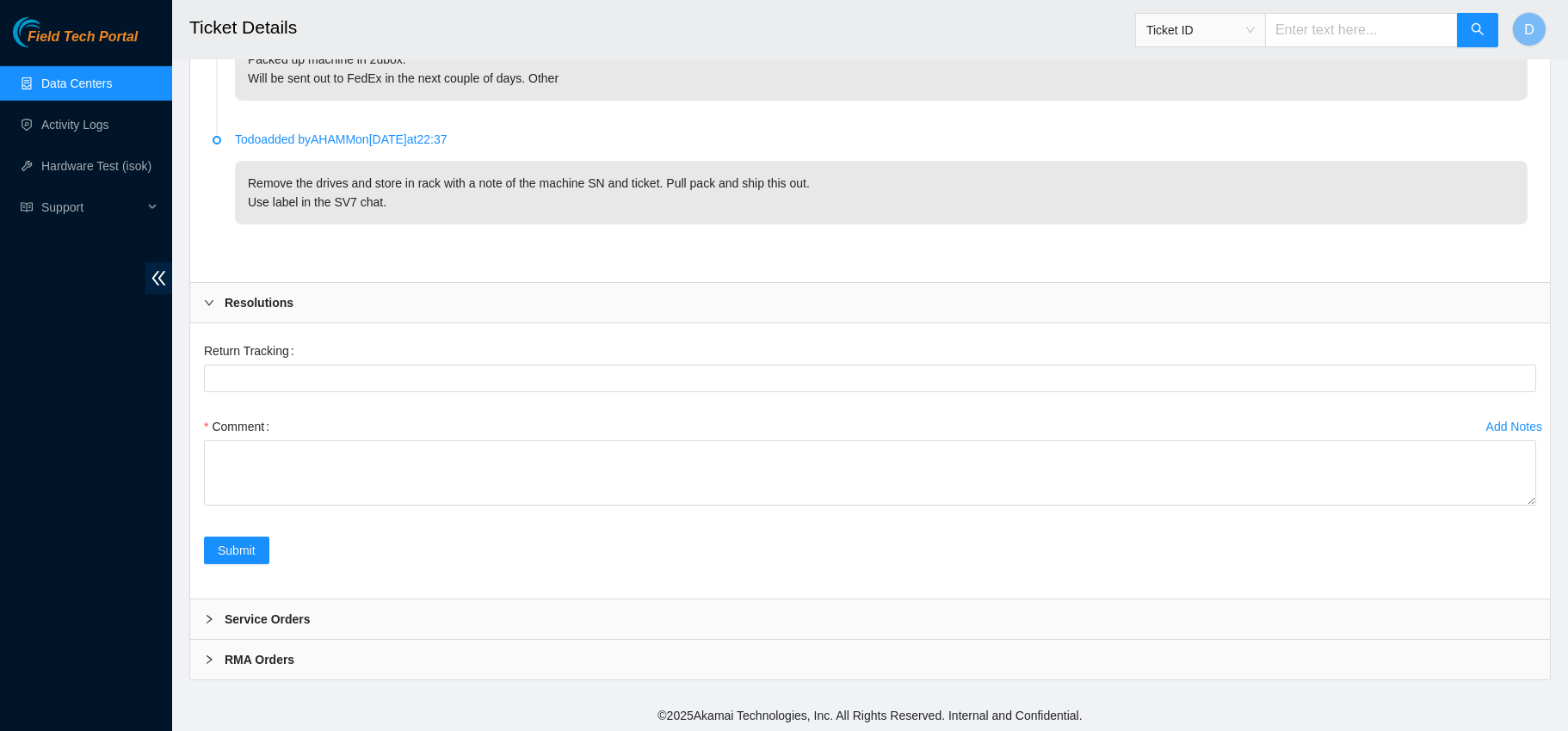
click at [196, 648] on div "RMA Orders" at bounding box center [870, 660] width 1360 height 40
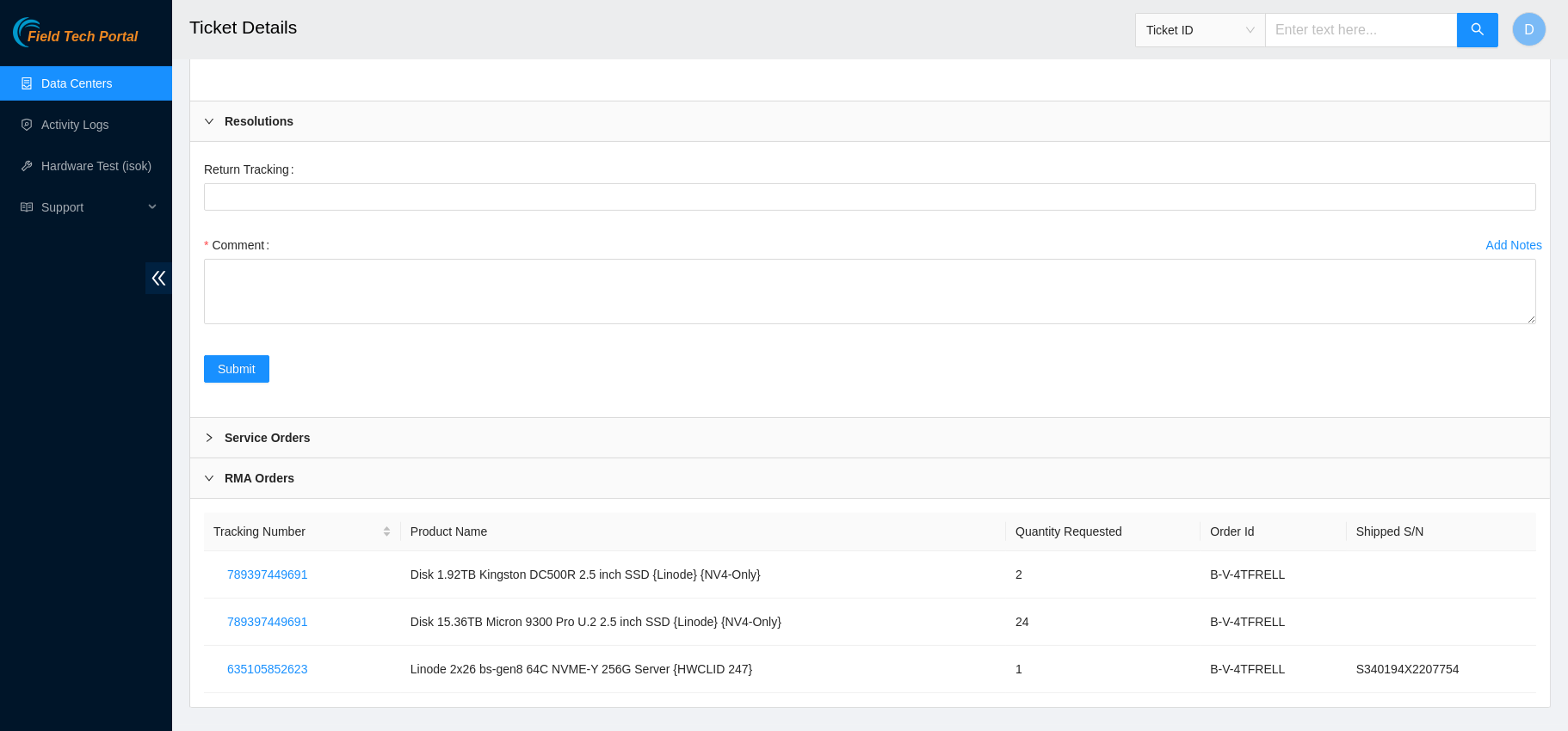
scroll to position [1474, 0]
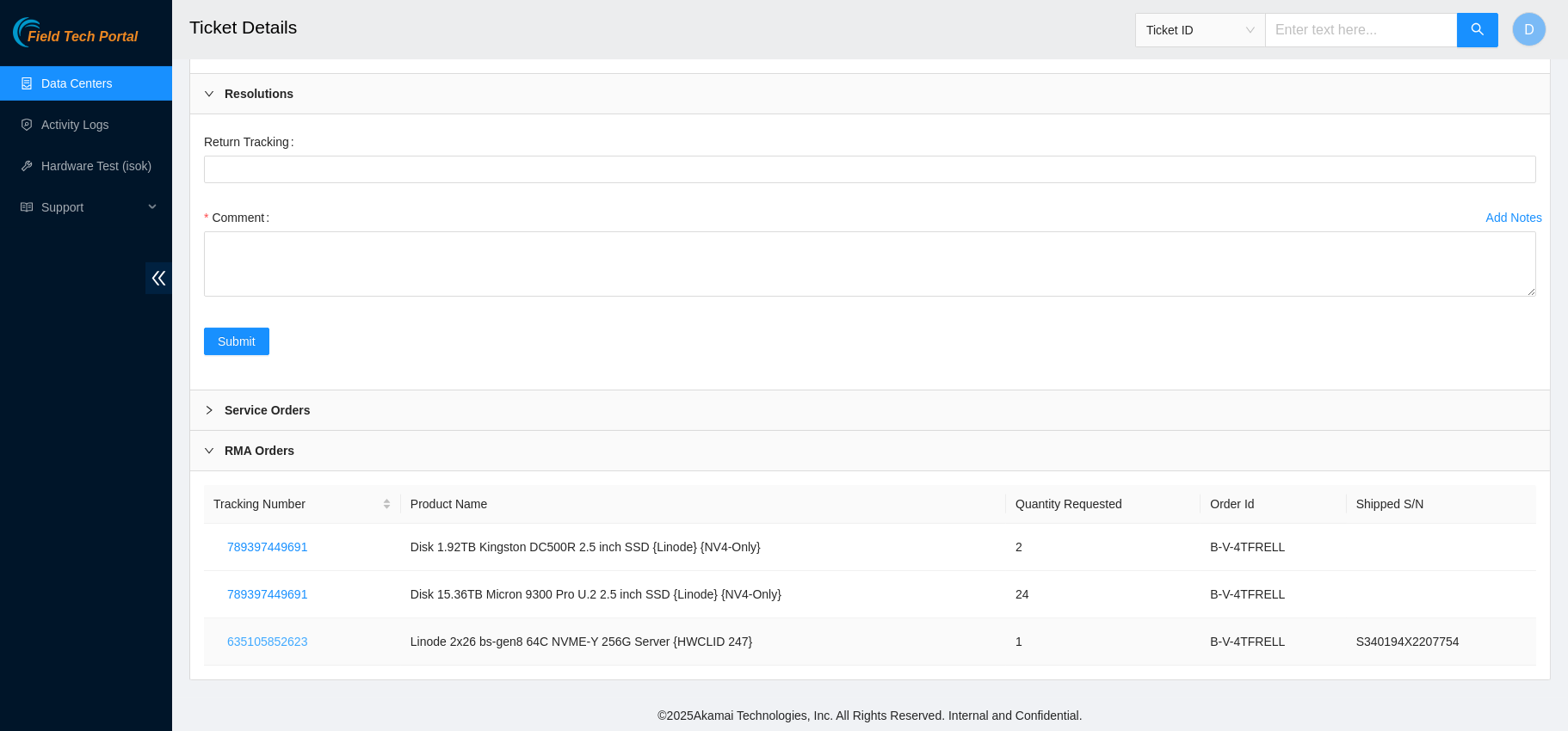
click at [268, 636] on span "635105852623" at bounding box center [268, 641] width 80 height 19
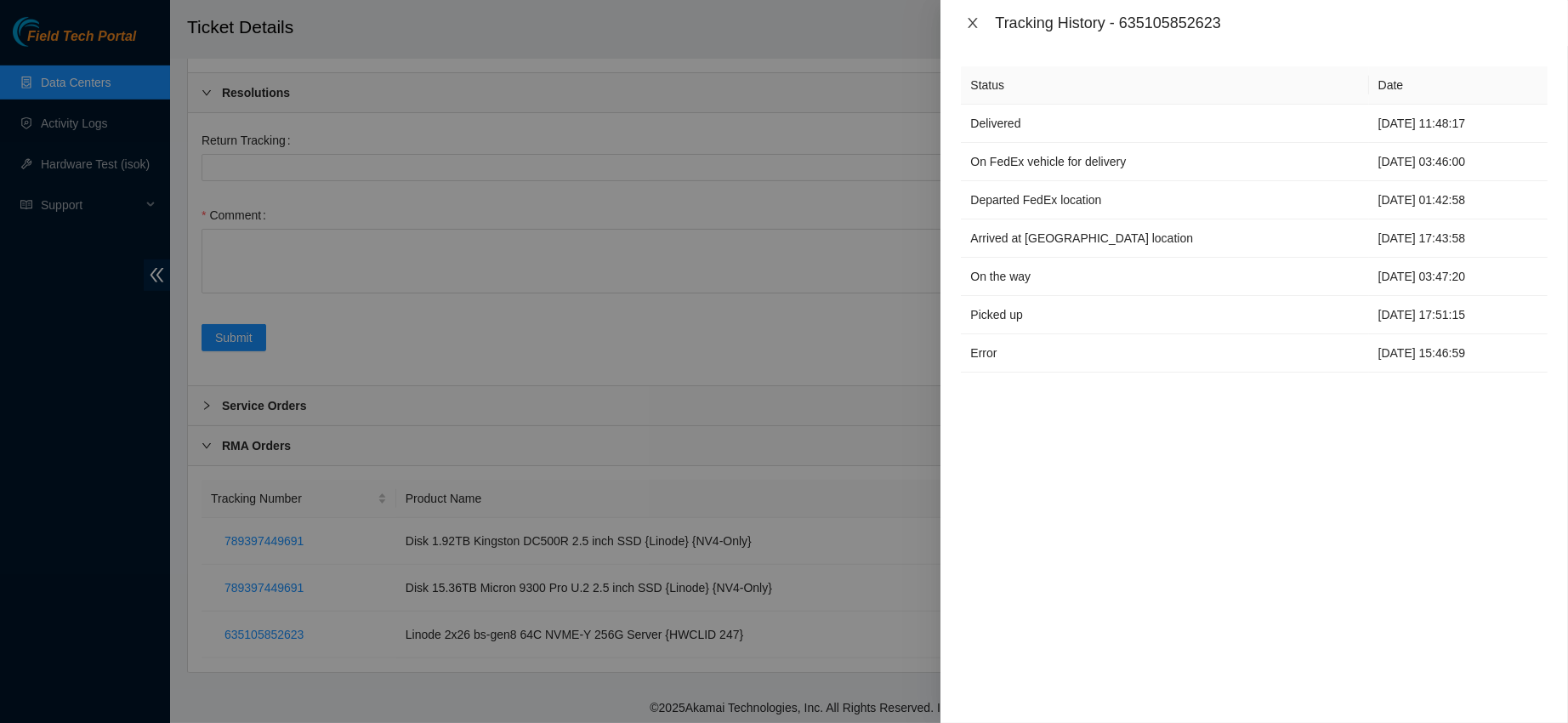
click at [970, 22] on icon "close" at bounding box center [973, 23] width 14 height 14
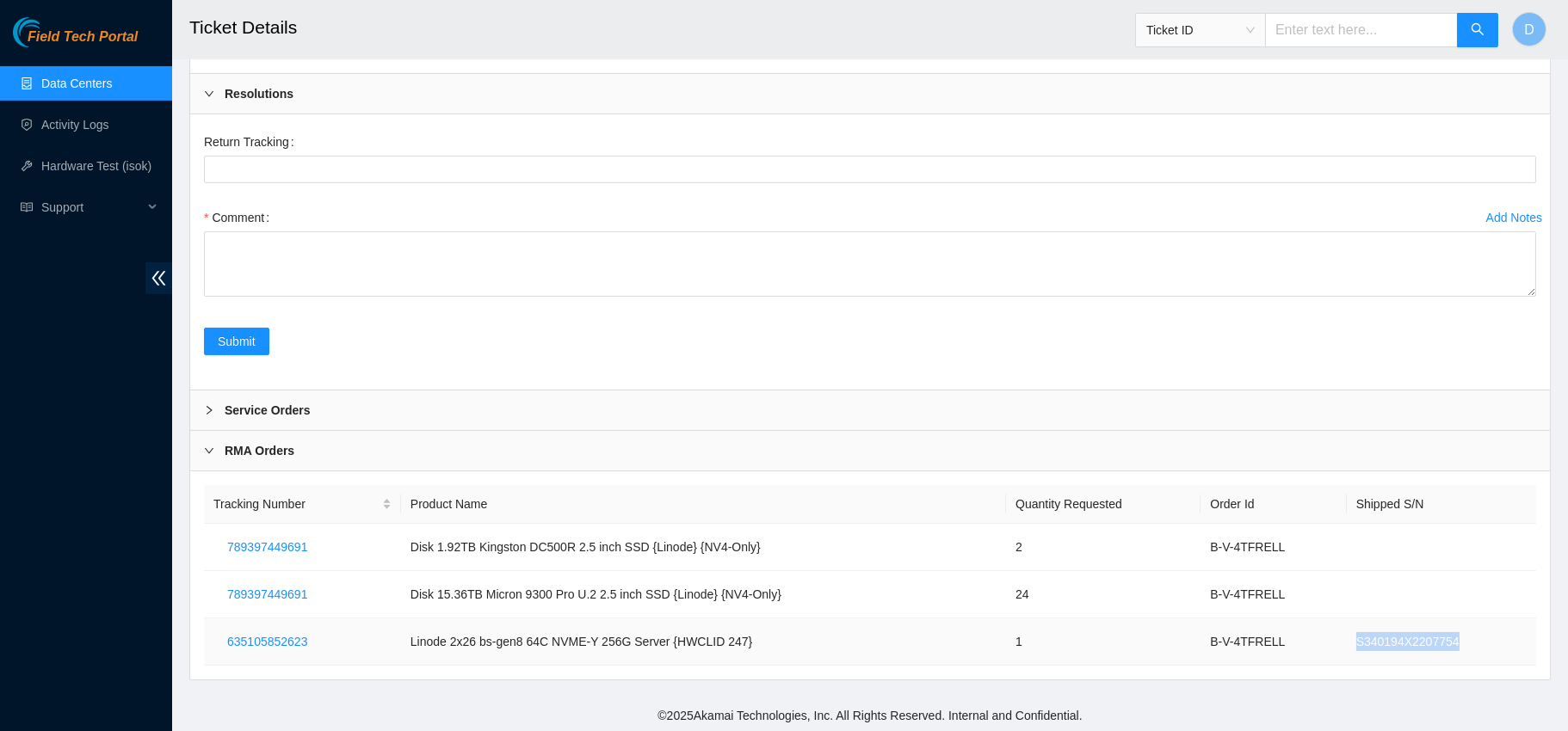
drag, startPoint x: 1354, startPoint y: 641, endPoint x: 1473, endPoint y: 636, distance: 119.1
click at [1473, 636] on td "S340194X2207754" at bounding box center [1441, 642] width 189 height 47
copy td "S340194X2207754"
click at [1221, 25] on span "Ticket ID" at bounding box center [1200, 30] width 108 height 25
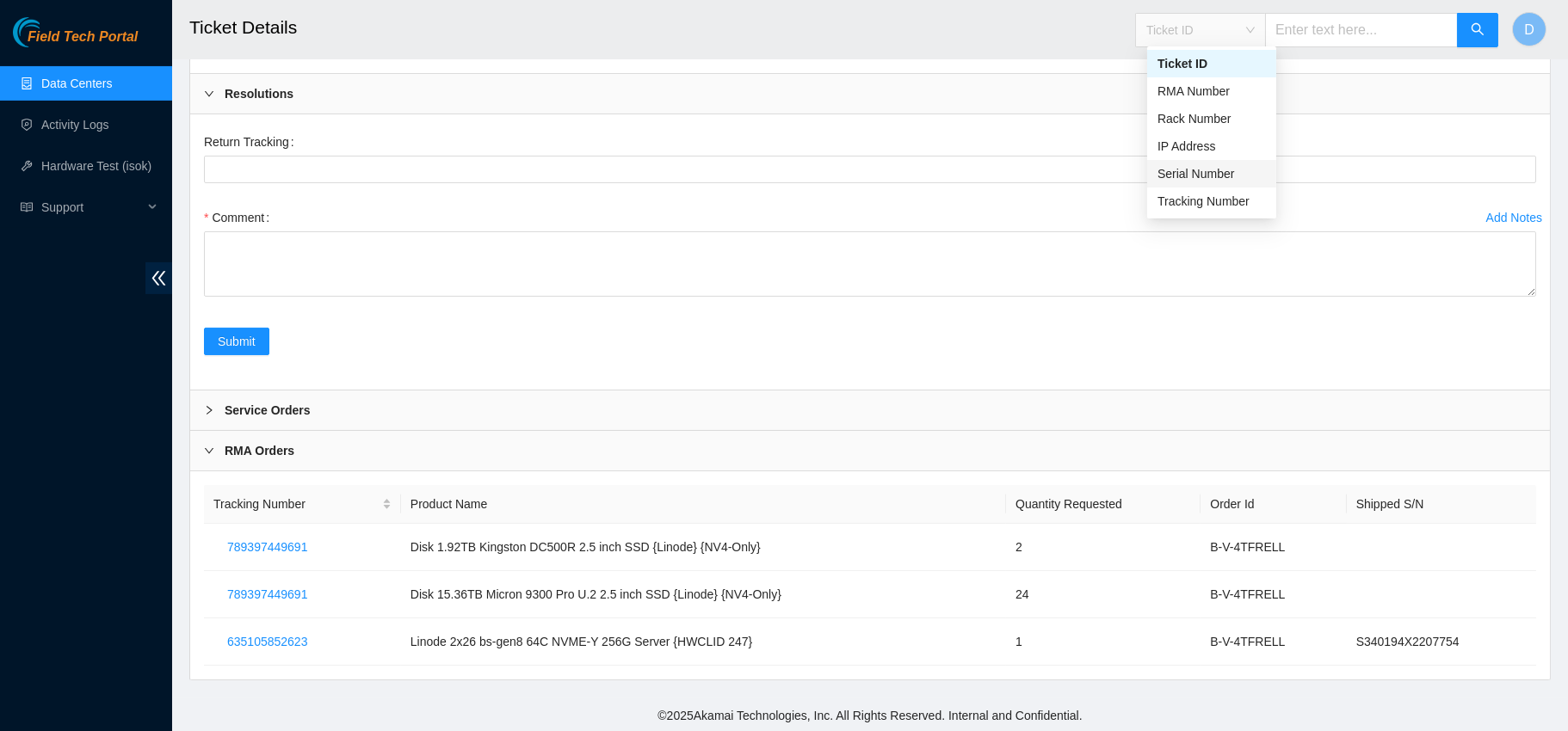
click at [1221, 167] on div "Serial Number" at bounding box center [1212, 173] width 108 height 19
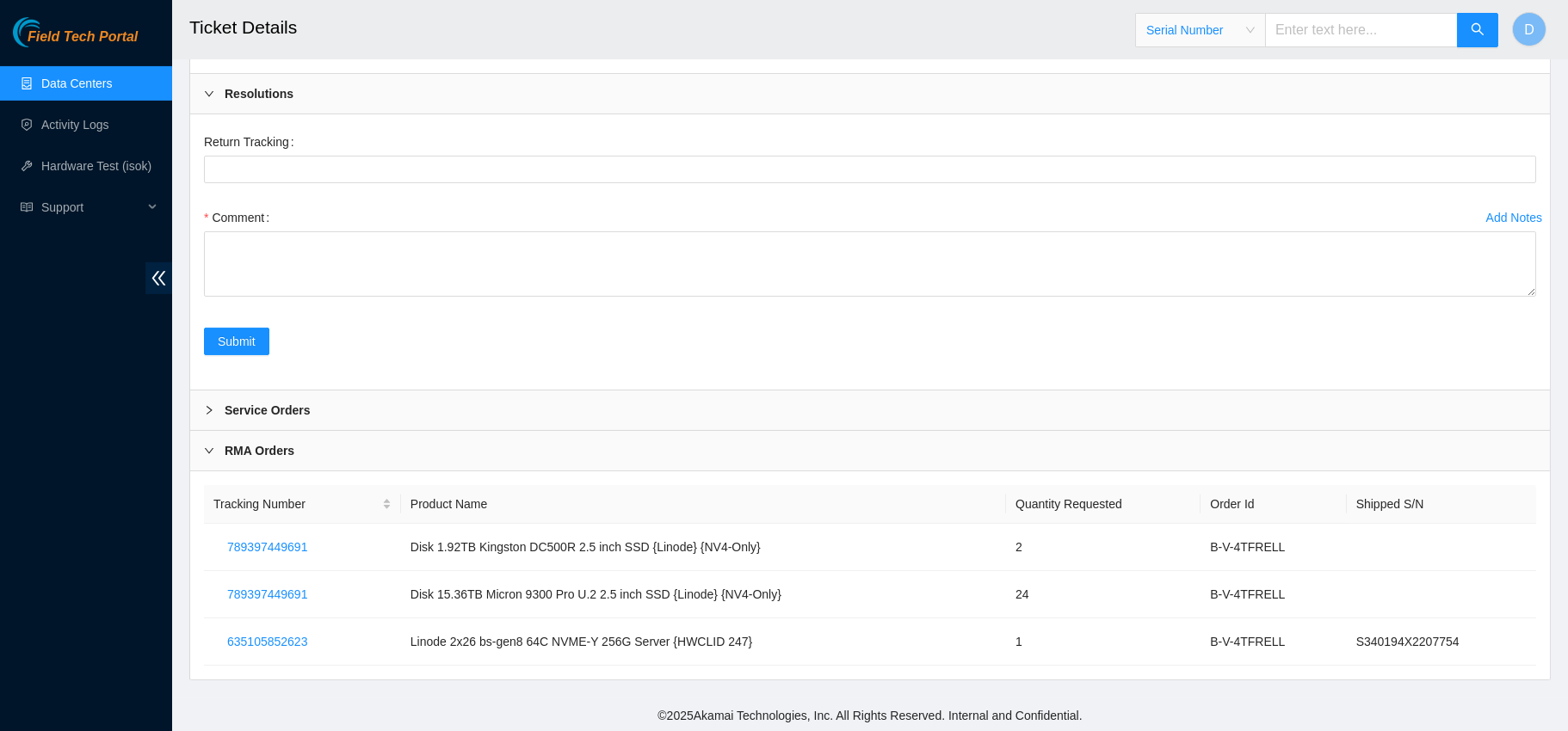
click at [1332, 41] on input "text" at bounding box center [1361, 29] width 192 height 34
paste input "S340194X2207754"
type input "S340194X2207754"
click at [1467, 25] on button "button" at bounding box center [1477, 29] width 41 height 34
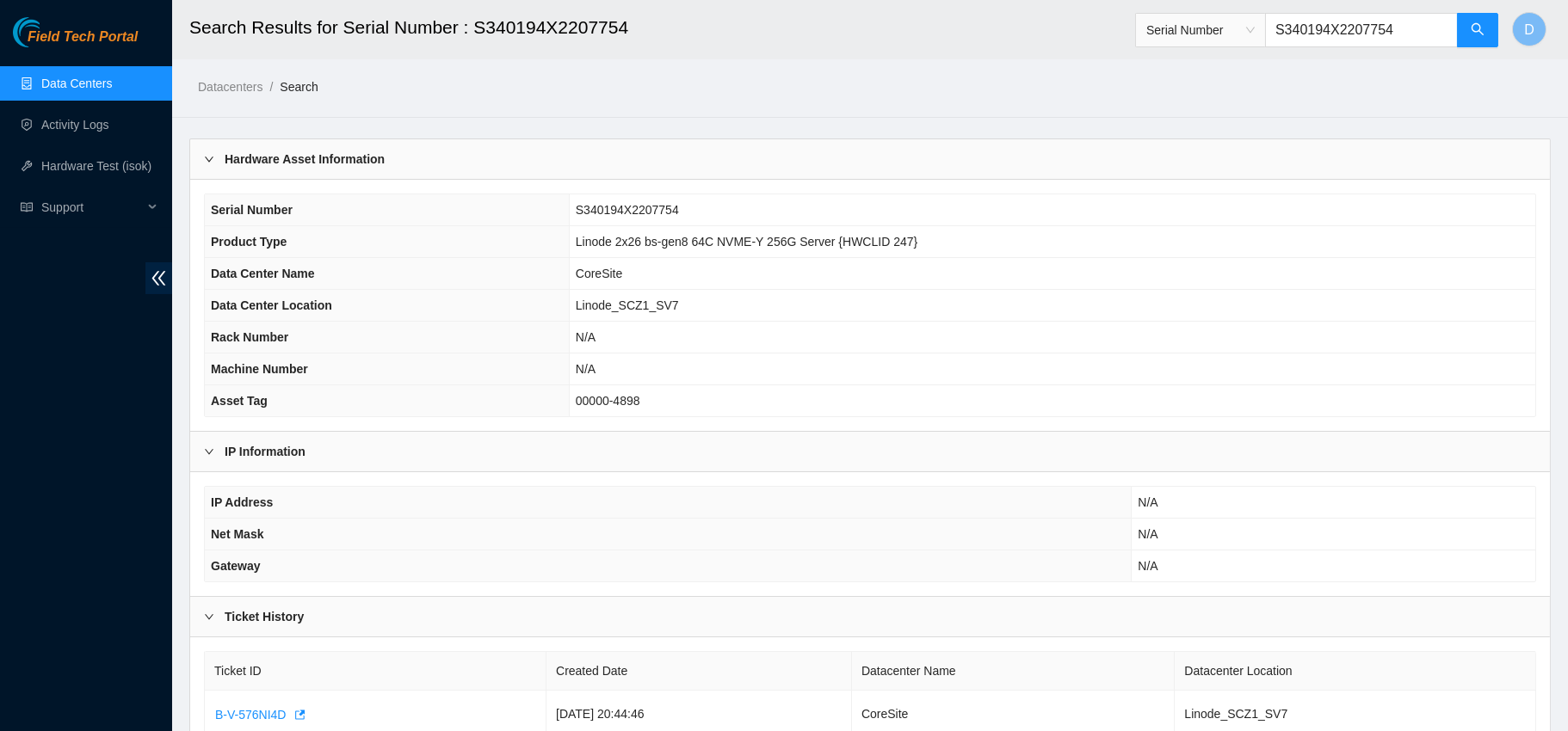
click at [112, 76] on link "Data Centers" at bounding box center [76, 83] width 70 height 14
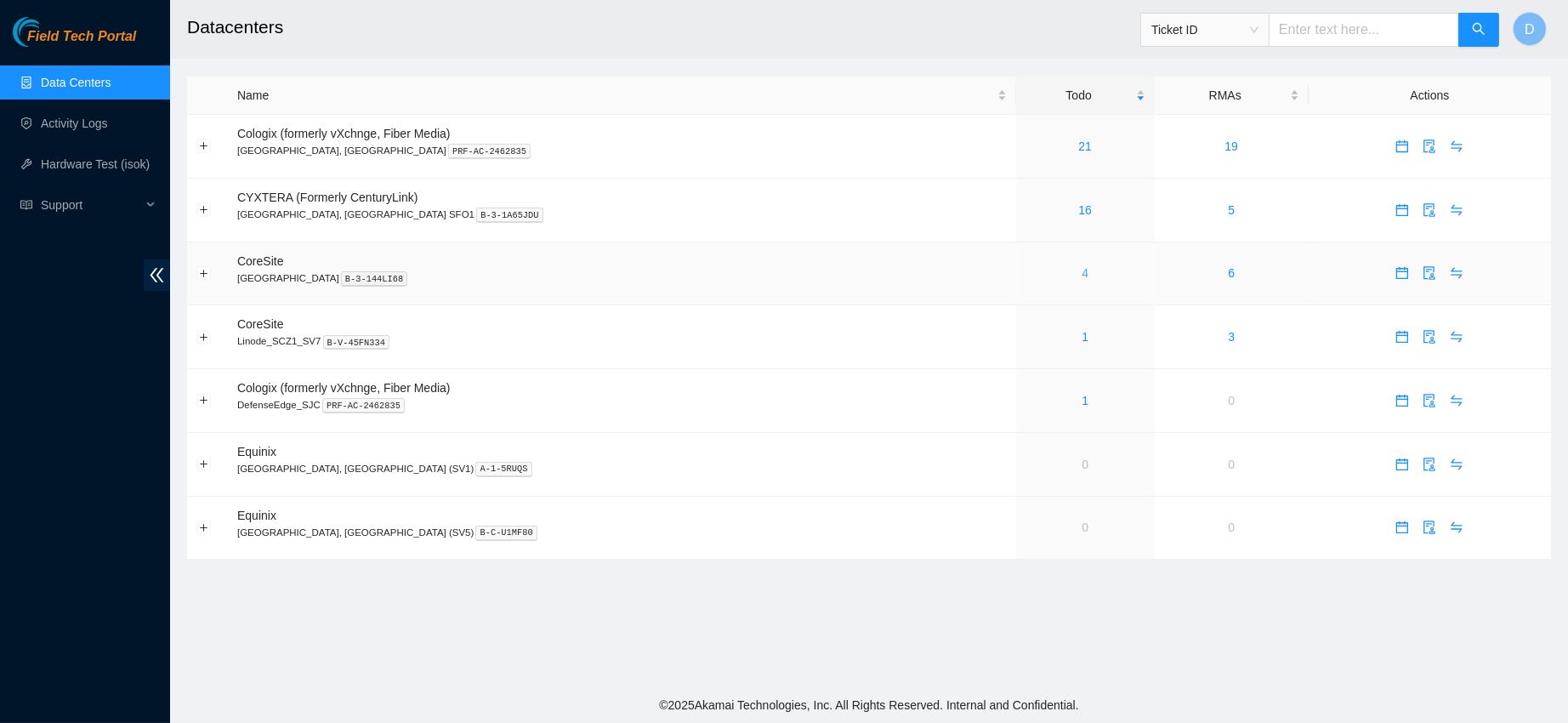
click at [1082, 280] on link "4" at bounding box center [1085, 273] width 7 height 14
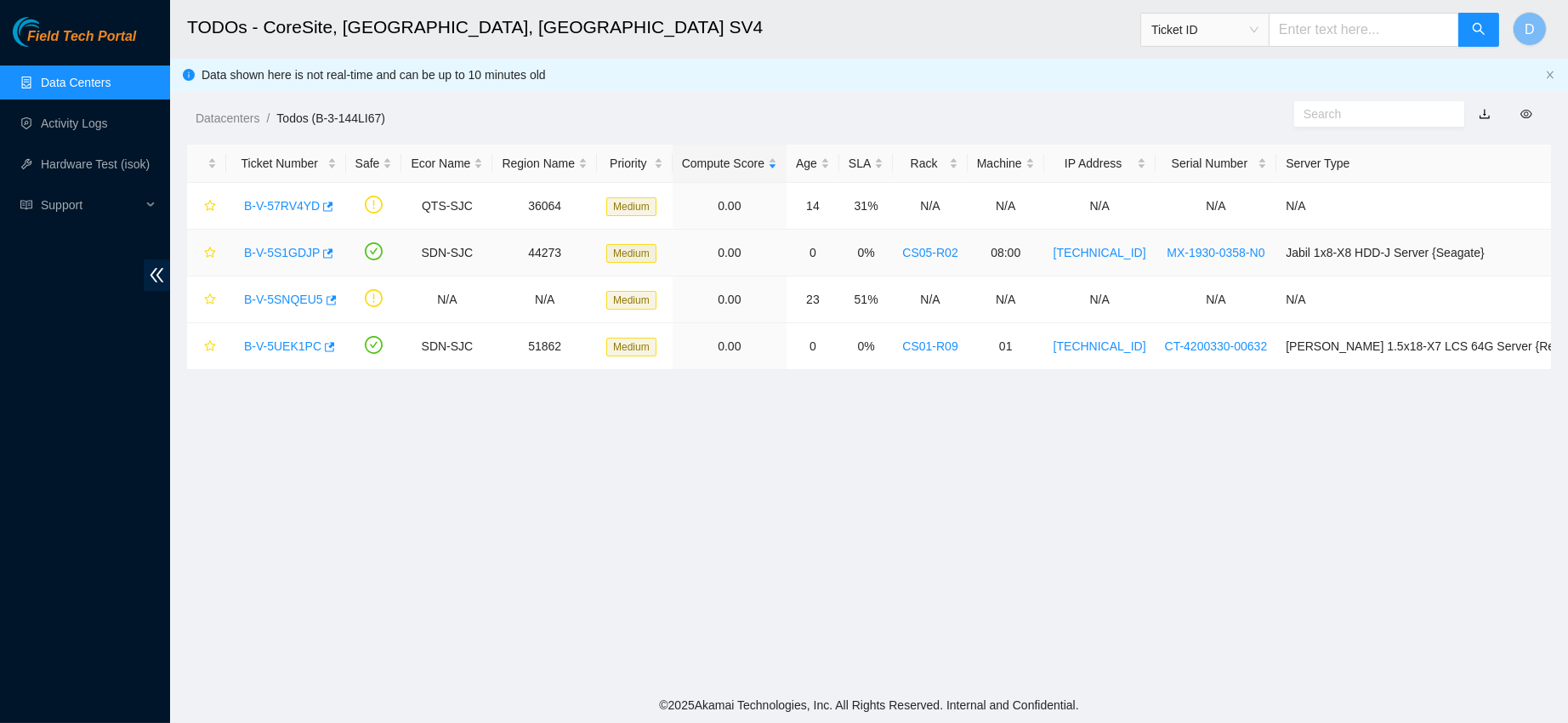
click at [292, 248] on link "B-V-5S1GDJP" at bounding box center [282, 253] width 75 height 14
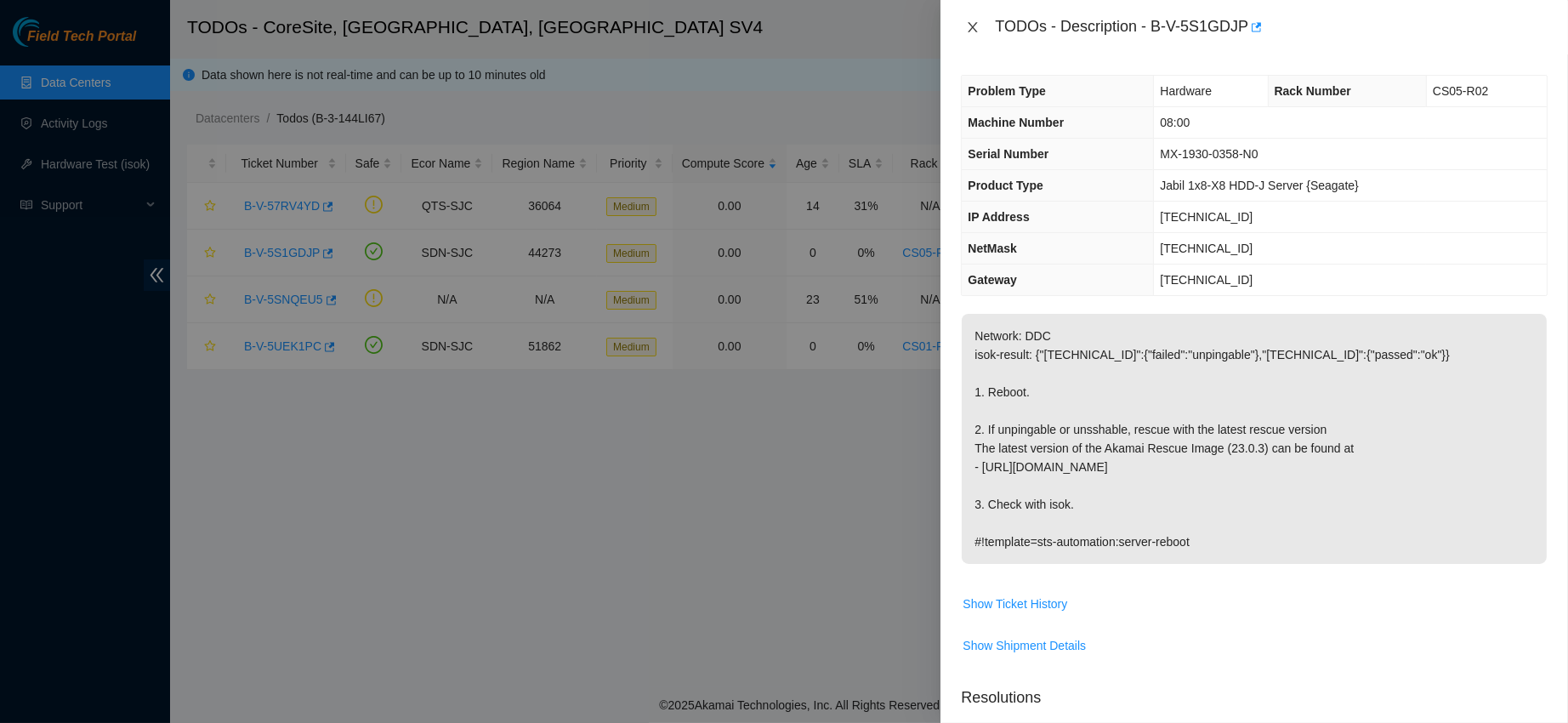
click at [974, 21] on icon "close" at bounding box center [973, 27] width 14 height 14
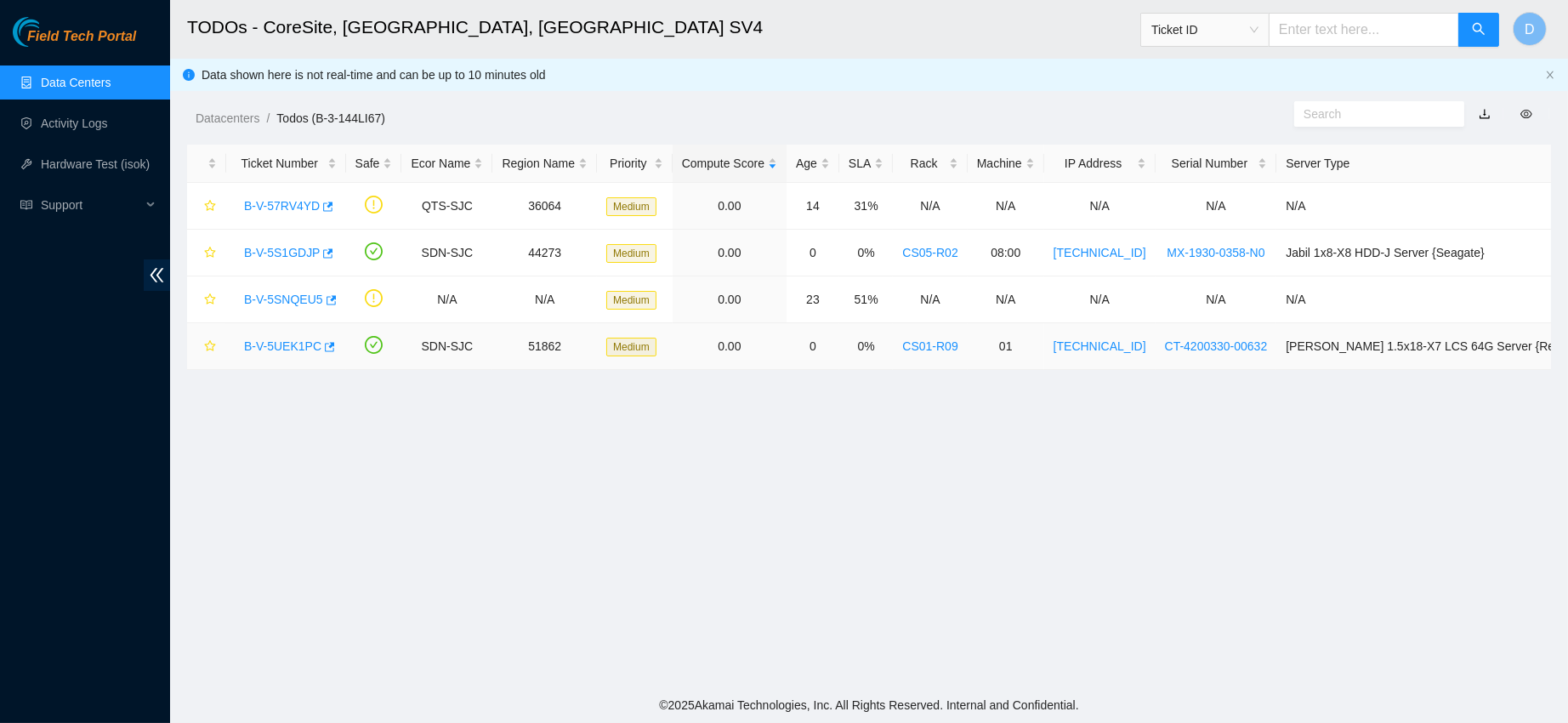
click at [292, 345] on link "B-V-5UEK1PC" at bounding box center [283, 347] width 77 height 14
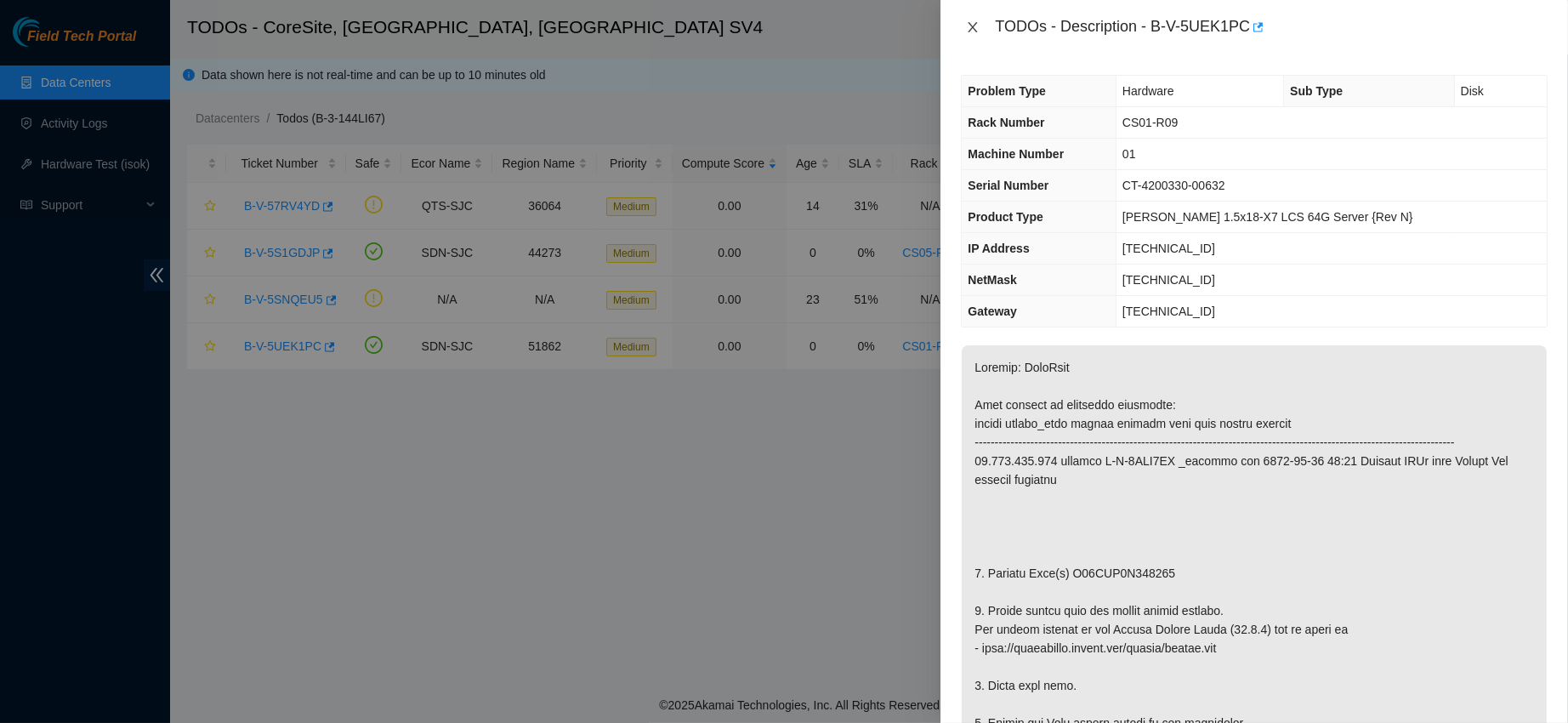
click at [975, 24] on icon "close" at bounding box center [973, 27] width 14 height 14
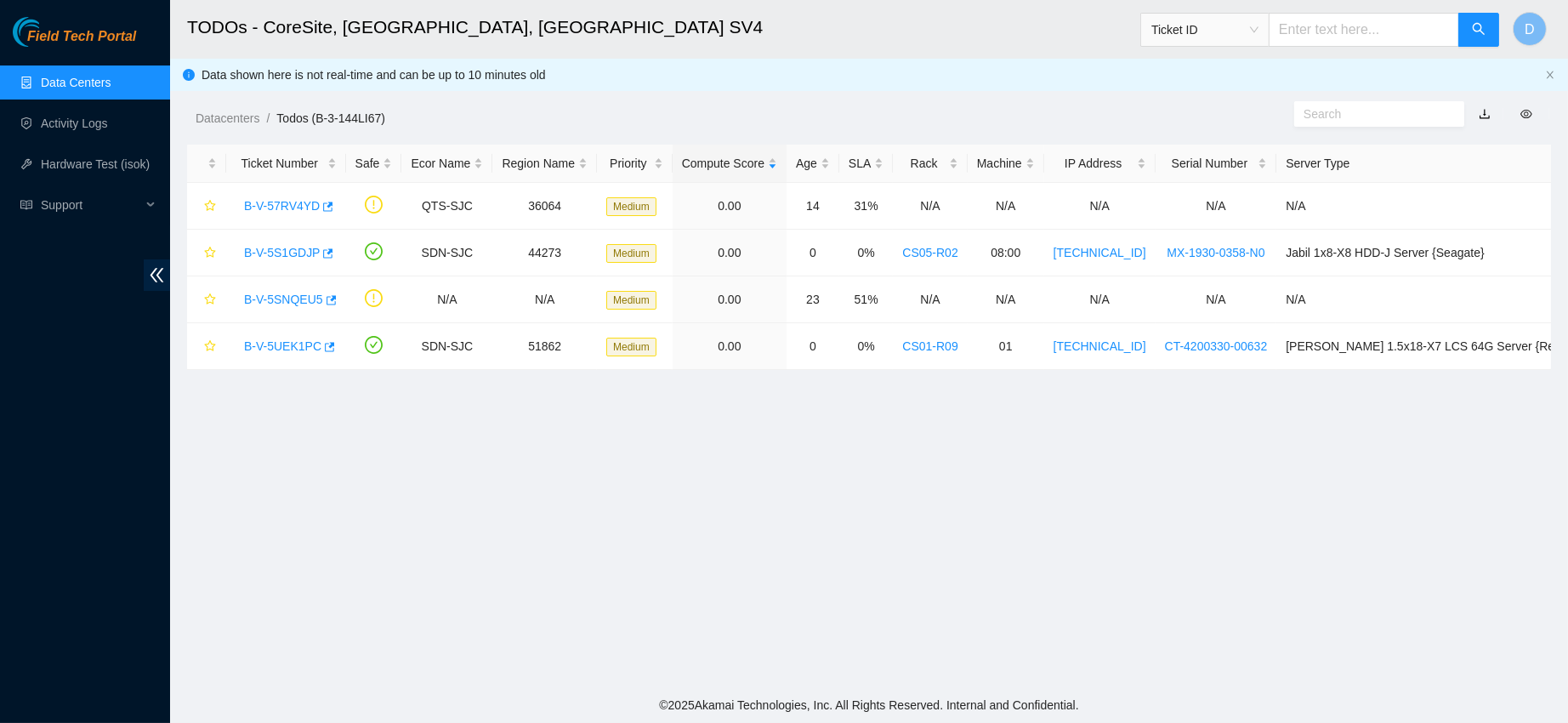
click at [111, 77] on link "Data Centers" at bounding box center [75, 82] width 69 height 14
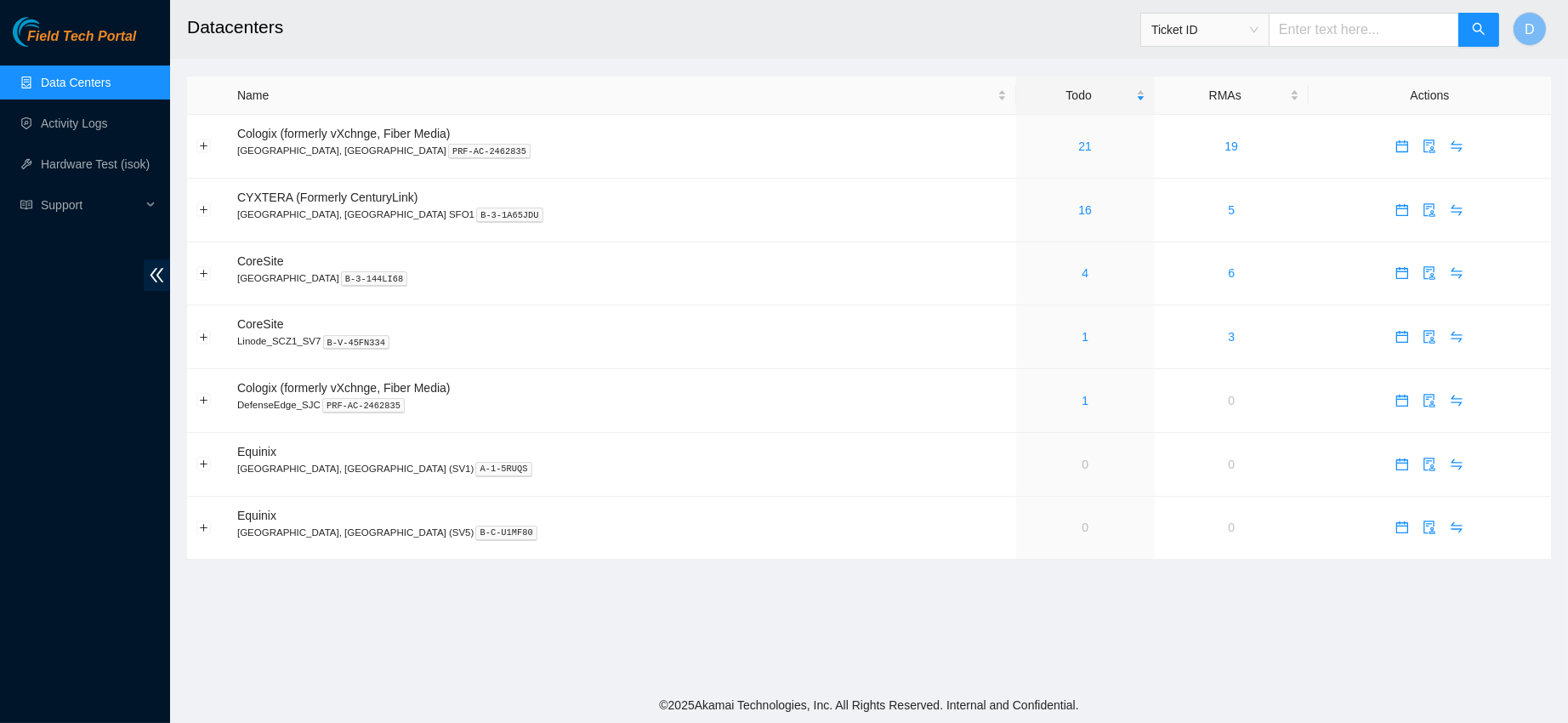
click at [1303, 14] on input "text" at bounding box center [1363, 29] width 190 height 34
paste input "B-V-4TFQKBL"
type input "B-V-4TFQKBL"
click at [1499, 27] on button "button" at bounding box center [1479, 29] width 41 height 34
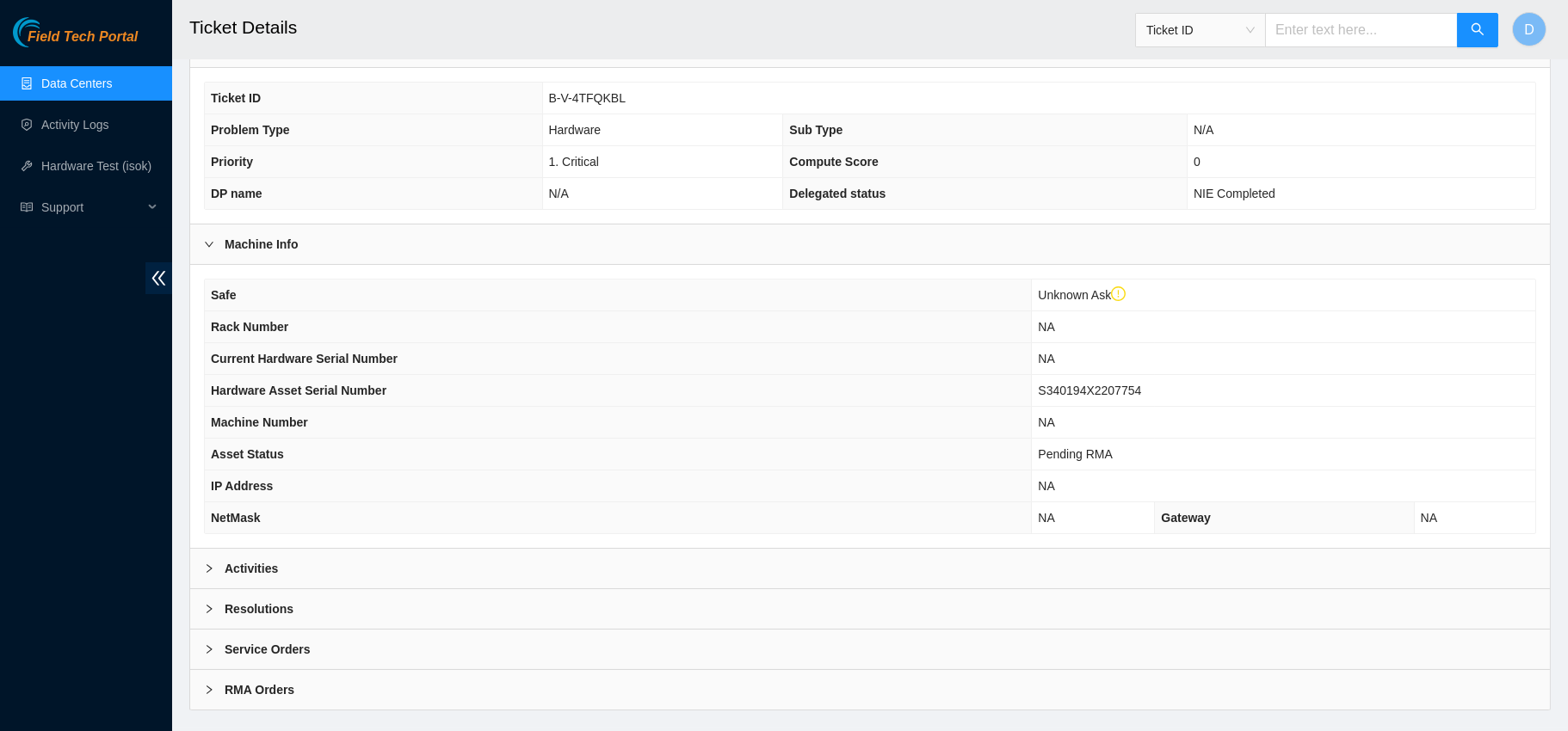
scroll to position [373, 0]
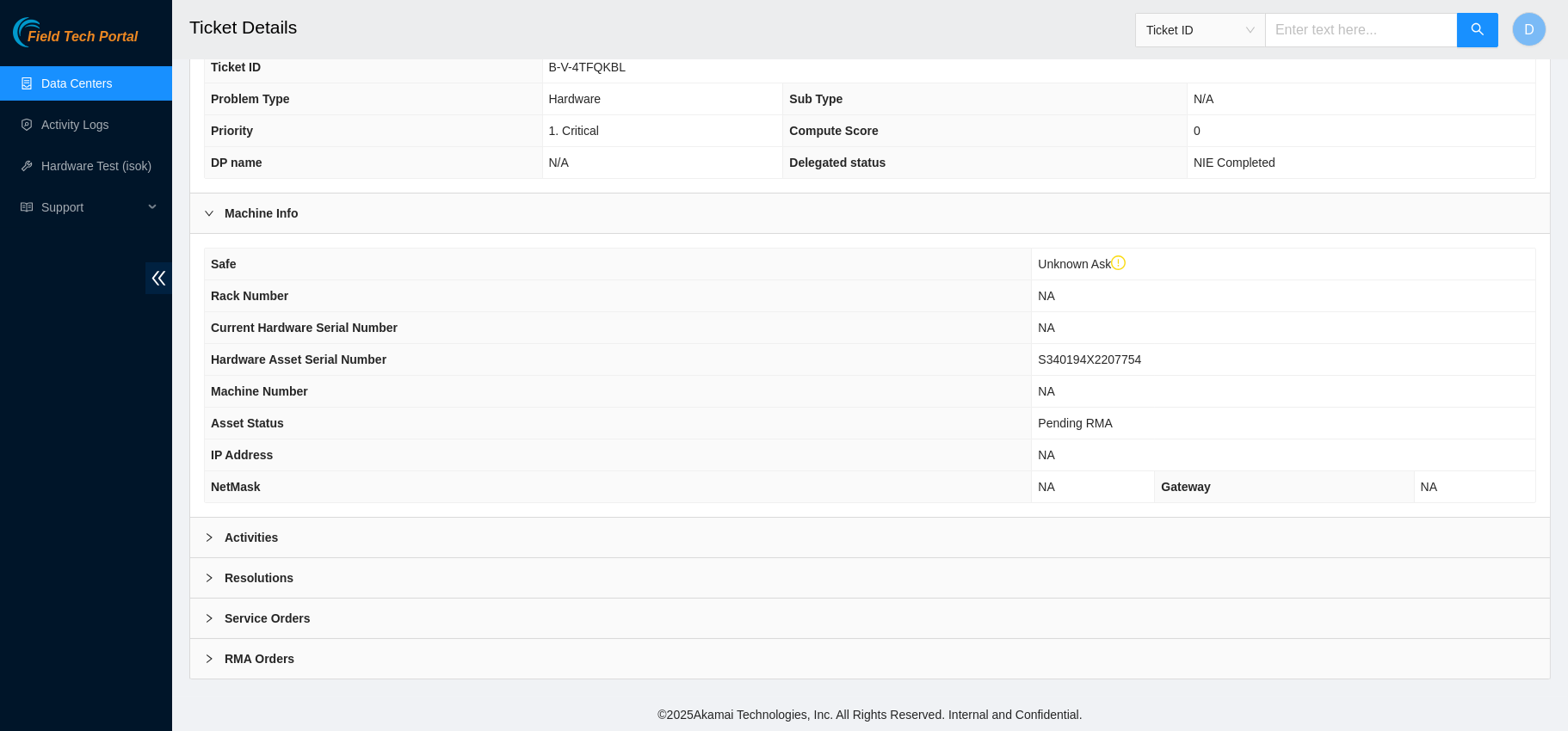
click at [227, 662] on b "RMA Orders" at bounding box center [259, 658] width 69 height 19
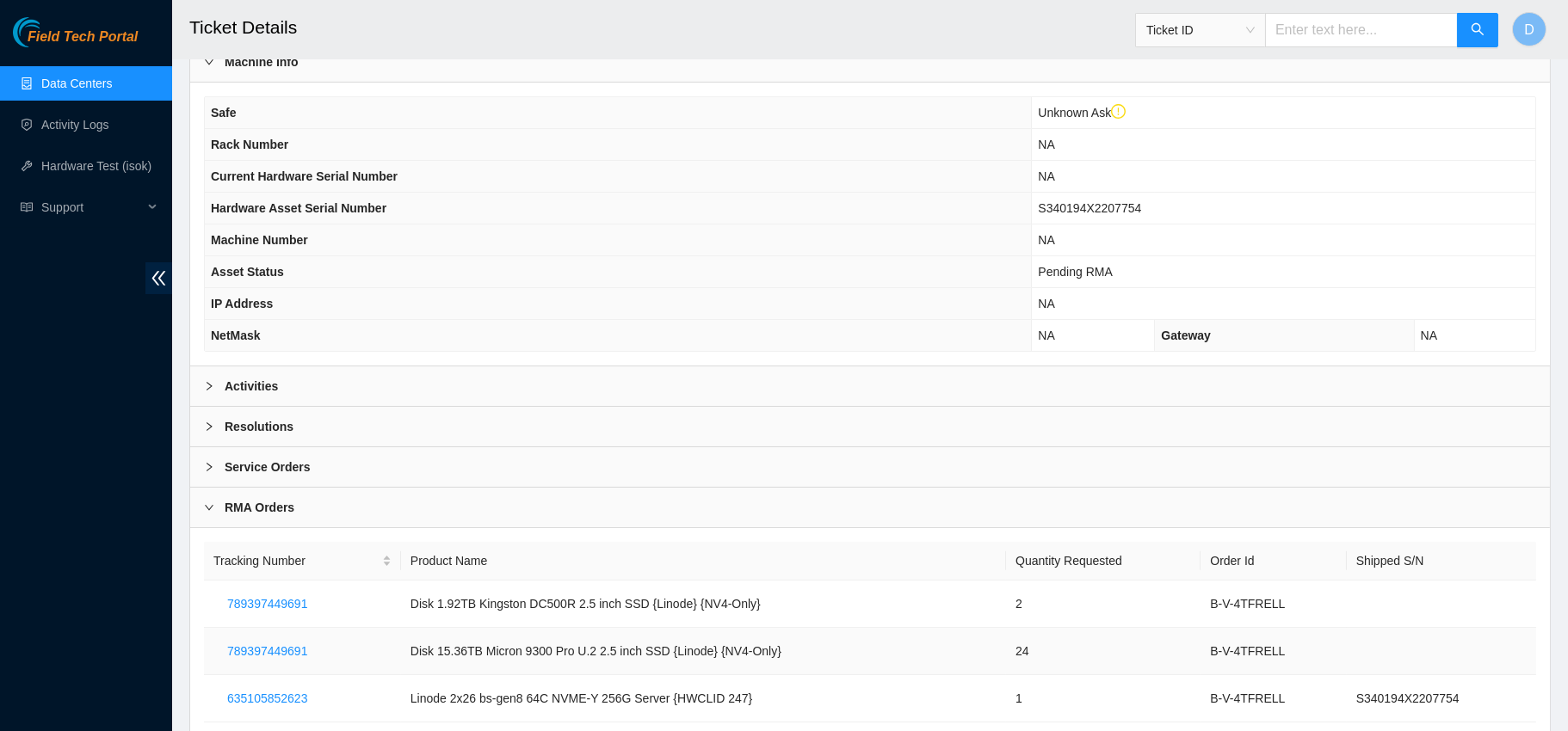
scroll to position [581, 0]
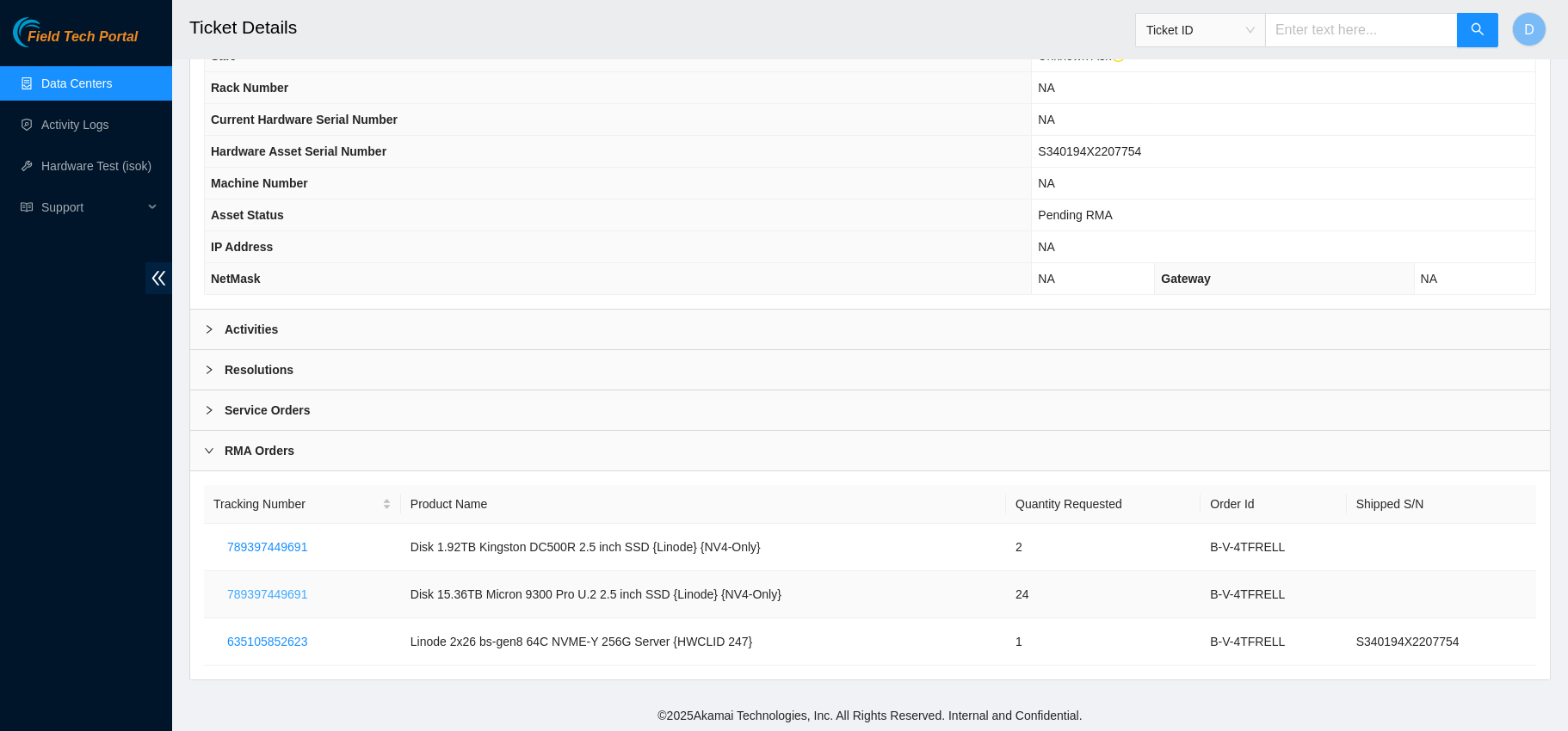
click at [263, 586] on span "789397449691" at bounding box center [268, 593] width 80 height 19
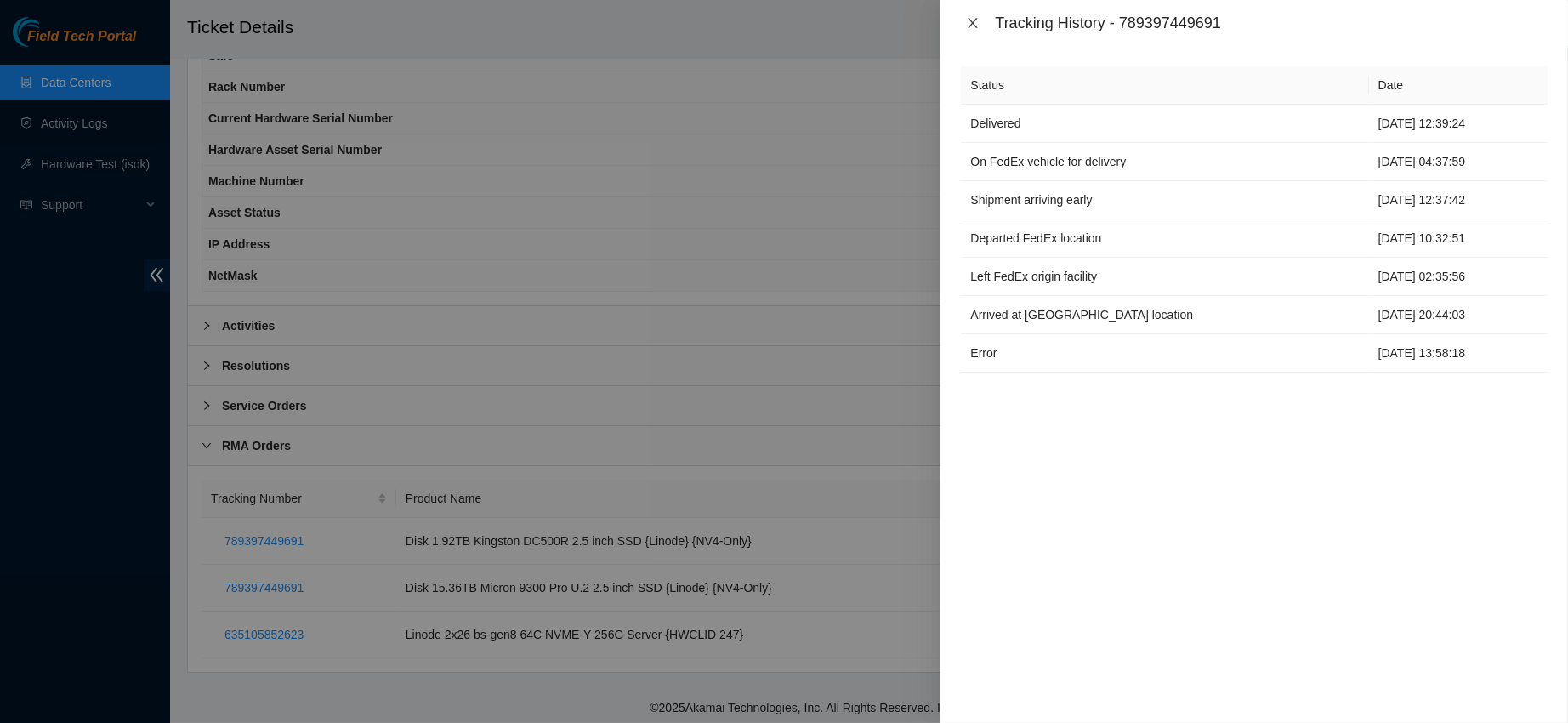
click at [965, 24] on button "Close" at bounding box center [973, 23] width 24 height 16
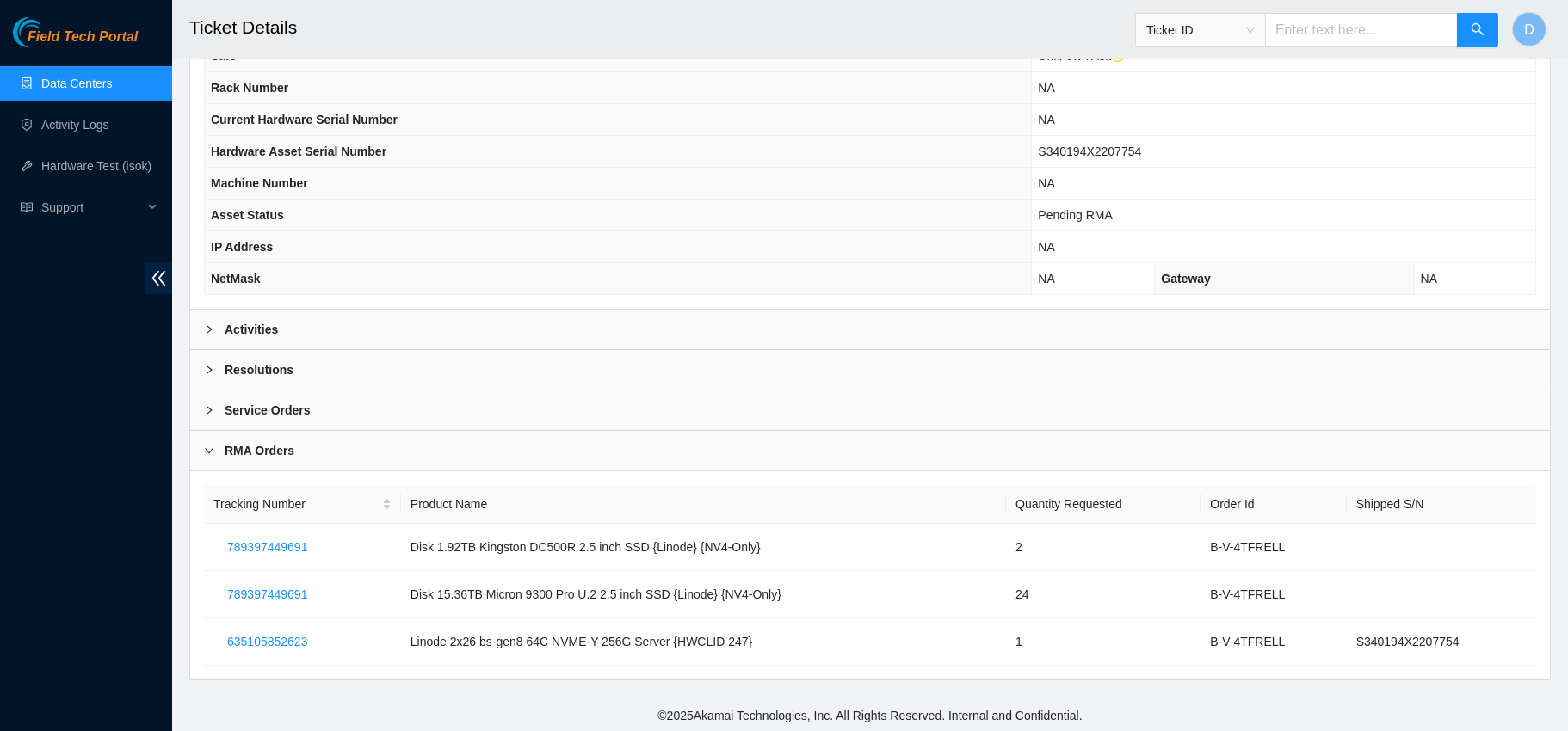
click at [82, 79] on link "Data Centers" at bounding box center [76, 83] width 70 height 14
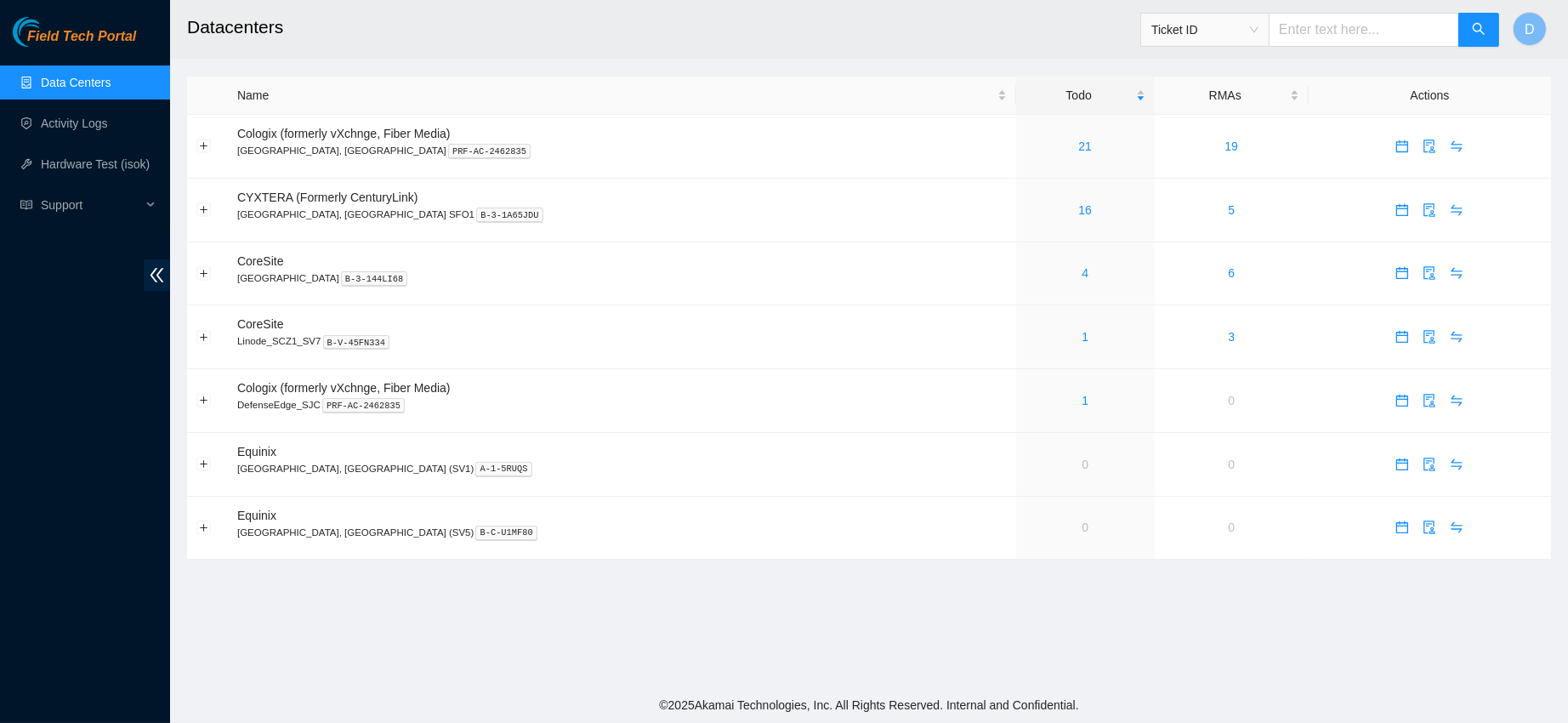
click at [1187, 17] on span "Ticket ID" at bounding box center [1204, 30] width 107 height 25
click at [1202, 161] on div "Serial Number" at bounding box center [1216, 170] width 107 height 18
click at [1332, 32] on input "text" at bounding box center [1363, 29] width 190 height 34
paste input "S340194X2207754"
type input "S340194X2207754"
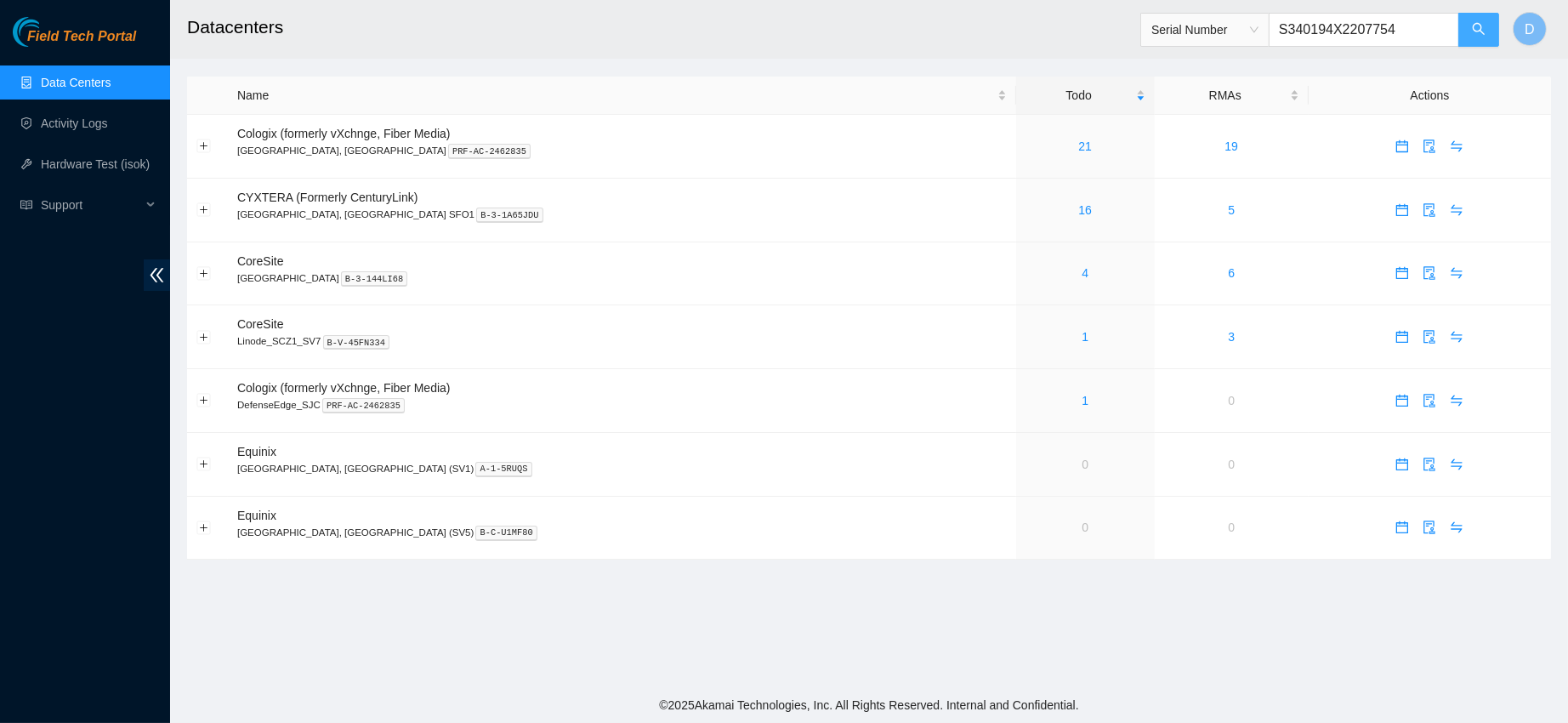
click at [1480, 27] on icon "search" at bounding box center [1479, 29] width 14 height 14
